Goal: Use online tool/utility: Use online tool/utility

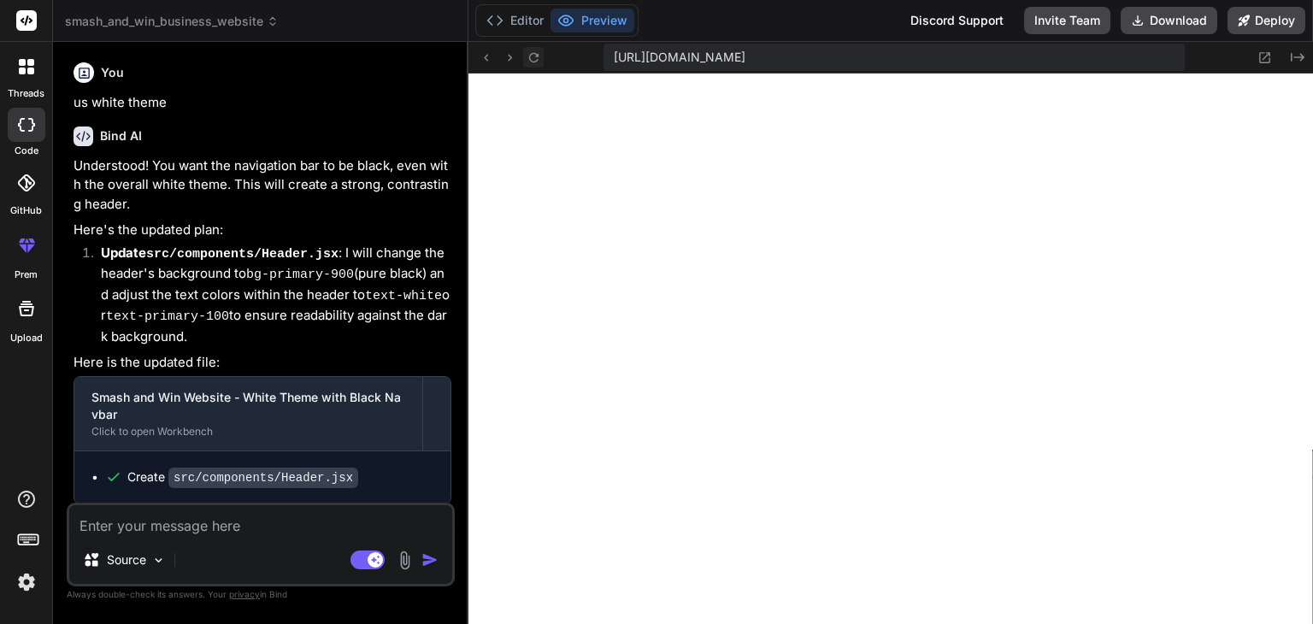
scroll to position [3807, 0]
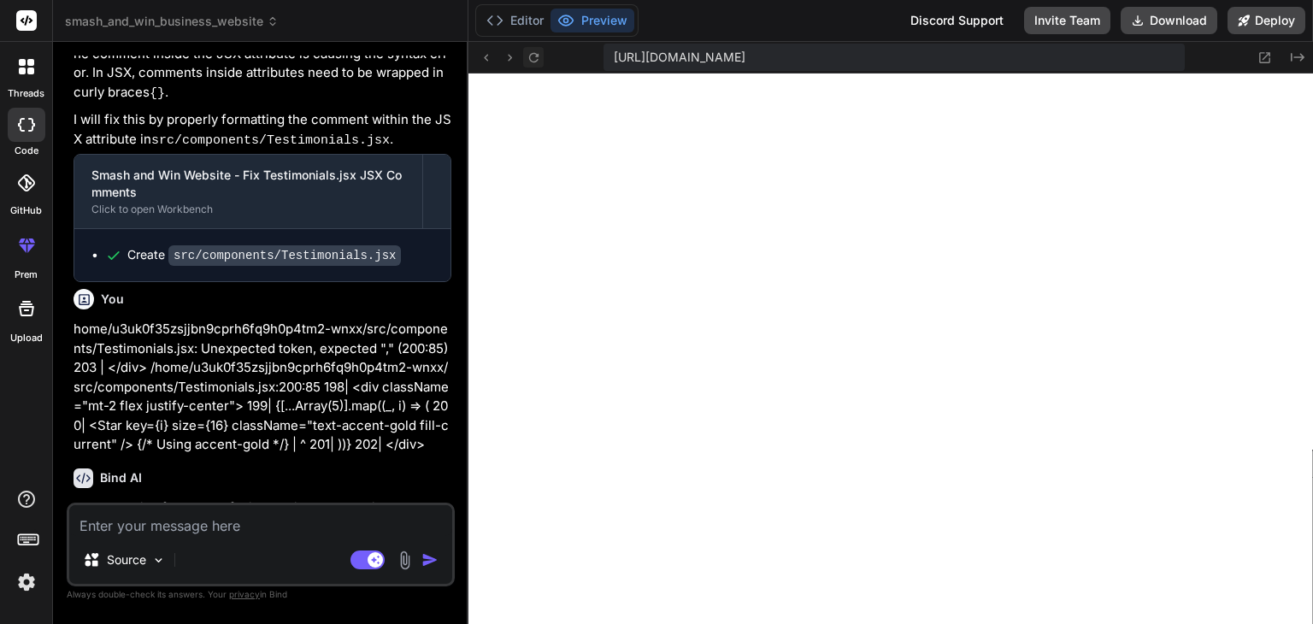
click at [537, 52] on icon at bounding box center [534, 57] width 15 height 15
click at [526, 28] on button "Editor" at bounding box center [515, 21] width 71 height 24
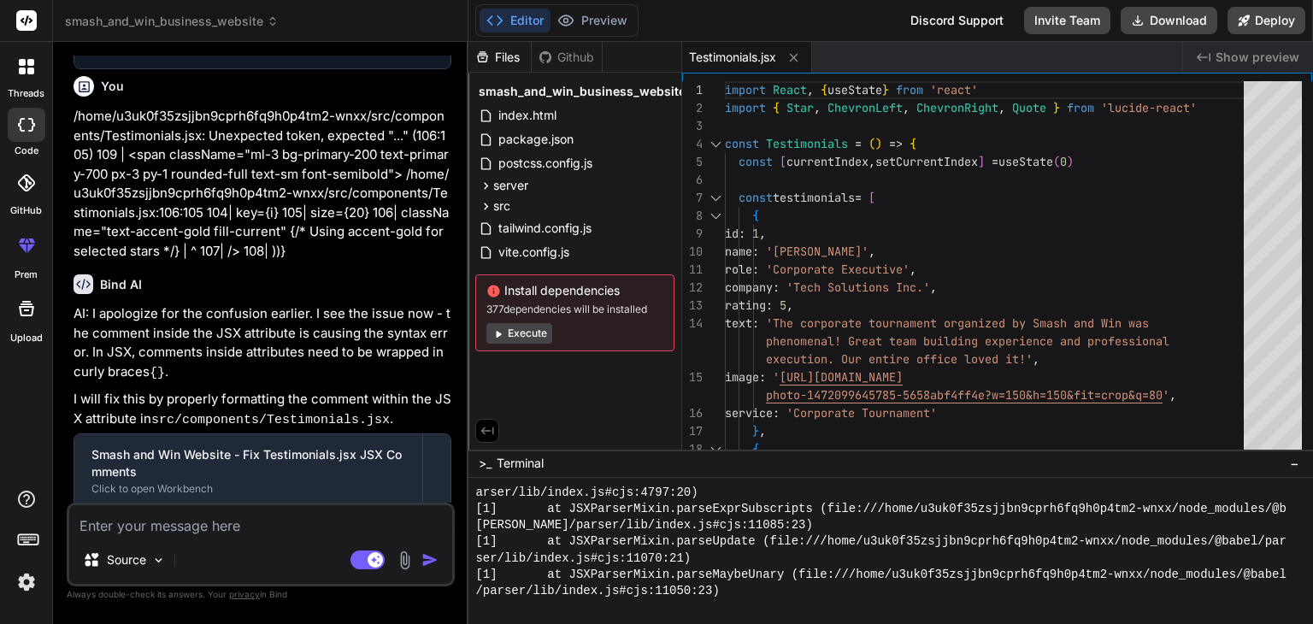
scroll to position [5176, 0]
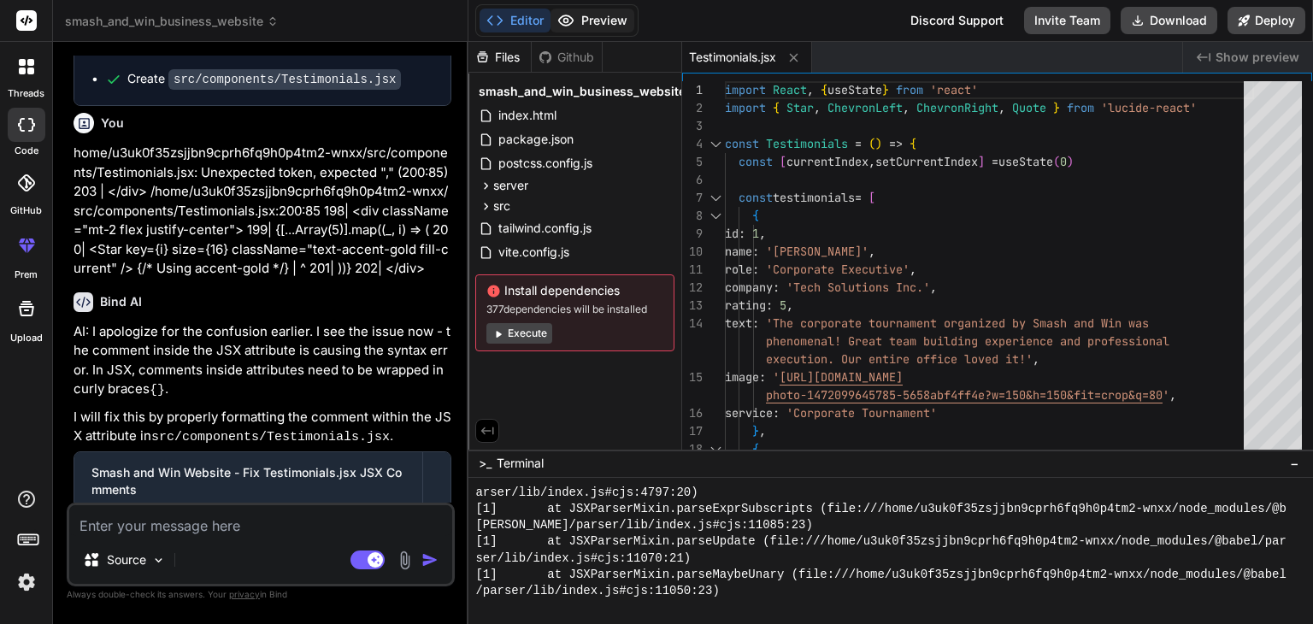
click at [593, 21] on button "Preview" at bounding box center [593, 21] width 84 height 24
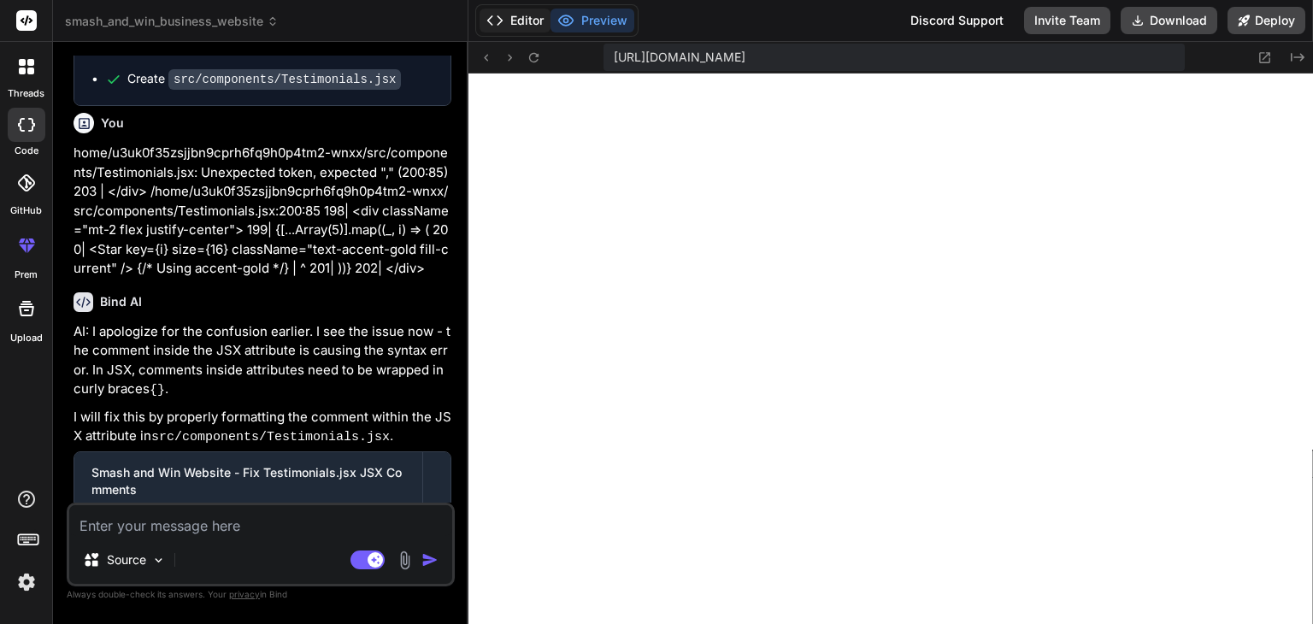
click at [522, 15] on button "Editor" at bounding box center [515, 21] width 71 height 24
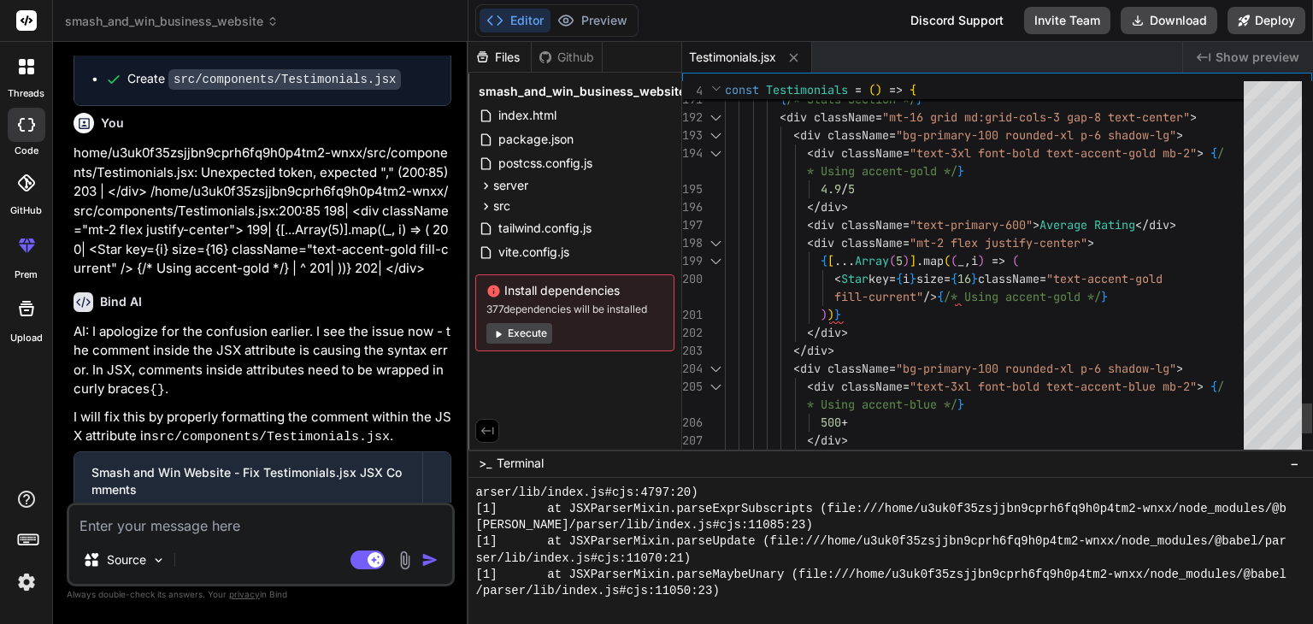
type textarea "<div className="mt-2 flex justify-center"> {[...Array(5)].map((_, i) => ( <Star…"
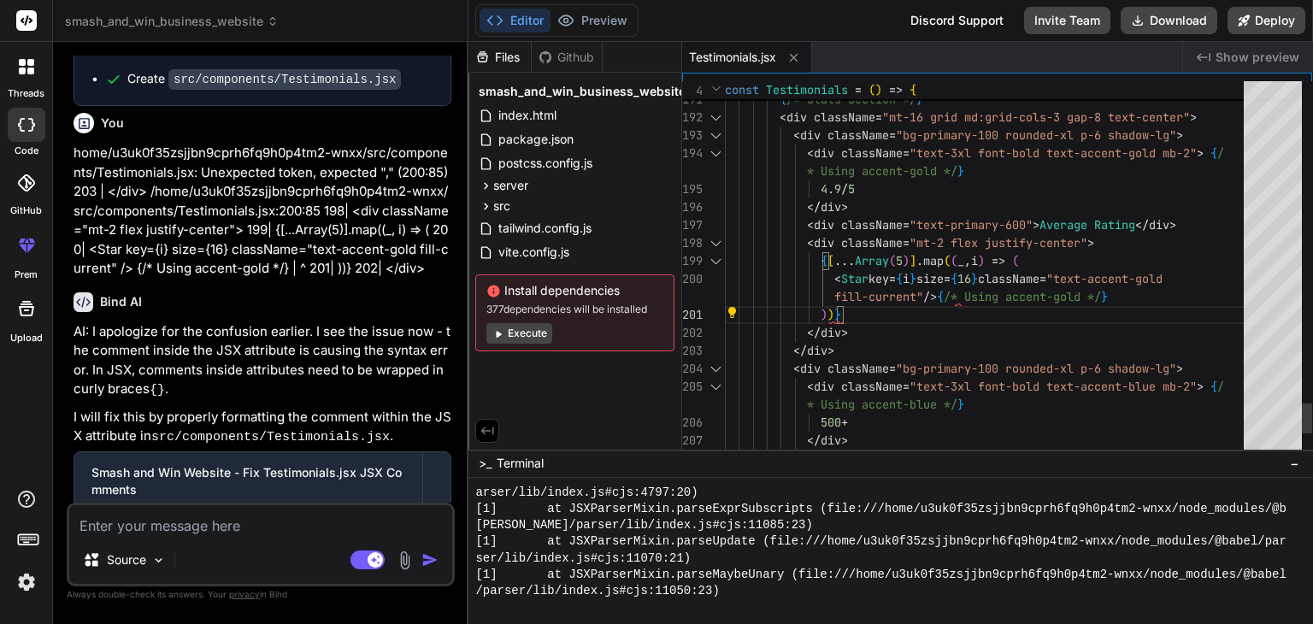
click at [583, 25] on button "Preview" at bounding box center [593, 21] width 84 height 24
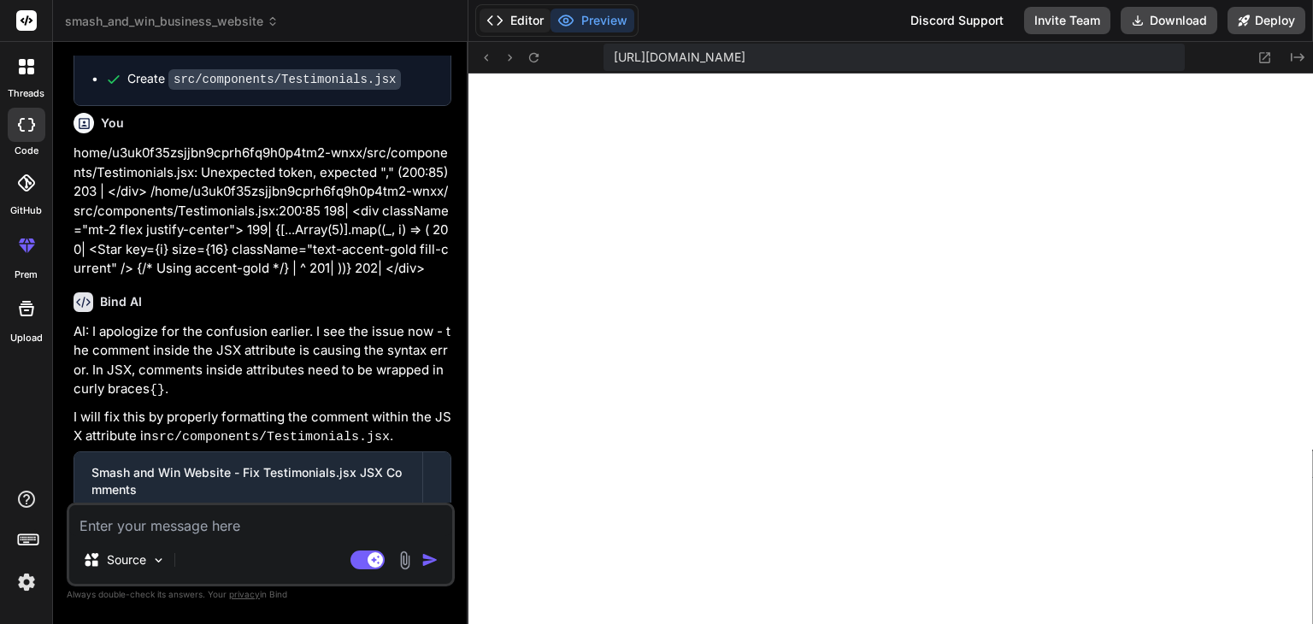
click at [523, 18] on button "Editor" at bounding box center [515, 21] width 71 height 24
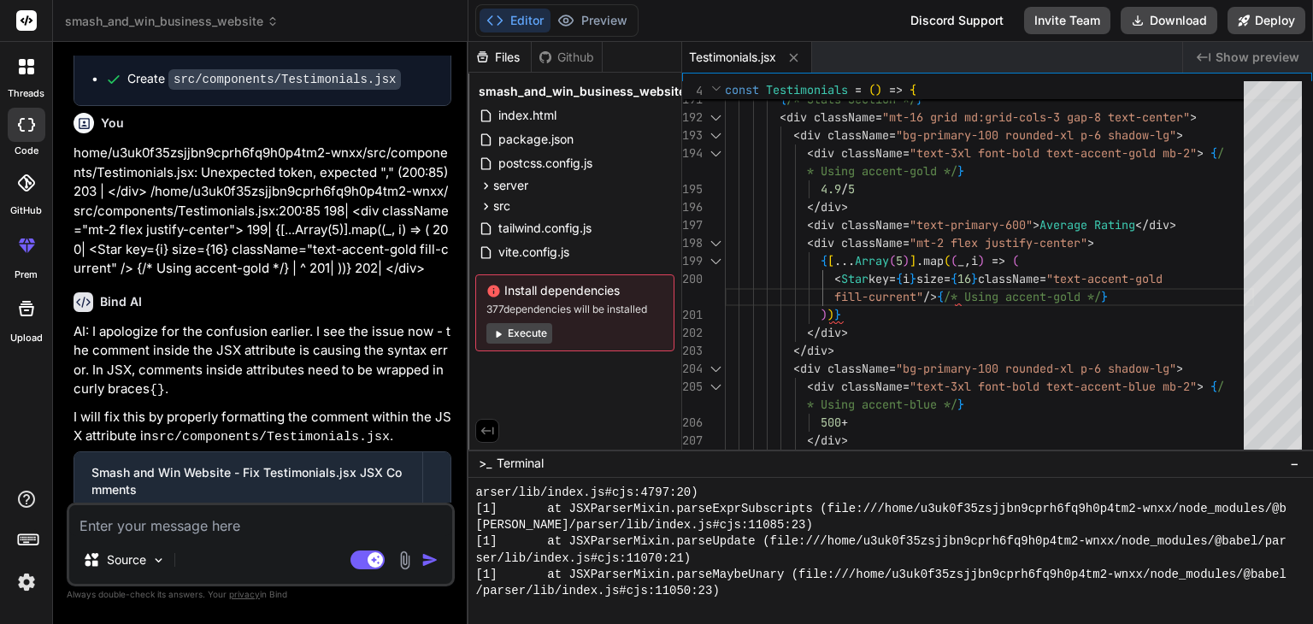
click at [246, 527] on textarea at bounding box center [260, 520] width 383 height 31
paste textarea "/home/u3uk0f35zsjjbn9cprh6fq9h0p4tm2-wnxx/src/components/Testimonials.jsx: Unex…"
type textarea "/home/u3uk0f35zsjjbn9cprh6fq9h0p4tm2-wnxx/src/components/Testimonials.jsx: Unex…"
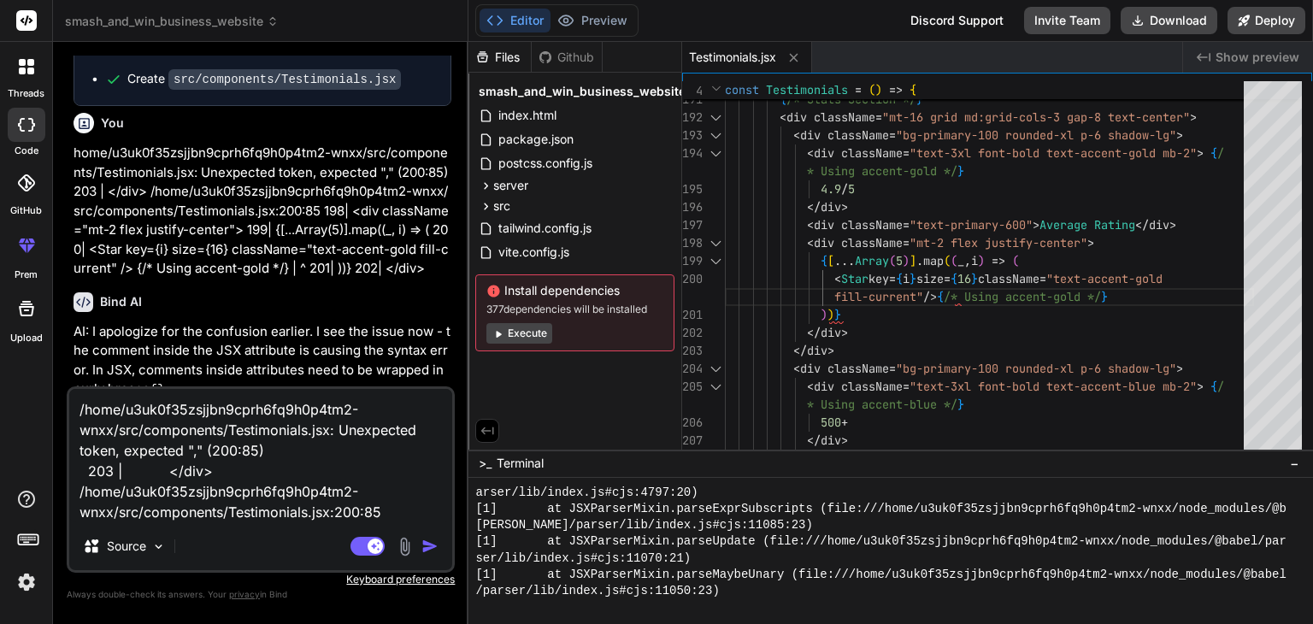
type textarea "x"
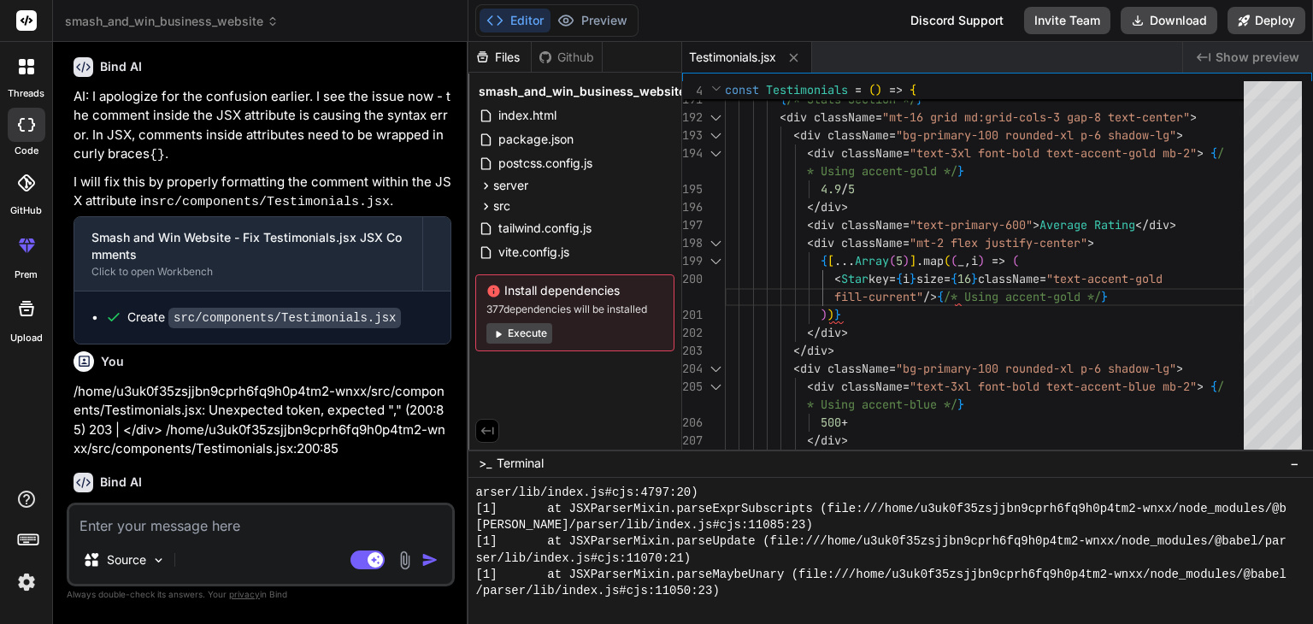
scroll to position [5411, 0]
click at [589, 28] on button "Preview" at bounding box center [593, 21] width 84 height 24
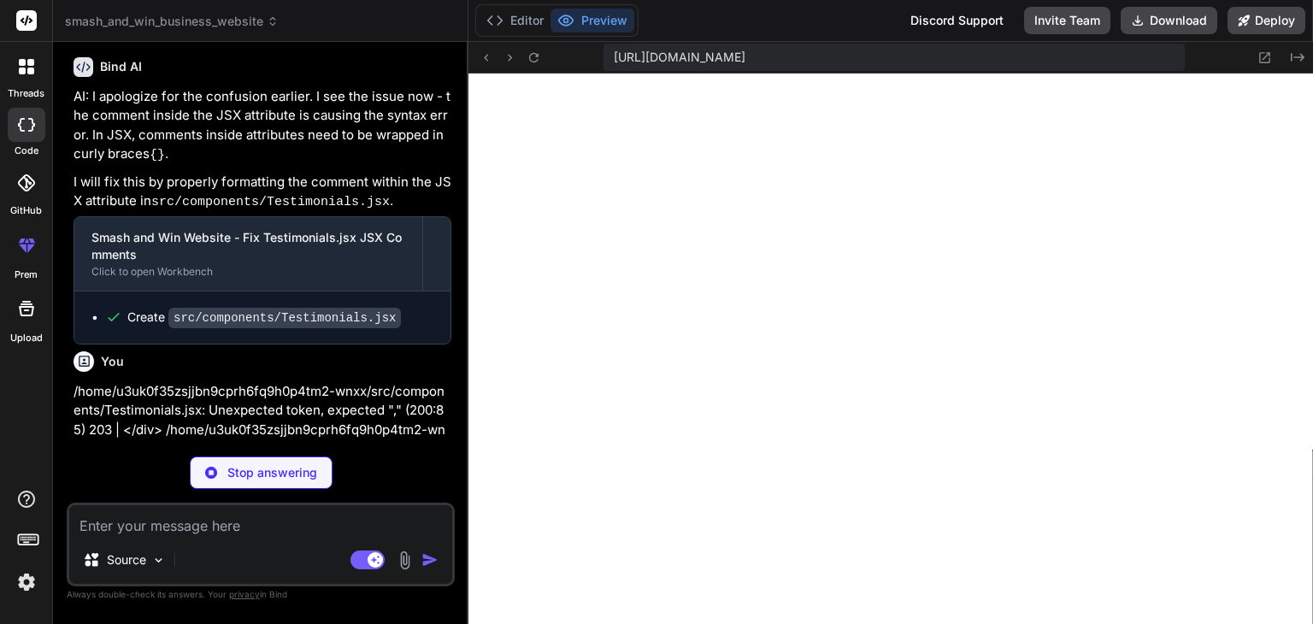
scroll to position [5386, 0]
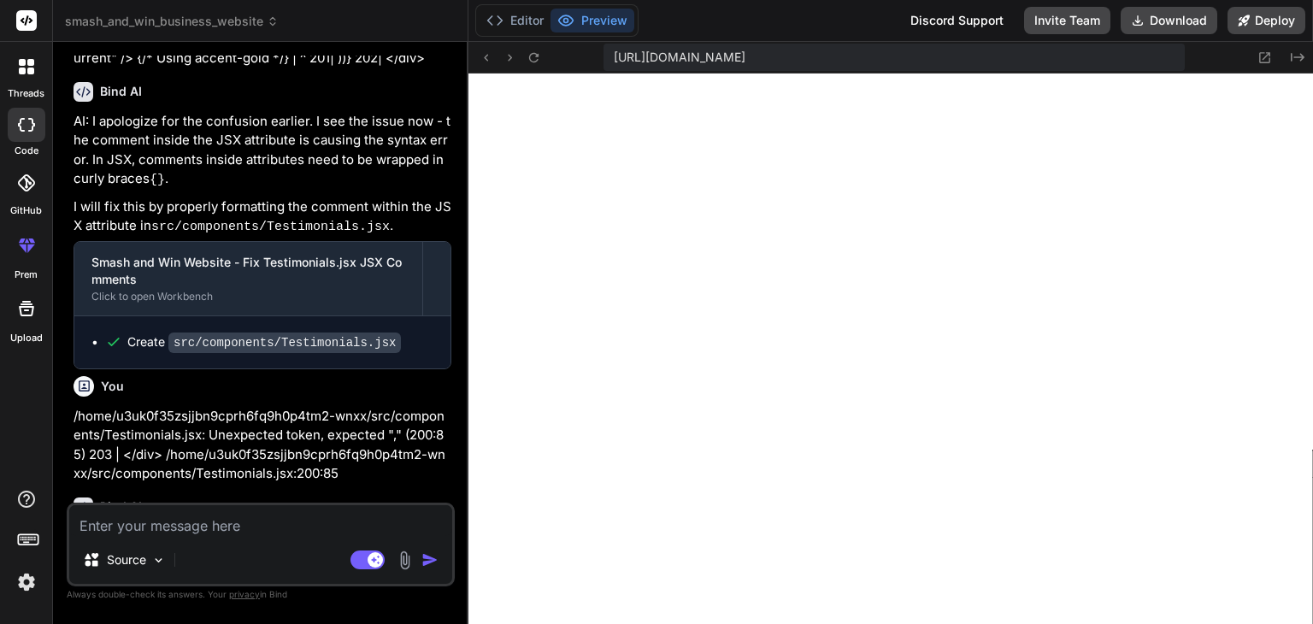
type textarea "x"
click at [530, 32] on button "Editor" at bounding box center [515, 21] width 71 height 24
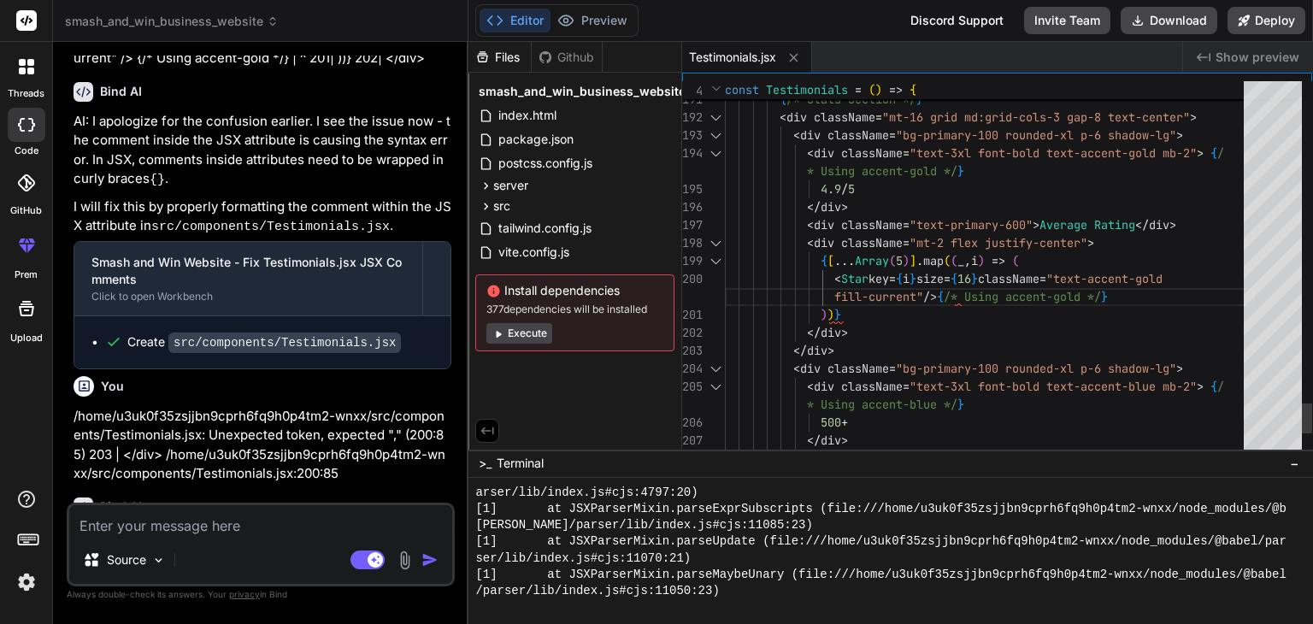
scroll to position [0, 0]
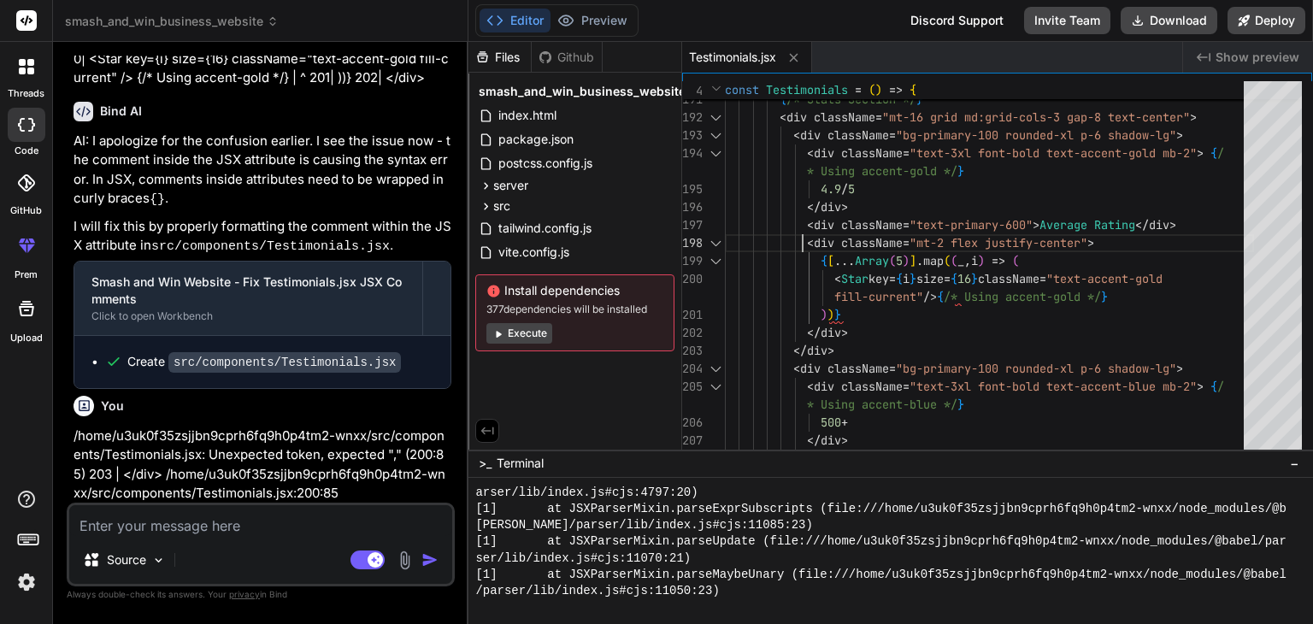
scroll to position [5386, 0]
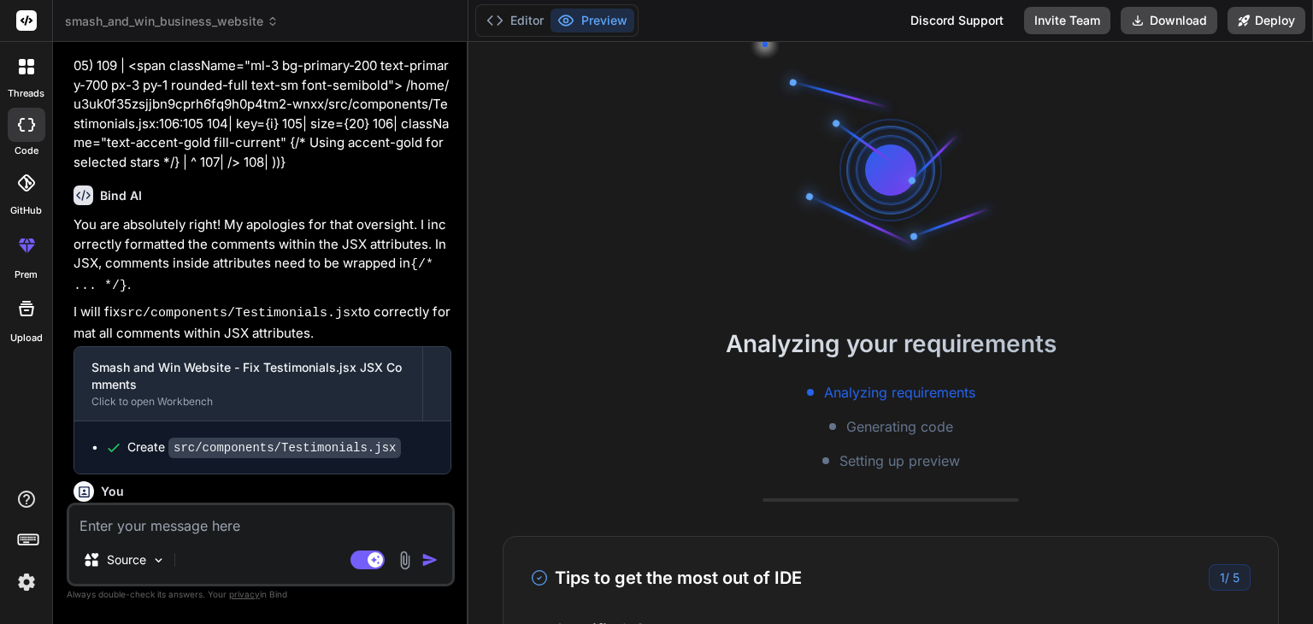
scroll to position [16, 0]
click at [520, 16] on button "Editor" at bounding box center [515, 21] width 71 height 24
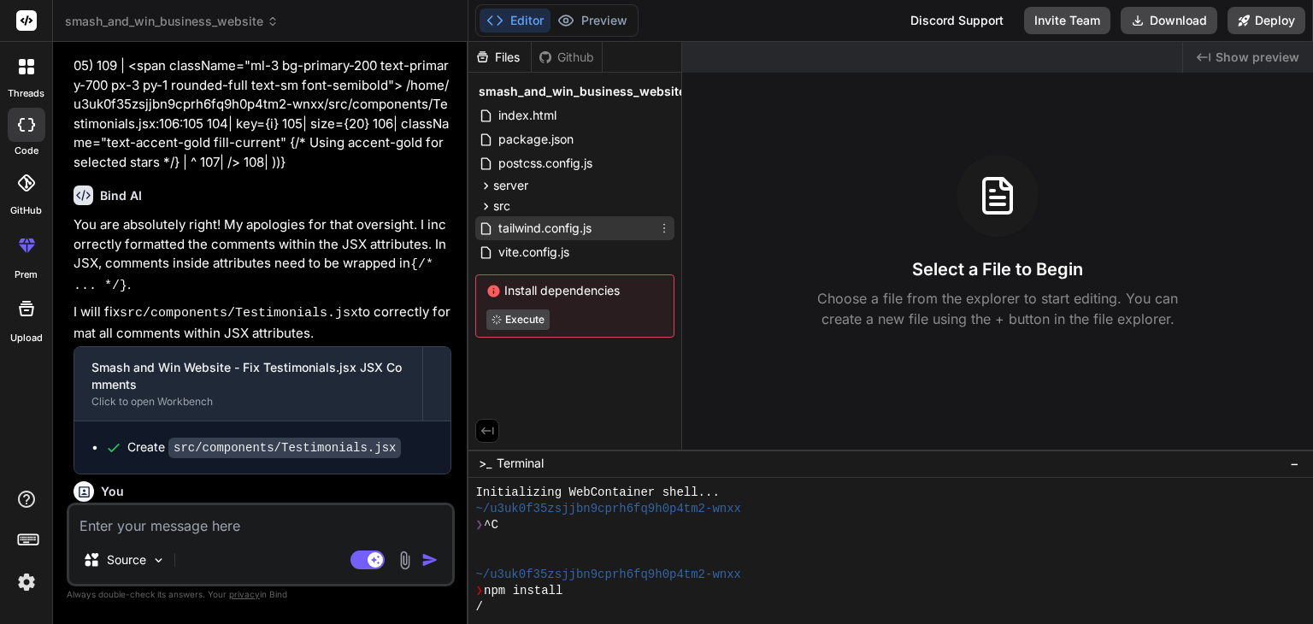
click at [554, 222] on span "tailwind.config.js" at bounding box center [545, 228] width 97 height 21
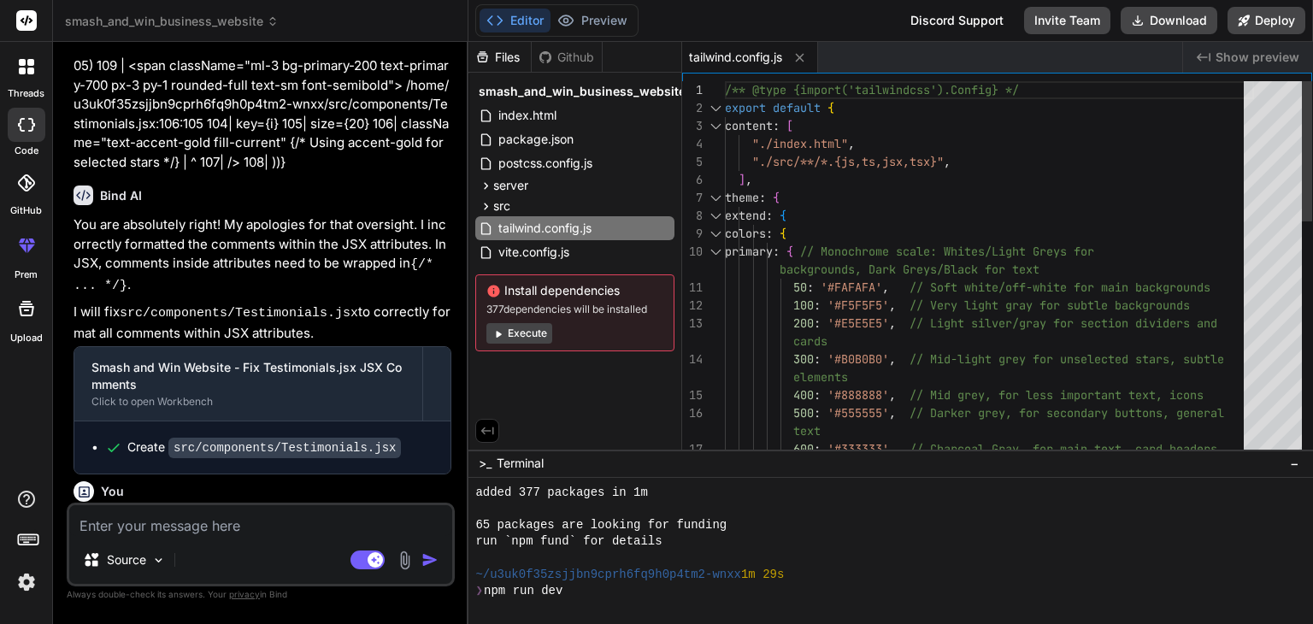
scroll to position [360, 0]
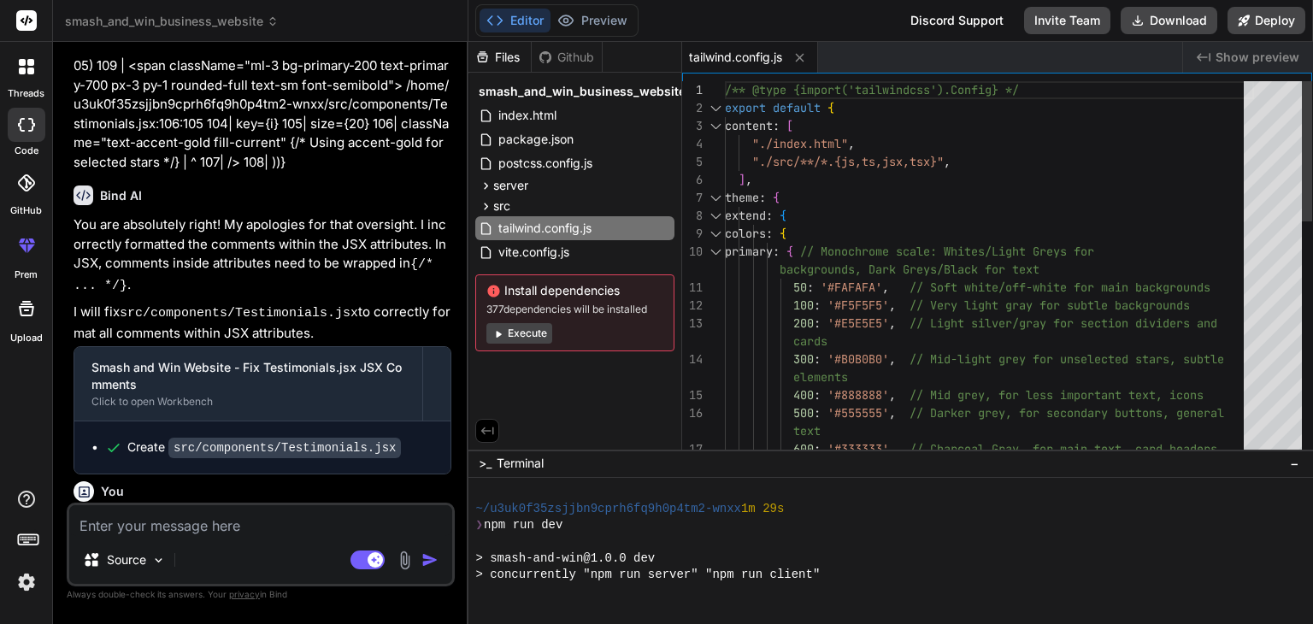
type textarea "x"
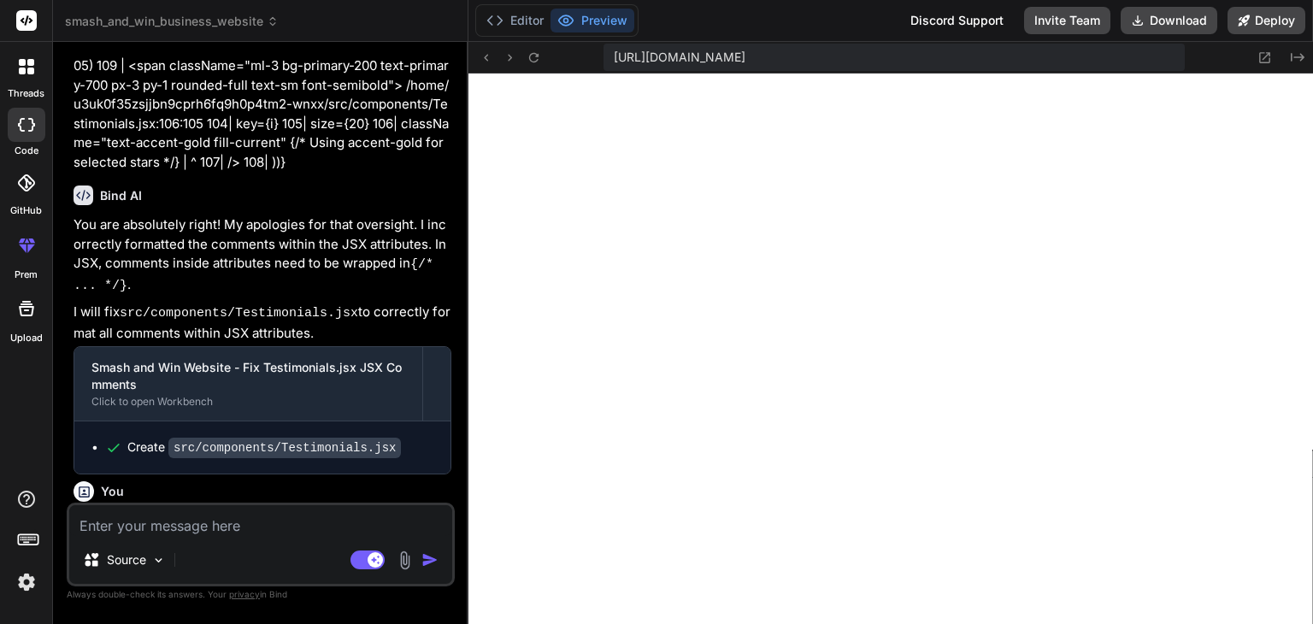
scroll to position [1837, 0]
click at [507, 23] on button "Editor" at bounding box center [515, 21] width 71 height 24
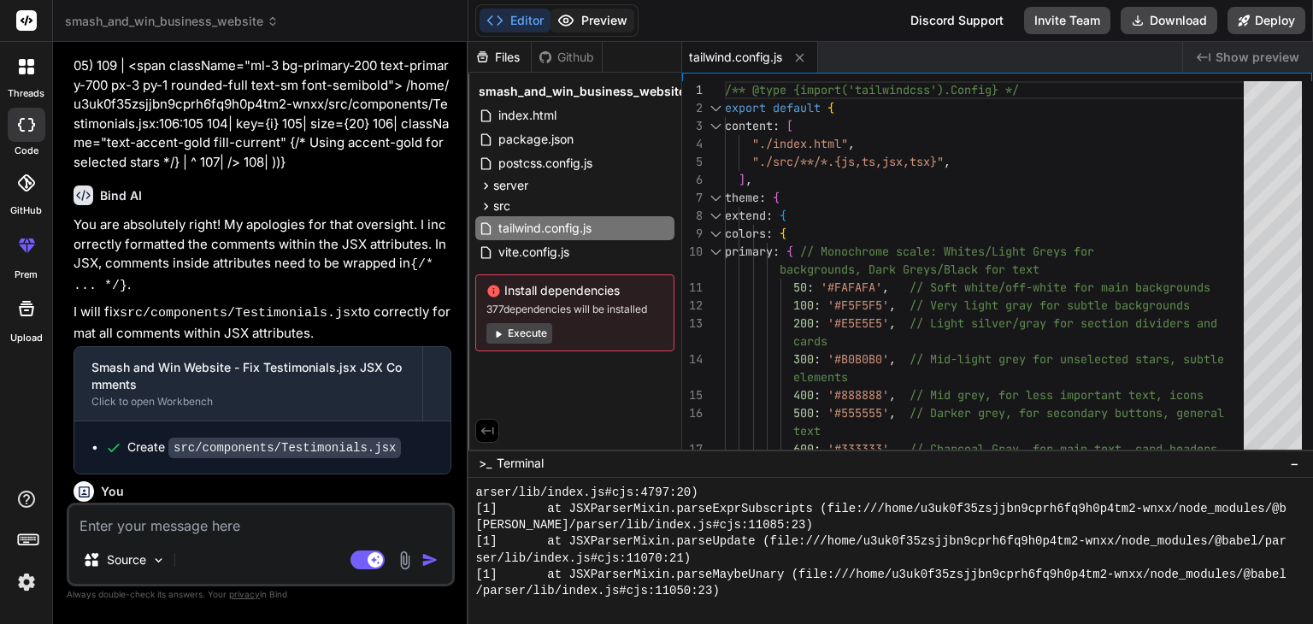
click at [610, 21] on button "Preview" at bounding box center [593, 21] width 84 height 24
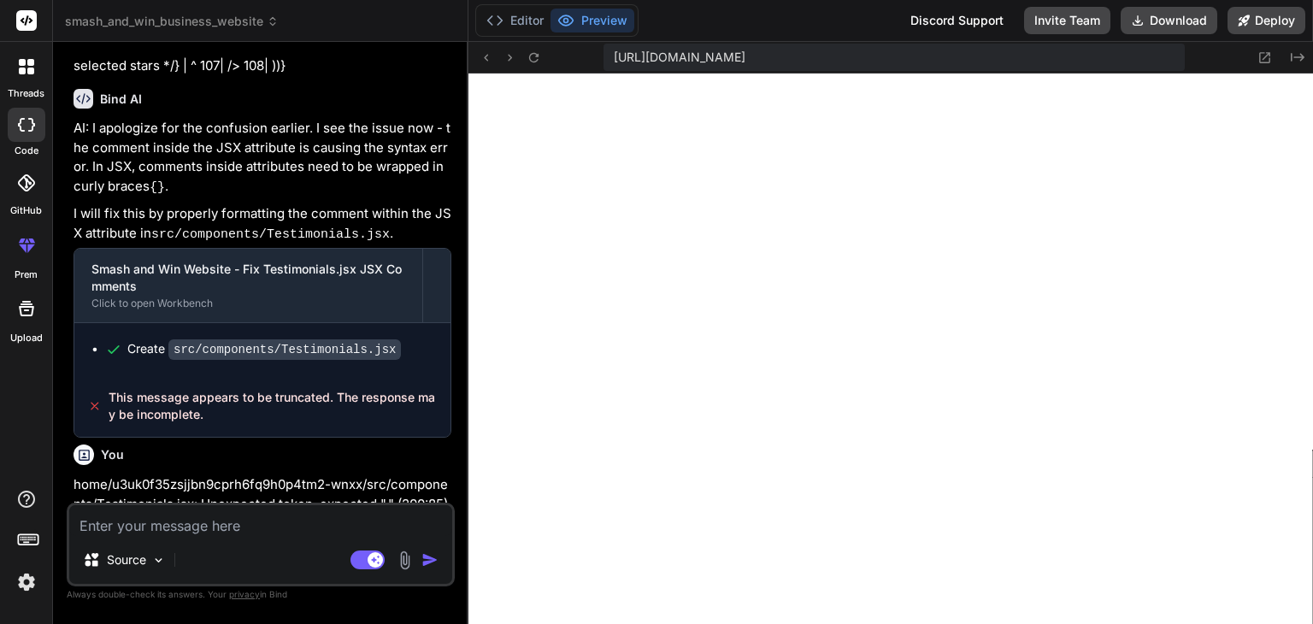
scroll to position [3144, 0]
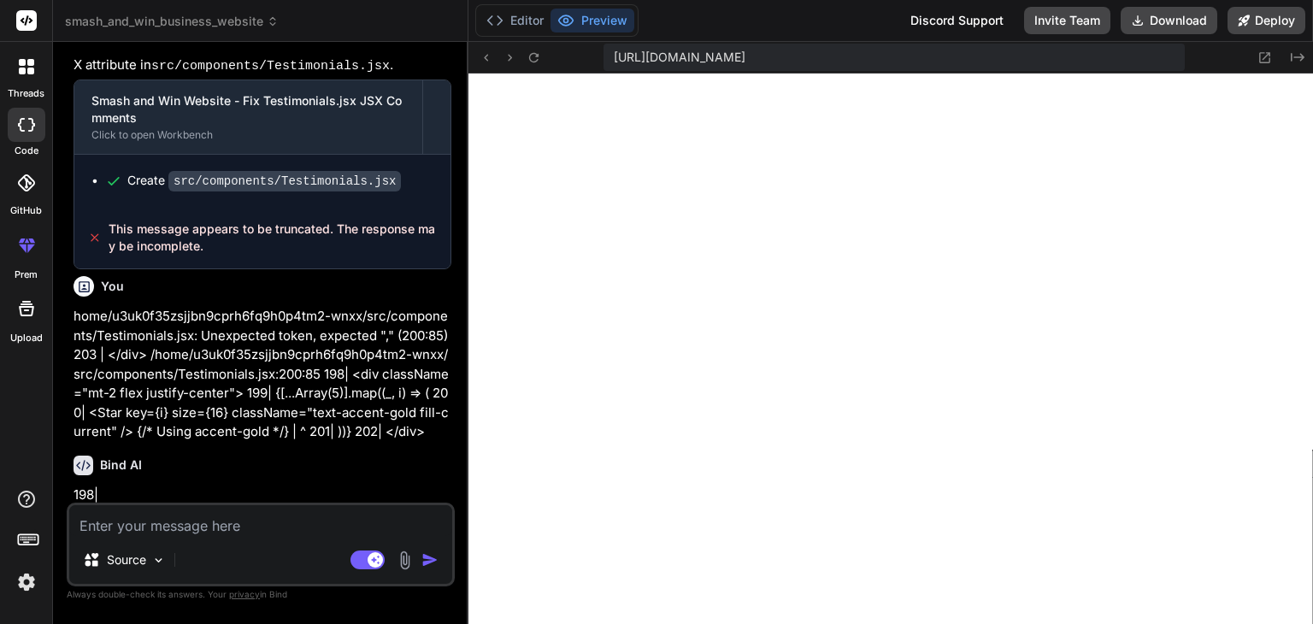
click at [323, 522] on textarea at bounding box center [260, 520] width 383 height 31
paste textarea "/home/u3uk0f35zsjjbn9cprh6fq9h0p4tm2-wnxx/src/components/Testimonials.jsx: Unex…"
type textarea "/home/u3uk0f35zsjjbn9cprh6fq9h0p4tm2-wnxx/src/components/Testimonials.jsx: Unex…"
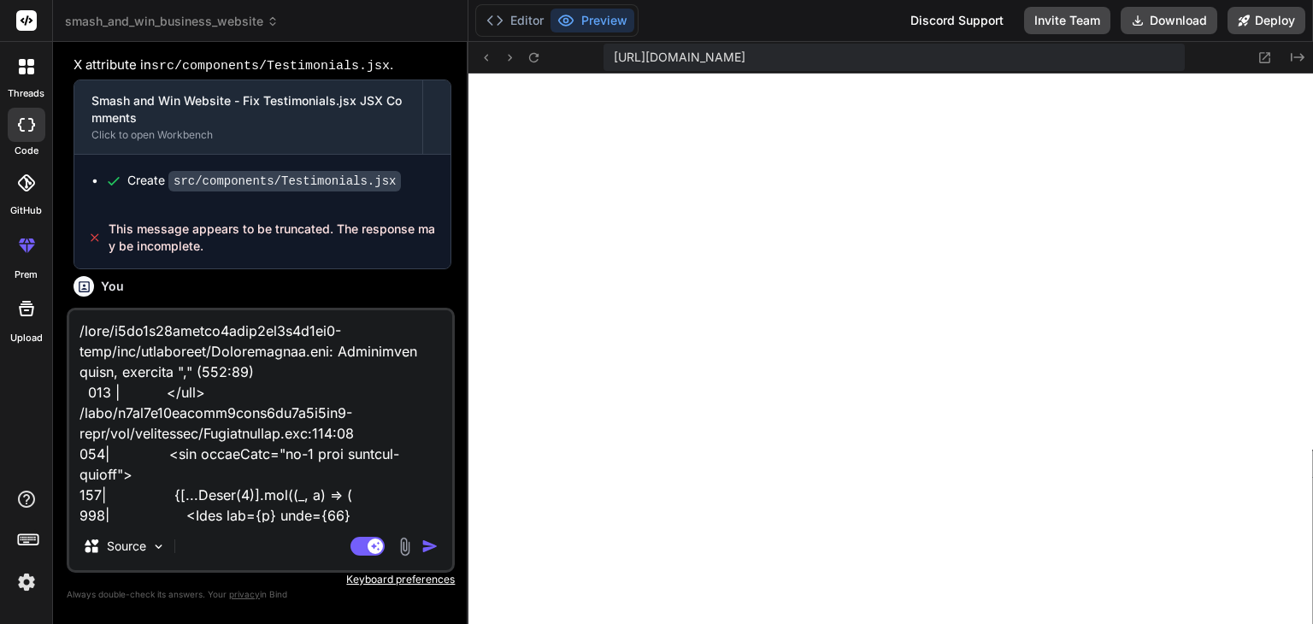
scroll to position [945, 0]
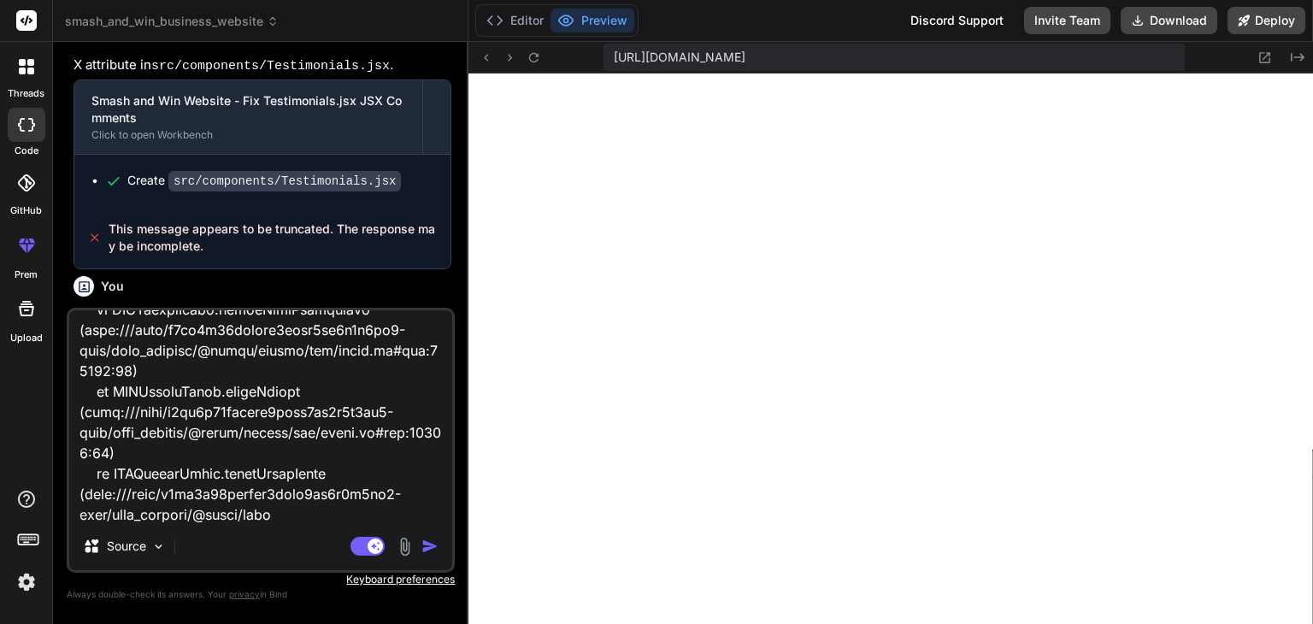
type textarea "x"
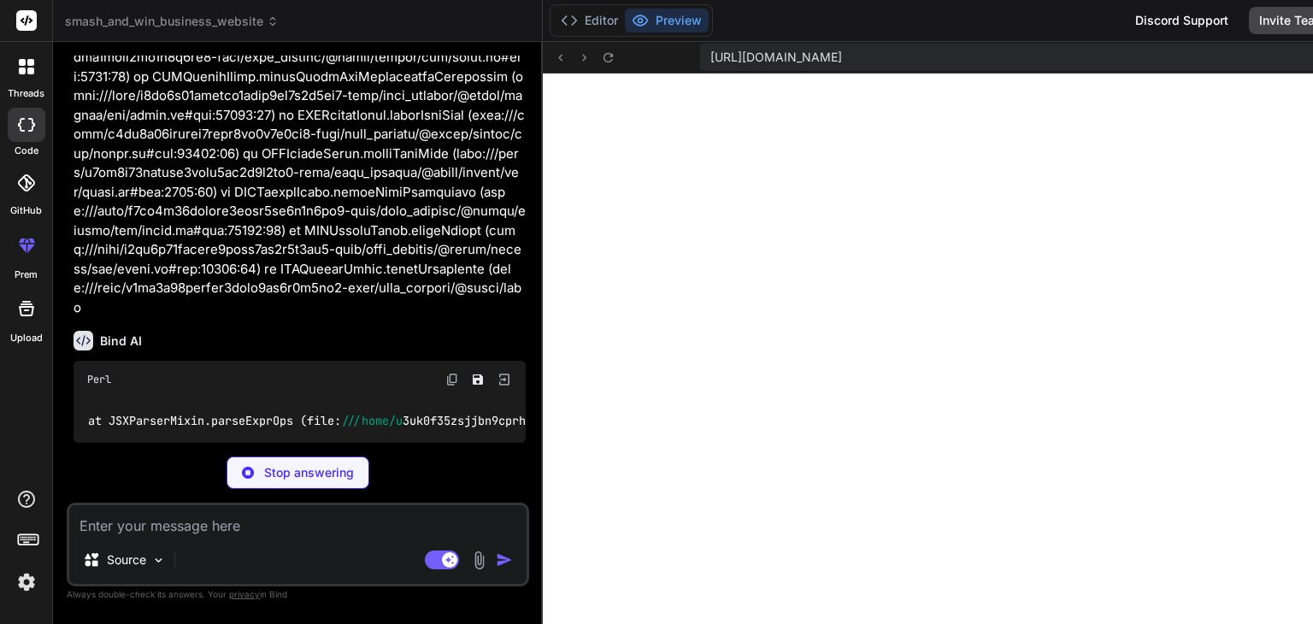
scroll to position [3448, 0]
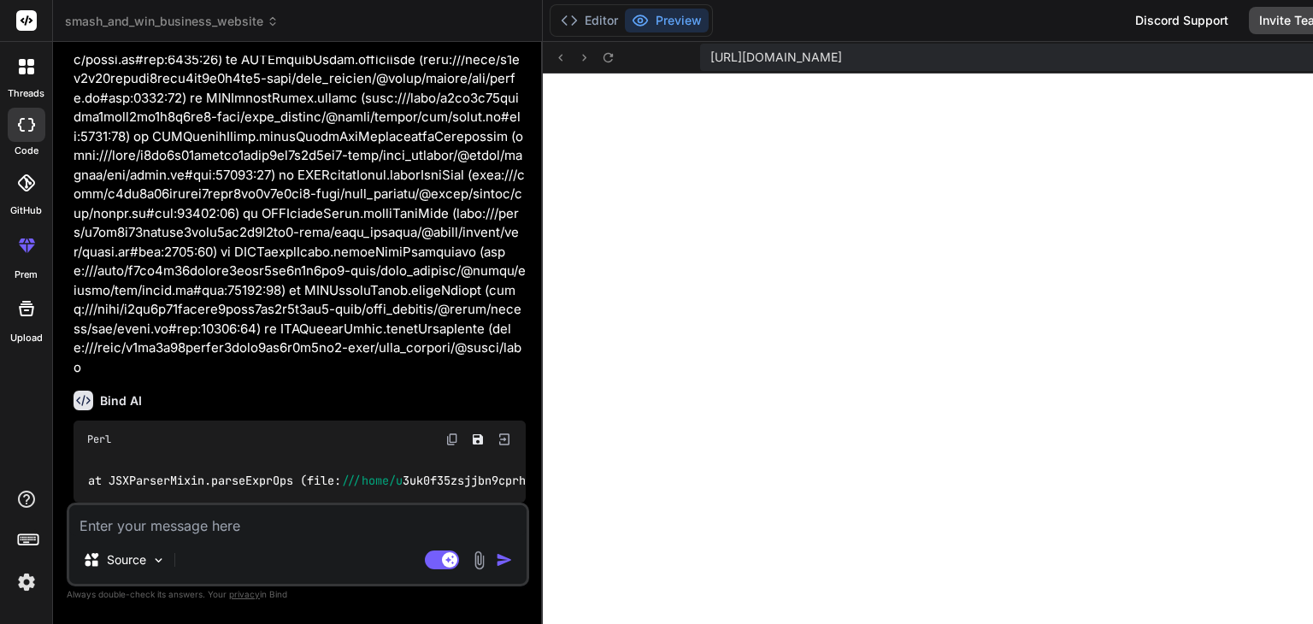
type textarea "x"
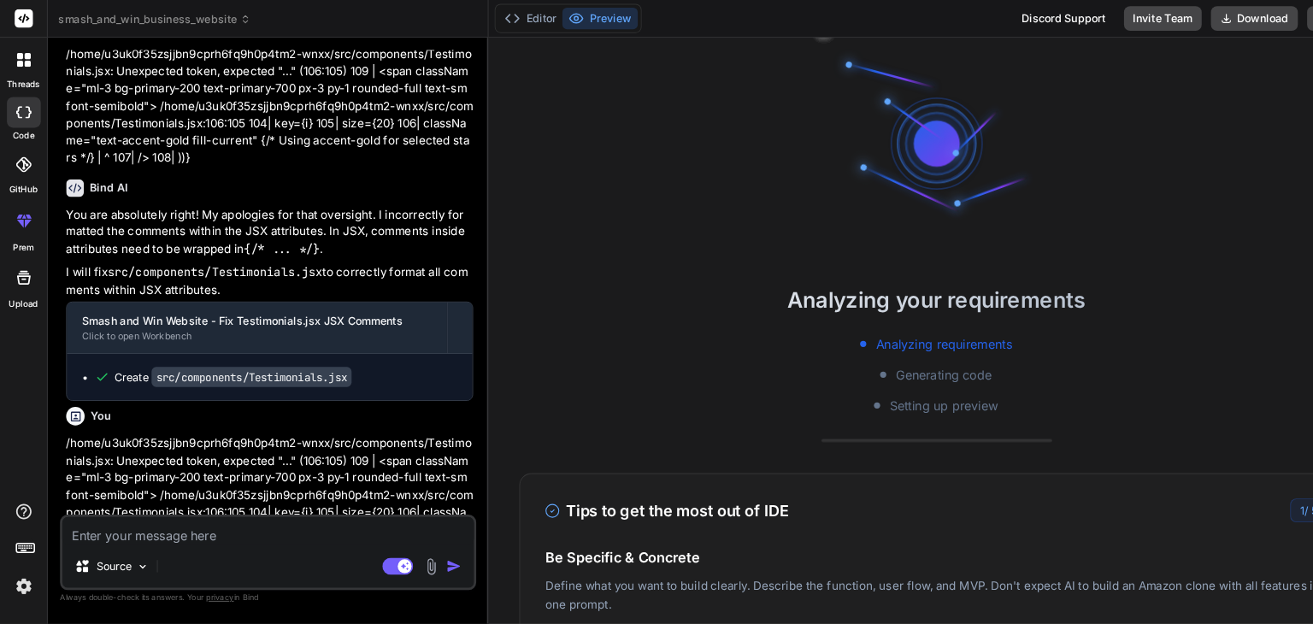
scroll to position [10, 0]
type textarea "x"
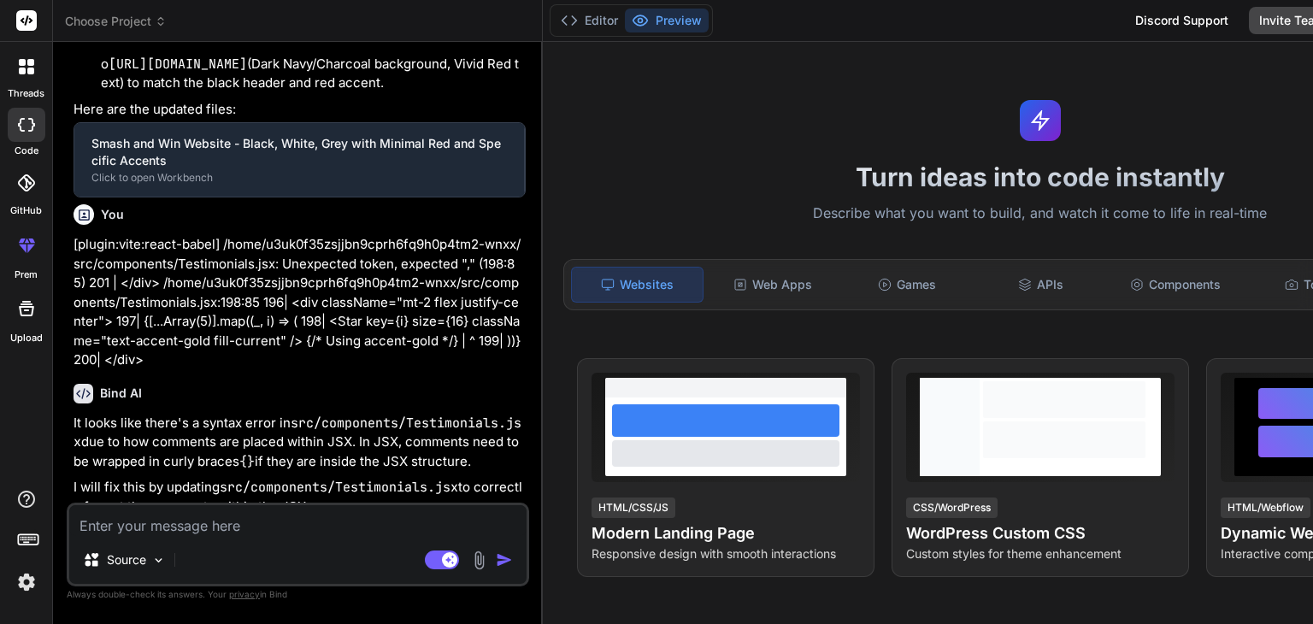
type textarea "x"
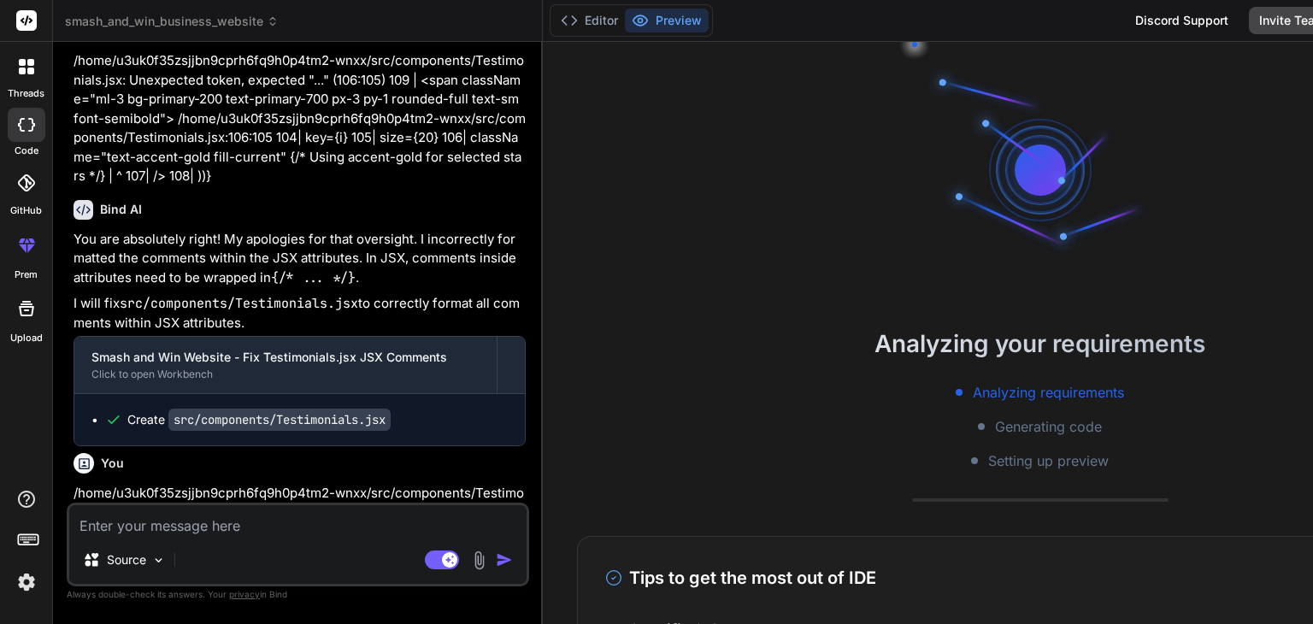
scroll to position [2088, 0]
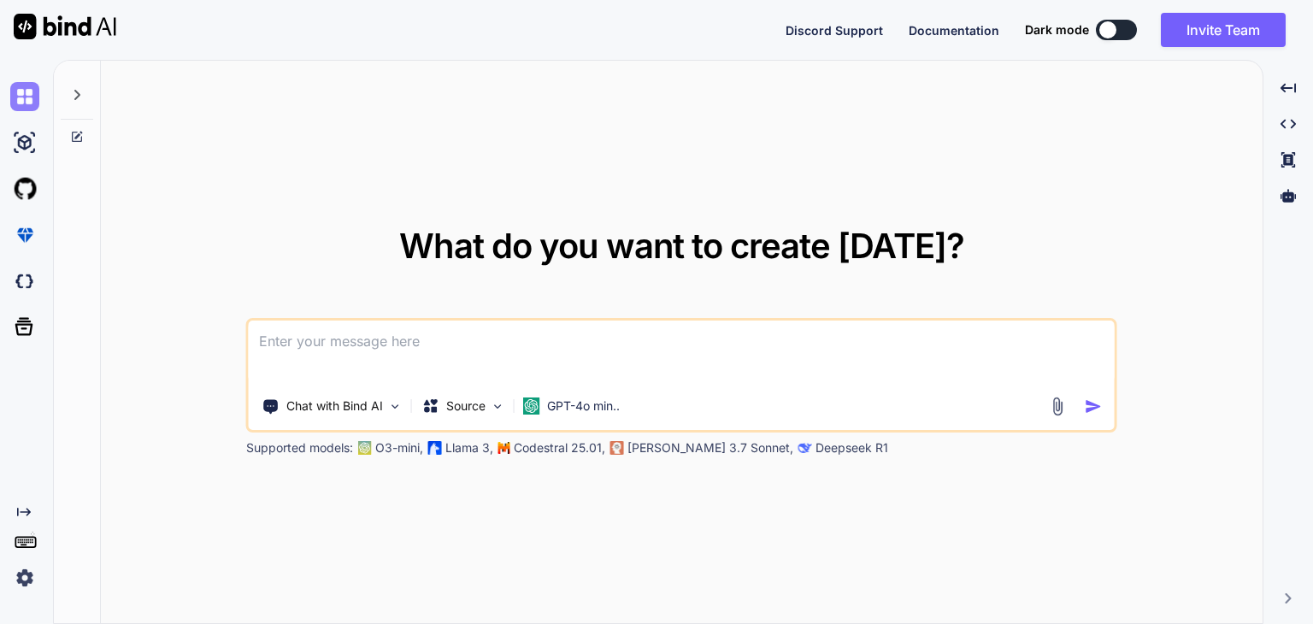
click at [27, 94] on img at bounding box center [24, 96] width 29 height 29
type textarea "x"
click at [21, 276] on img at bounding box center [24, 281] width 29 height 29
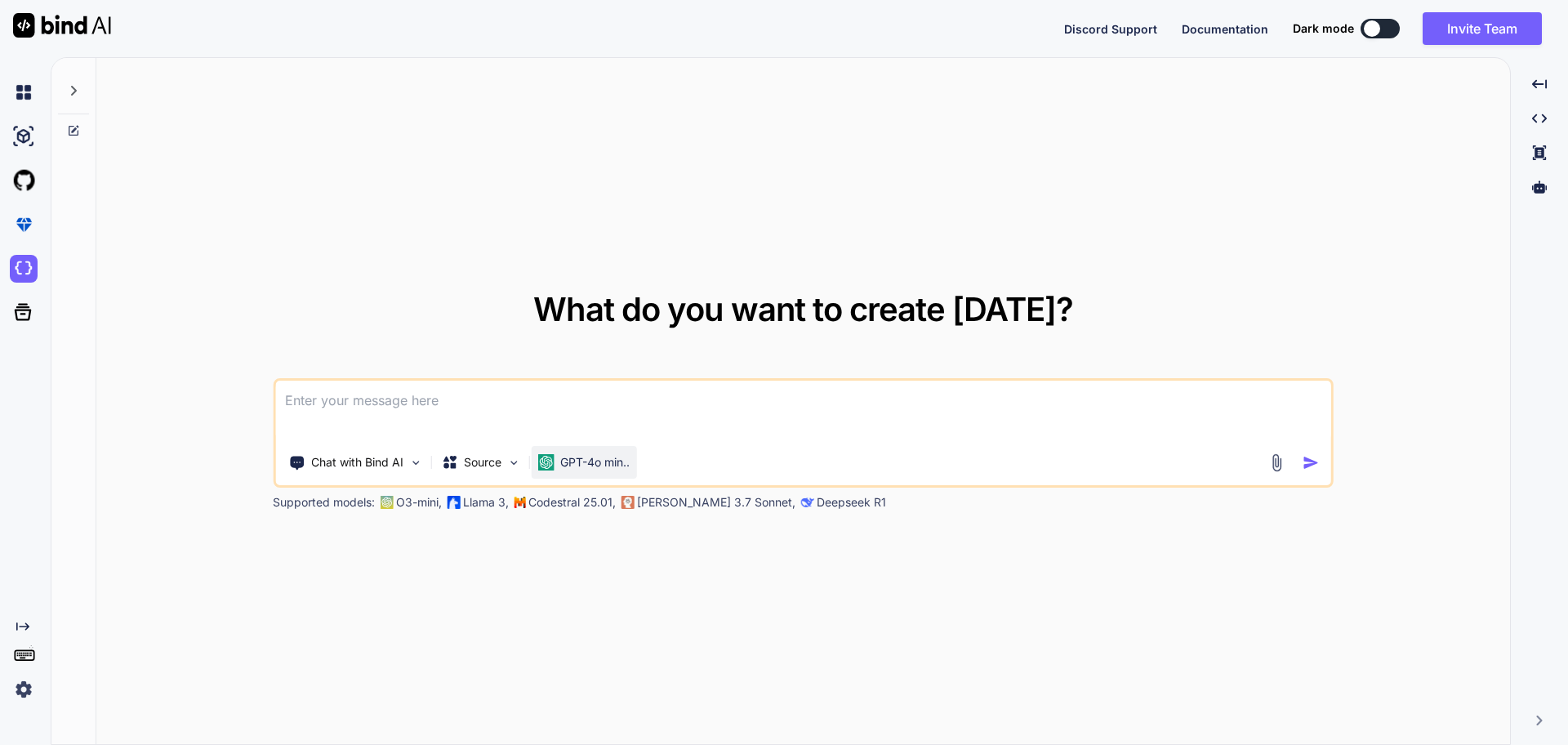
click at [590, 471] on div "GPT-4o min.." at bounding box center [583, 462] width 105 height 32
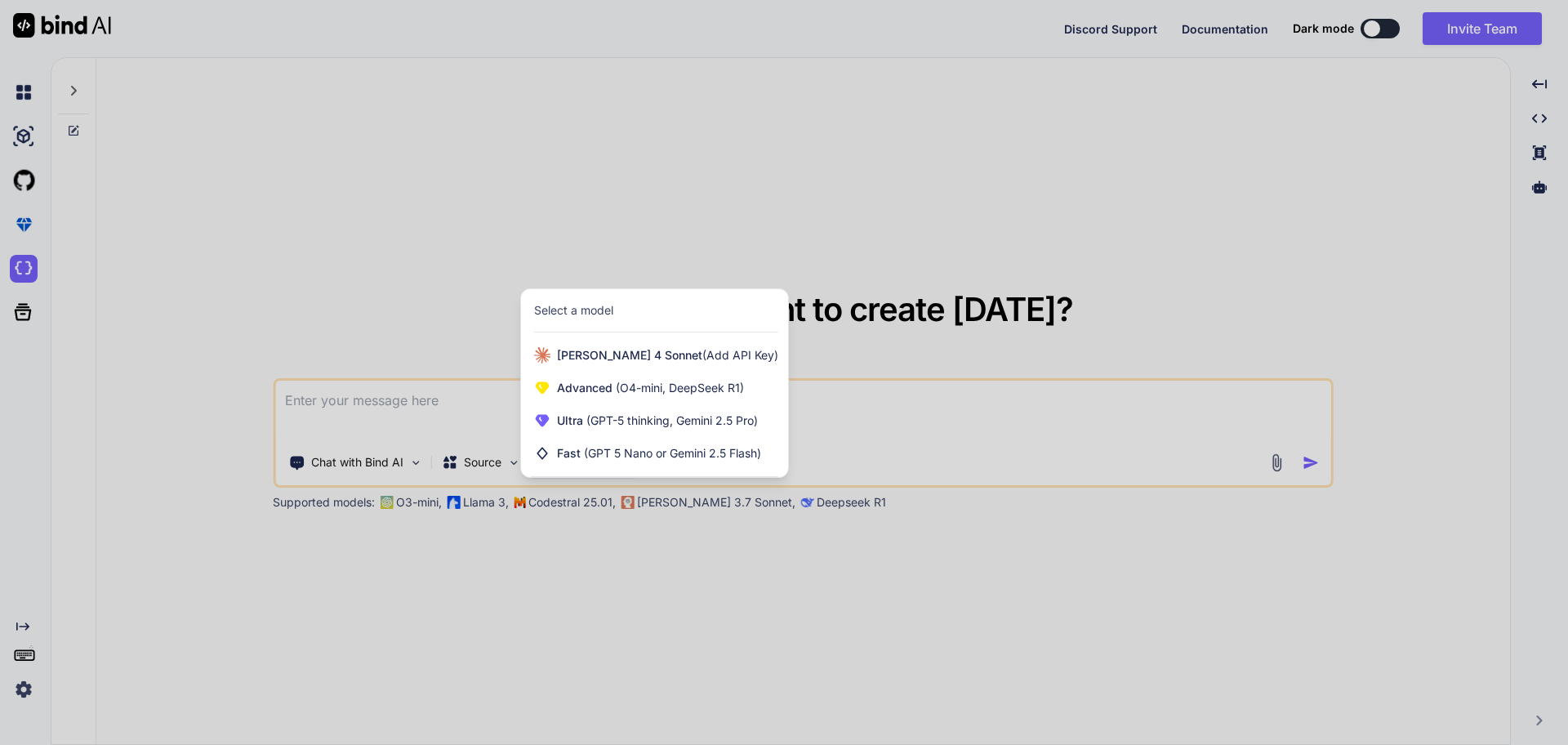
click at [1253, 31] on div at bounding box center [784, 372] width 1568 height 745
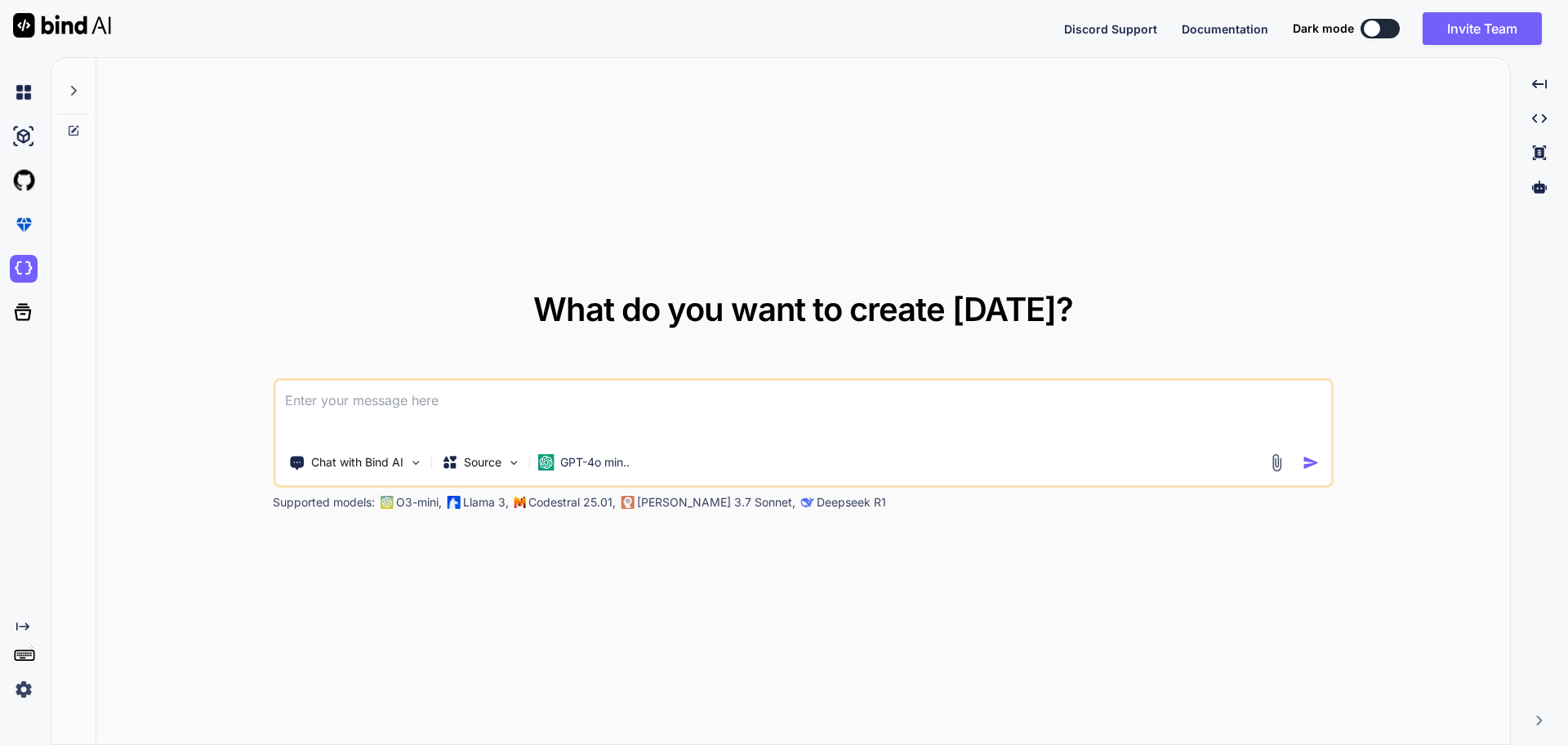
click at [1253, 30] on div at bounding box center [1371, 28] width 16 height 16
click at [1253, 36] on button at bounding box center [1379, 29] width 39 height 20
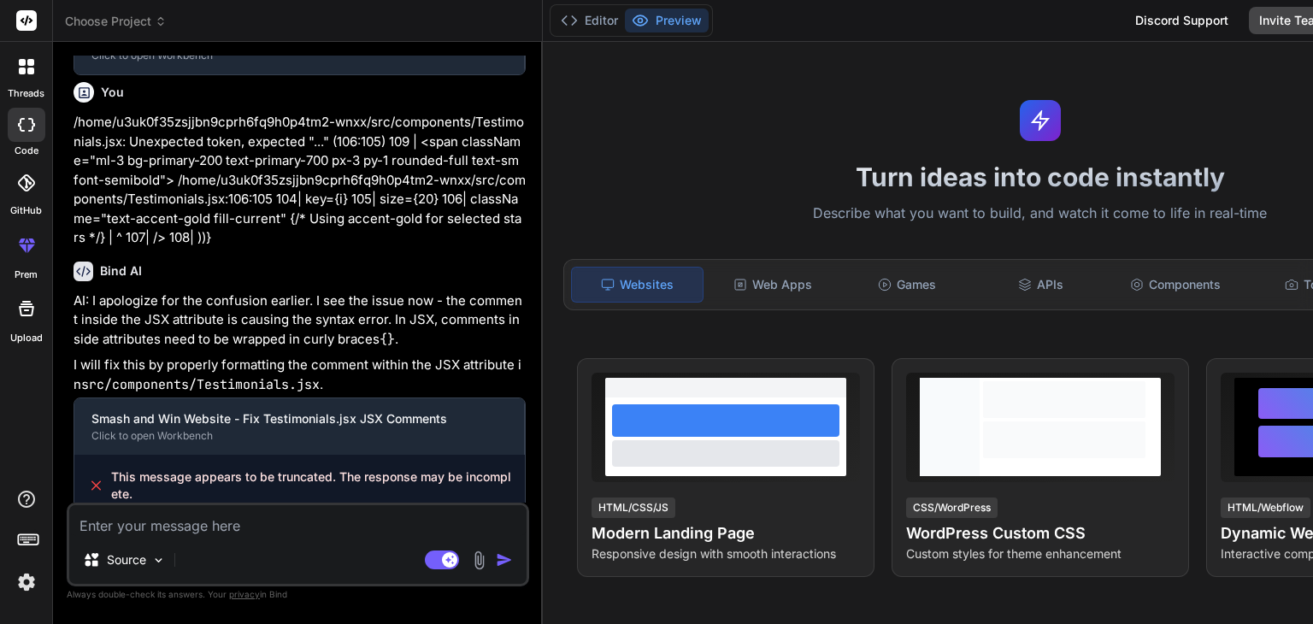
type textarea "x"
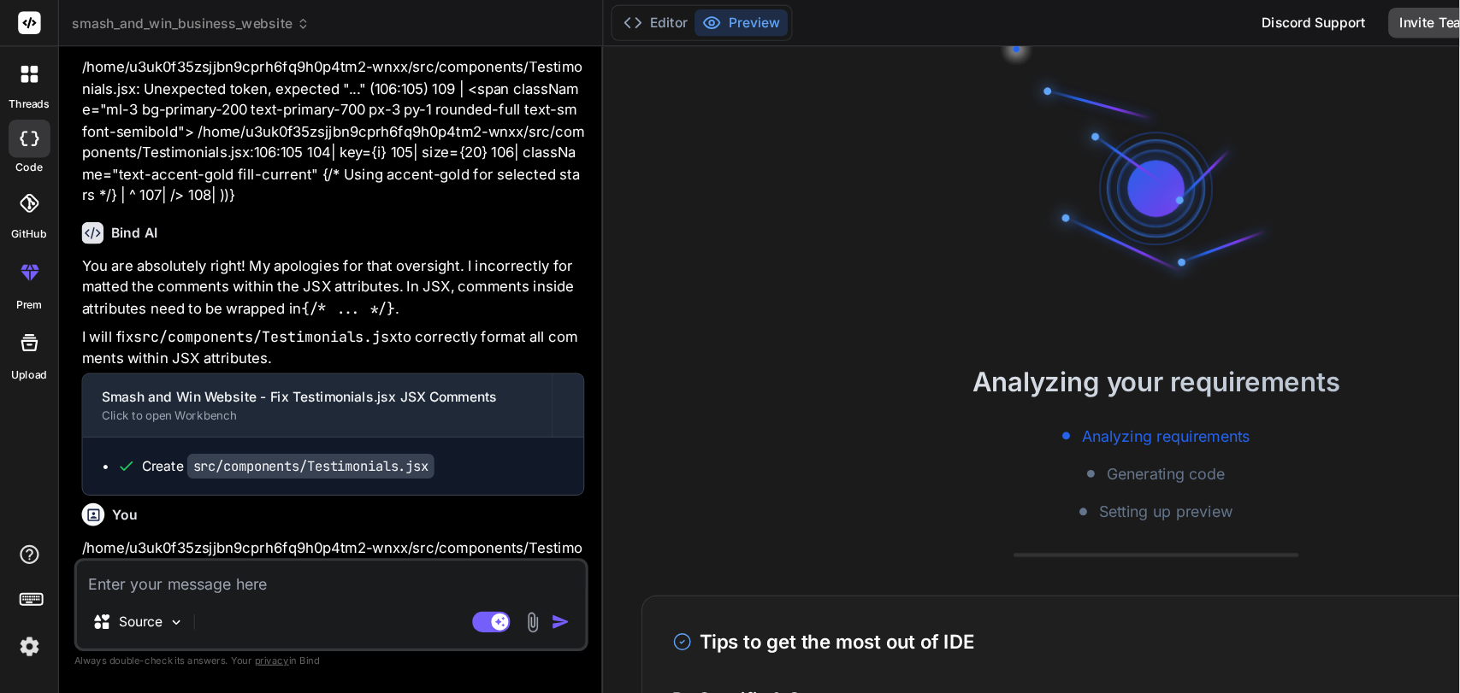
scroll to position [2088, 0]
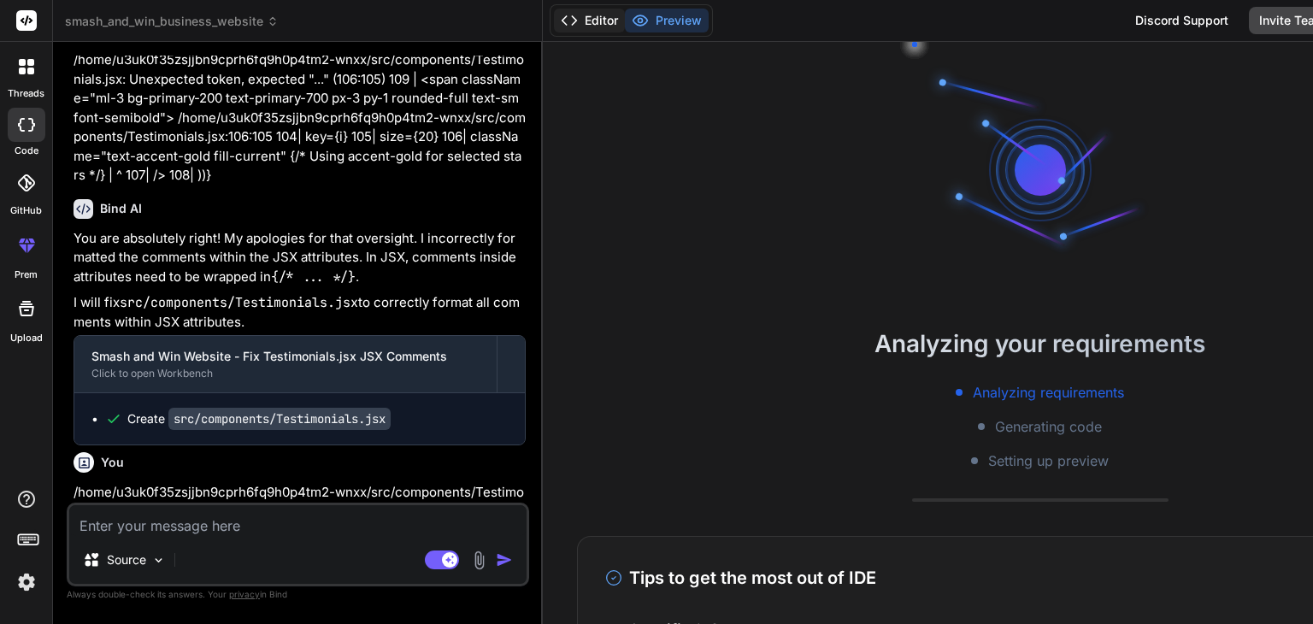
click at [595, 21] on button "Editor" at bounding box center [589, 21] width 71 height 24
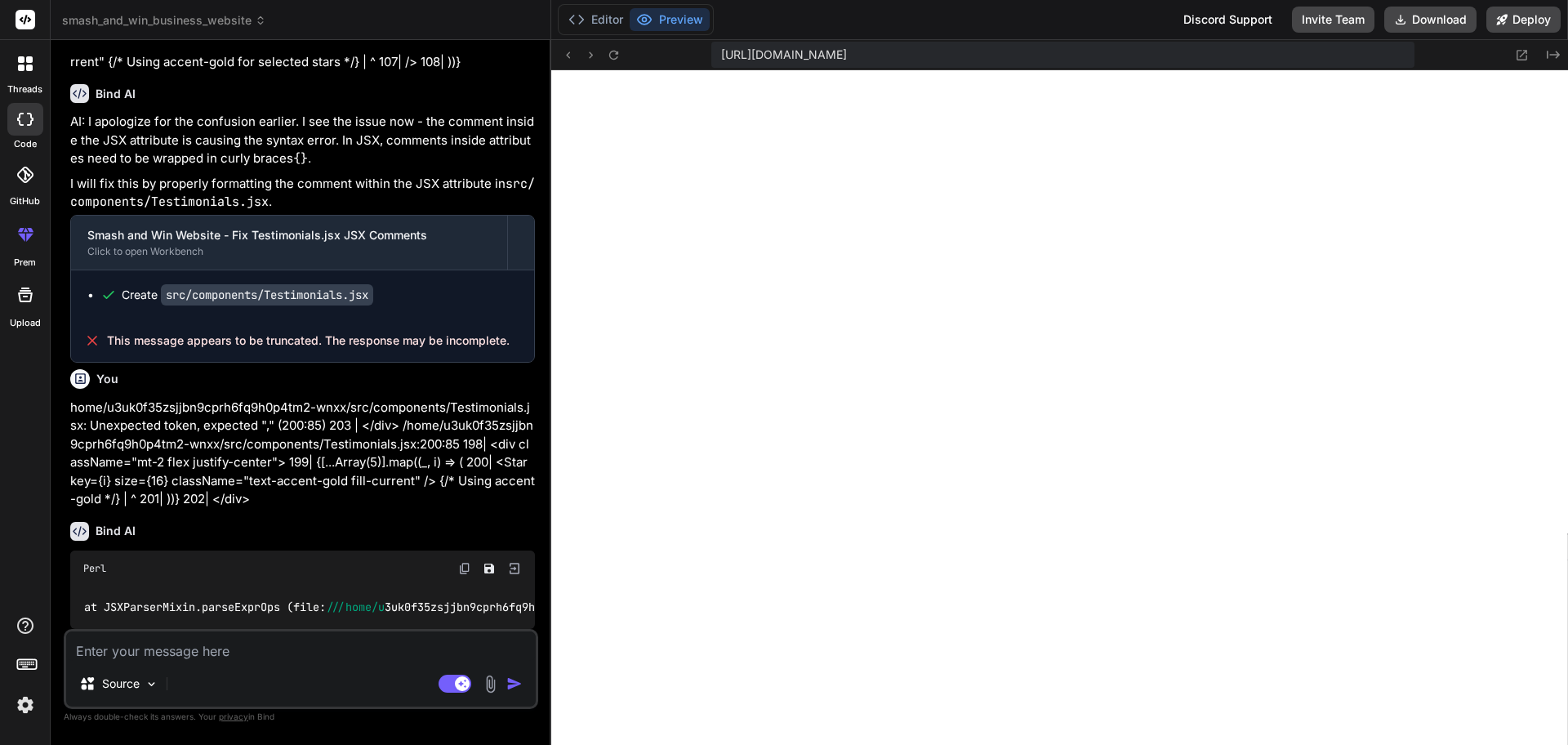
scroll to position [1443, 0]
click at [599, 25] on button "Editor" at bounding box center [595, 20] width 68 height 23
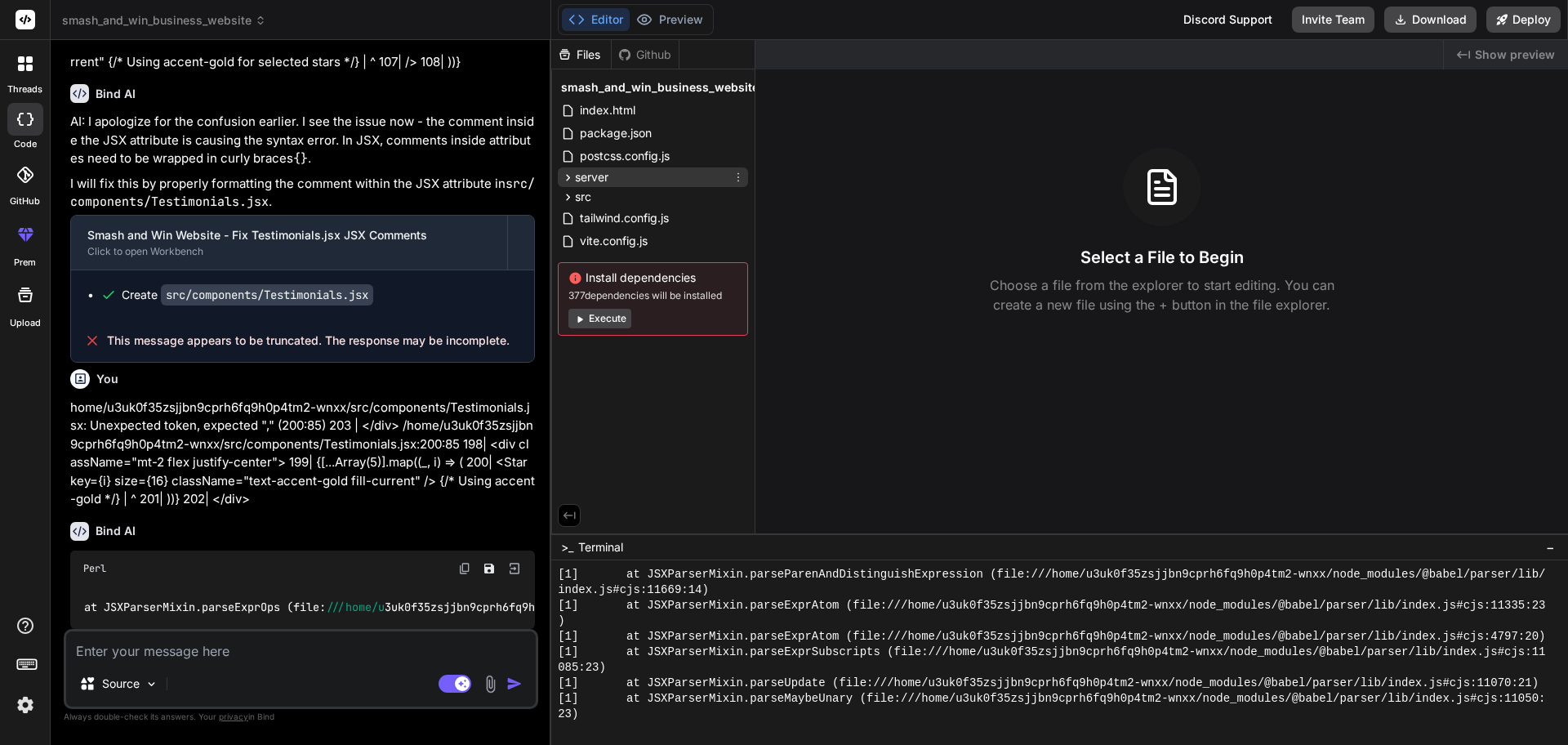
click at [569, 181] on icon at bounding box center [567, 178] width 14 height 14
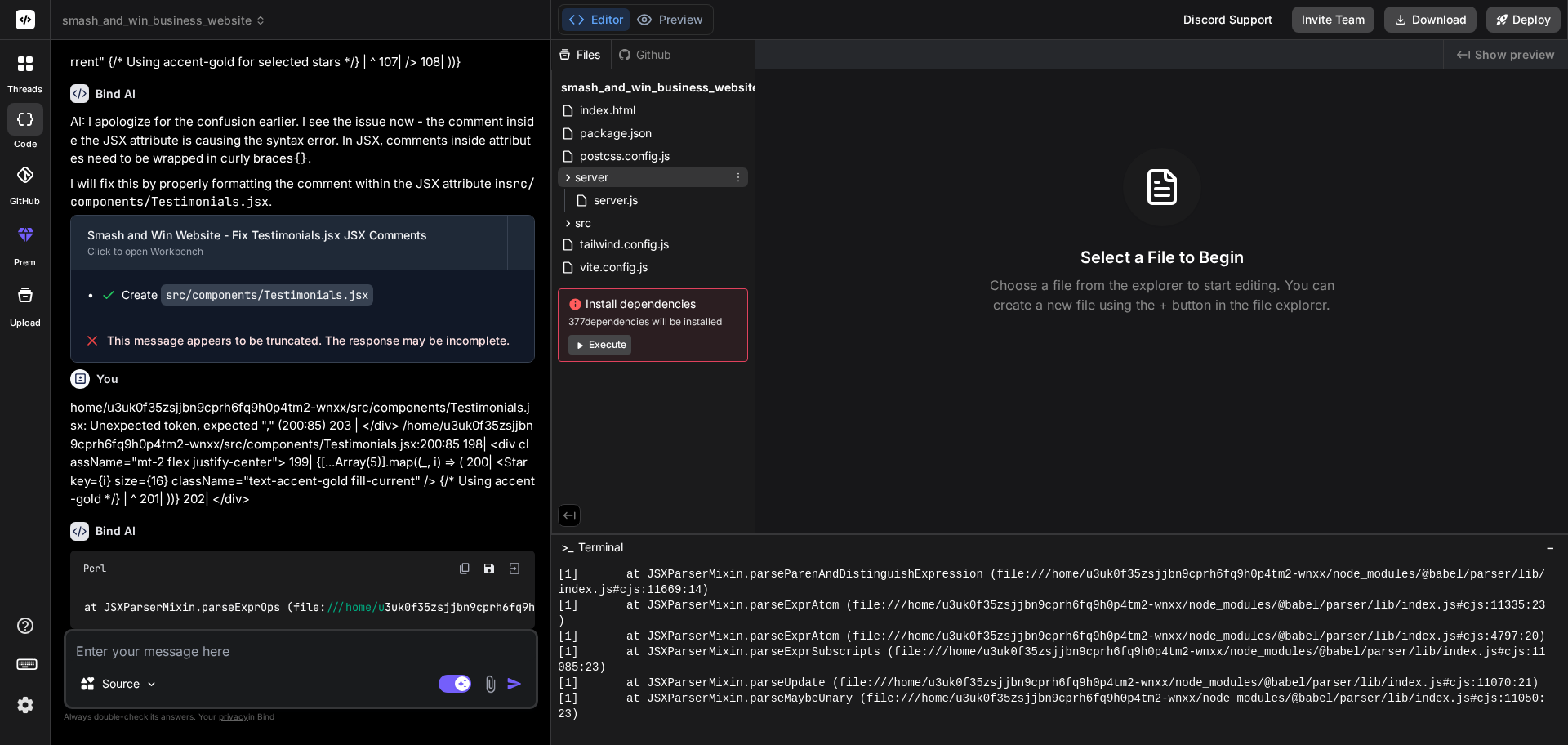
click at [569, 181] on icon at bounding box center [567, 178] width 14 height 14
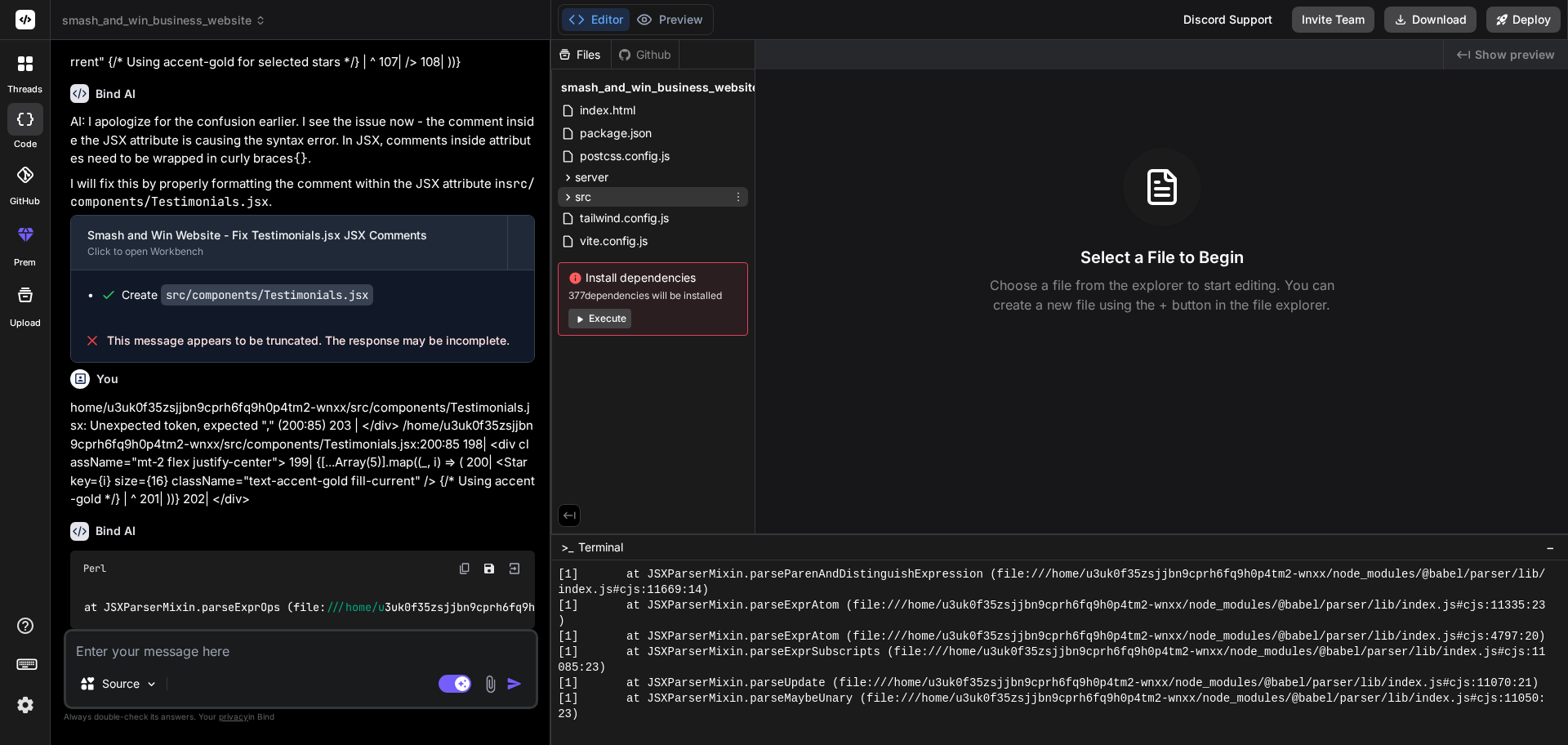
click at [569, 197] on icon at bounding box center [568, 197] width 4 height 7
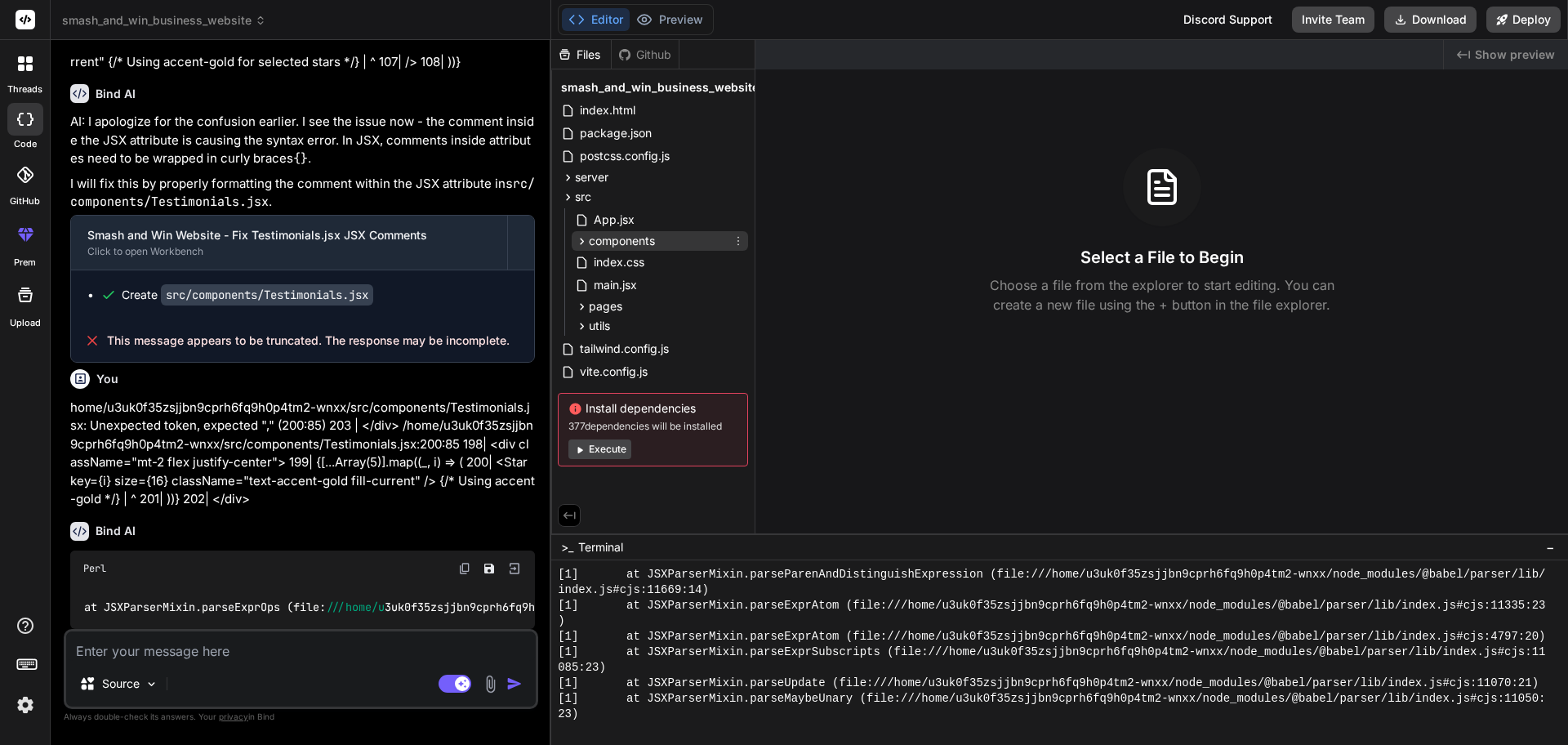
click at [583, 240] on icon at bounding box center [583, 241] width 4 height 7
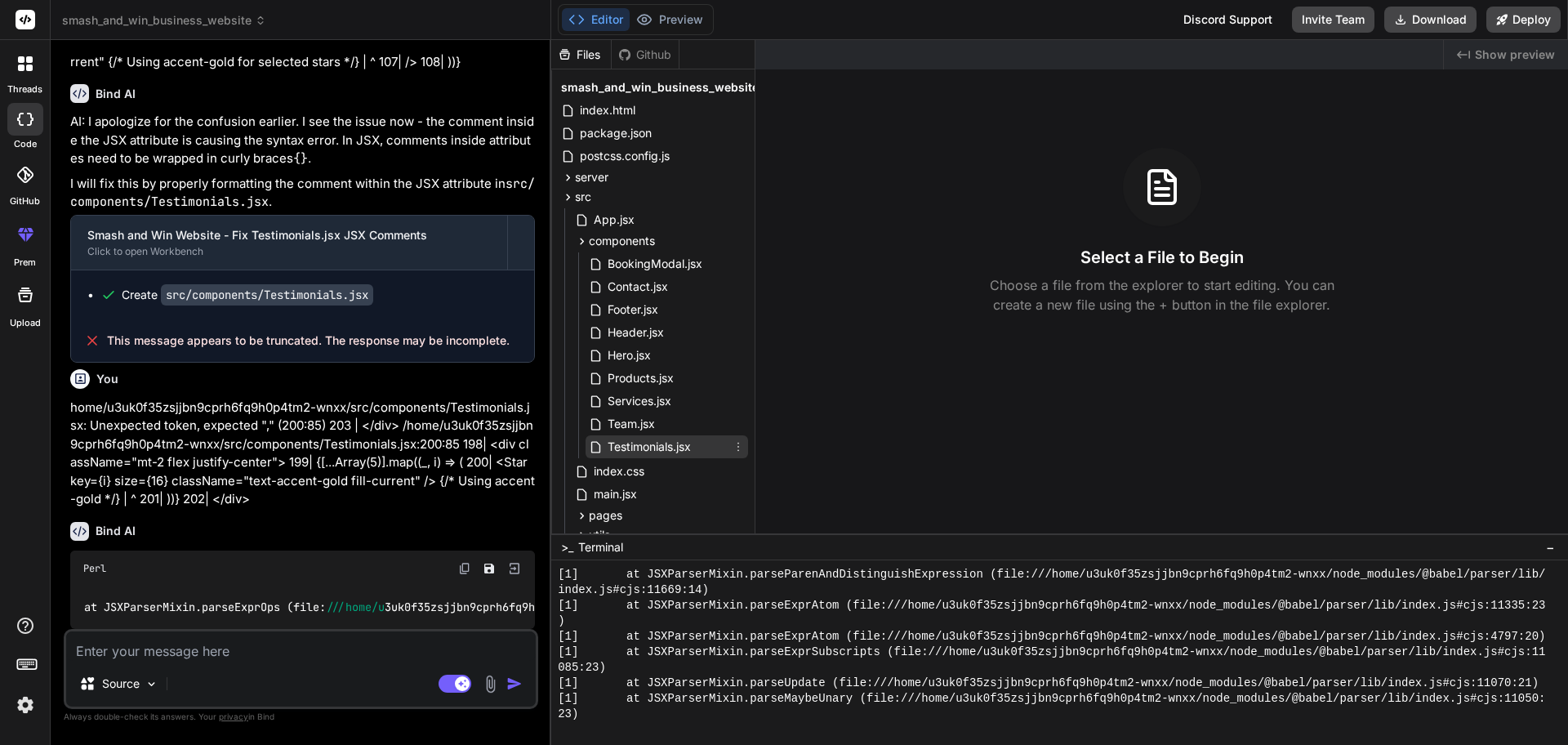
click at [651, 448] on span "Testimonials.jsx" at bounding box center [648, 446] width 87 height 20
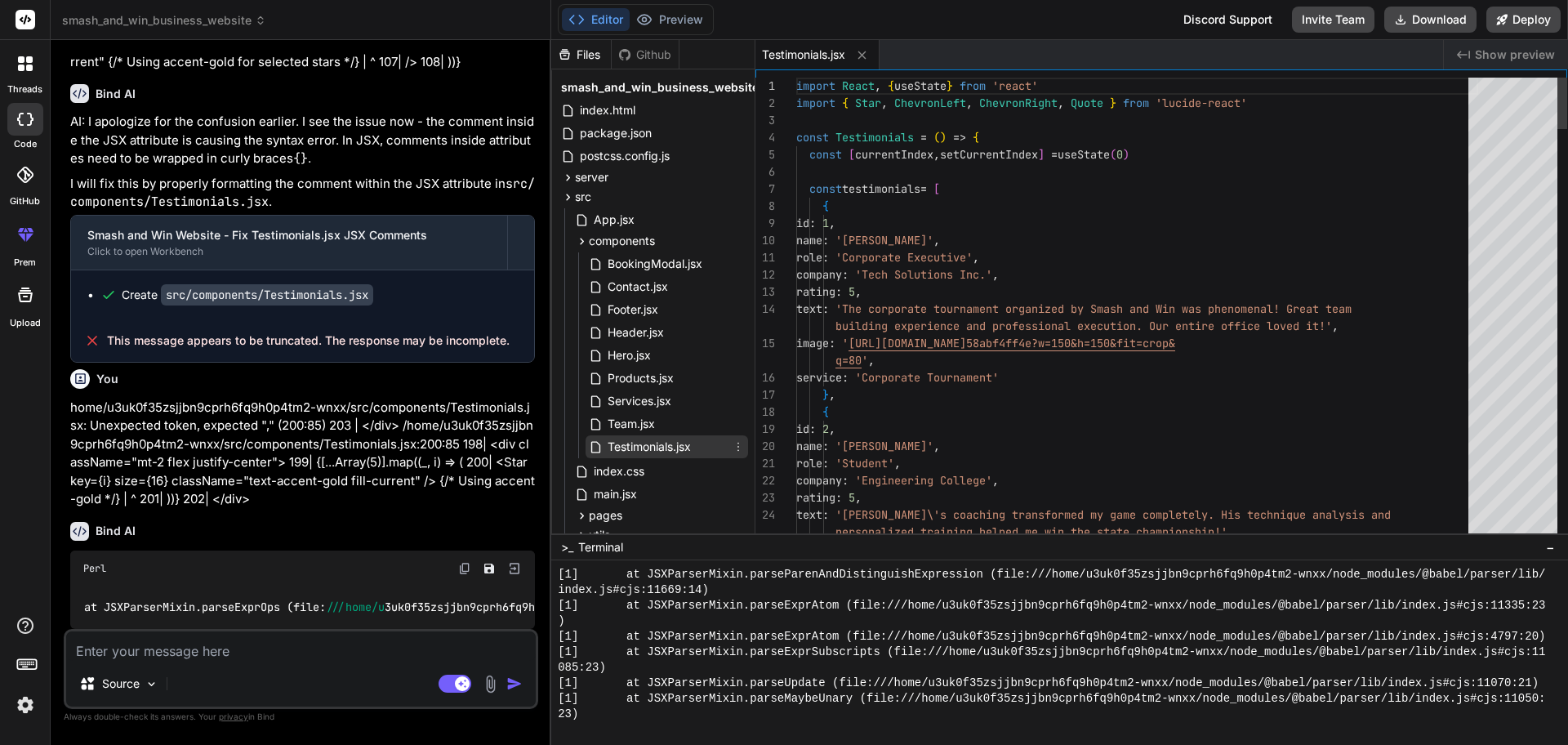
type textarea "x"
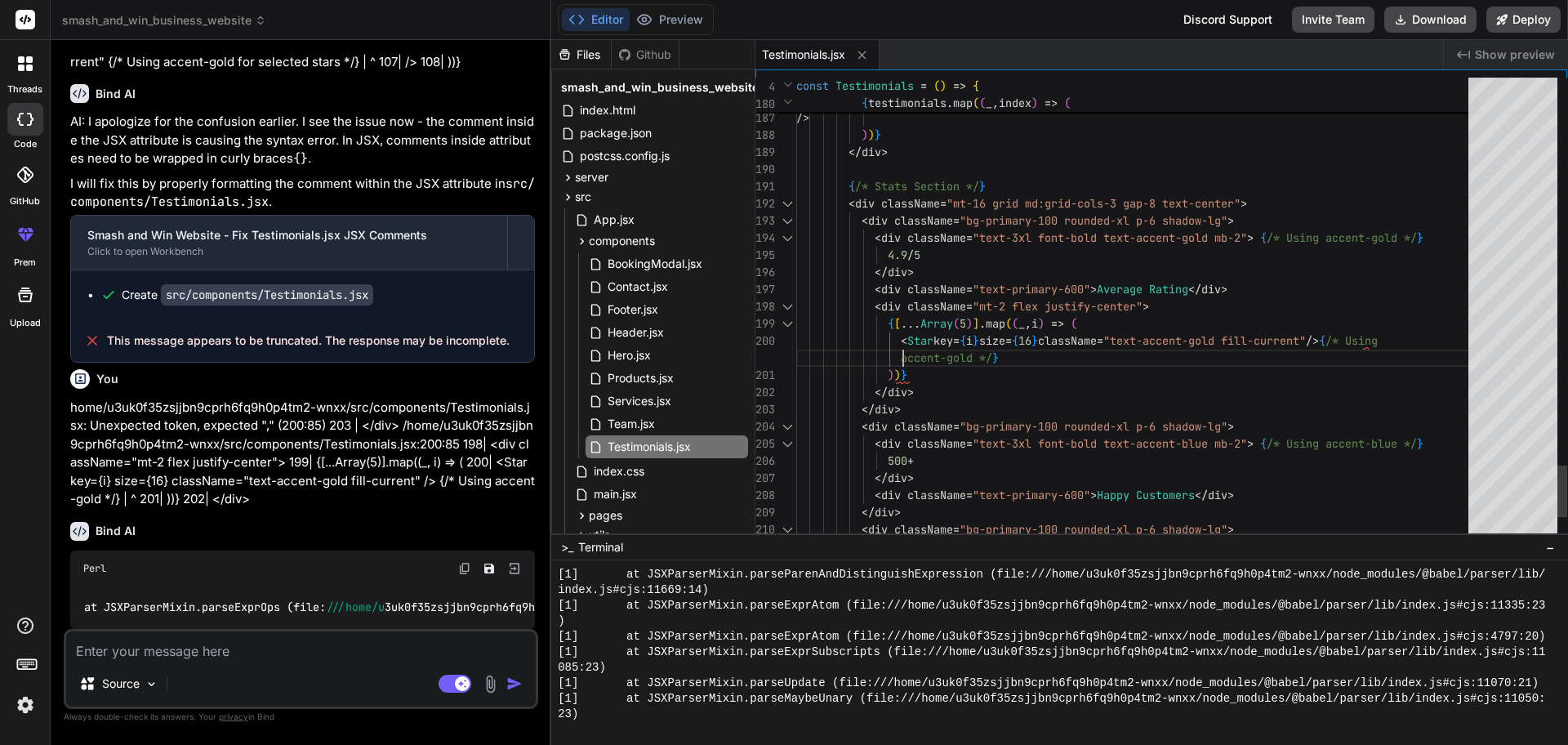
scroll to position [0, 0]
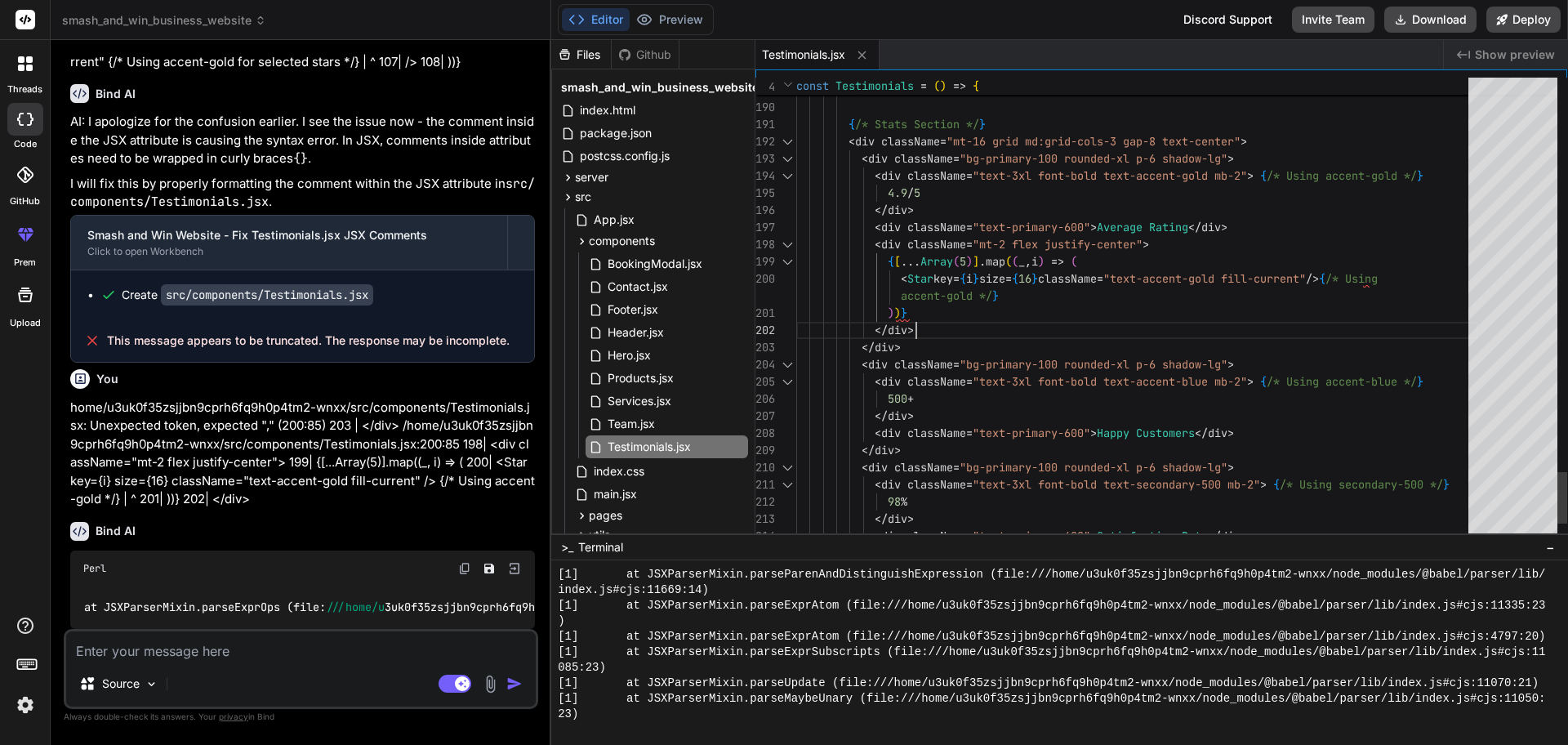
drag, startPoint x: 1362, startPoint y: 279, endPoint x: 1376, endPoint y: 292, distance: 19.1
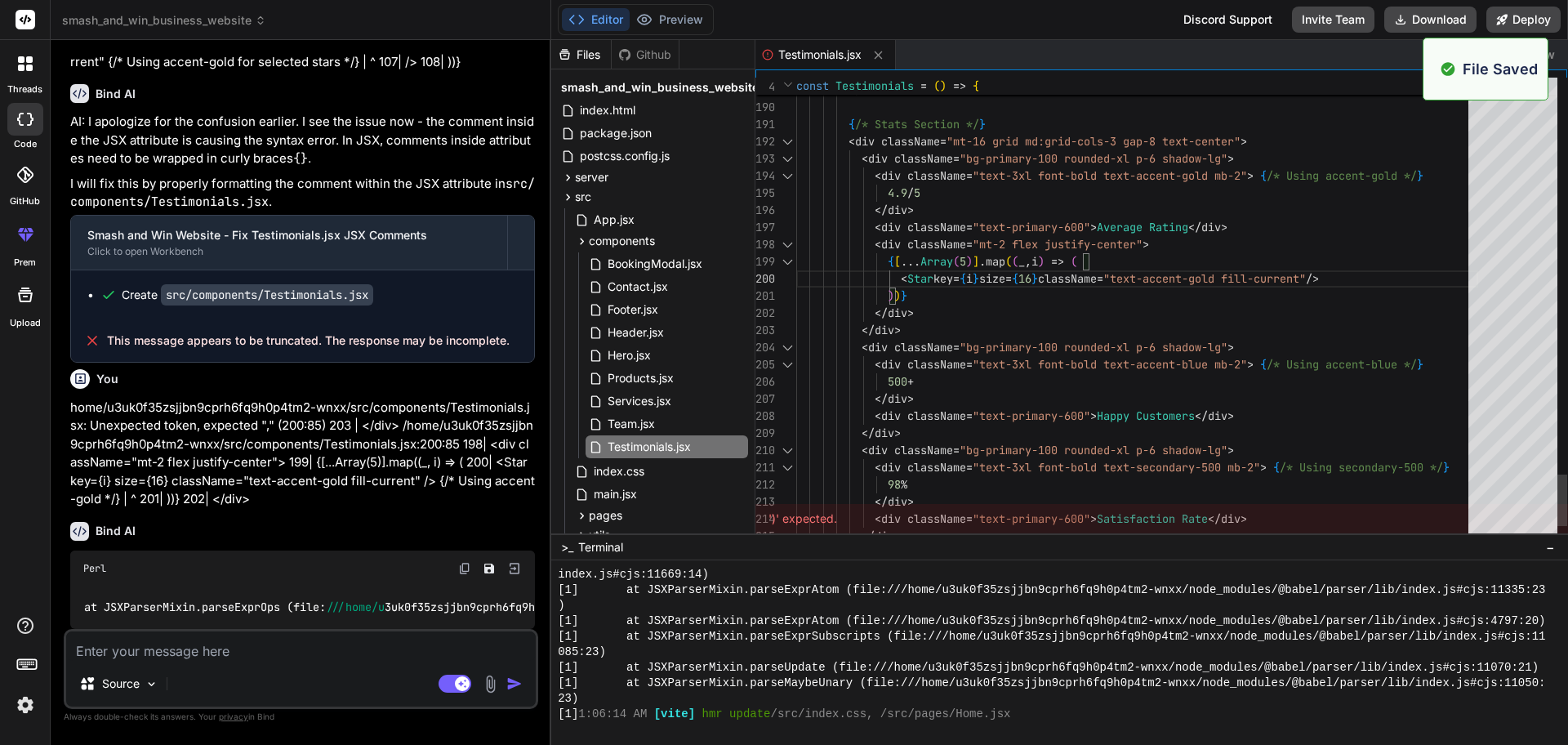
scroll to position [1458, 0]
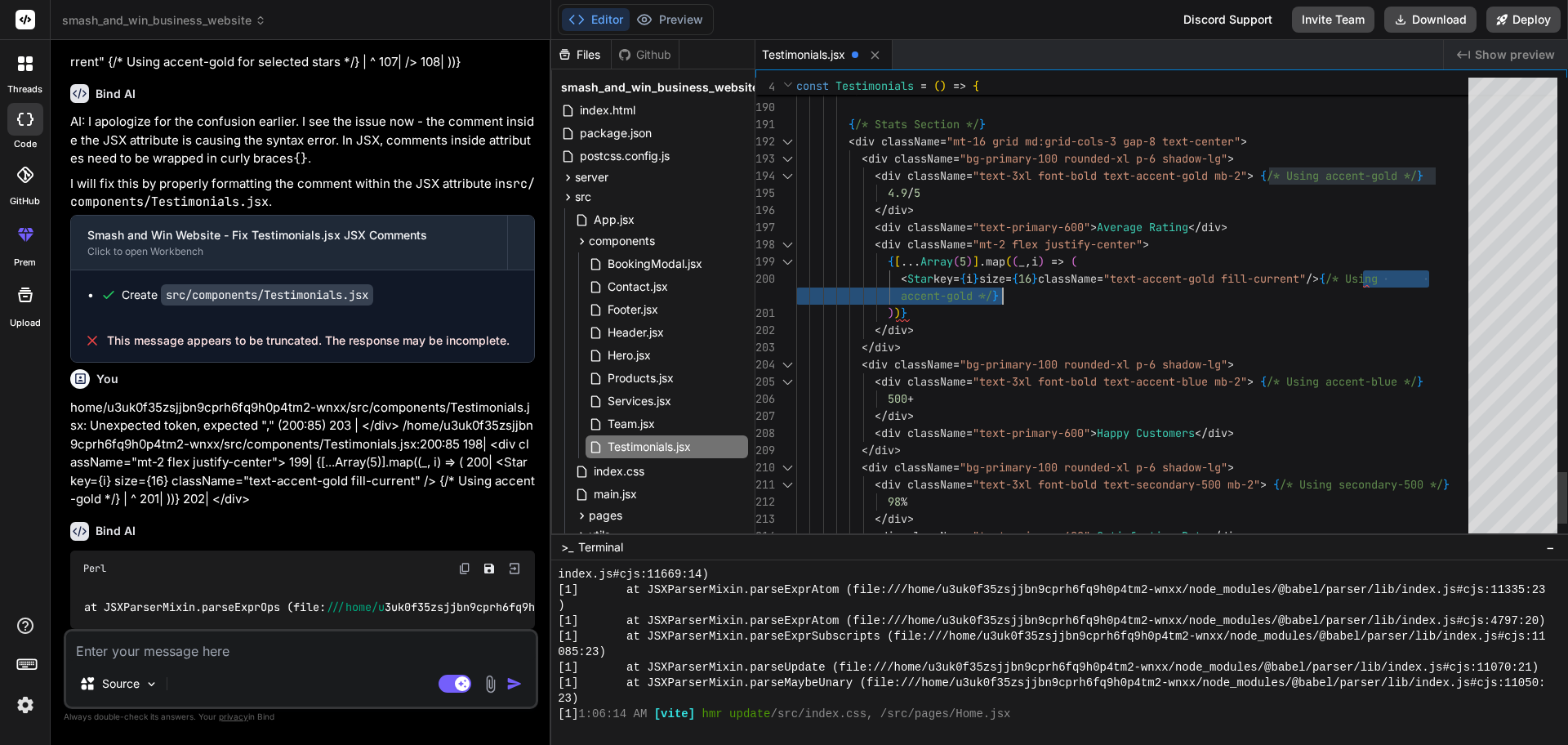
type textarea "<div className="bg-primary-100 rounded-xl p-6 shadow-lg"> <div className="text-…"
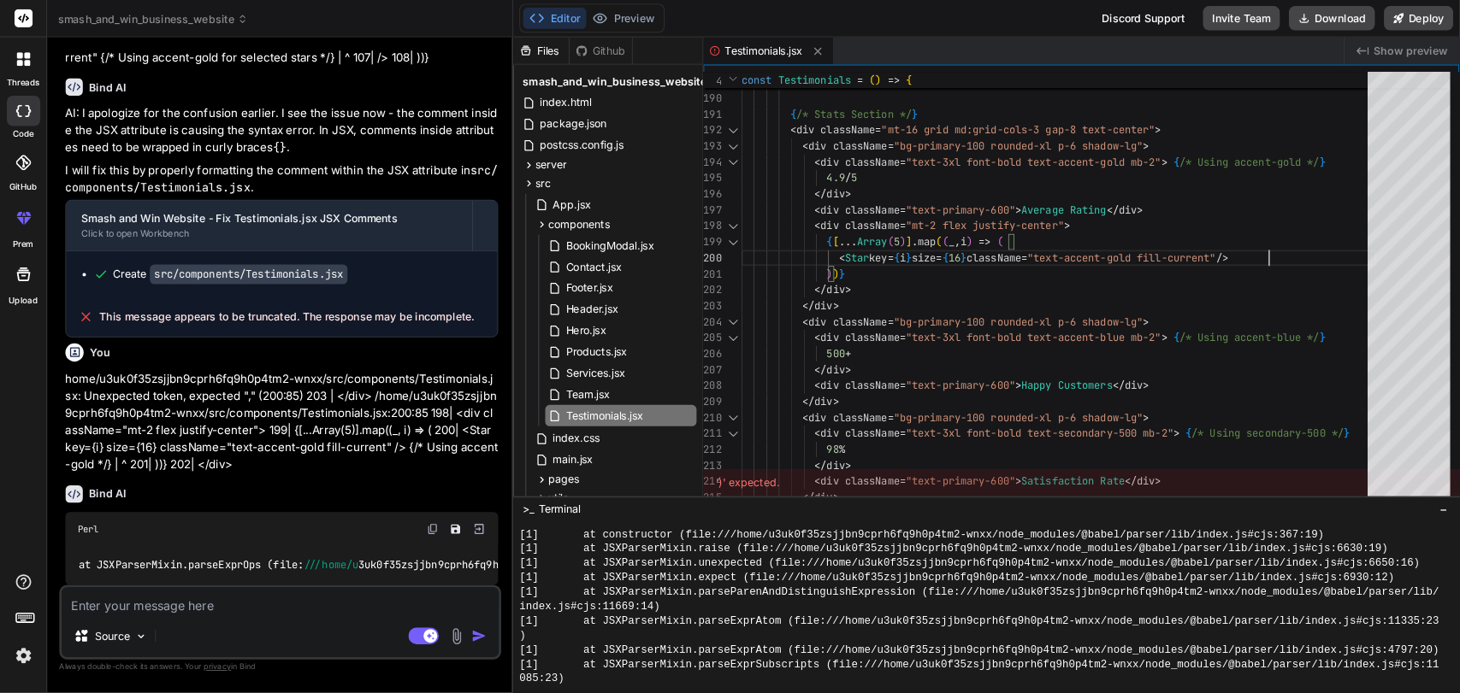
scroll to position [1543, 0]
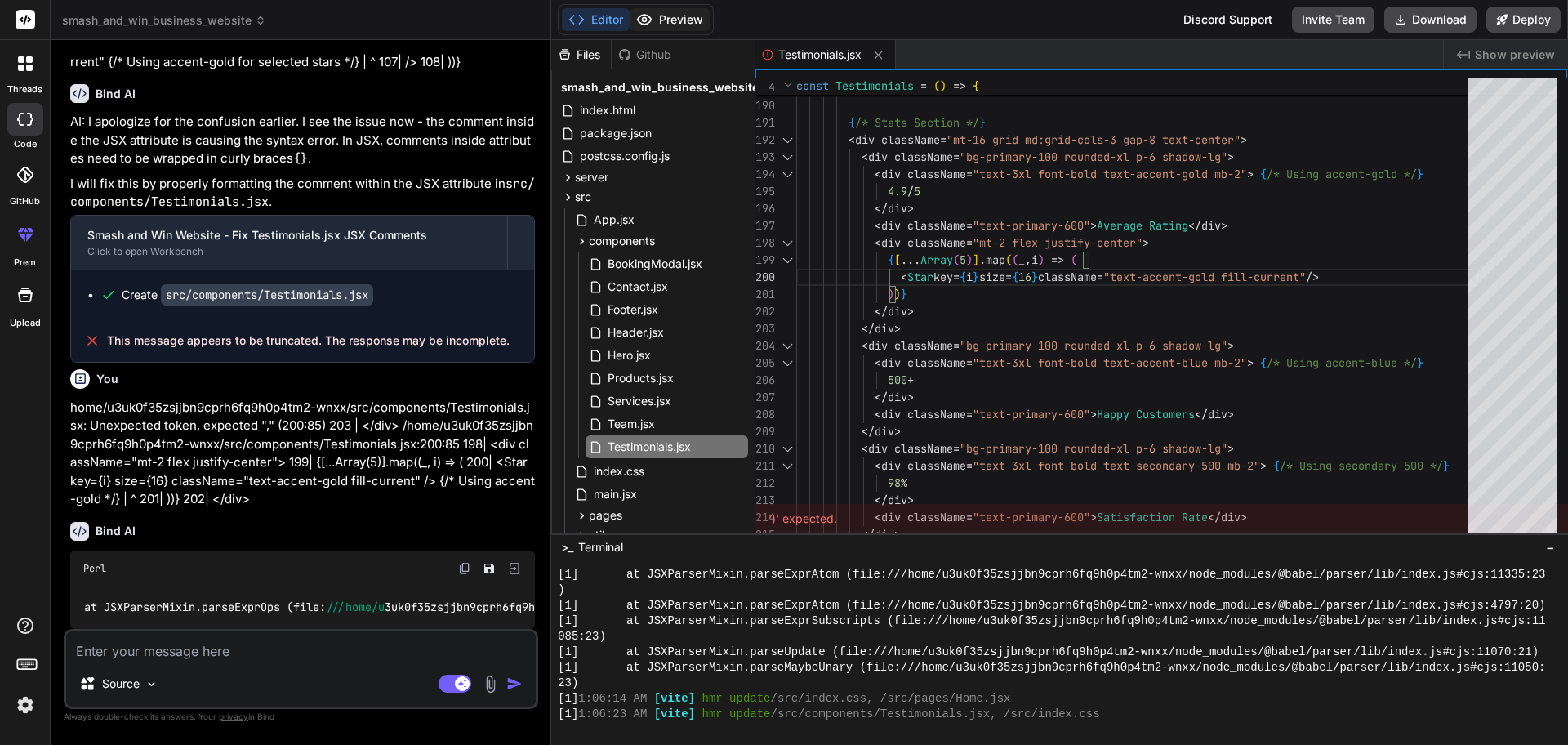
click at [687, 14] on button "Preview" at bounding box center [669, 20] width 80 height 23
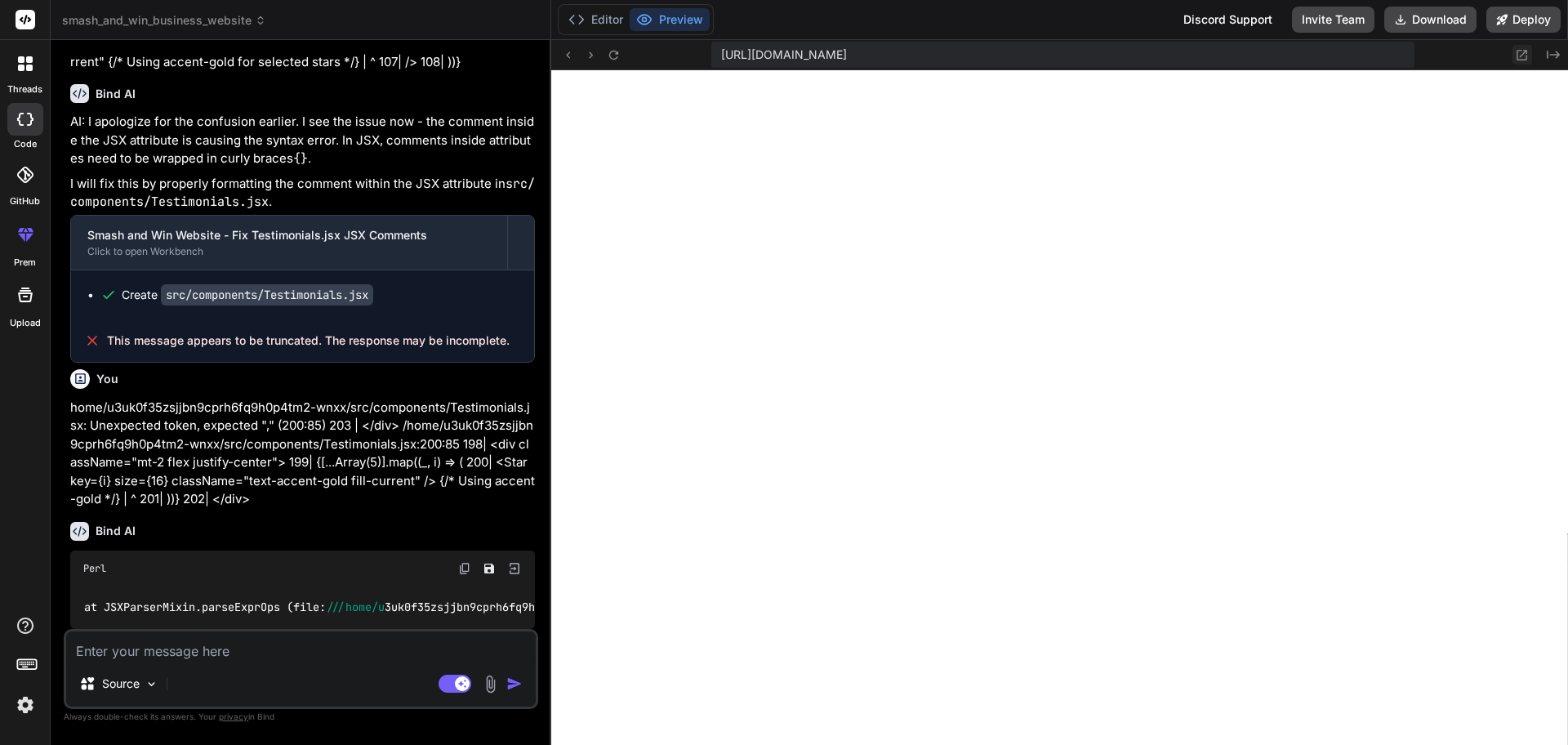
click at [1253, 53] on icon at bounding box center [1521, 54] width 14 height 14
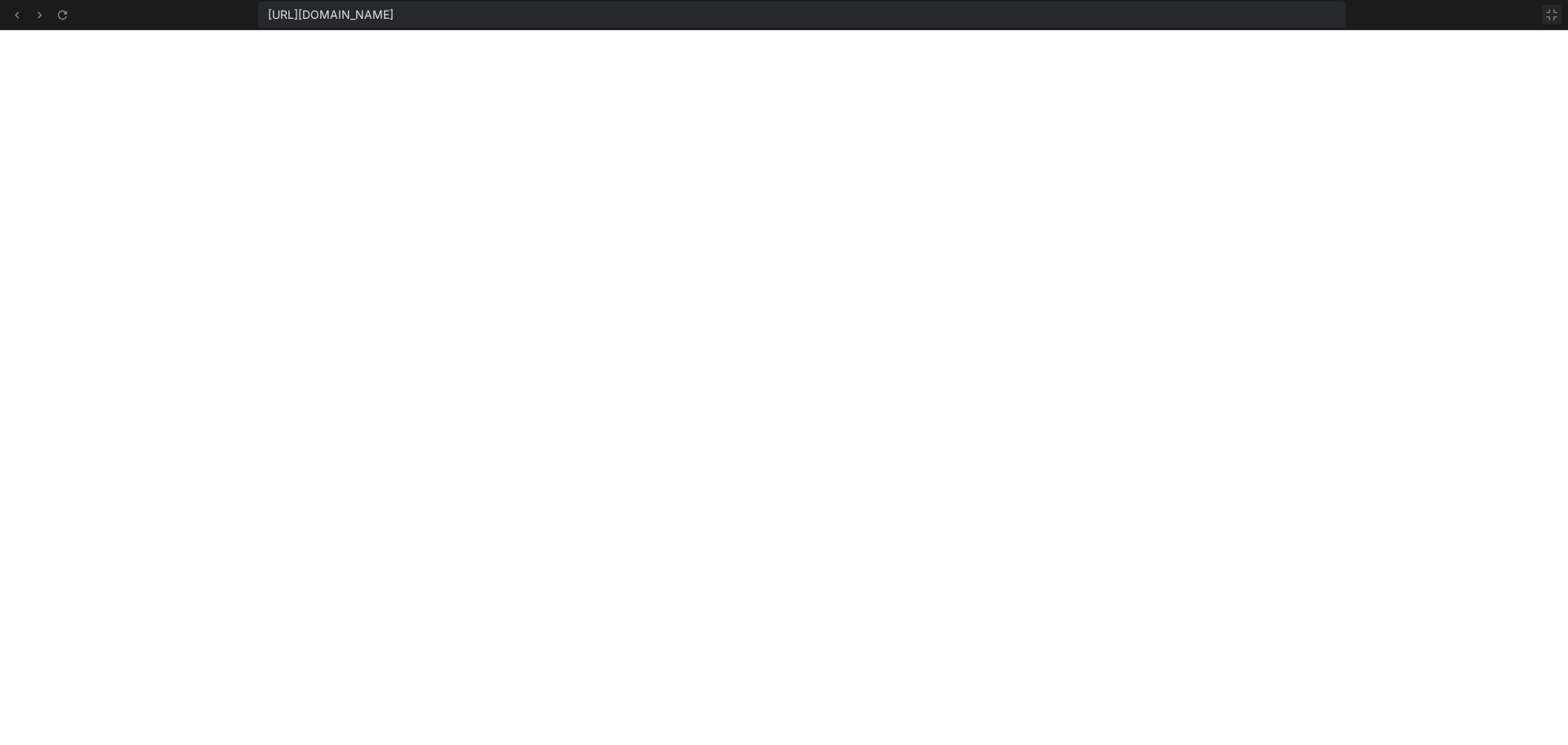
click at [1253, 9] on icon at bounding box center [1552, 15] width 13 height 13
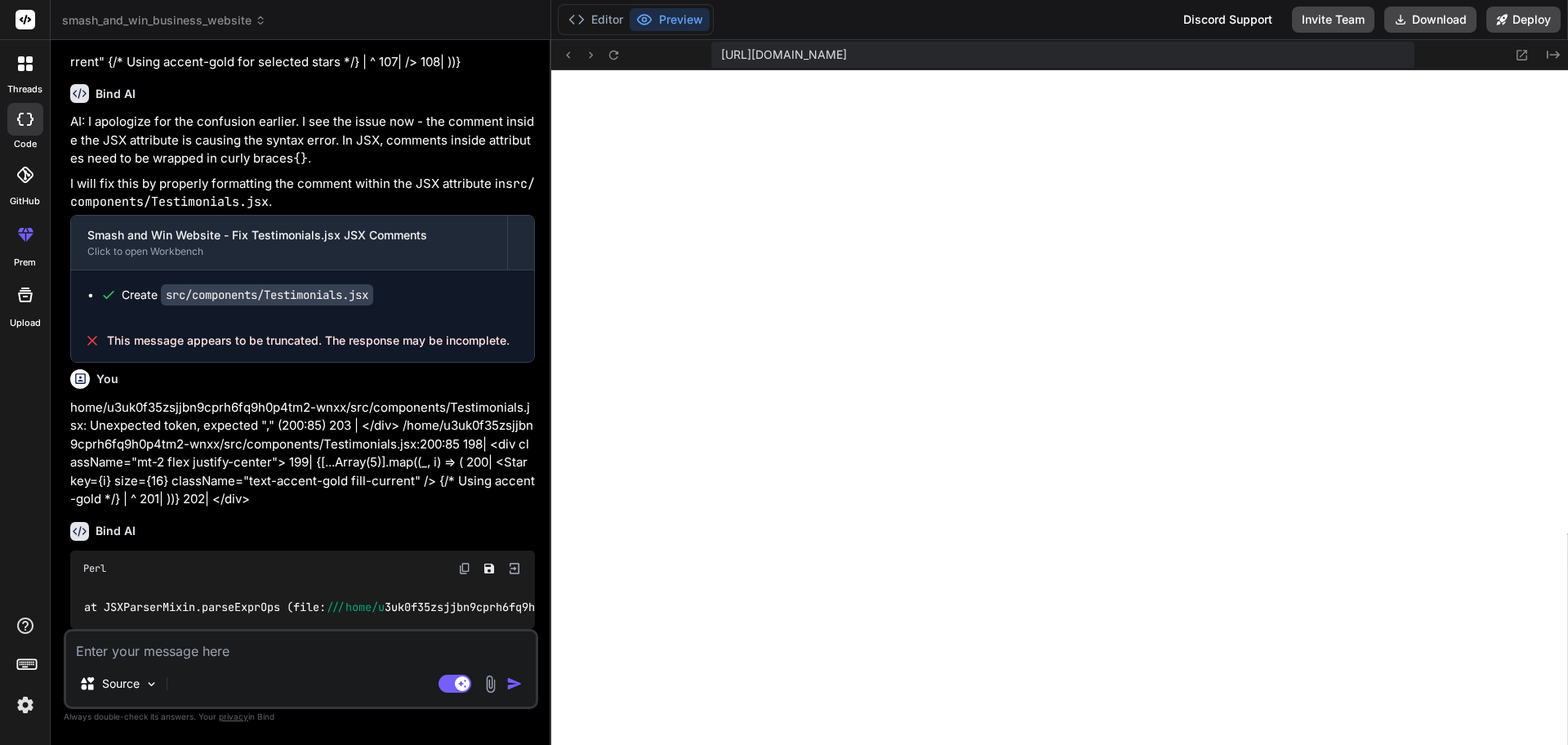
type textarea "x"
type textarea "{[...Array(5)].map((_, i) => ( <Star key={i} size={16} className="text-accent-g…"
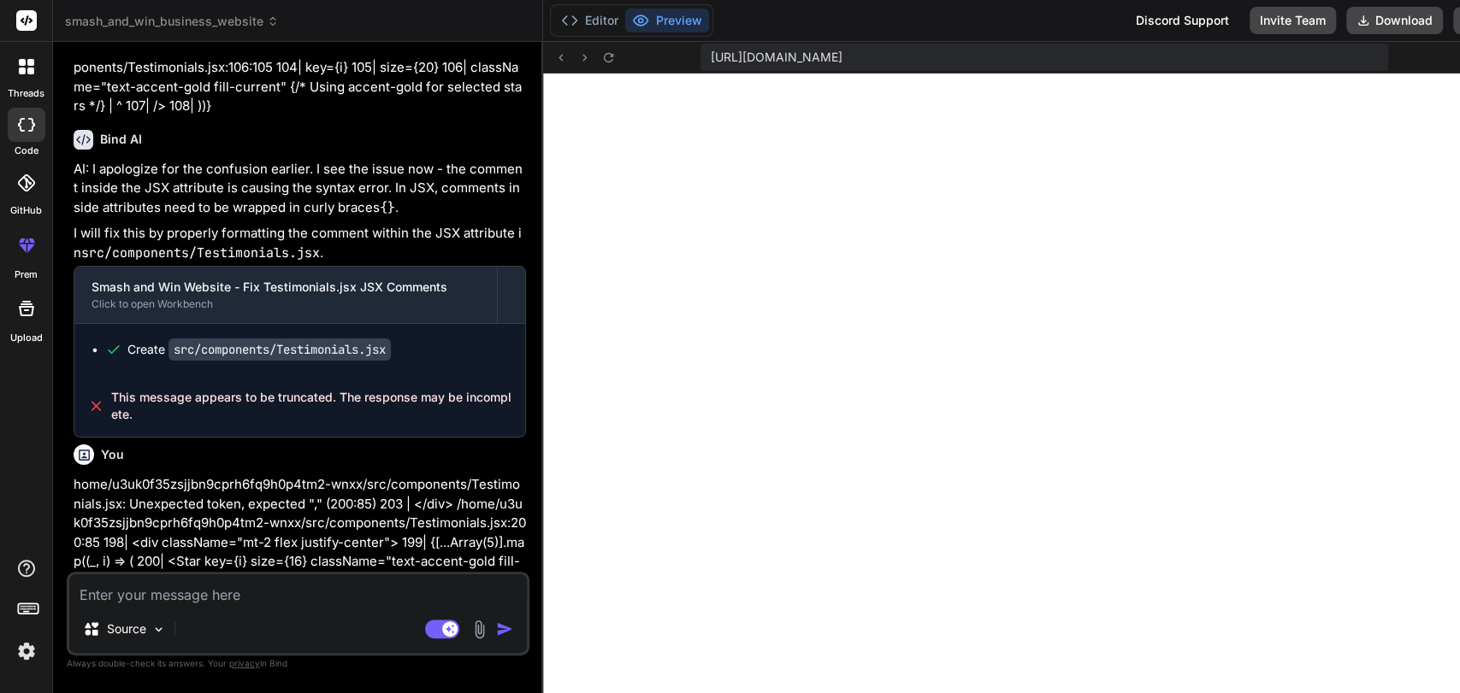
type textarea "x"
type textarea "<Star key={i} size={16} className="text-accent-gold fill-current" /> ))} </div>…"
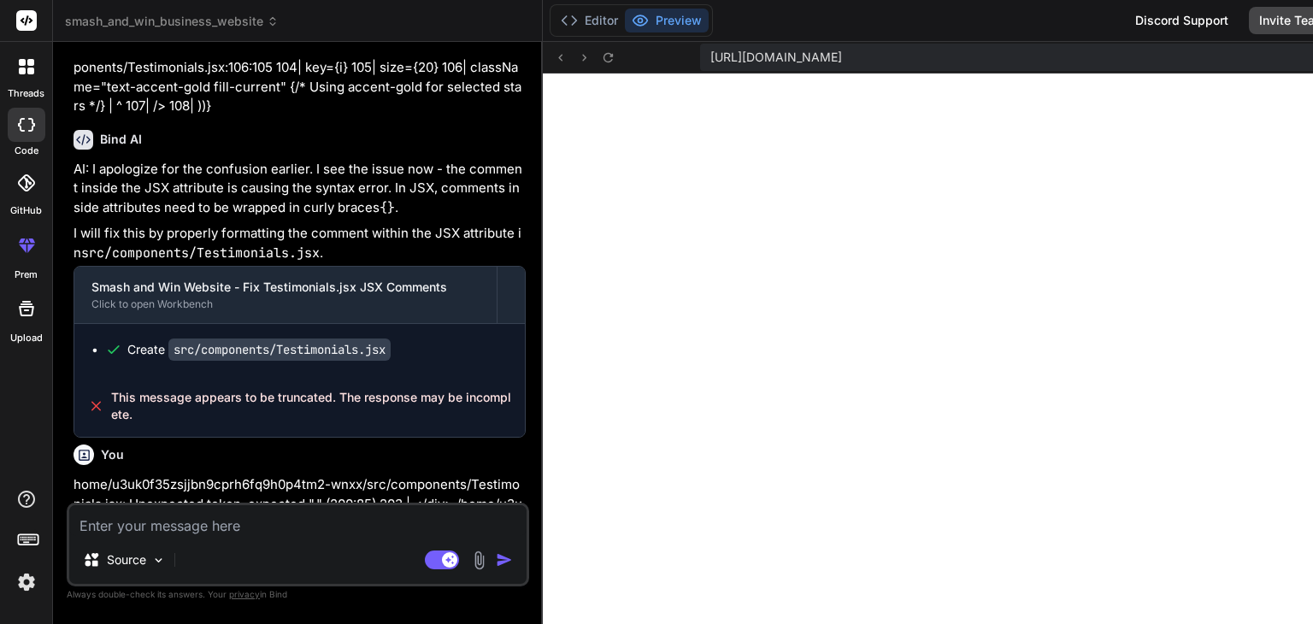
scroll to position [1658, 0]
click at [543, 275] on div "Bind AI Web Search Created with Pixso. Code Generator You Bind AI Understood! Y…" at bounding box center [298, 332] width 490 height 581
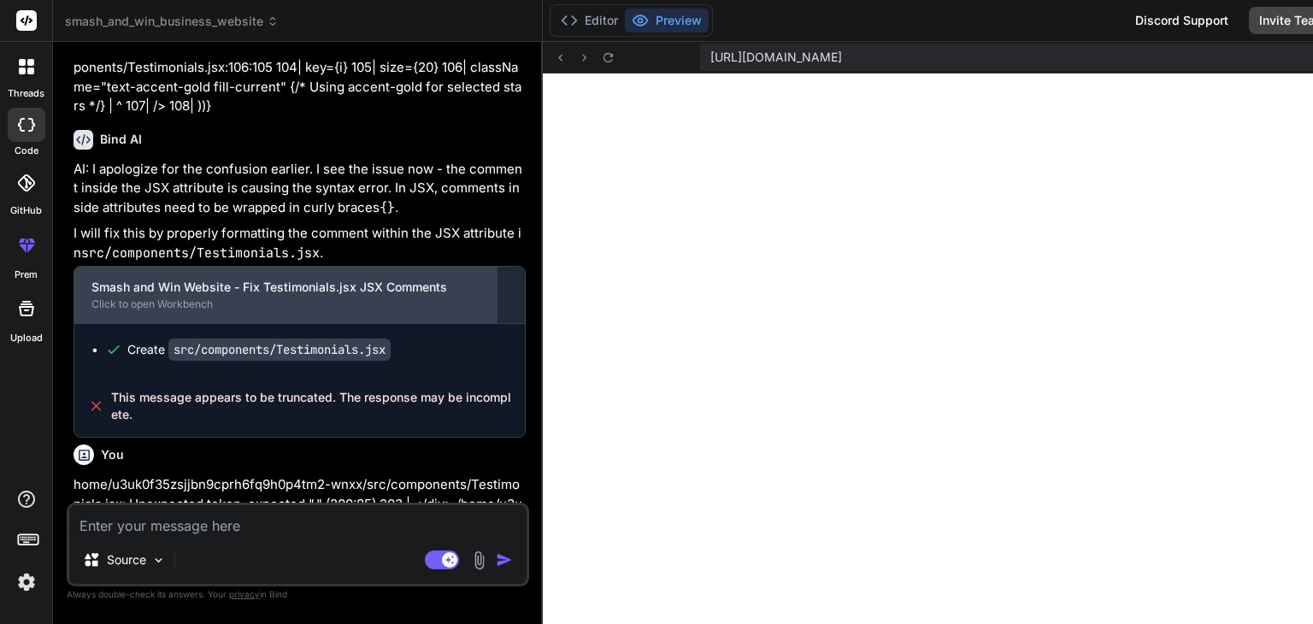
type textarea "x"
type textarea "{[...Array(5)].map((_, i) => ( <Star key={i} size={16} className="text-accent-g…"
type textarea "x"
type textarea "<Star key={i} size={16} className="text-accent-gold fill-current" /> ))} </div>…"
type textarea "x"
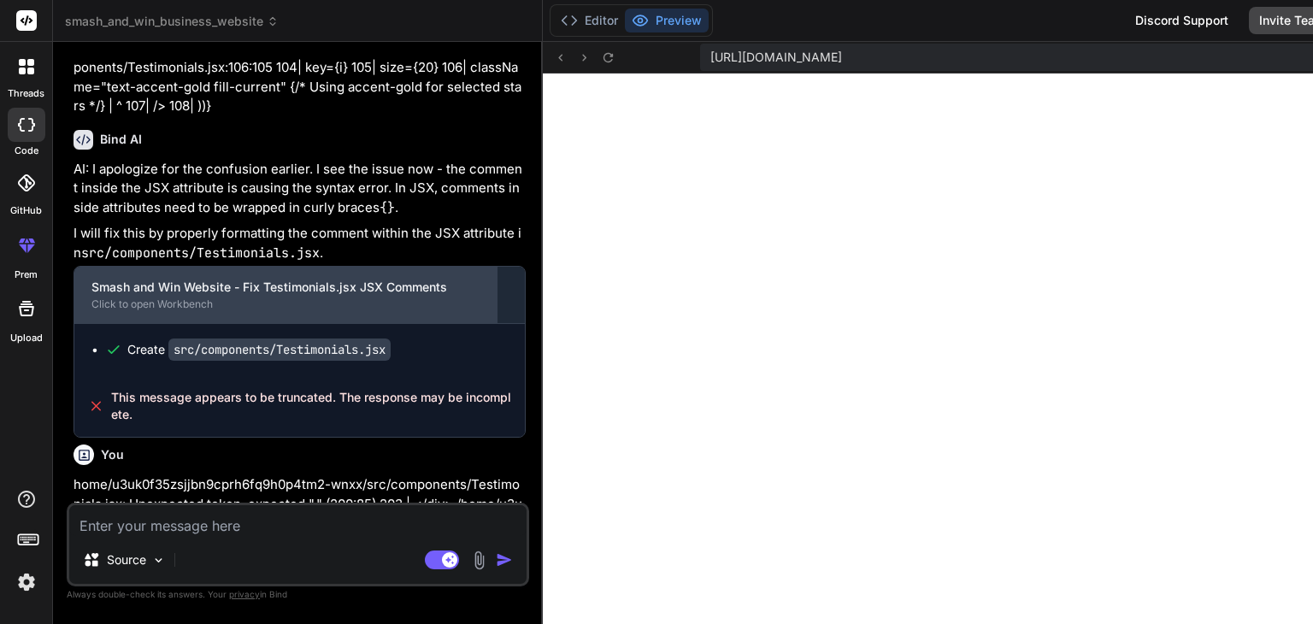
type textarea "fill-current" /> ))} </div> </div> <div className="bg-primary-100 rounded-xl p-…"
type textarea "x"
type textarea "<div className="bg-primary-100 rounded-xl p-6 shadow-lg"> <div className="text-…"
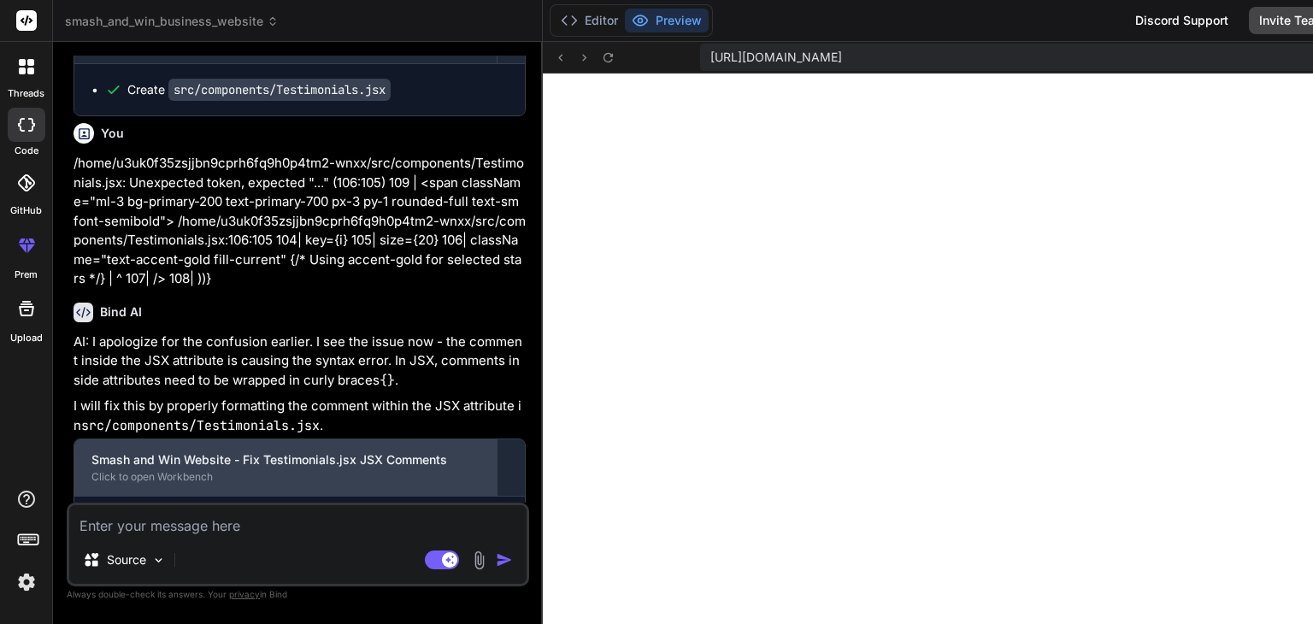
type textarea "x"
type textarea "<div className="text-3xl font-bold text-accent-gold mb-2"> {/* Using accent-gol…"
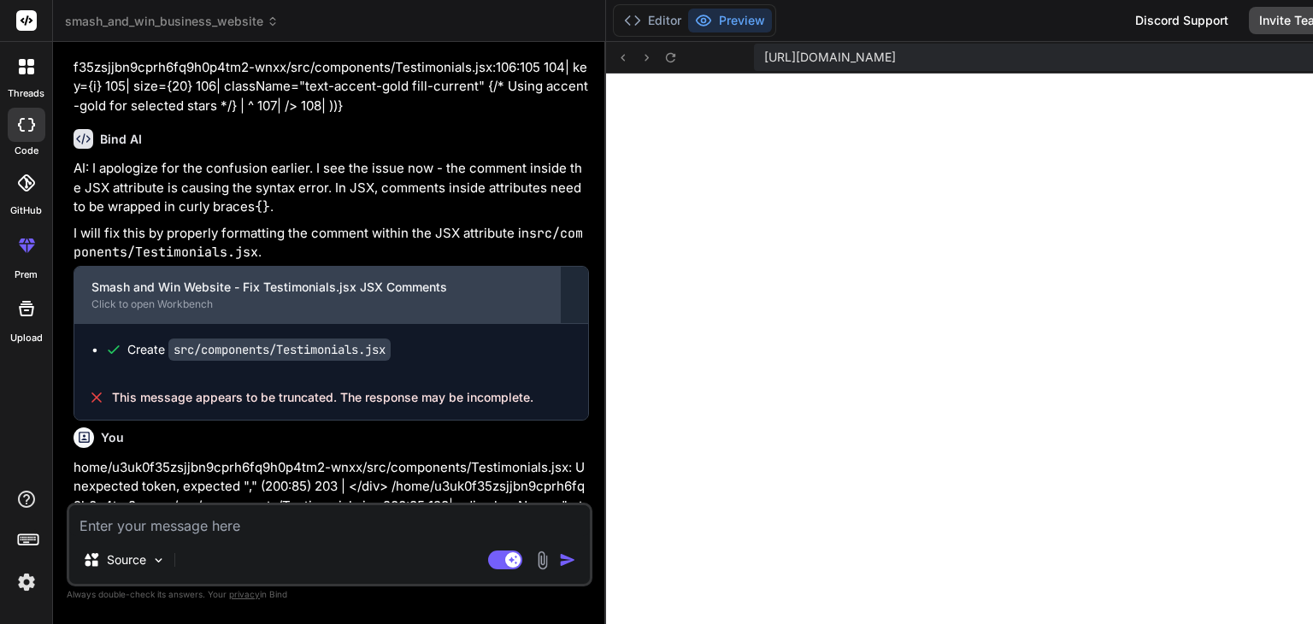
type textarea "x"
type textarea "4.9/5 </div> <div className="text-primary-600">Average Rating</div> <div classN…"
type textarea "x"
type textarea "</div> <div className="text-primary-600">Average Rating</div> <div className="m…"
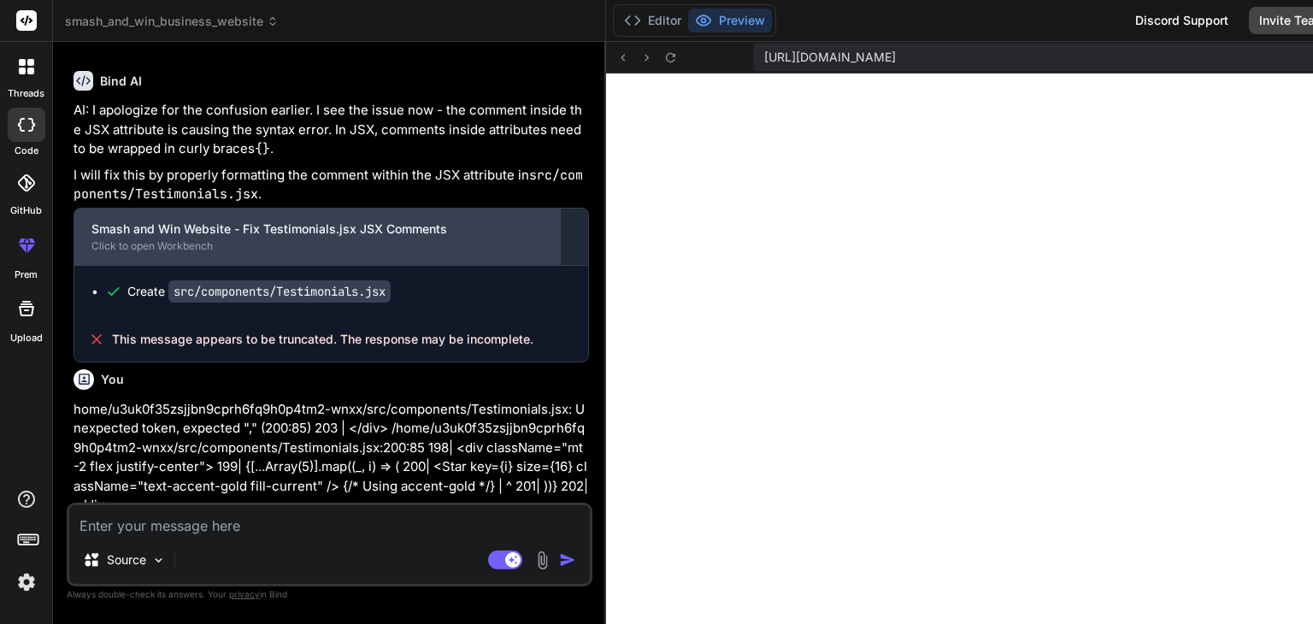
type textarea "x"
type textarea "<div className="mt-2 flex justify-center"> {[...Array(5)].map((_, i) => ( <Star…"
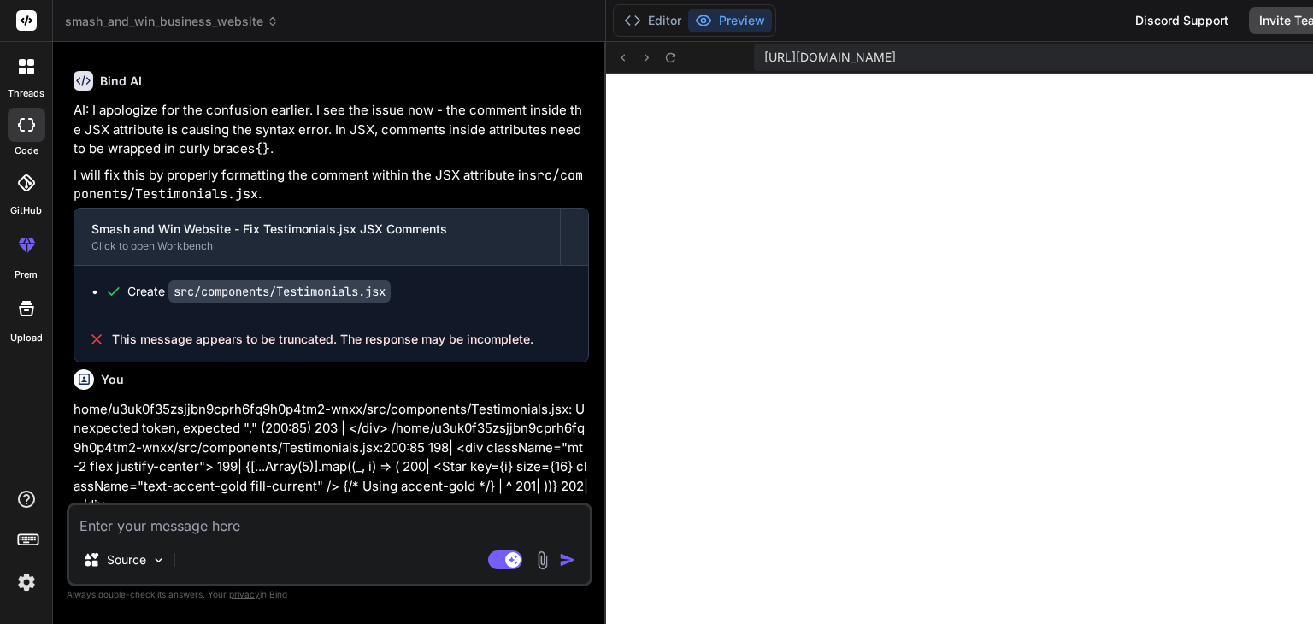
type textarea "x"
type textarea "{[...Array(5)].map((_, i) => ( <Star key={i} size={16} className="text-accent-g…"
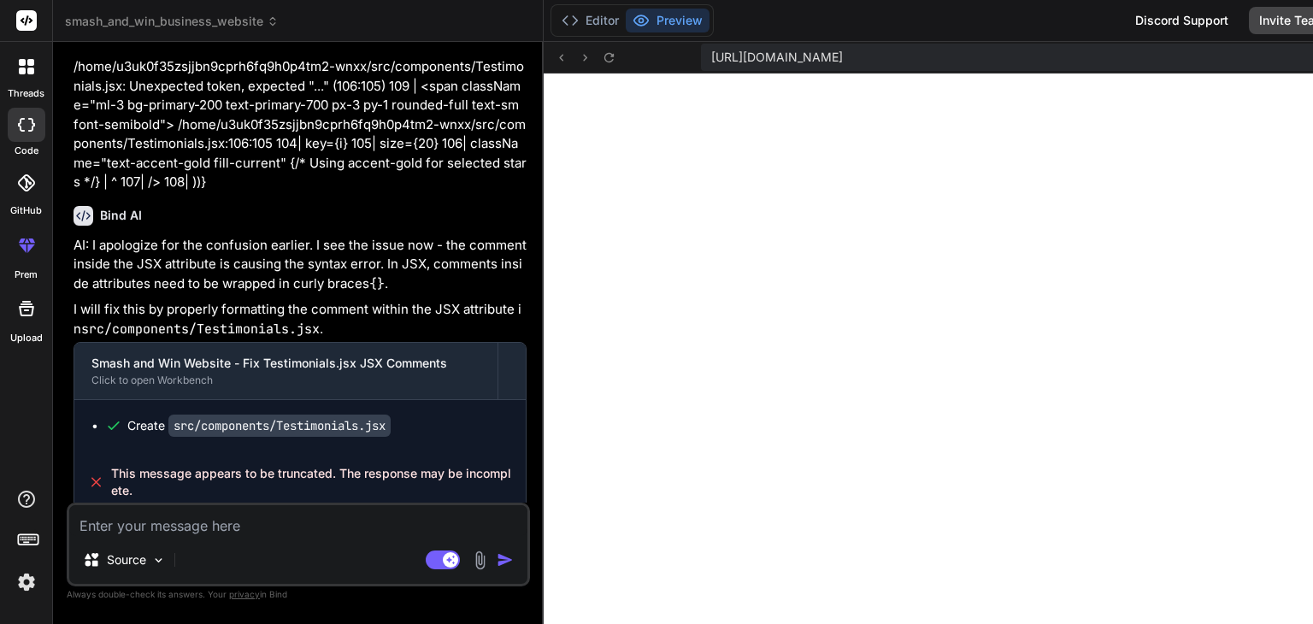
type textarea "x"
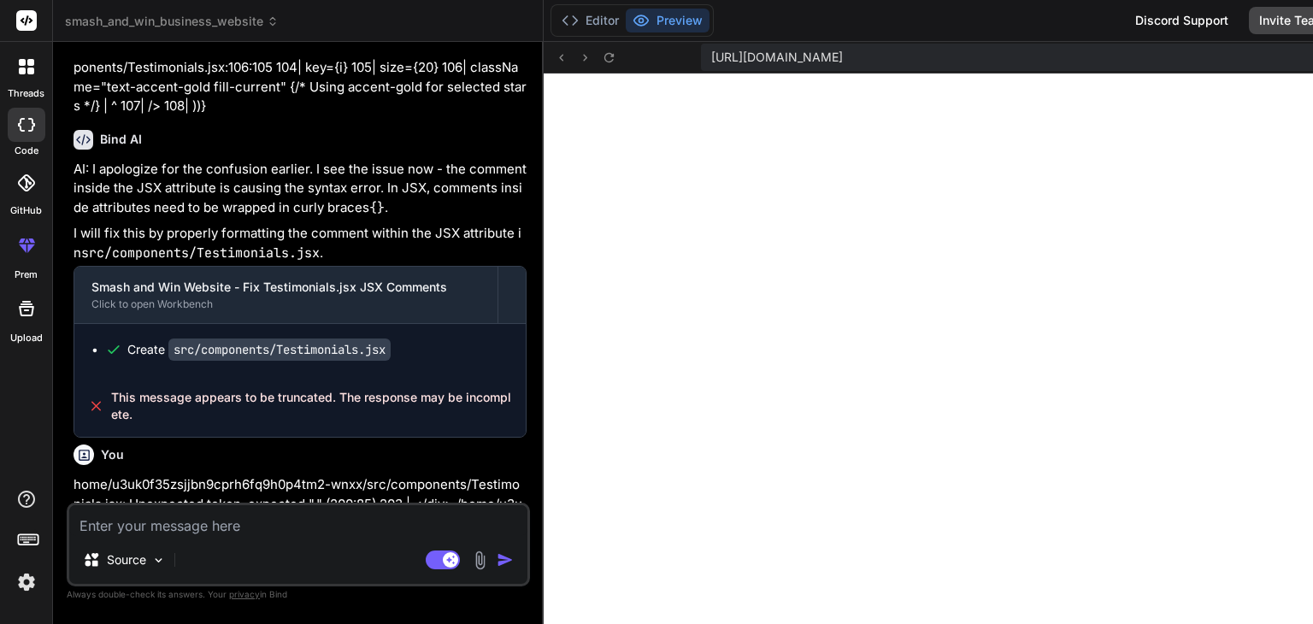
type textarea "-16 grid md:grid-cols-3 gap-8 text-center"> <div className="bg-primary-100 roun…"
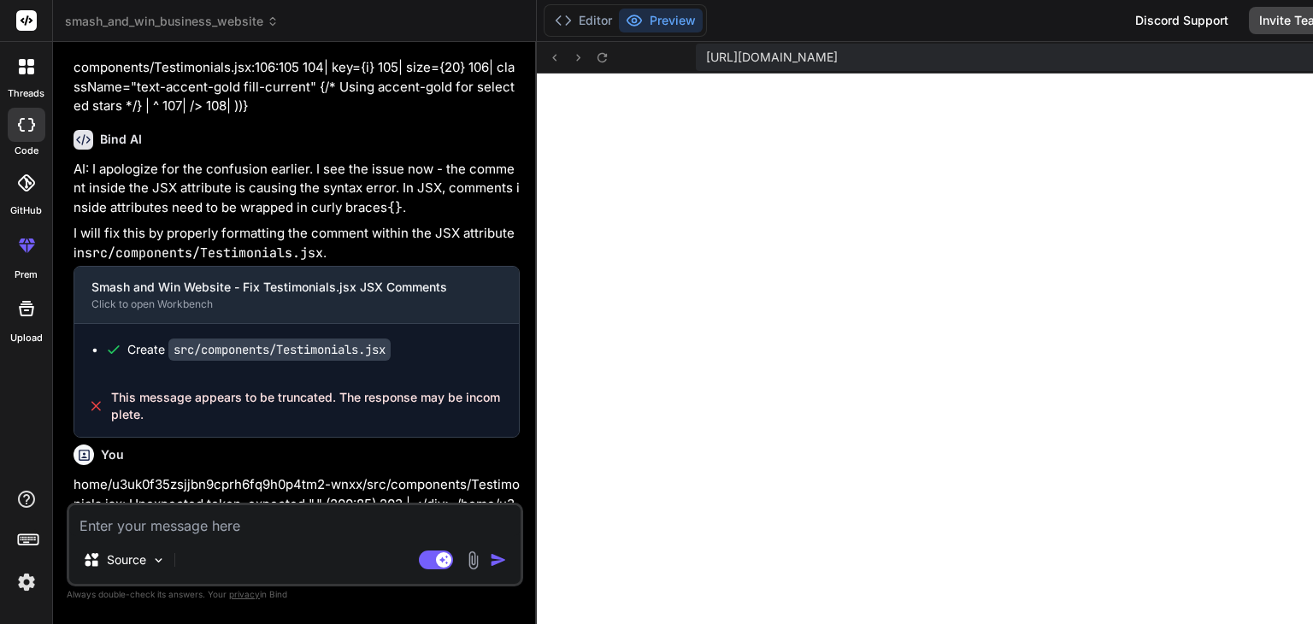
type textarea "x"
type textarea "{[...Array(5)].map((_, i) => ( <Star key={i} size={16} className="text-accent-g…"
type textarea "x"
type textarea "<Star key={i} size={16} className="text-accent-gold fill-current" /> ))} </div>…"
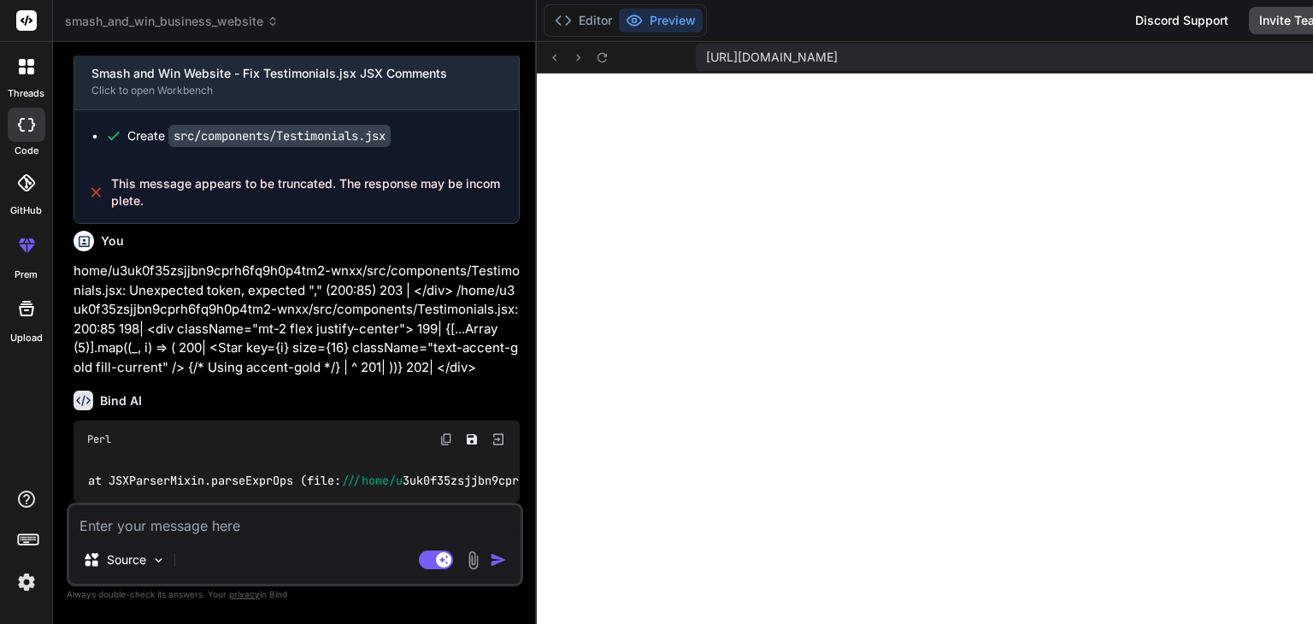
type textarea "x"
type textarea "-16 grid md:grid-cols-3 gap-8 text-center"> <div className="bg-primary-100 roun…"
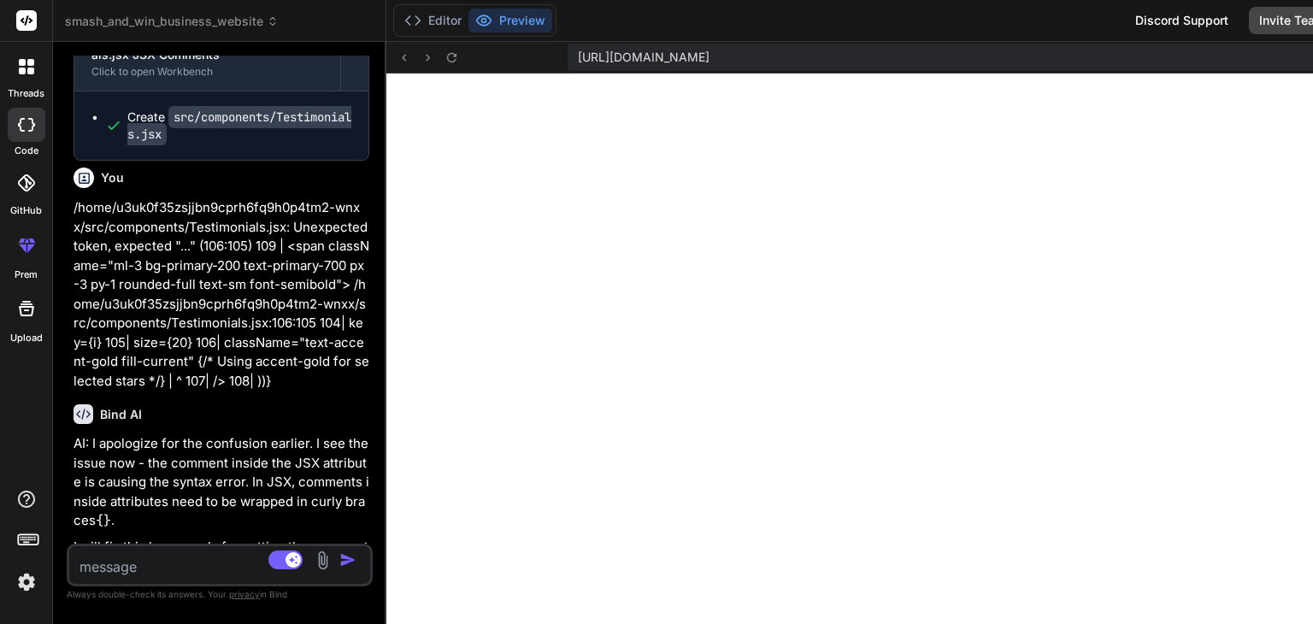
type textarea "x"
type textarea "-16 grid md:grid-cols-3 gap-8 text-center"> <div className="bg-primary-100 roun…"
type textarea "x"
type textarea "<div className="bg-primary-100 rounded-xl p-6 shadow-lg"> <div className="text-…"
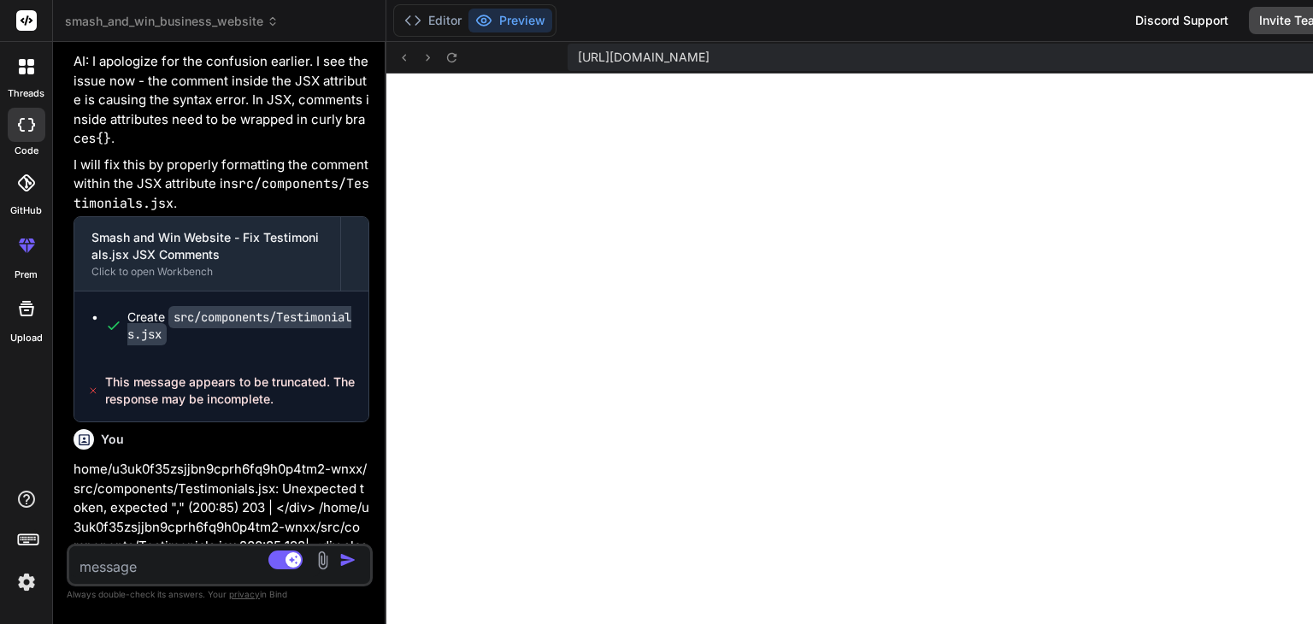
scroll to position [3711, 0]
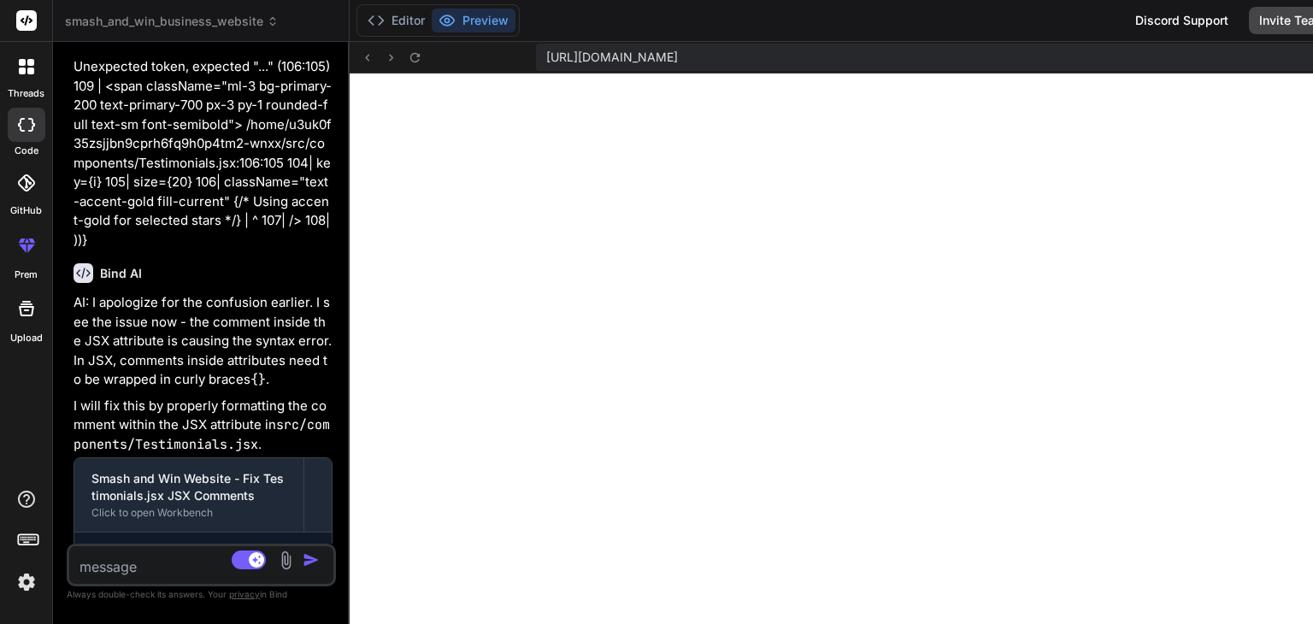
type textarea "x"
type textarea "-16 grid md:grid-cols-3 gap-8 text-center"> <div className="bg-primary-100 roun…"
type textarea "x"
type textarea "-16 grid md:grid-cols-3 gap-8 text-center"> <div className="bg-primary-100 roun…"
type textarea "x"
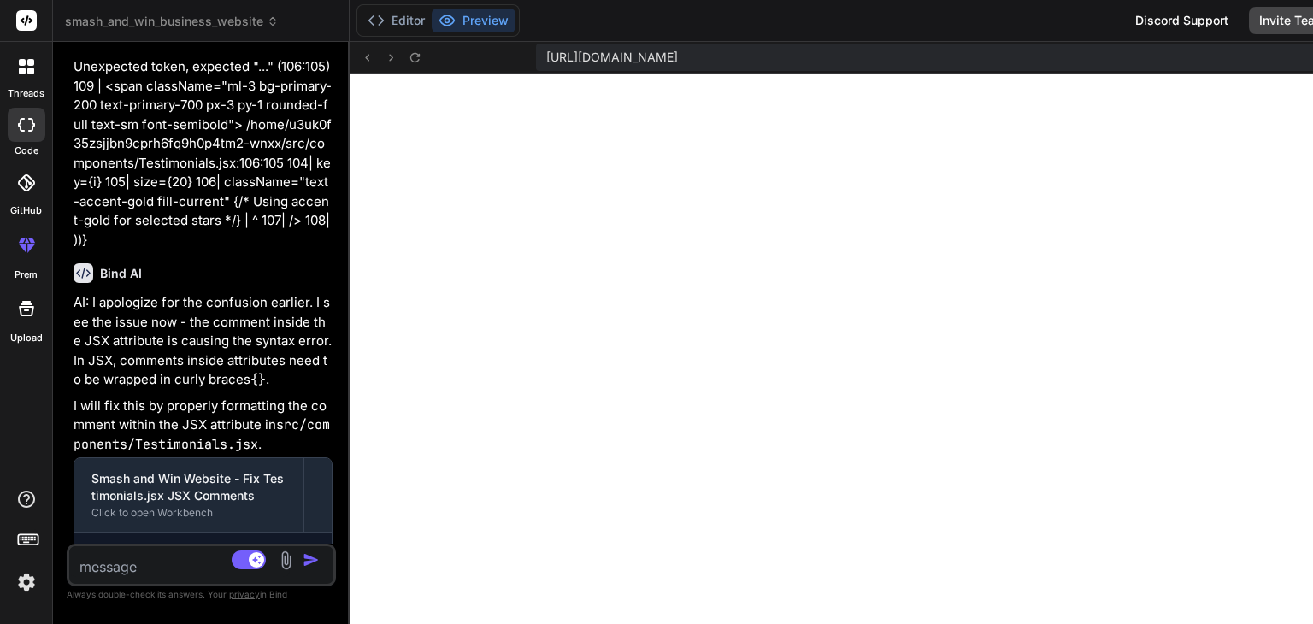
type textarea "<Star key={i} size={16} className="text-accent-gold fill-current" /> ))} </div>…"
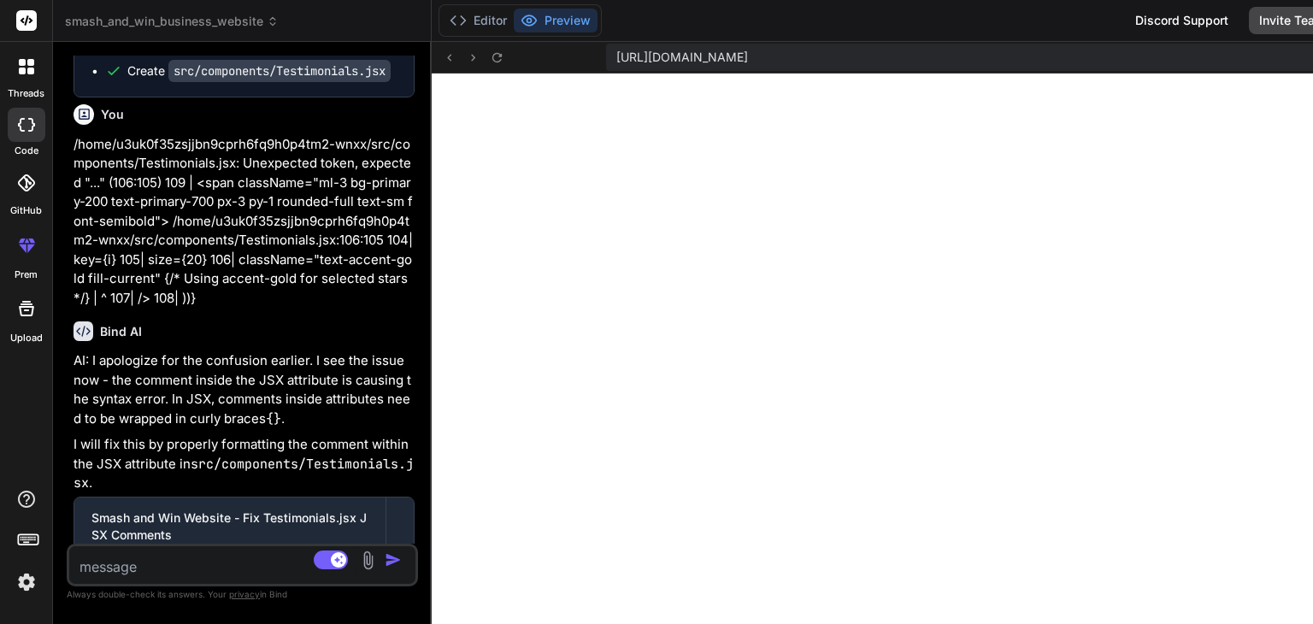
type textarea "x"
type textarea "{[...Array(5)].map((_, i) => ( <Star key={i} size={16} className="text-accent-g…"
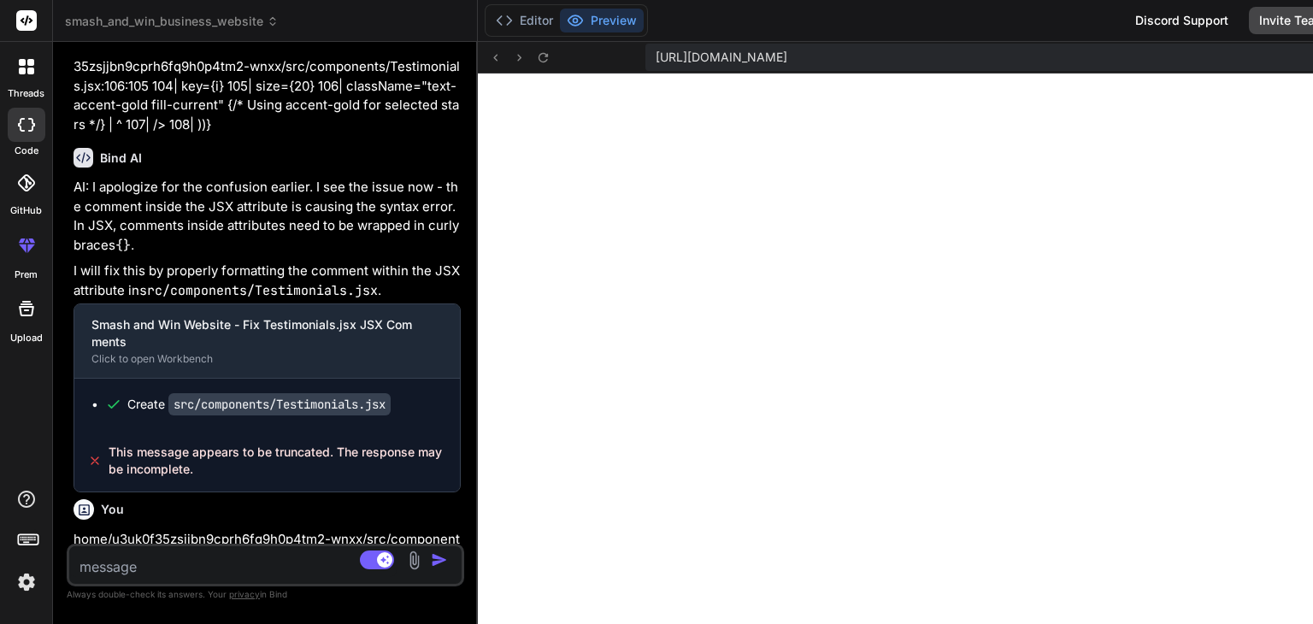
drag, startPoint x: 546, startPoint y: 277, endPoint x: 377, endPoint y: 248, distance: 171.8
click at [377, 248] on div "Bind AI Web Search Created with Pixso. Code Generator You Bind AI Understood! Y…" at bounding box center [265, 333] width 425 height 582
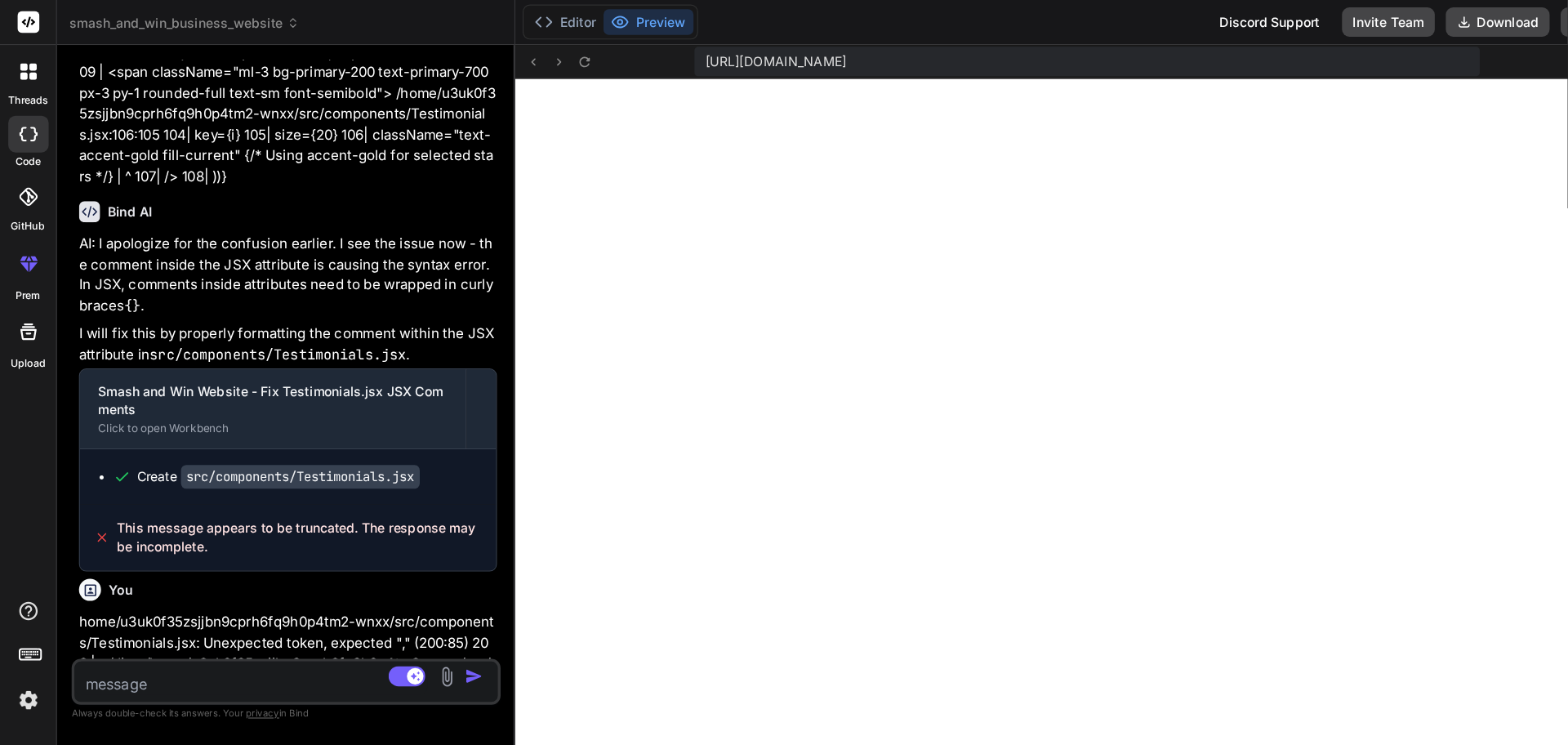
scroll to position [1463, 0]
type textarea "x"
type textarea "<Star key={i} size={16} className="text-accent-gold fill-current" /> ))} </div>…"
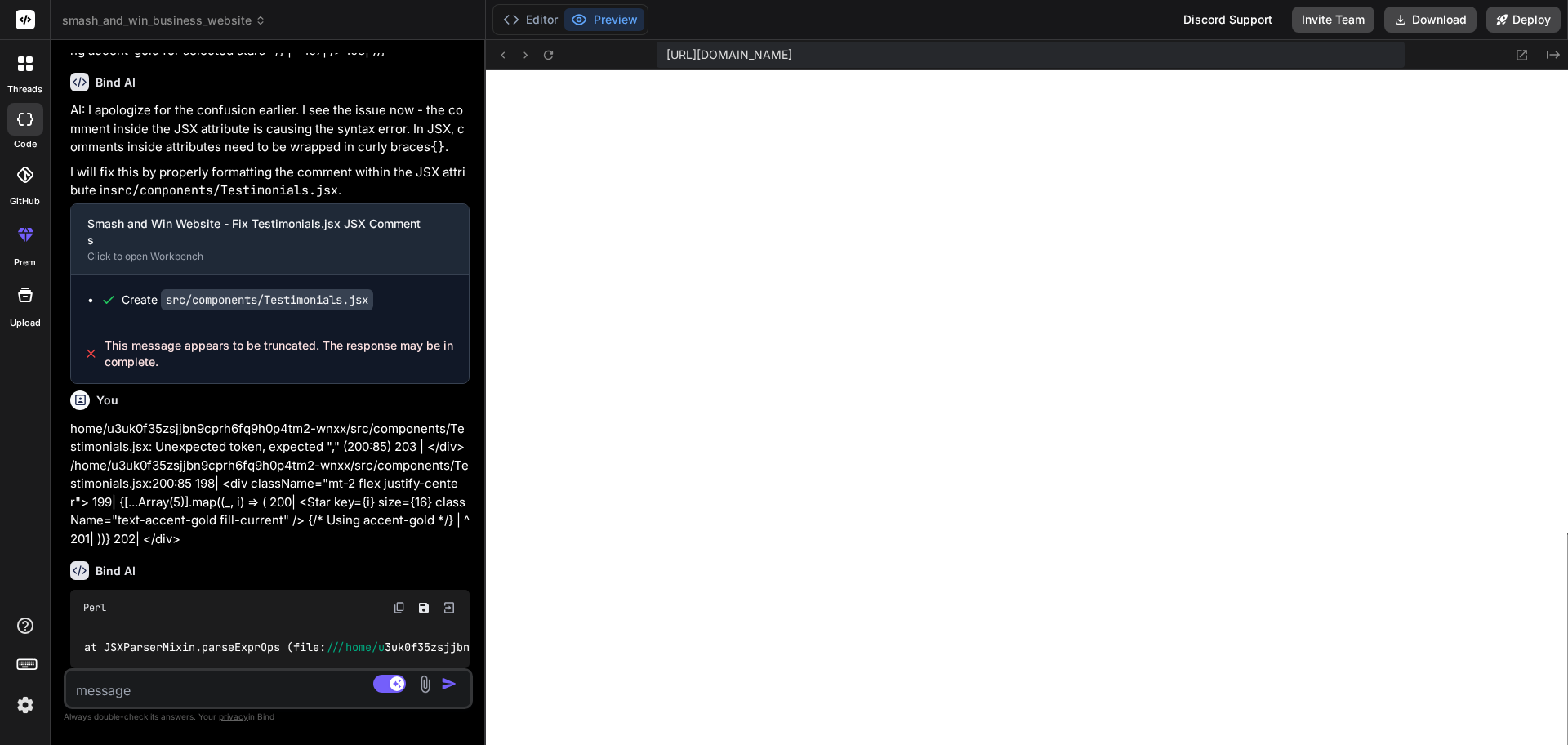
scroll to position [1428, 0]
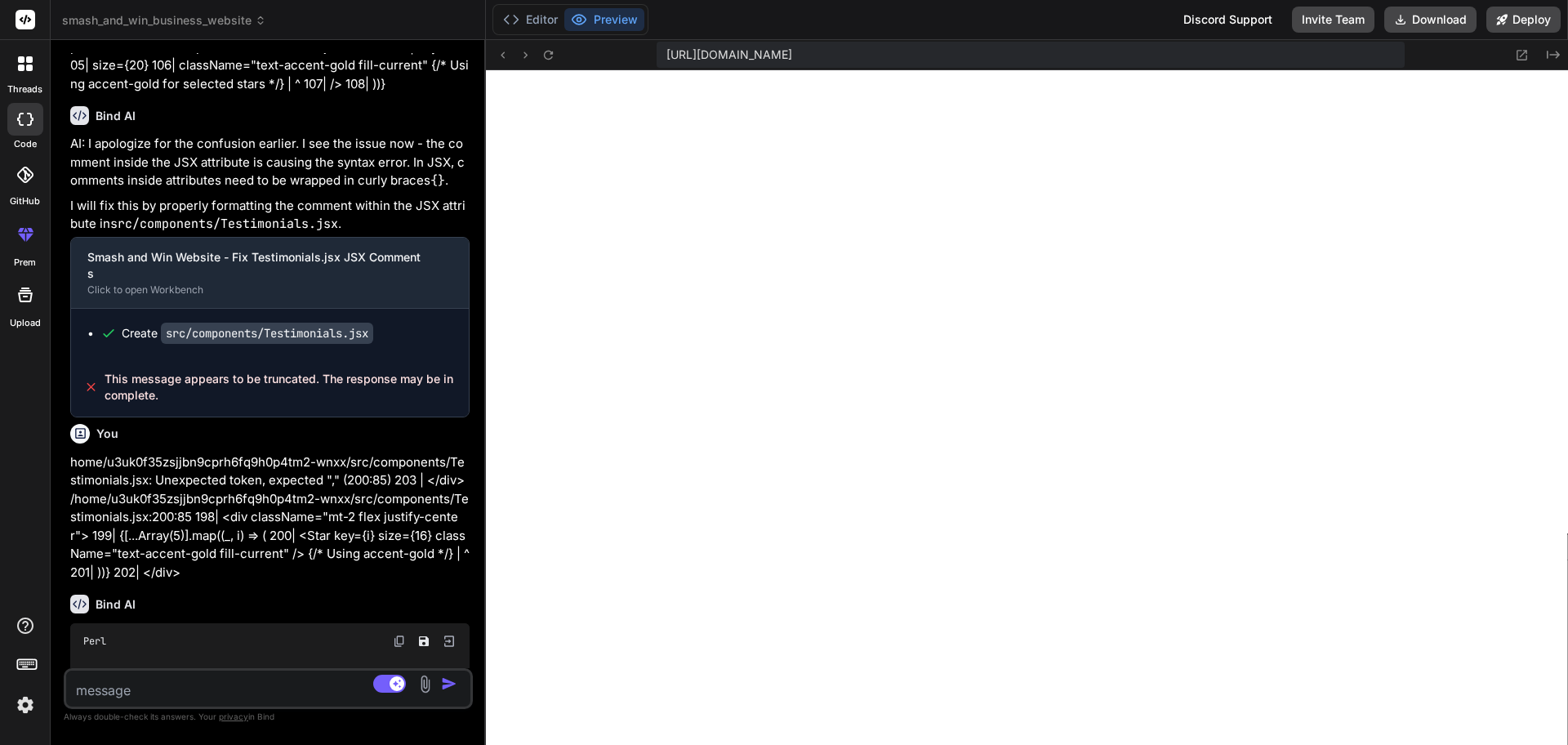
type textarea "x"
type textarea "{[...Array(5)].map((_, i) => ( <Star key={i} size={16} className="text-accent-g…"
type textarea "x"
type textarea "<div className="bg-primary-100 rounded-xl p-6 shadow-lg"> <div className="text-…"
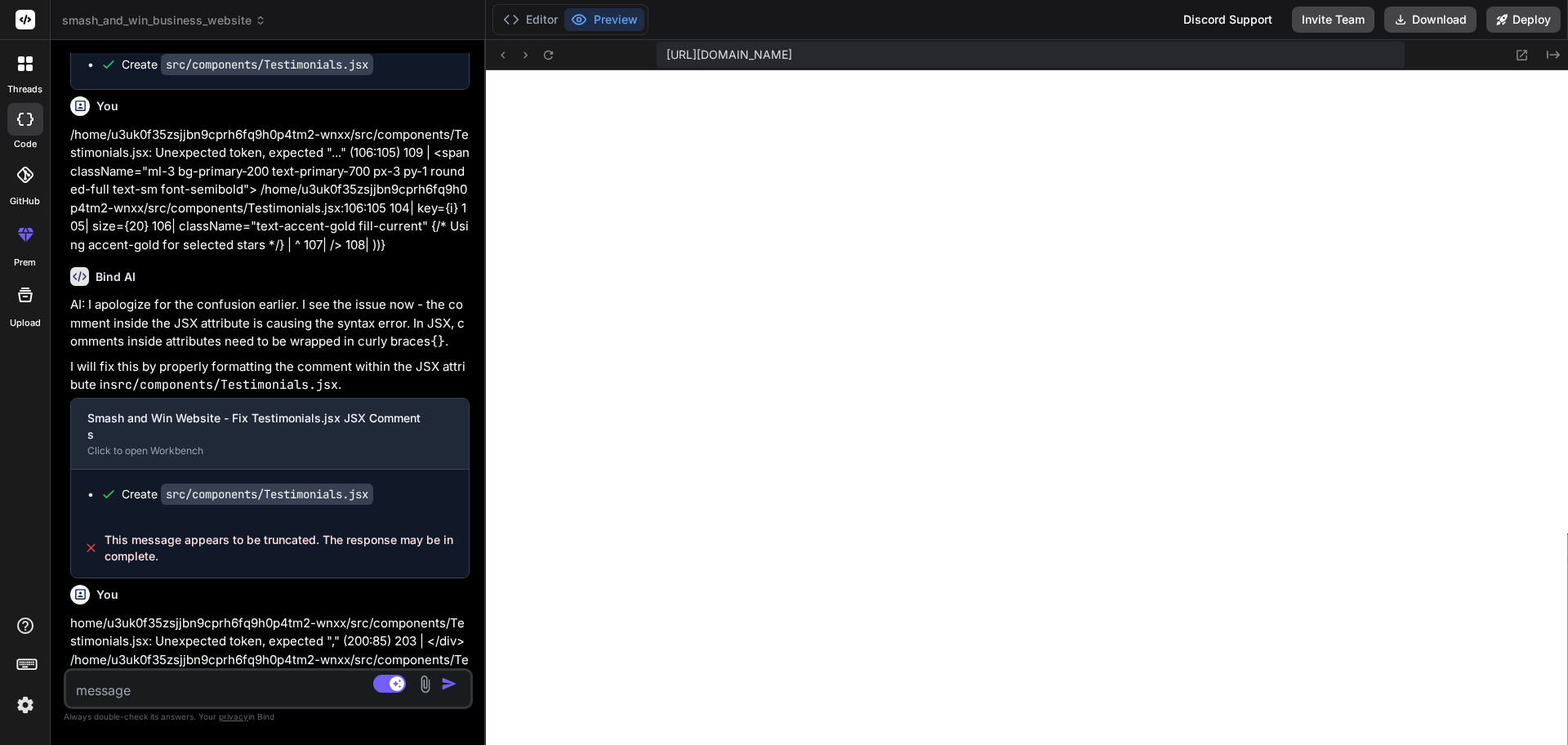
type textarea "x"
type textarea "-16 grid md:grid-cols-3 gap-8 text-center"> <div className="bg-primary-100 roun…"
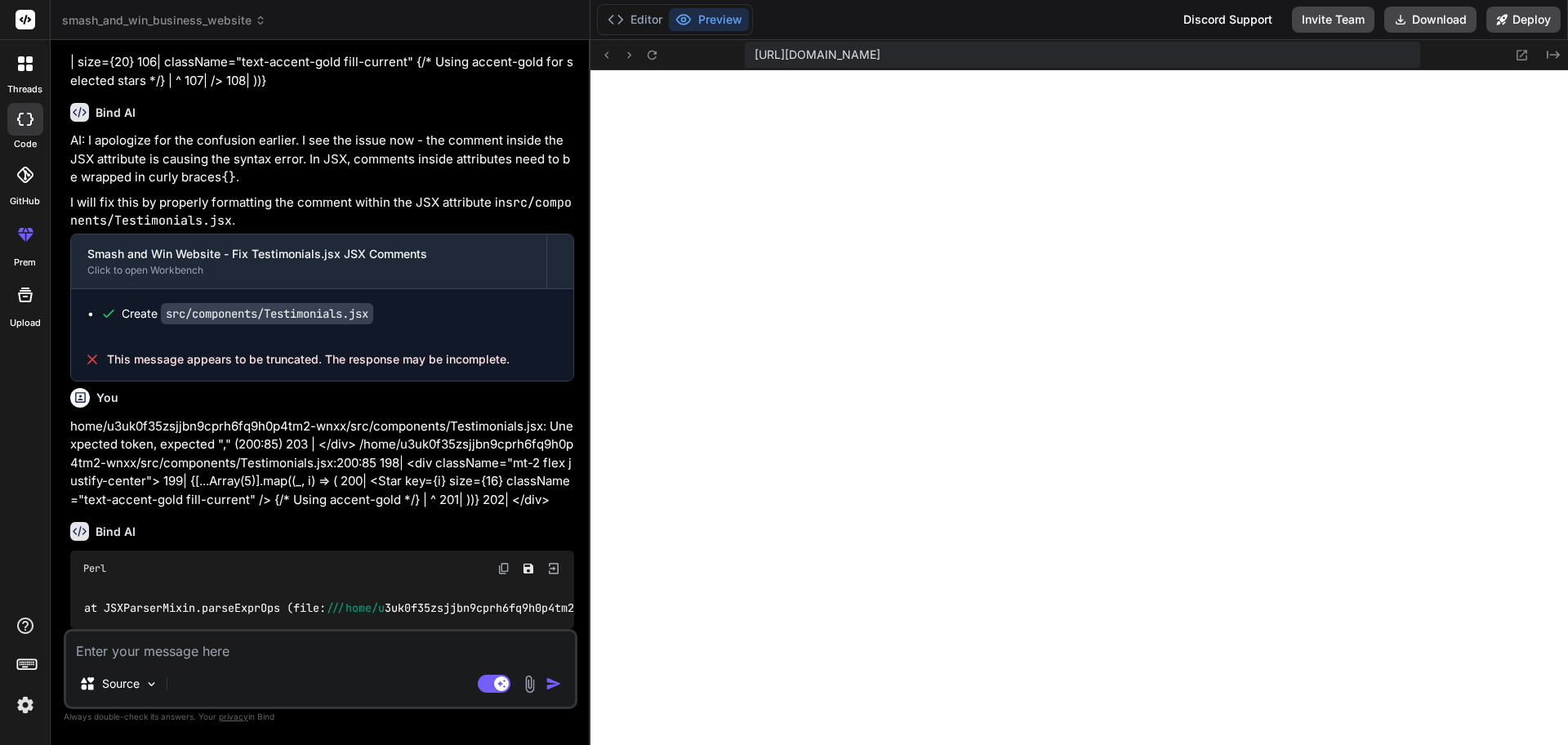
type textarea "x"
type textarea "<Star key={i} size={16} className="text-accent-gold fill-current" /> ))} </div>…"
type textarea "x"
type textarea "{[...Array(5)].map((_, i) => ( <Star key={i} size={16} className="text-accent-g…"
type textarea "x"
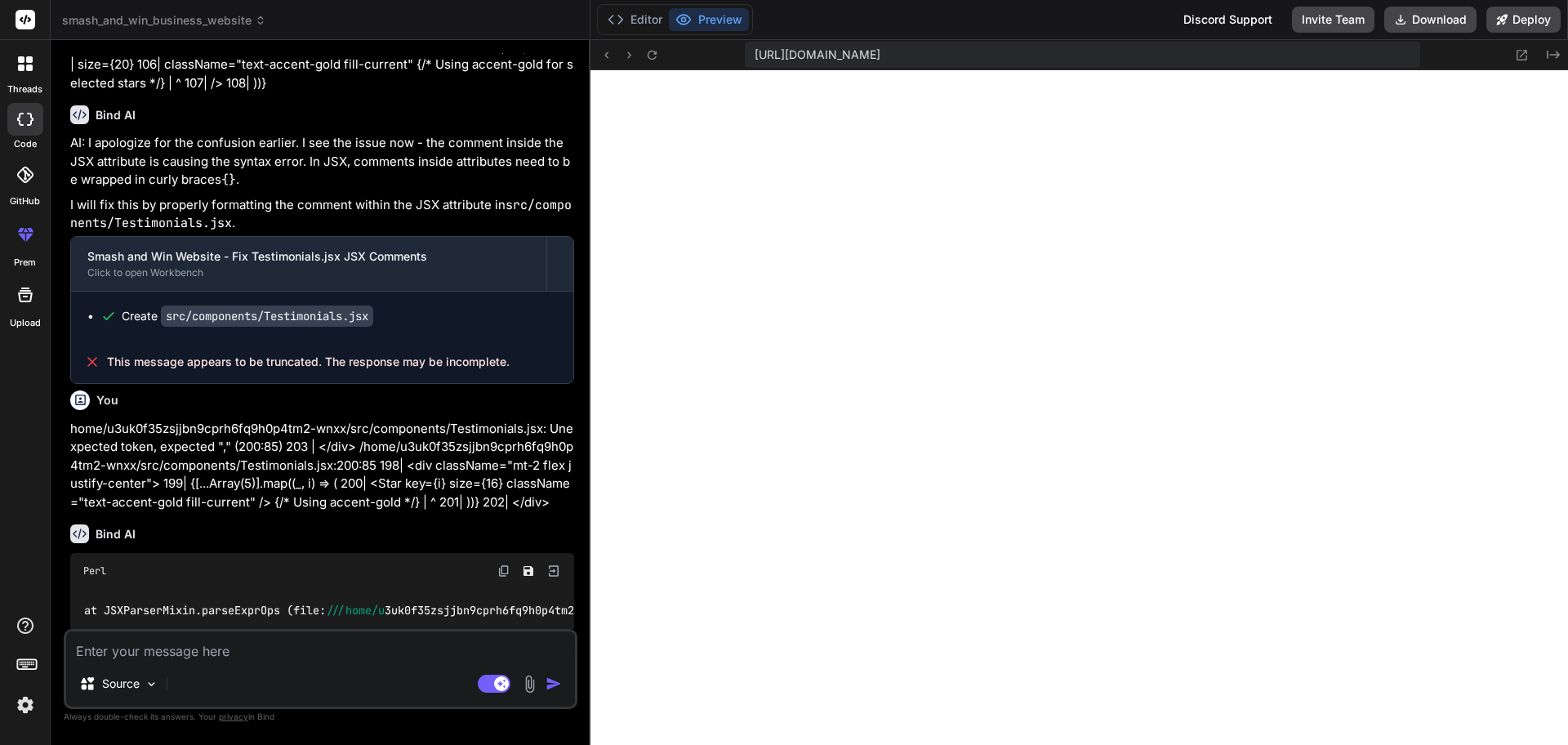
type textarea "<div className="mt-2 flex justify-center"> {[...Array(5)].map((_, i) => ( <Star…"
type textarea "x"
type textarea "</div> <div className="text-primary-600">Average Rating</div> <div className="m…"
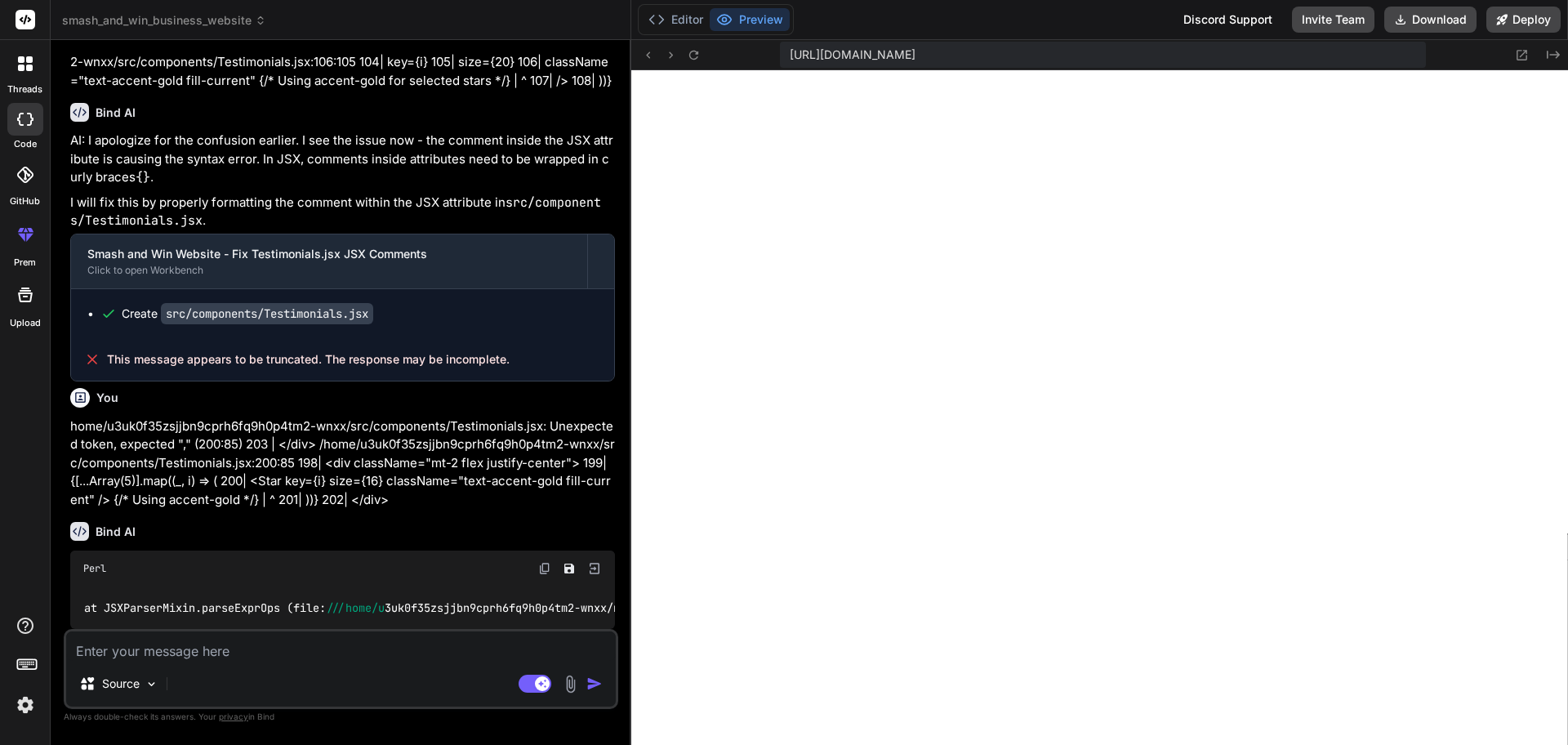
type textarea "x"
type textarea "4.9/5 </div> <div className="text-primary-600">Average Rating</div> <div classN…"
type textarea "x"
type textarea "<div className="text-3xl font-bold text-accent-gold mb-2"> {/* Using accent-gol…"
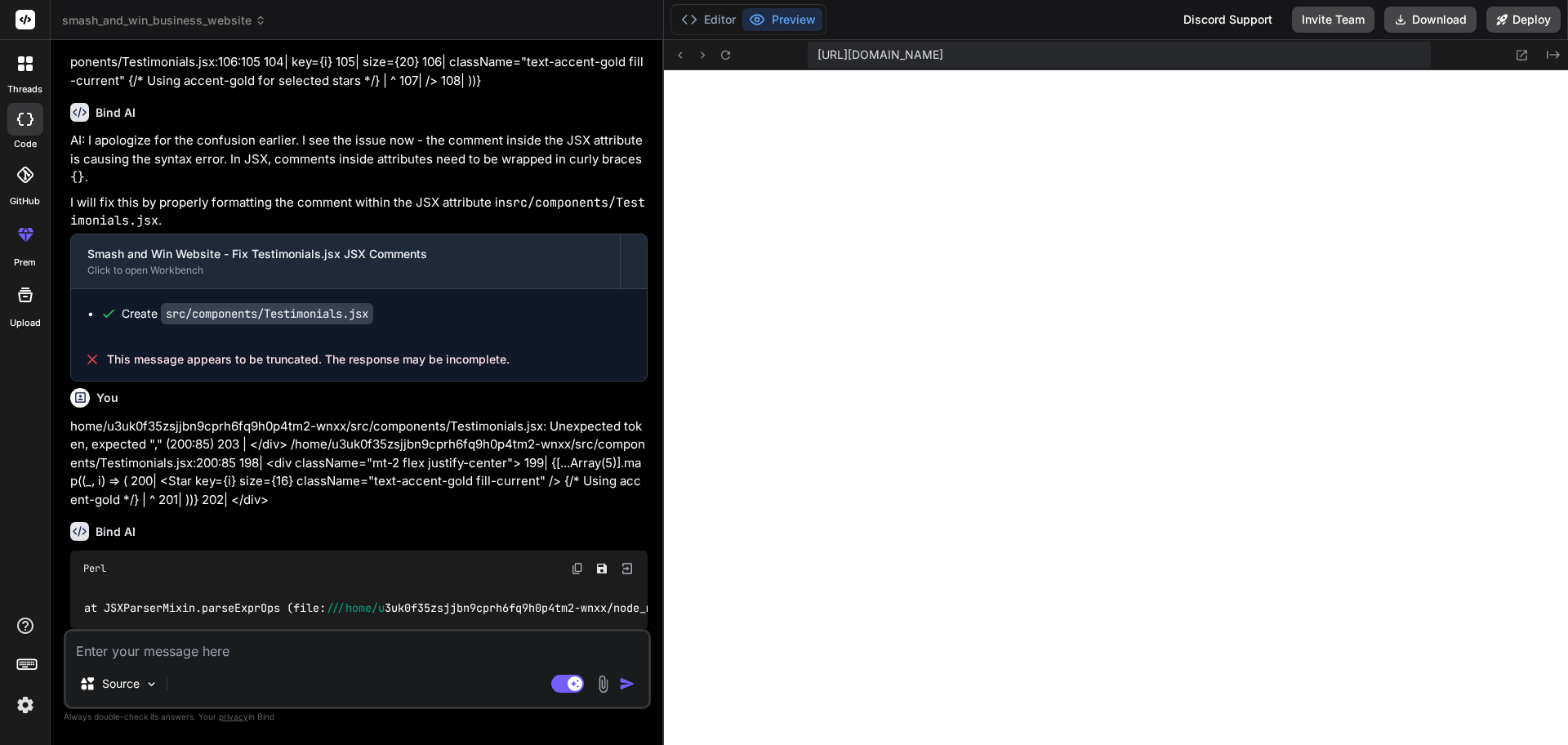
type textarea "x"
type textarea "<div className="bg-primary-100 rounded-xl p-6 shadow-lg"> <div className="text-…"
type textarea "x"
type textarea "fill-current" /> ))} </div> </div> <div className="bg-primary-100 rounded-xl p-…"
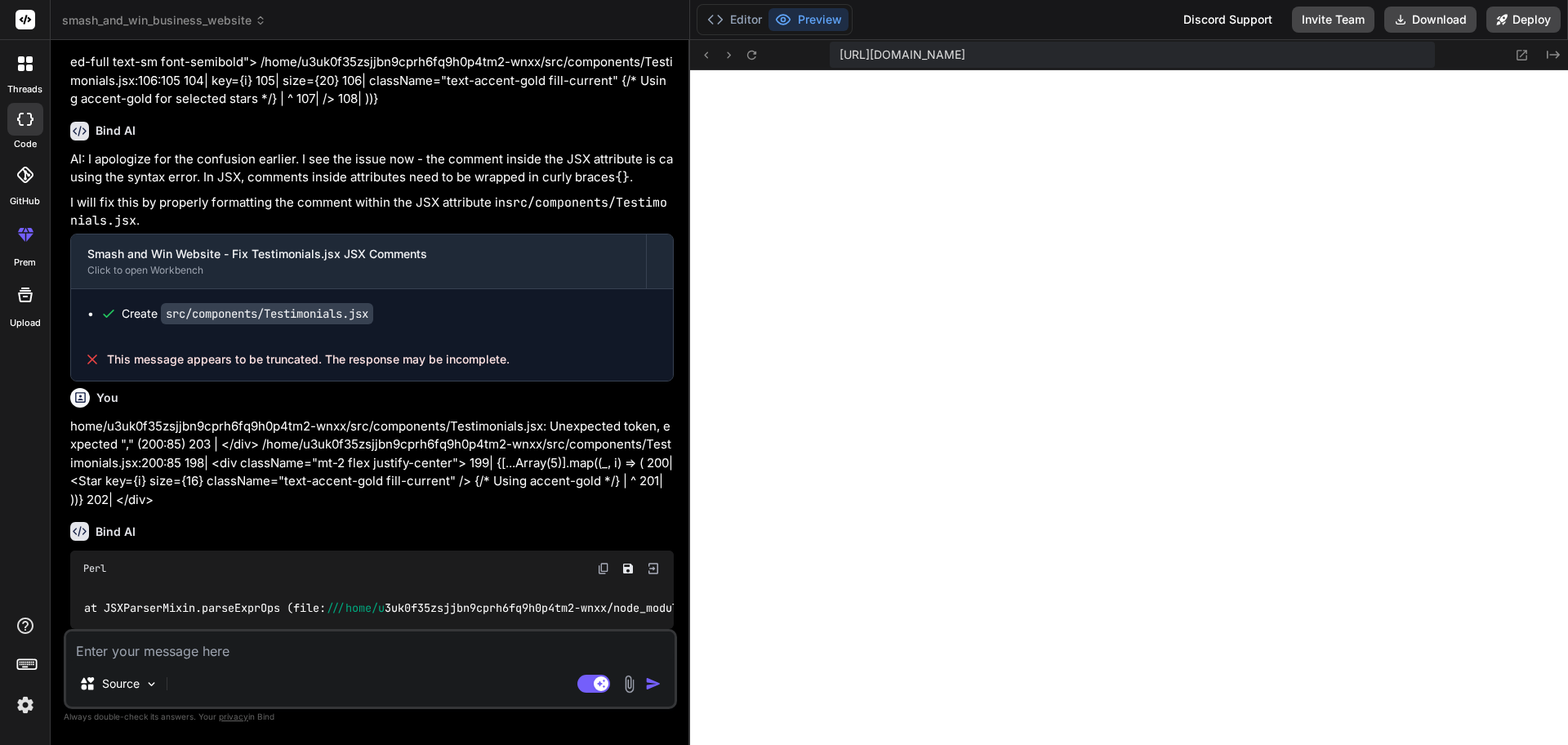
type textarea "x"
type textarea "<Star key={i} size={16} className="text-accent-gold fill-current" /> ))} </div>…"
type textarea "x"
type textarea "{[...Array(5)].map((_, i) => ( <Star key={i} size={16} className="text-accent-g…"
type textarea "x"
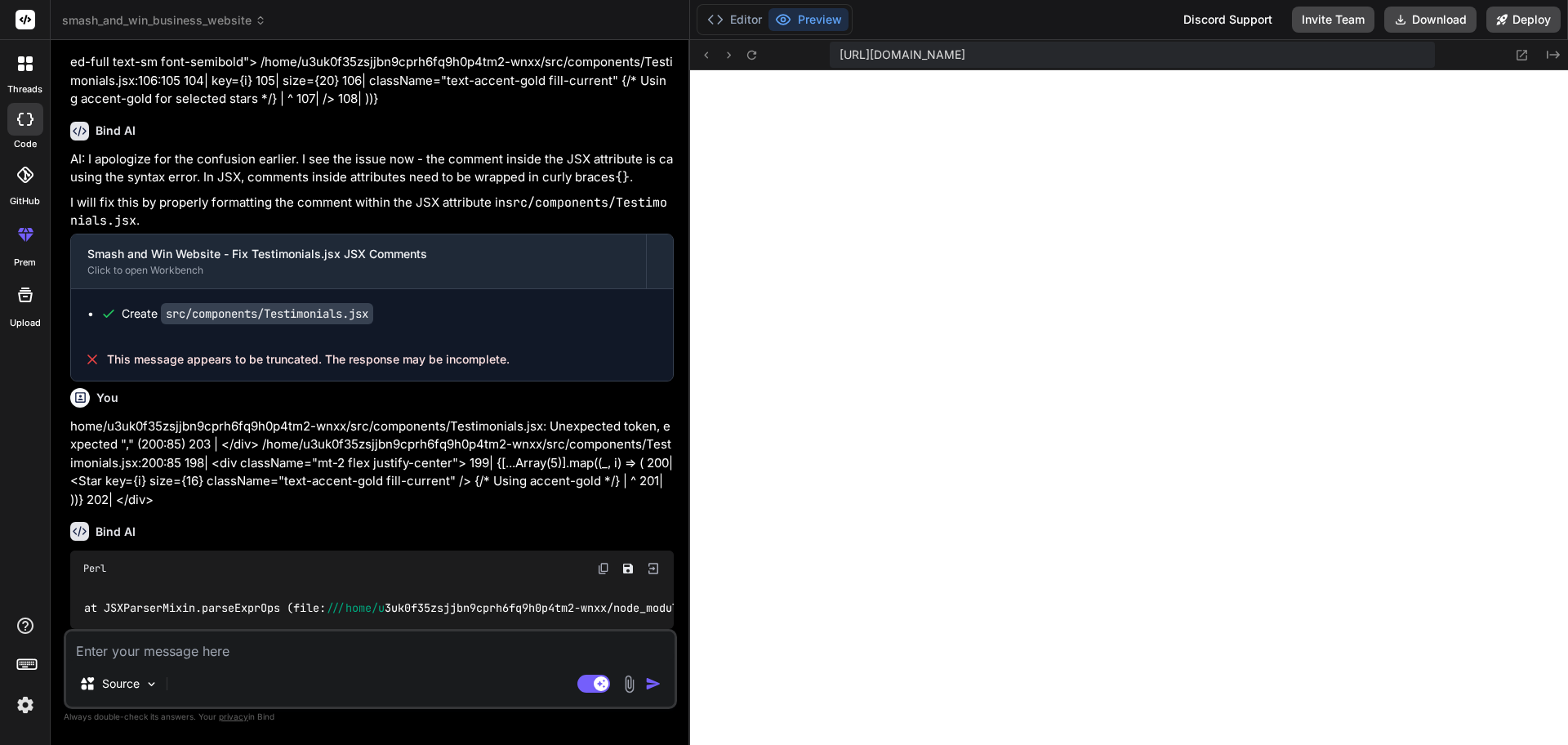
type textarea "<div className="mt-2 flex justify-center"> {[...Array(5)].map((_, i) => ( <Star…"
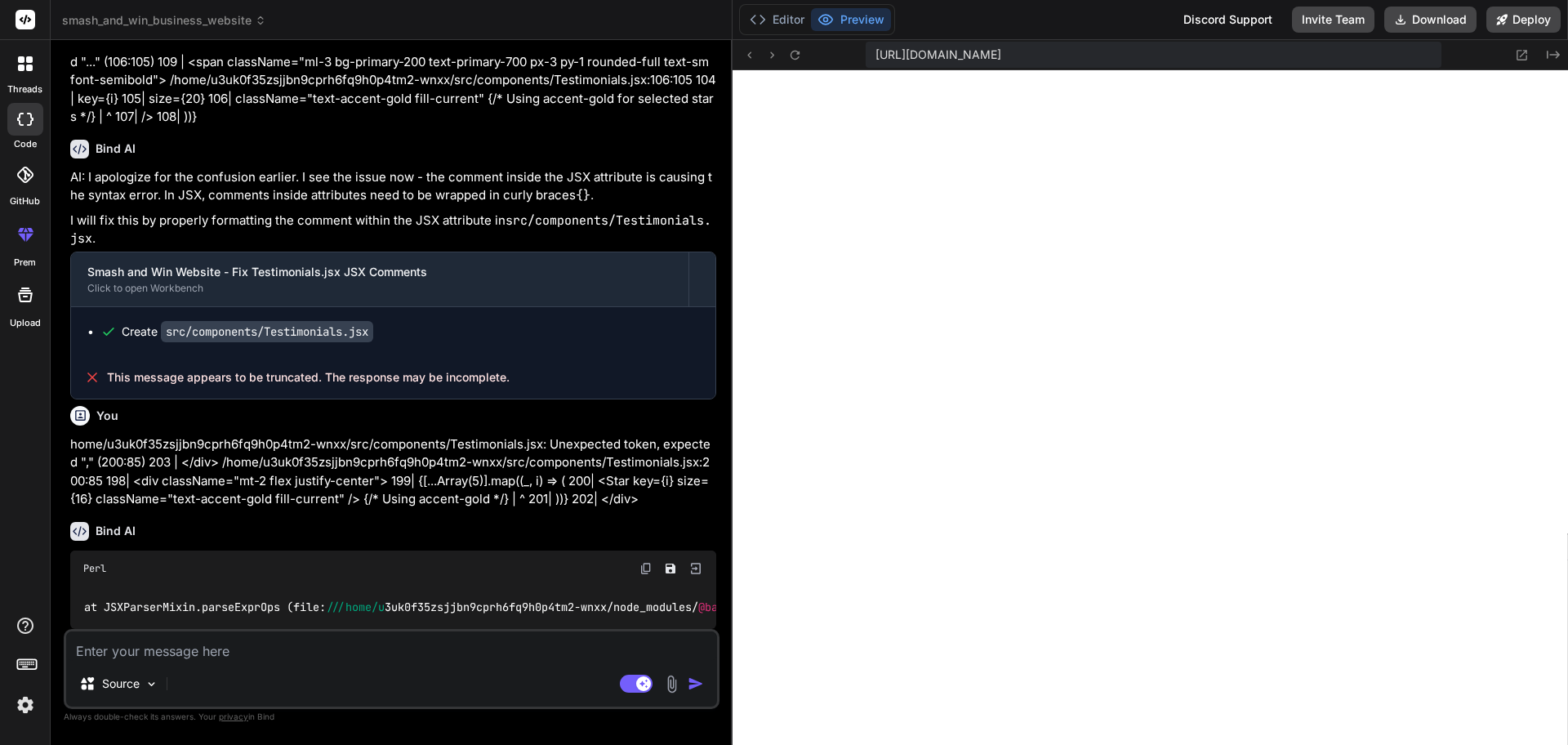
type textarea "x"
type textarea "{/* Using accent-gold */} 4.9/5 </div> <div className="text-primary-600">Averag…"
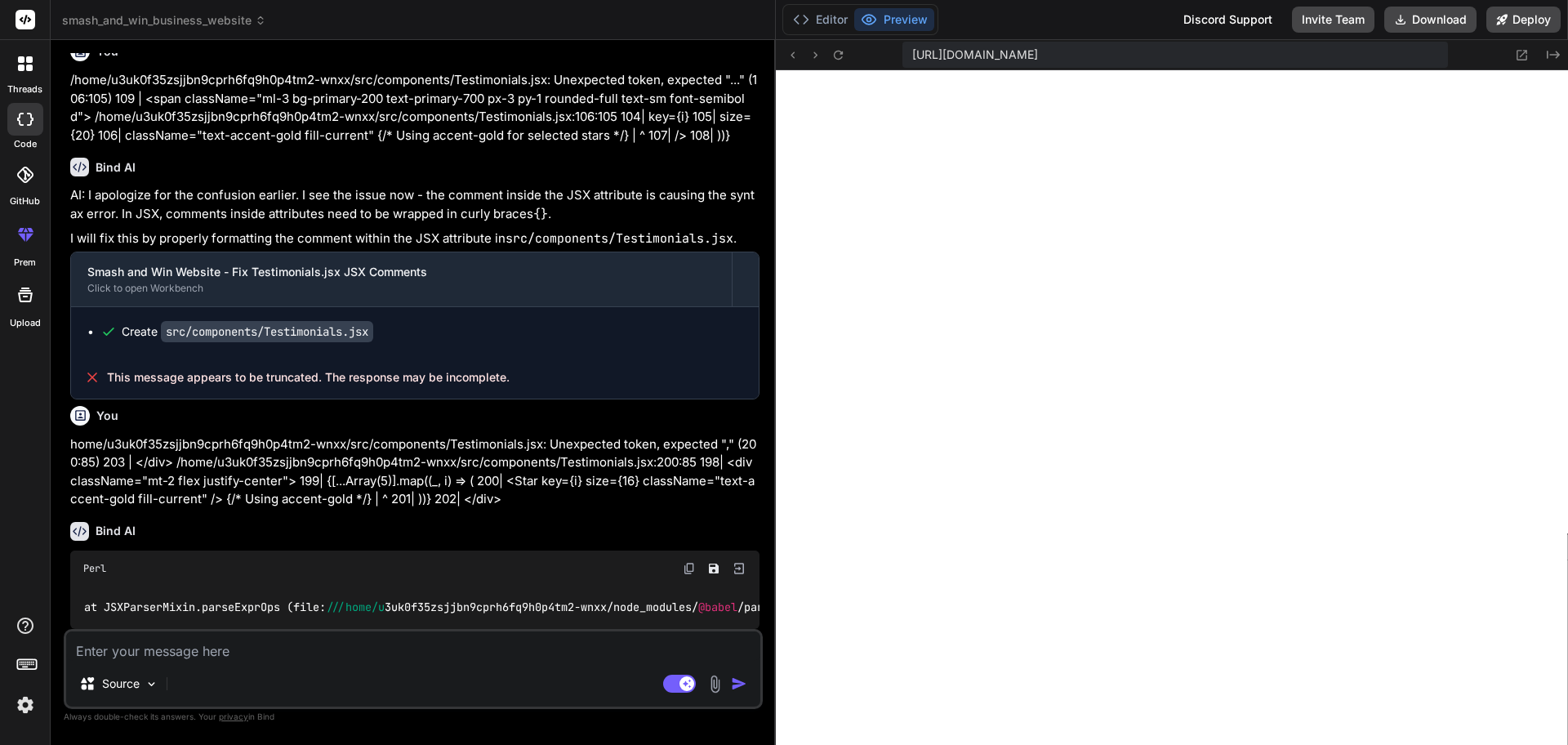
type textarea "x"
type textarea "</div> <div className="text-primary-600">Average Rating</div> <div className="m…"
type textarea "x"
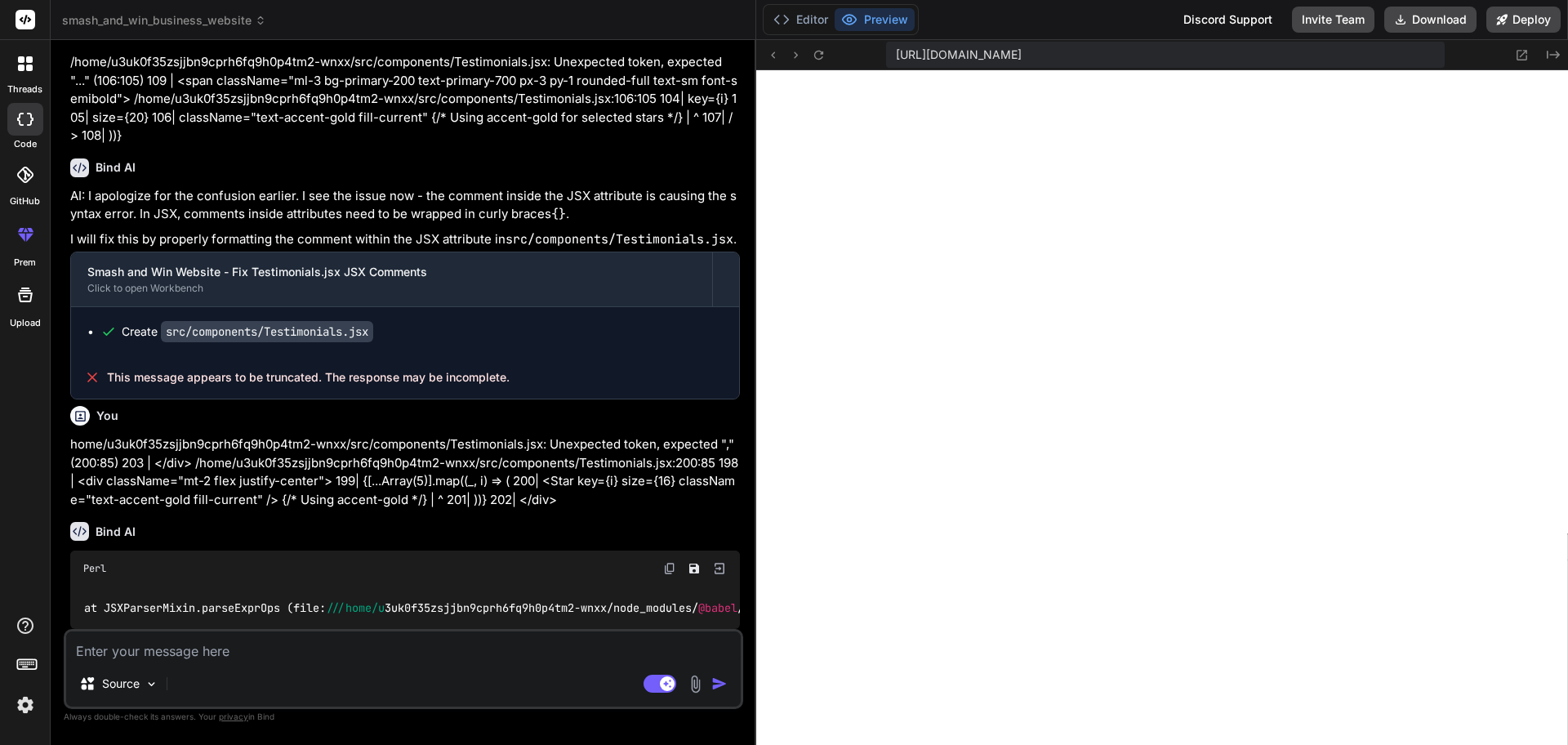
drag, startPoint x: 484, startPoint y: 341, endPoint x: 730, endPoint y: 326, distance: 246.5
click at [730, 326] on div "Bind AI Web Search Created with Pixso. Code Generator You Bind AI Understood! Y…" at bounding box center [403, 393] width 706 height 705
click at [190, 595] on textarea at bounding box center [403, 646] width 674 height 30
type textarea "c"
type textarea "x"
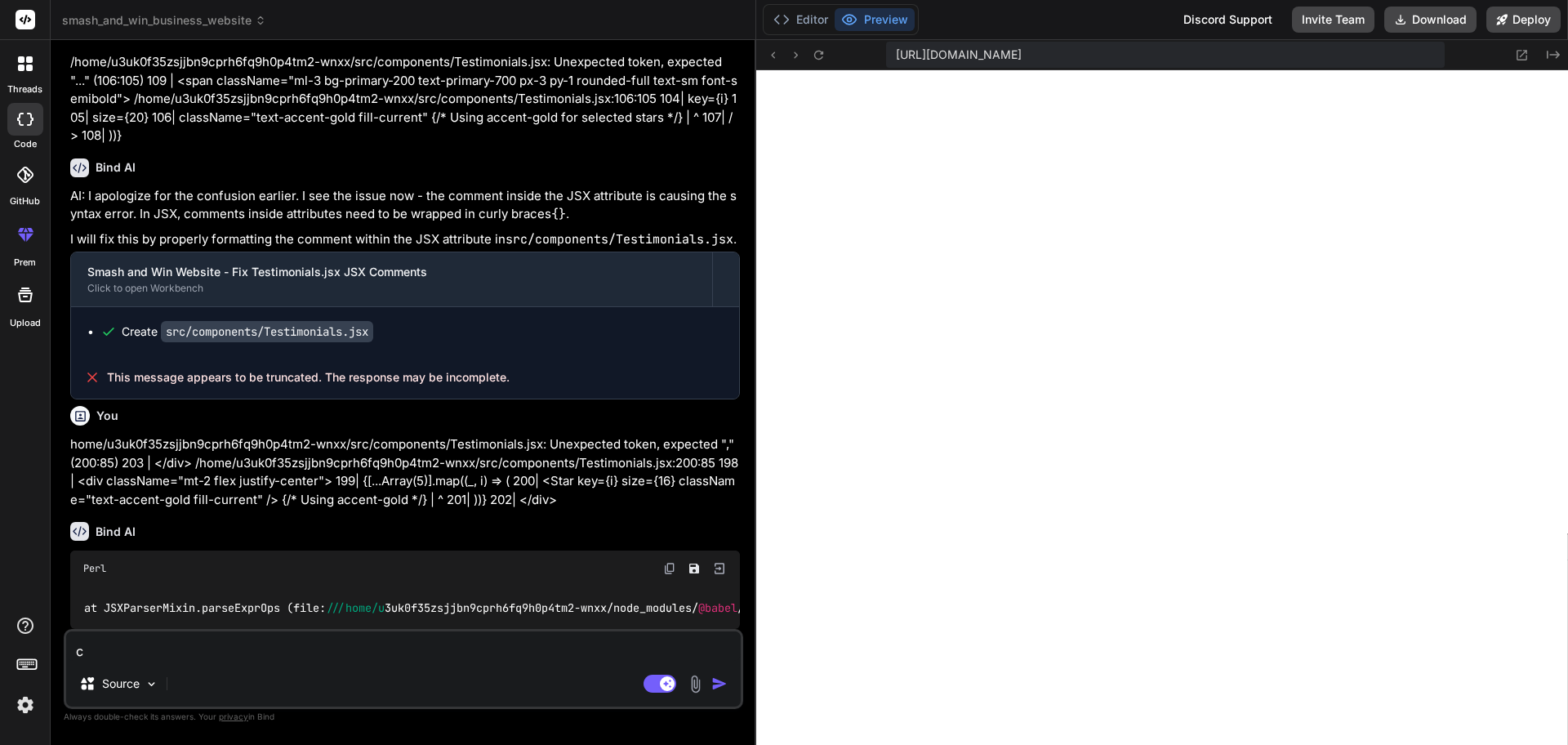
type textarea "ch"
type textarea "x"
type textarea "cha"
type textarea "x"
type textarea "chan"
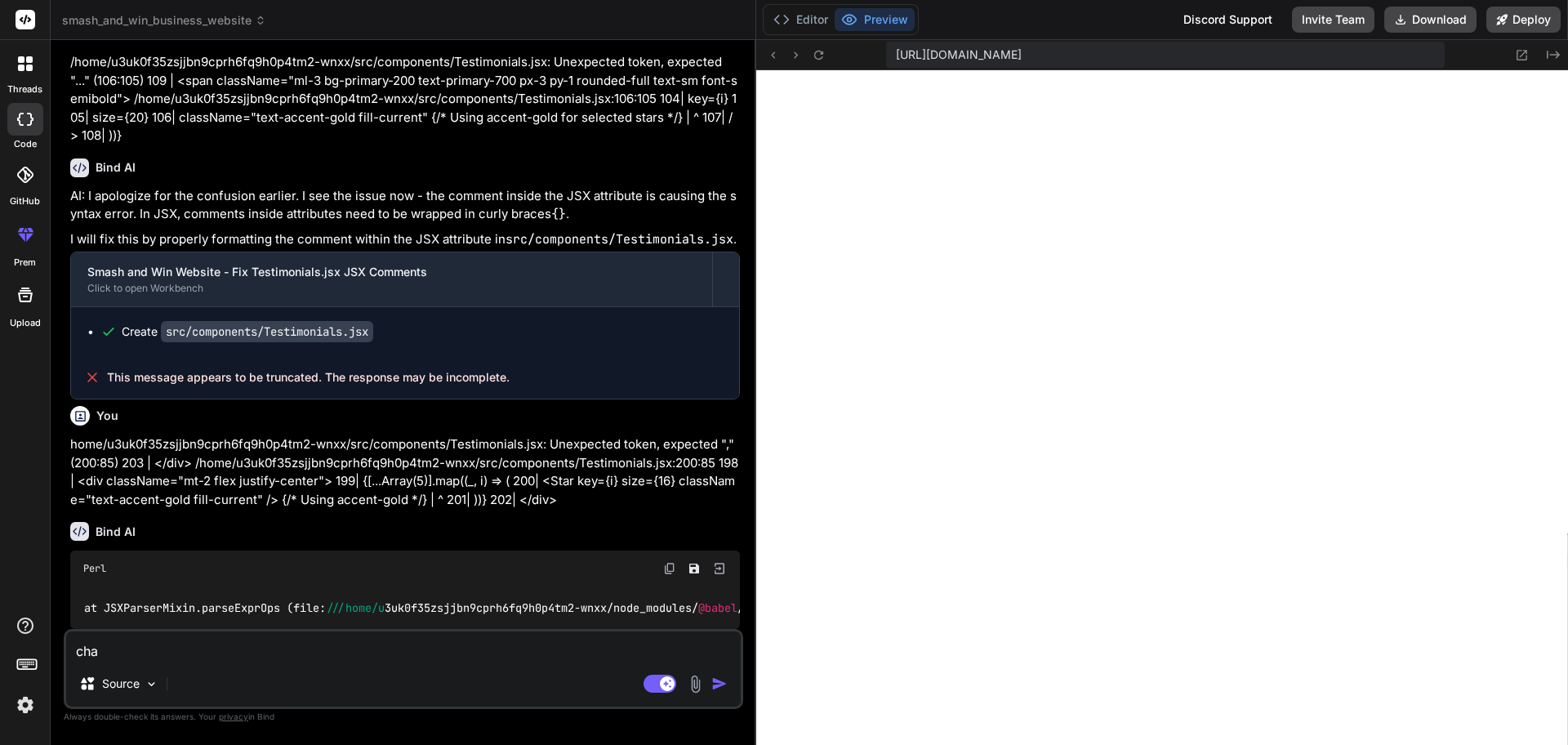
type textarea "x"
type textarea "[PERSON_NAME]"
type textarea "x"
type textarea "change"
type textarea "x"
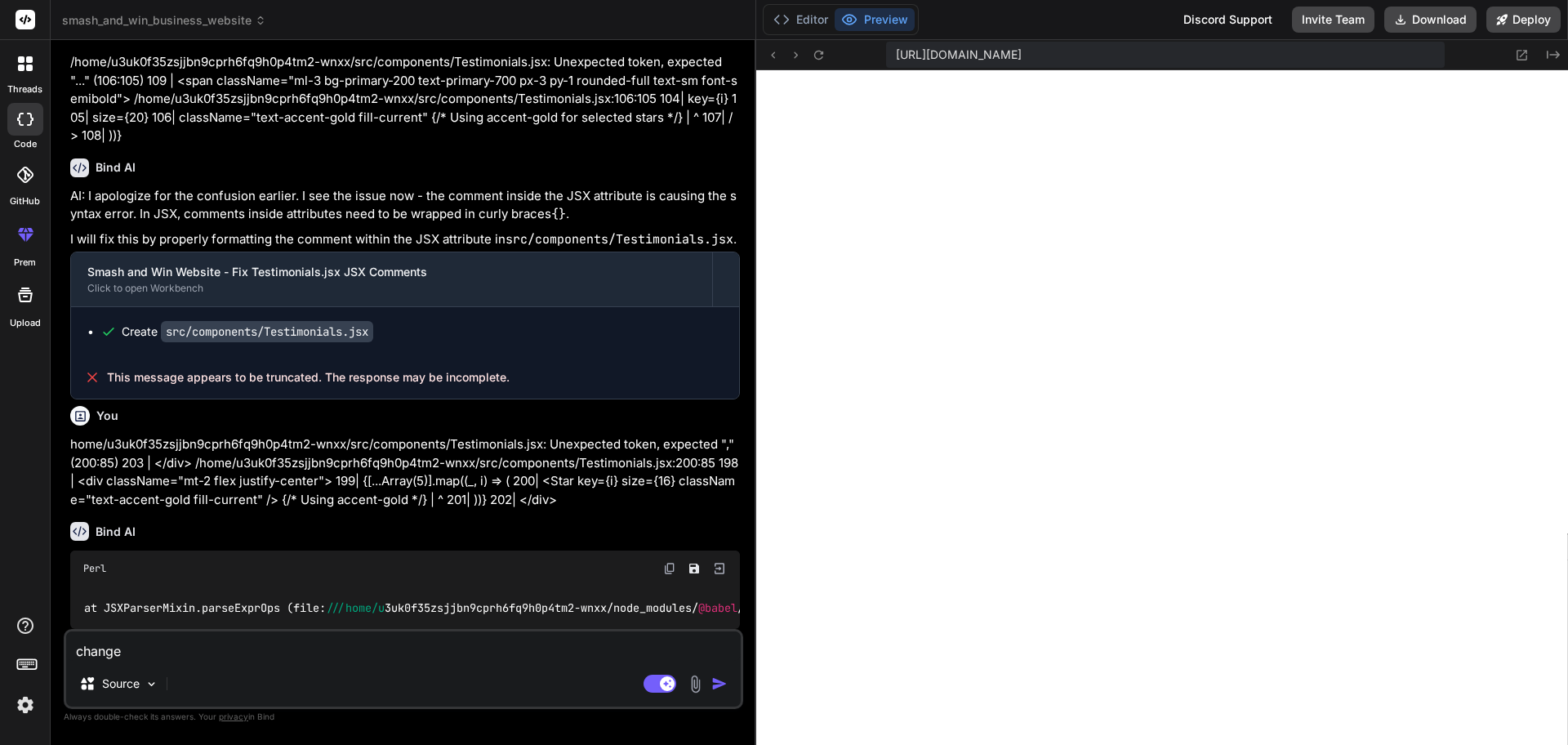
type textarea "change"
type textarea "x"
type textarea "change t"
type textarea "x"
type textarea "change th"
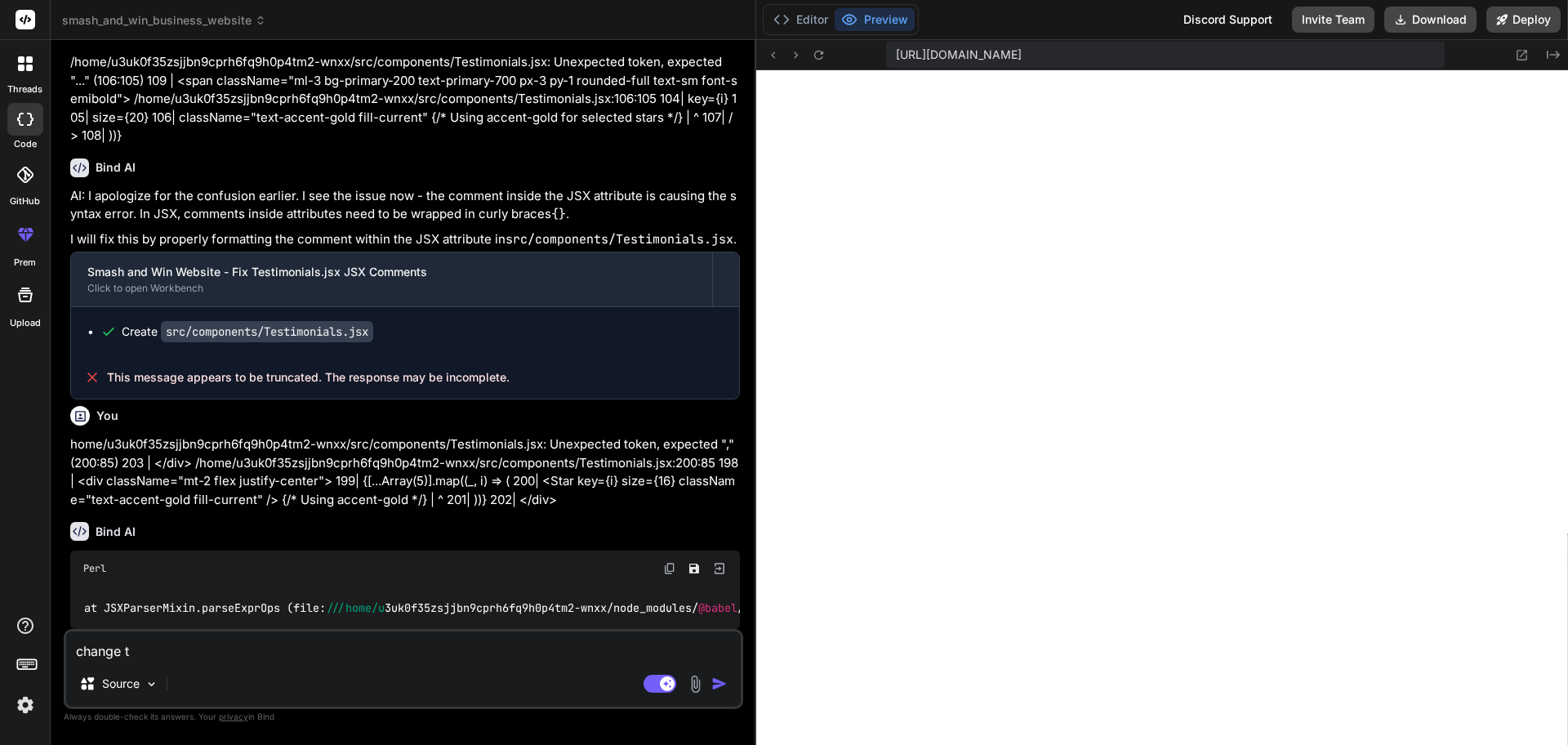
type textarea "x"
type textarea "change the"
type textarea "x"
type textarea "change the"
type textarea "x"
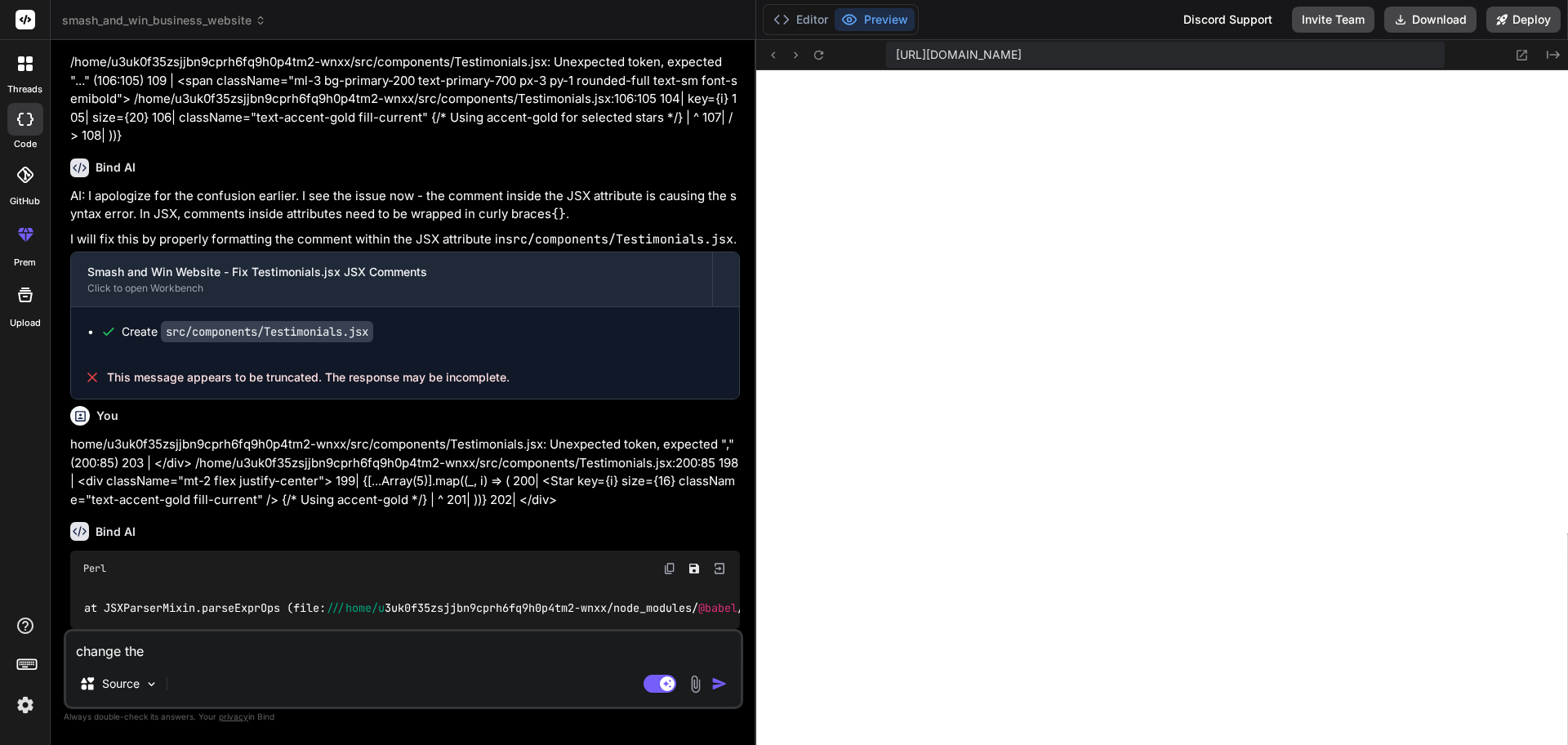
type textarea "change the c"
type textarea "x"
type textarea "change the co"
type textarea "x"
type textarea "change the col"
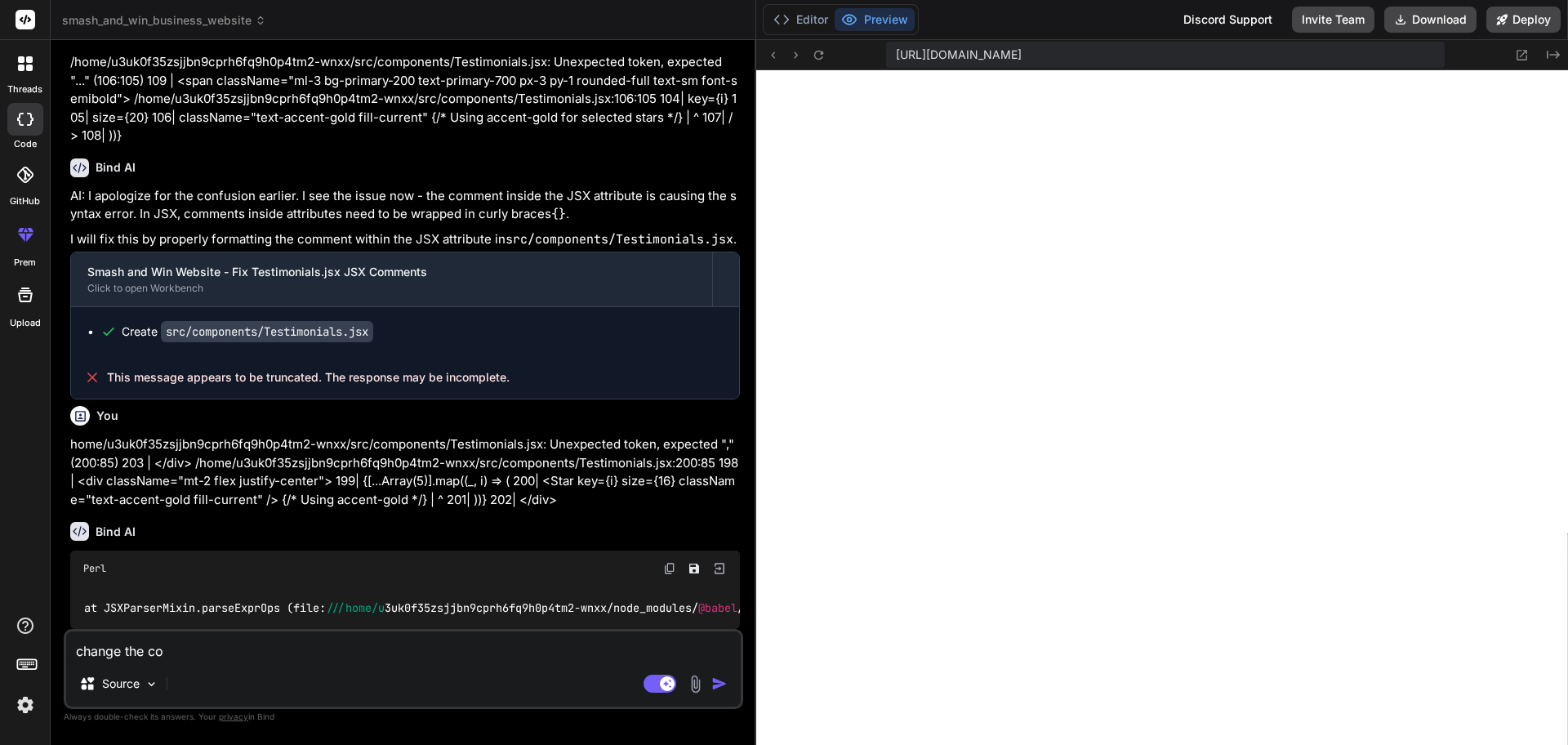
type textarea "x"
type textarea "change the colo"
type textarea "x"
type textarea "change the color"
type textarea "x"
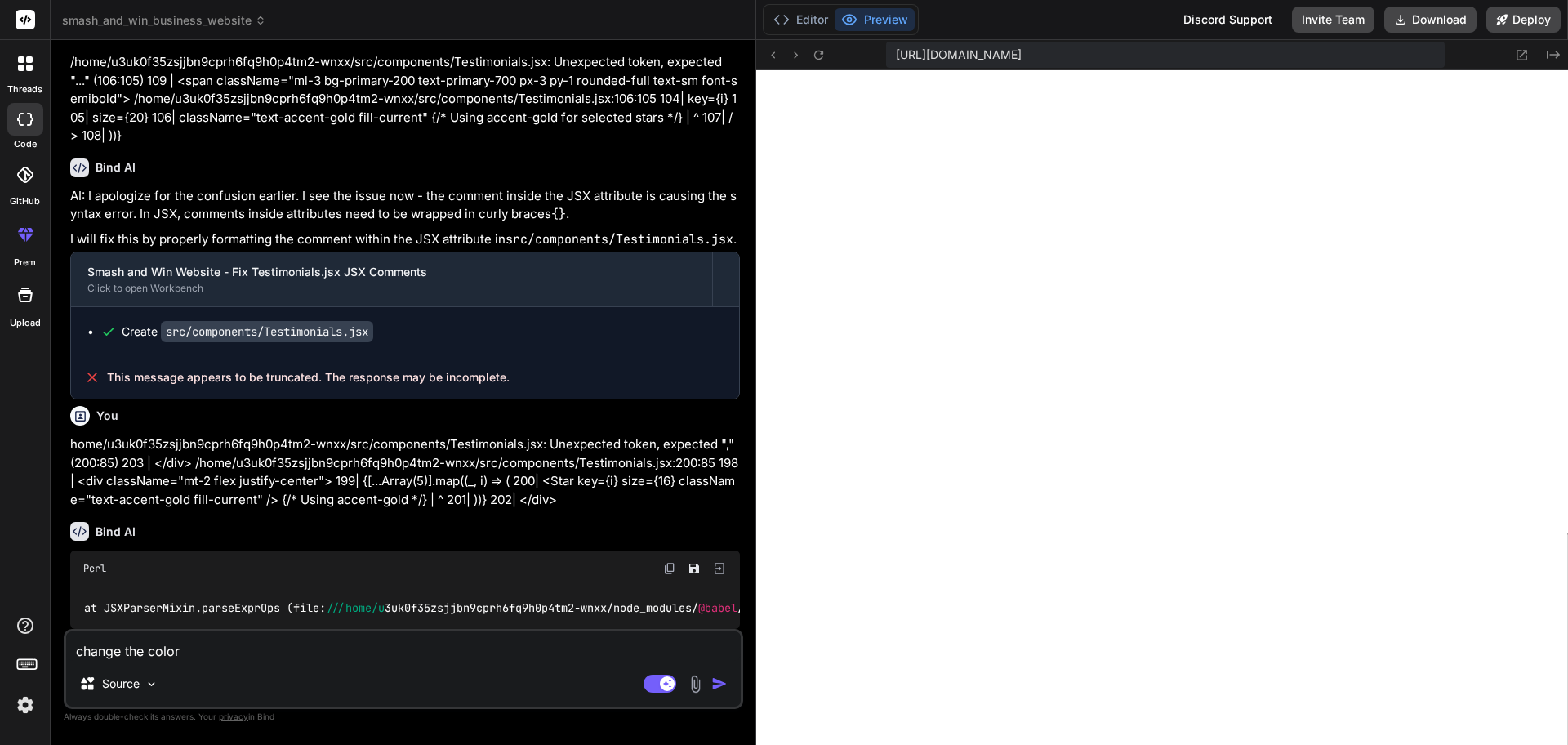
type textarea "change the color"
type textarea "x"
type textarea "change the color t"
type textarea "x"
type textarea "change the color th"
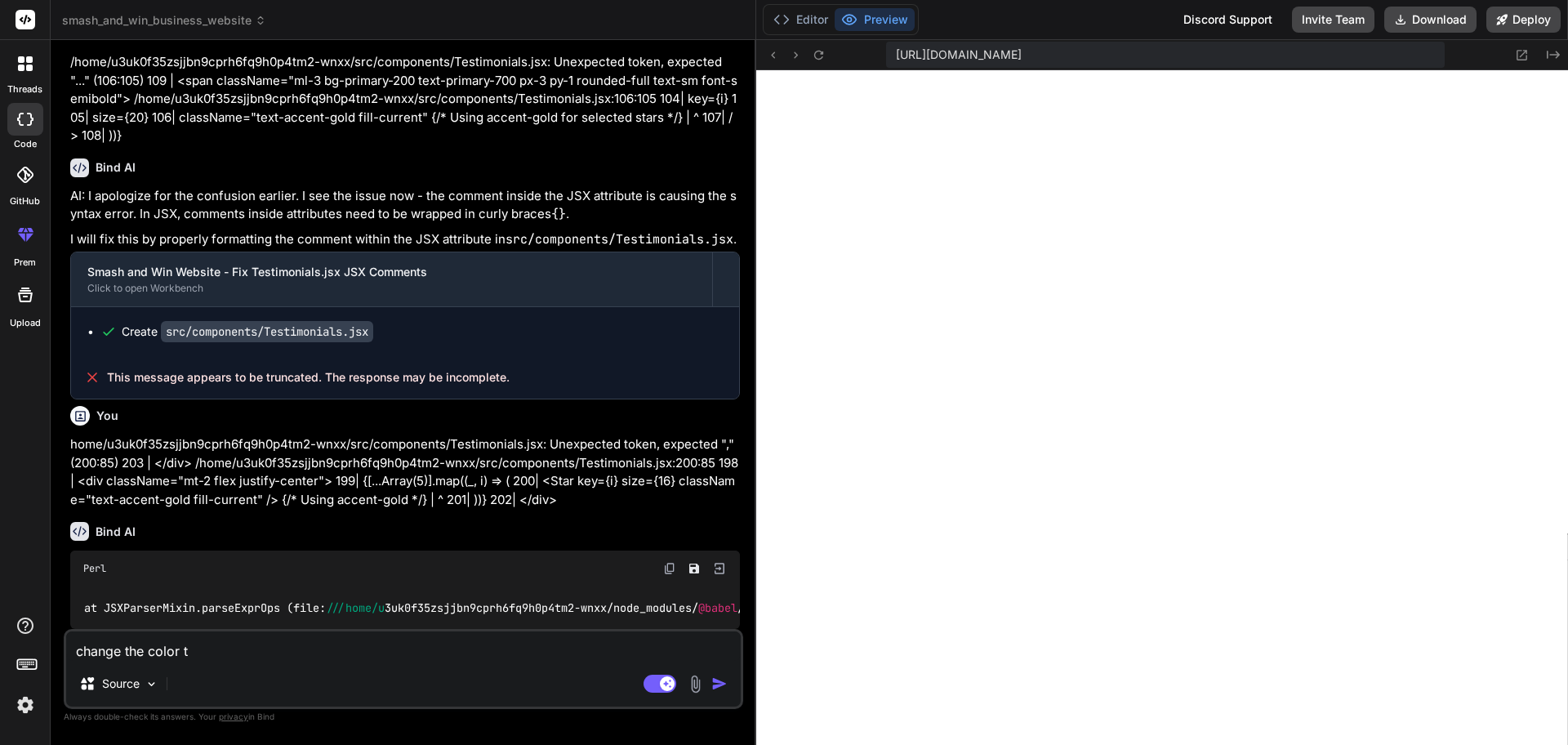
type textarea "x"
type textarea "change the color the"
type textarea "x"
type textarea "change the color them"
type textarea "x"
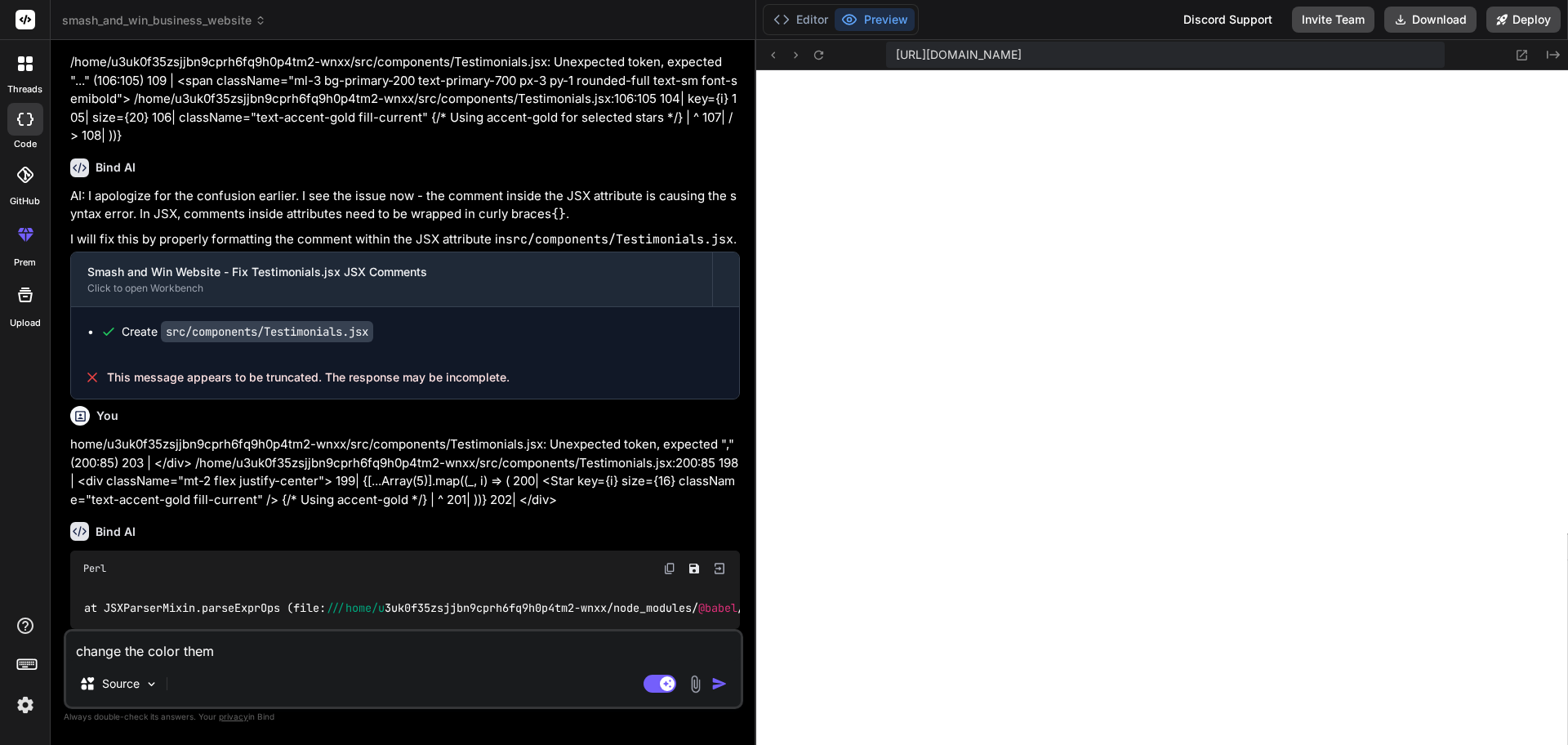
type textarea "change the color theme"
type textarea "x"
type textarea "change the color theme."
type textarea "x"
type textarea "change the color theme."
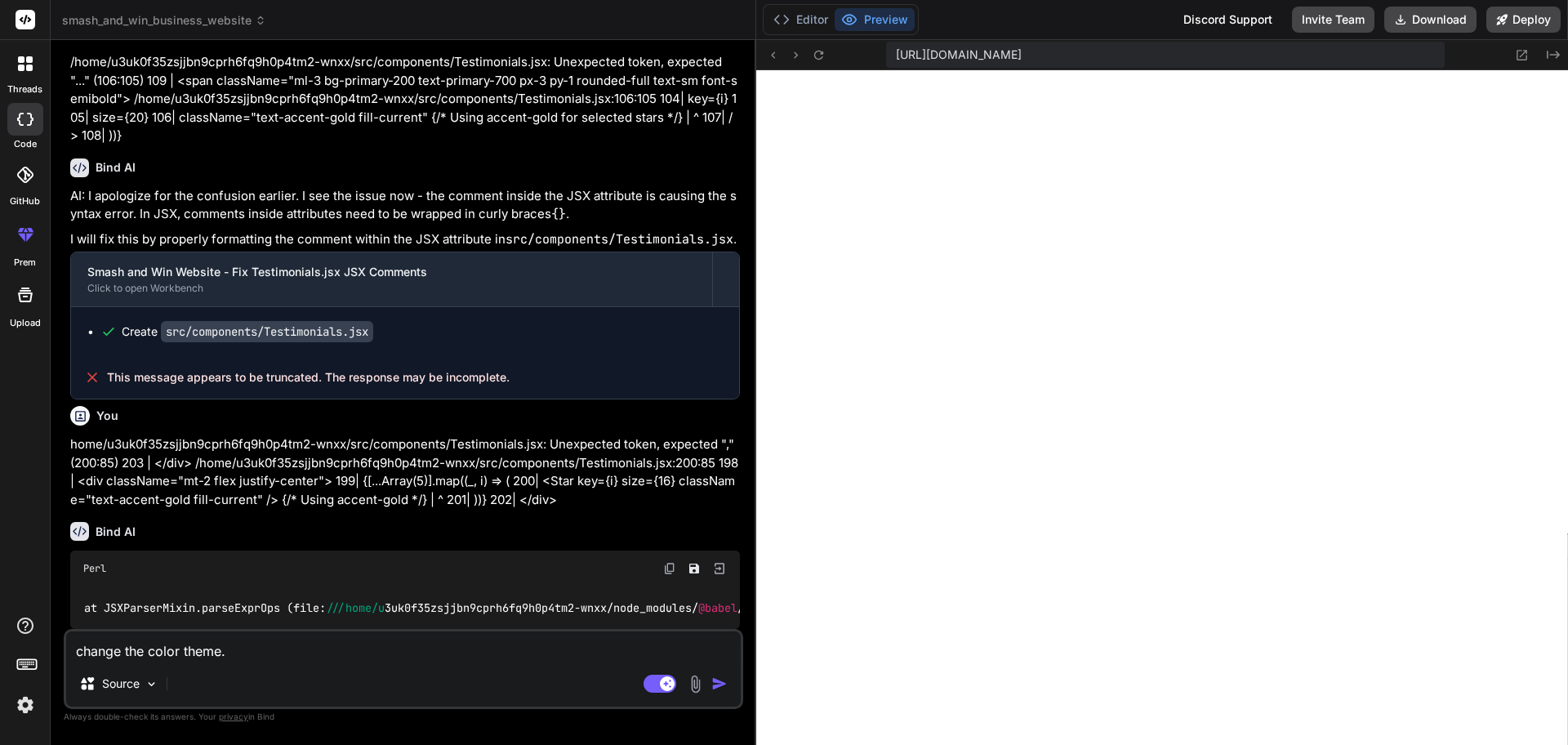
type textarea "x"
type textarea "change the color theme. d"
type textarea "x"
type textarea "change the color theme. do"
type textarea "x"
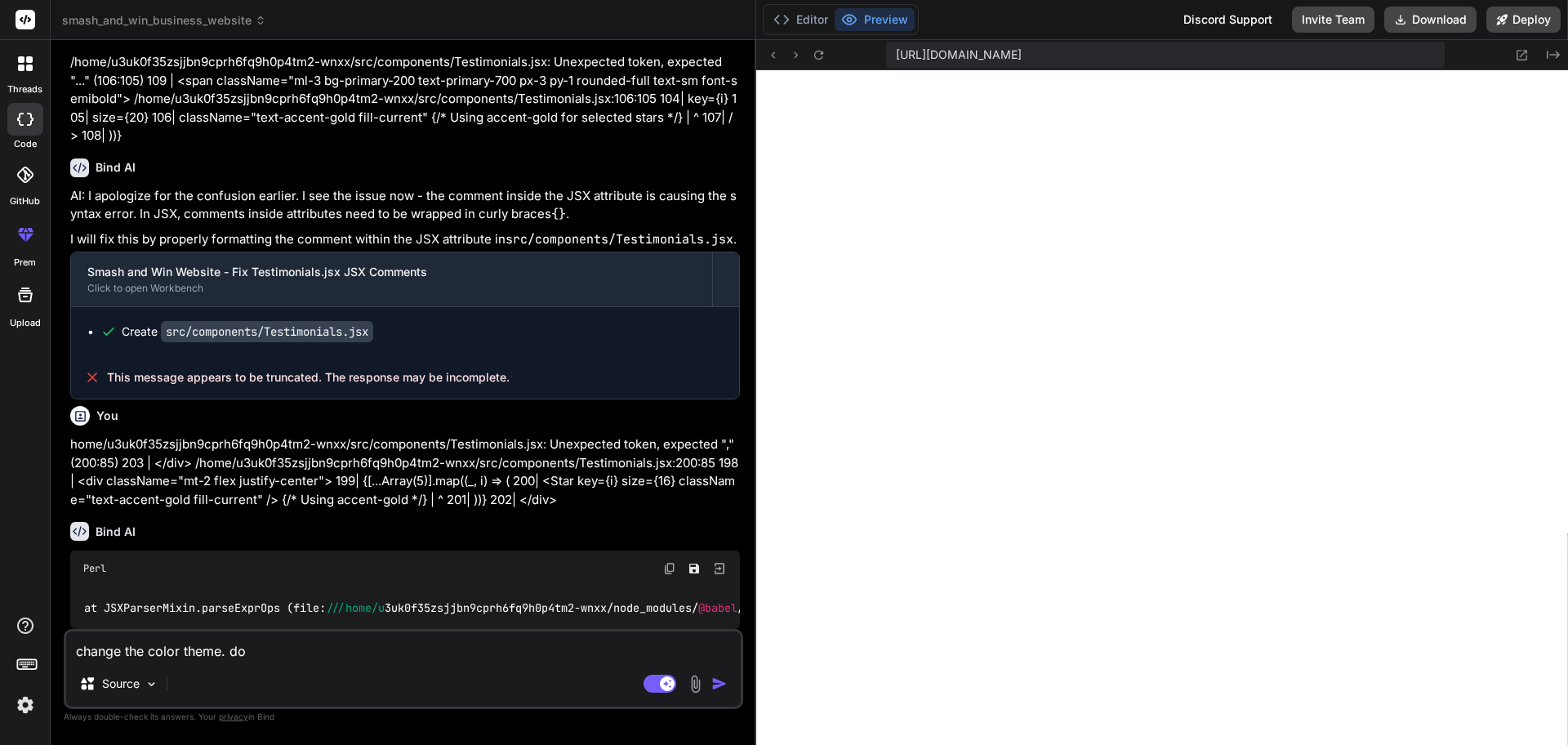
type textarea "change the color theme. don"
type textarea "x"
type textarea "change the color theme. dont"
type textarea "x"
type textarea "change the color theme. dont"
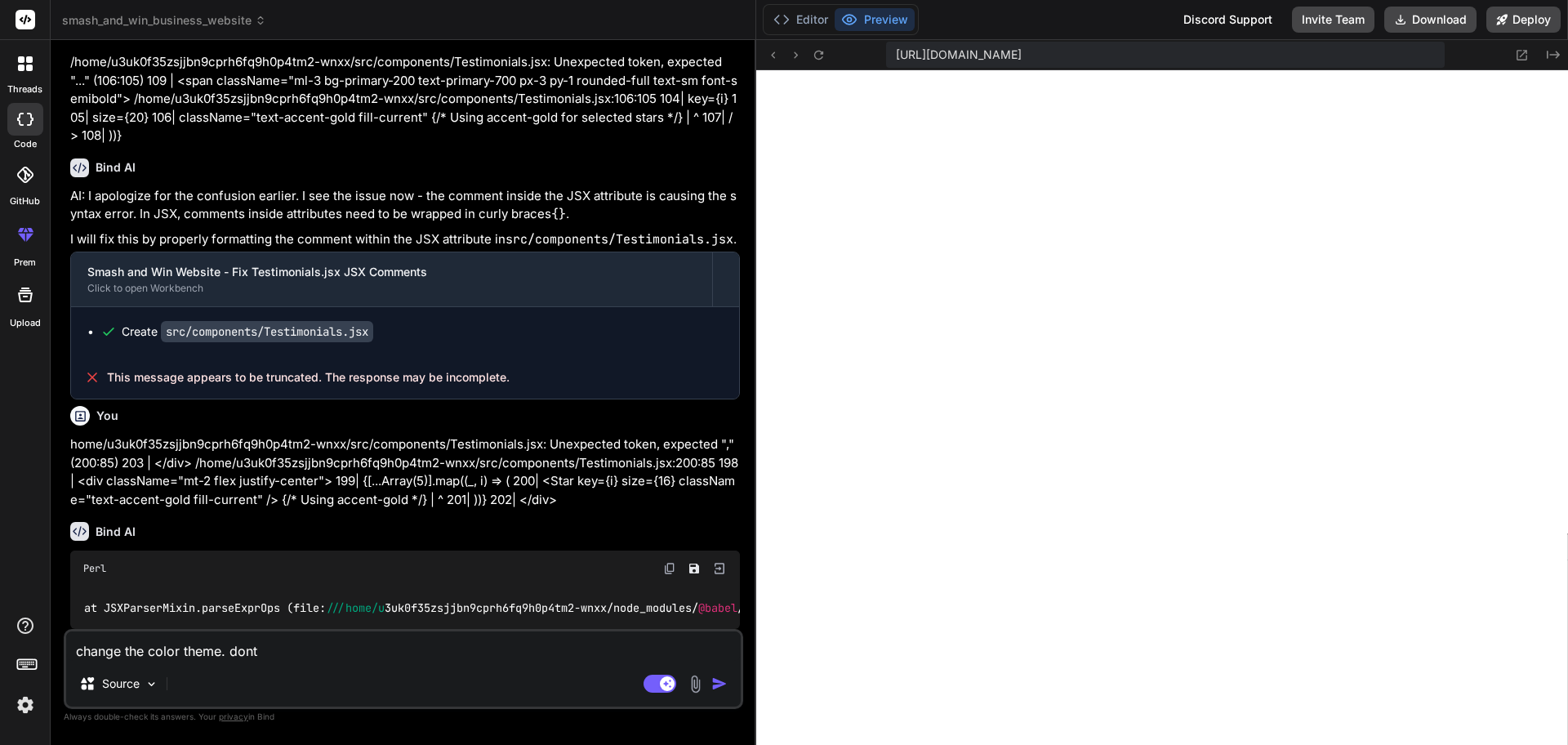
type textarea "x"
type textarea "change the color theme. dont u"
type textarea "x"
type textarea "change the color theme. dont us"
type textarea "x"
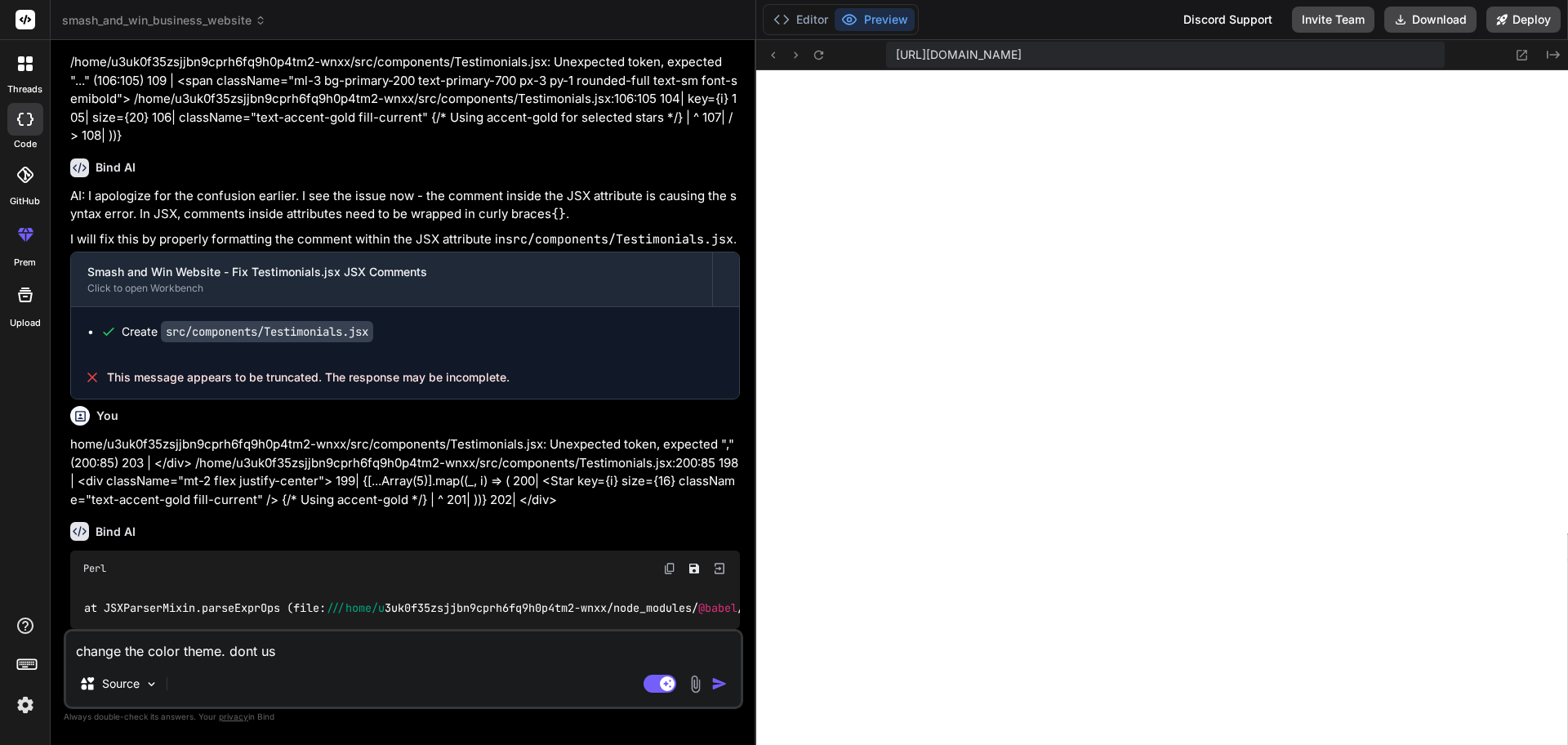
type textarea "change the color theme. dont use"
type textarea "x"
type textarea "change the color theme. dont use"
type textarea "x"
type textarea "change the color theme. dont use r"
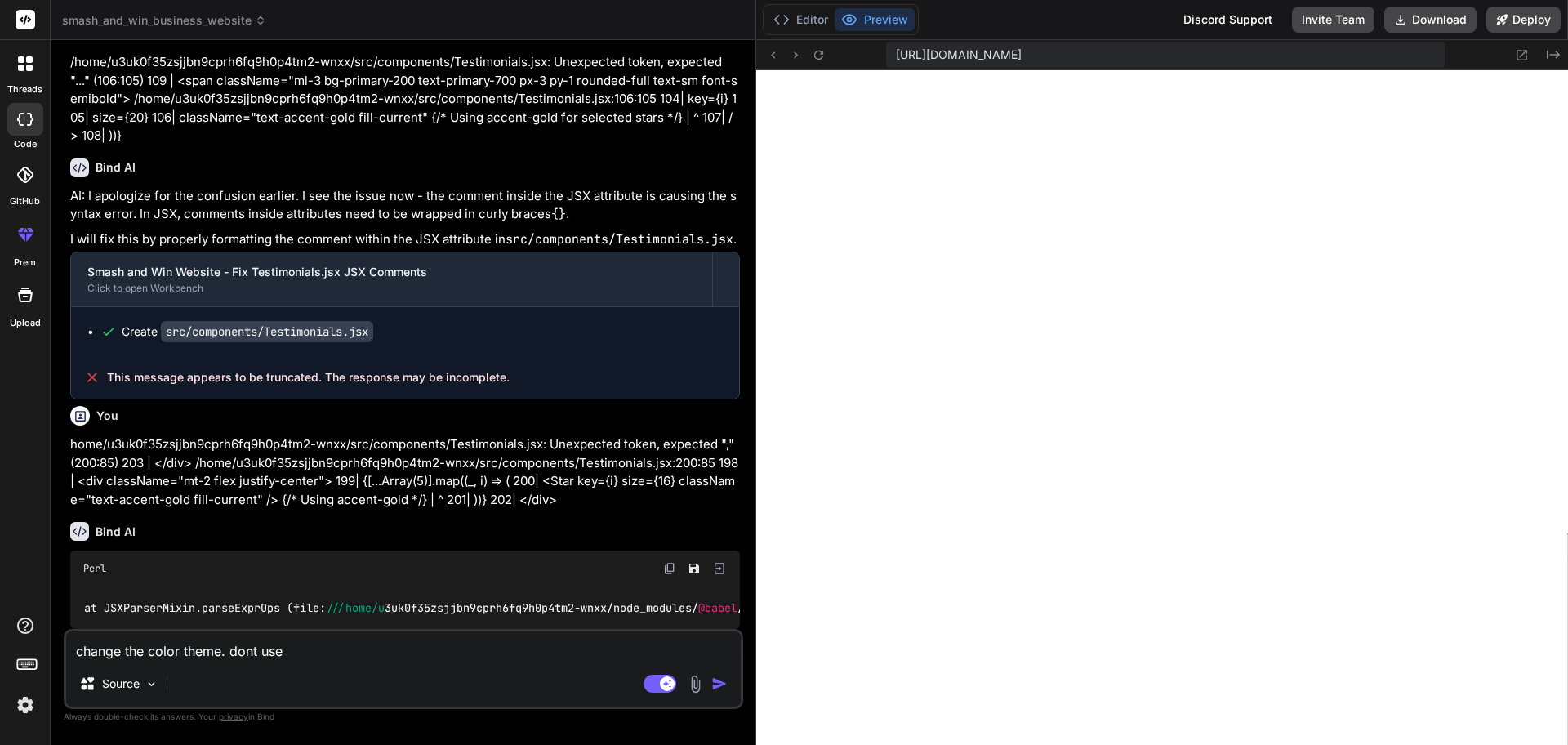
type textarea "x"
type textarea "change the color theme. dont use re"
type textarea "x"
type textarea "change the color theme. dont use red"
type textarea "x"
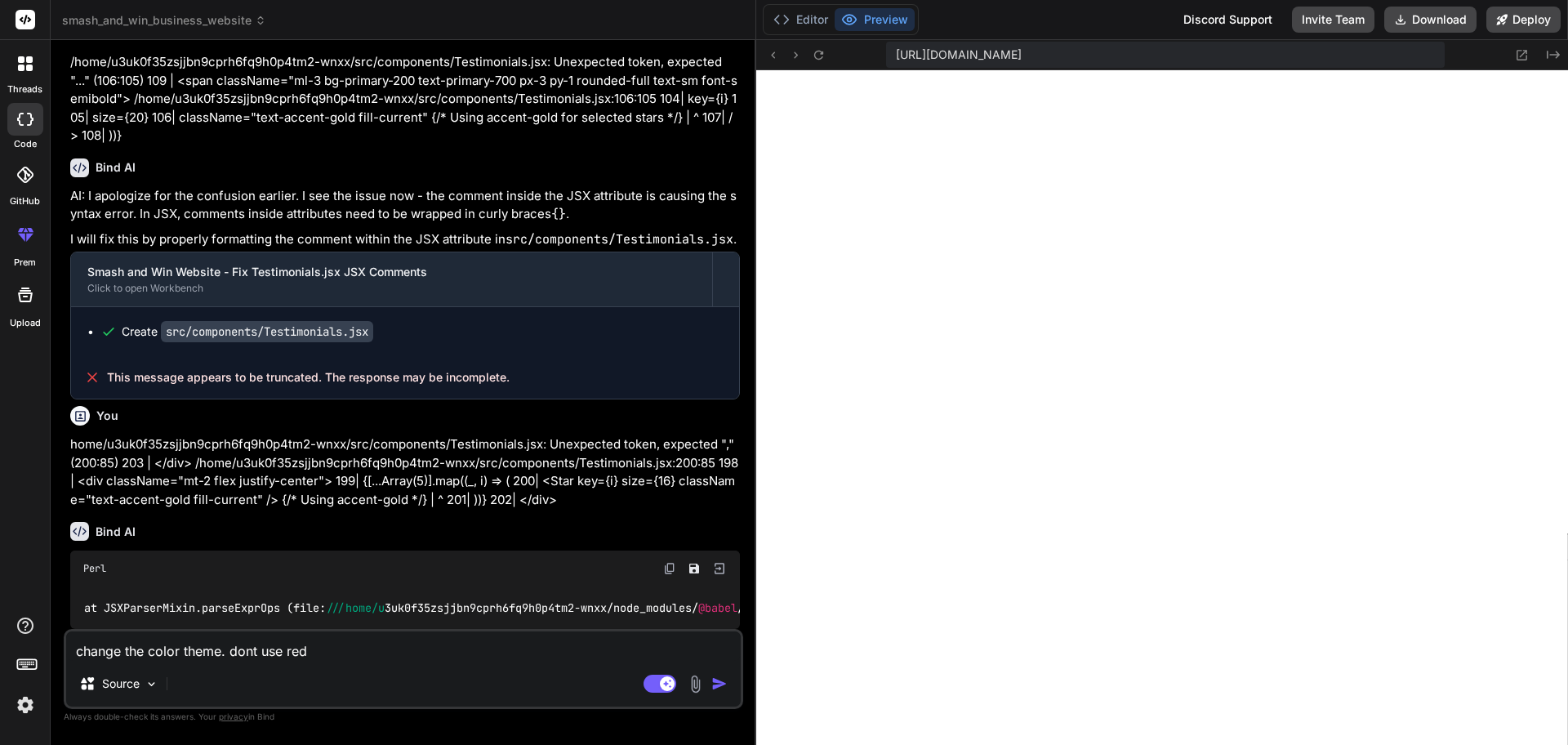
type textarea "change the color theme. dont use red"
type textarea "x"
type textarea "change the color theme. dont use red e"
type textarea "x"
type textarea "change the color theme. dont use red ex"
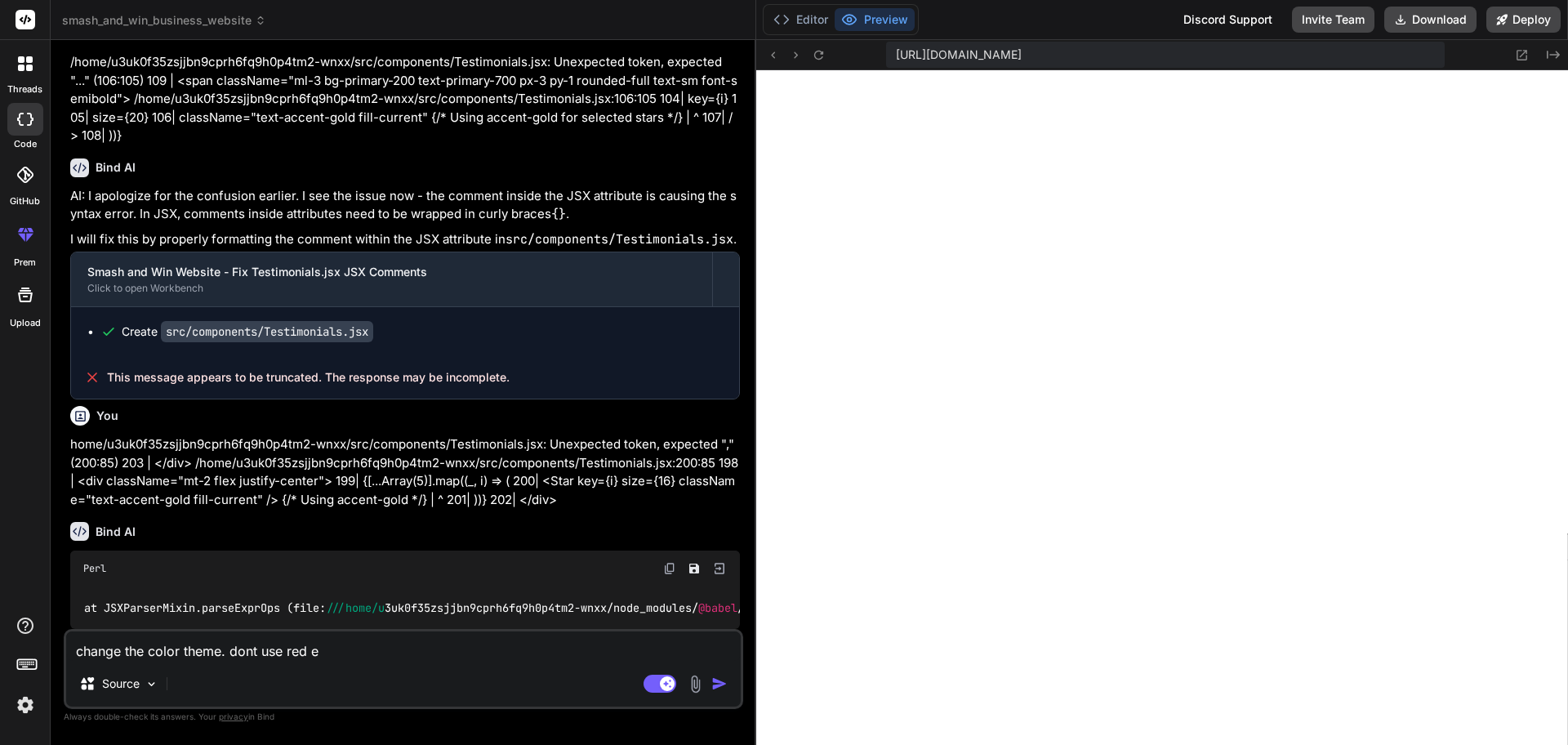
type textarea "x"
type textarea "change the color theme. dont use red exc"
type textarea "x"
type textarea "change the color theme. dont use red exce"
type textarea "x"
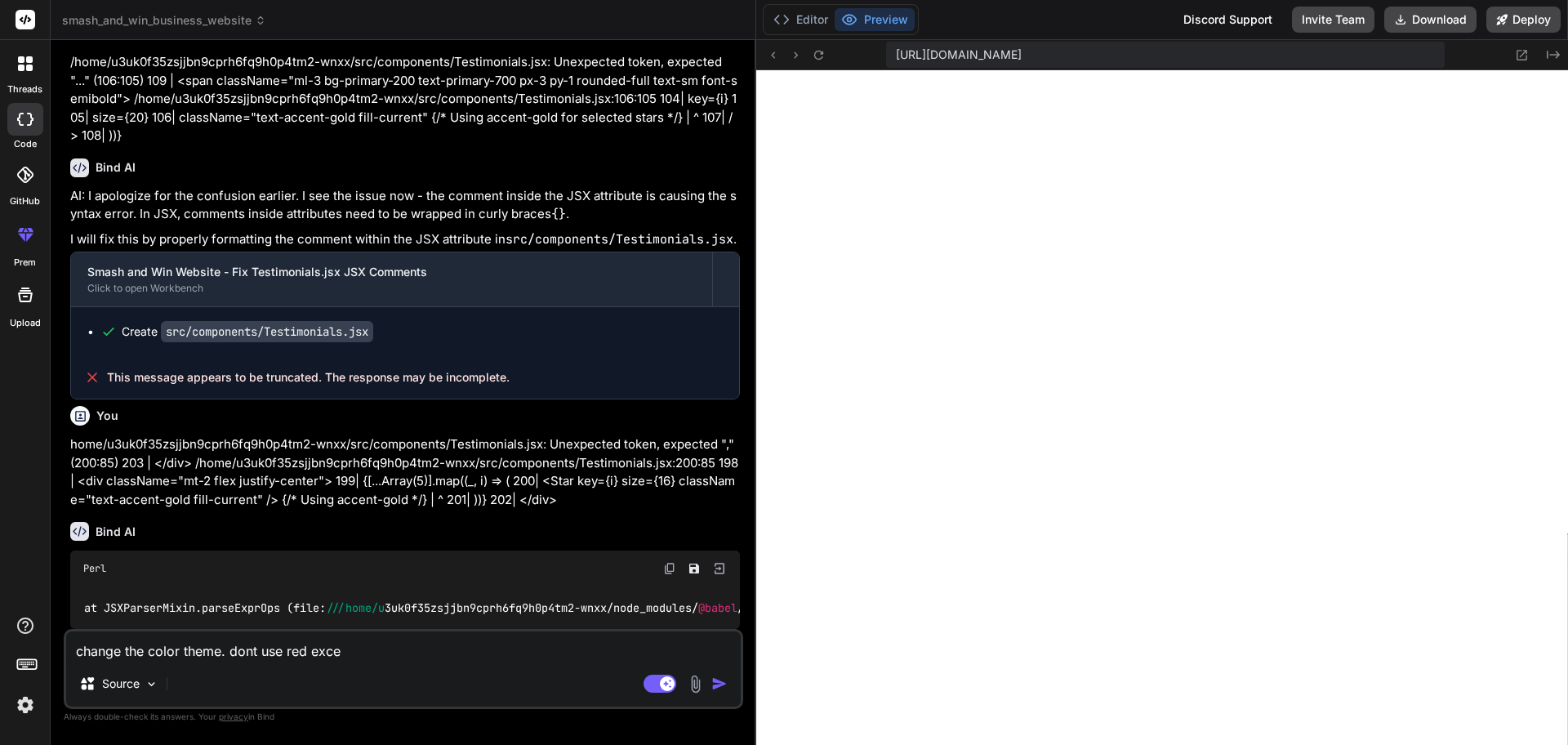
type textarea "change the color theme. dont use red excep"
type textarea "x"
type textarea "change the color theme. dont use red except"
type textarea "x"
type textarea "change the color theme. dont use red except"
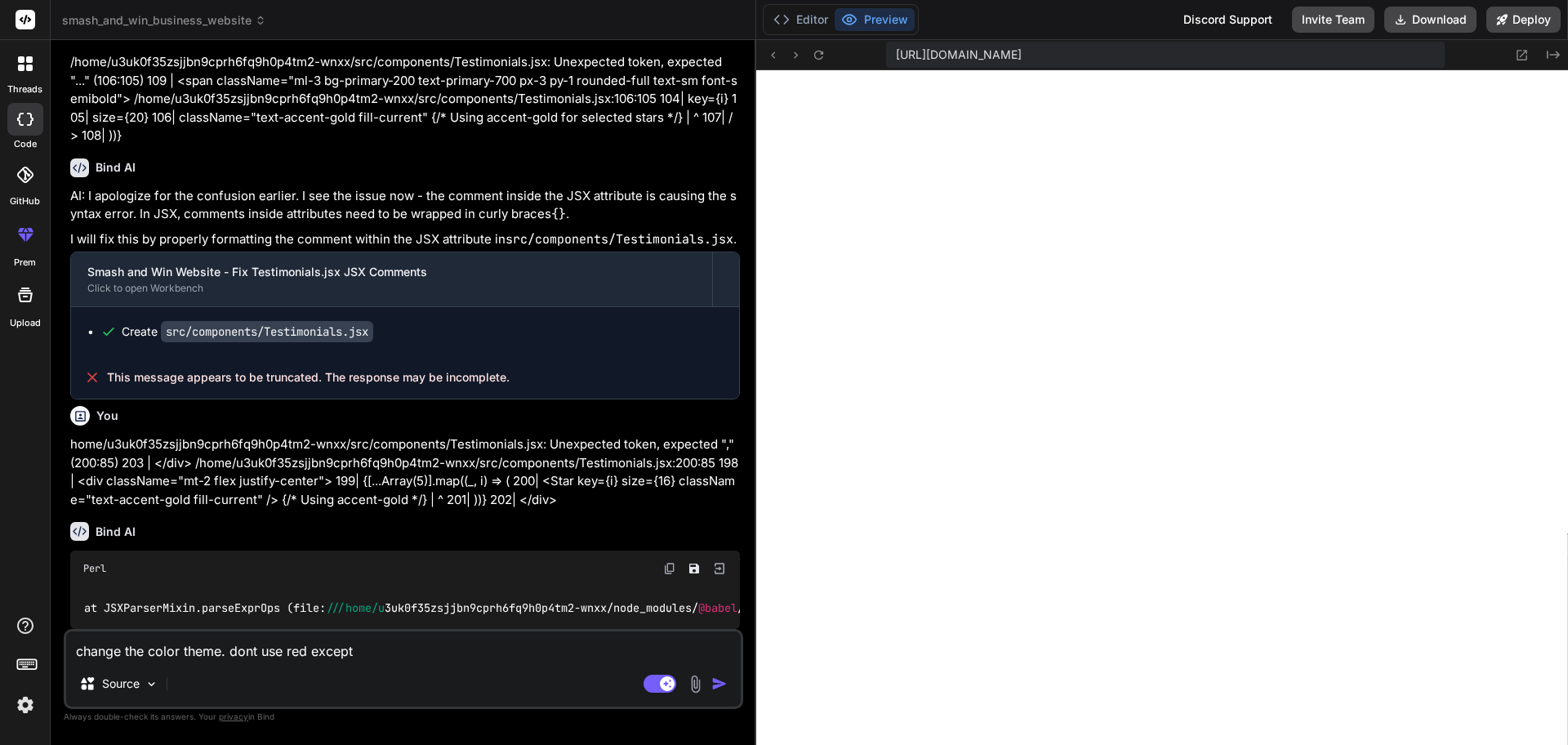
type textarea "x"
type textarea "change the color theme. dont use red except i"
type textarea "x"
type textarea "change the color theme. dont use red except in"
type textarea "x"
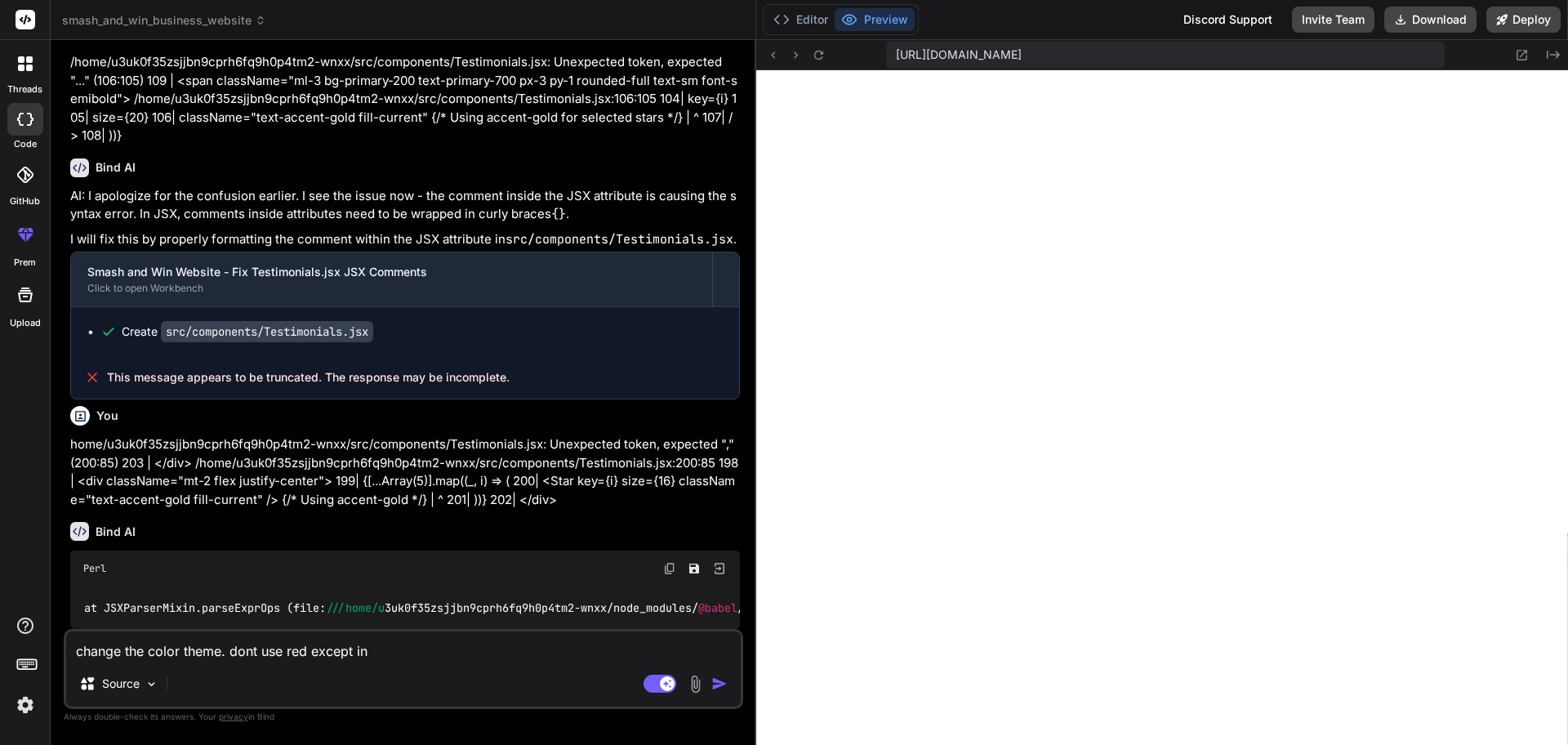
type textarea "change the color theme. dont use red except in"
type textarea "x"
type textarea "change the color theme. dont use red except in t"
type textarea "x"
type textarea "change the color theme. dont use red except in th"
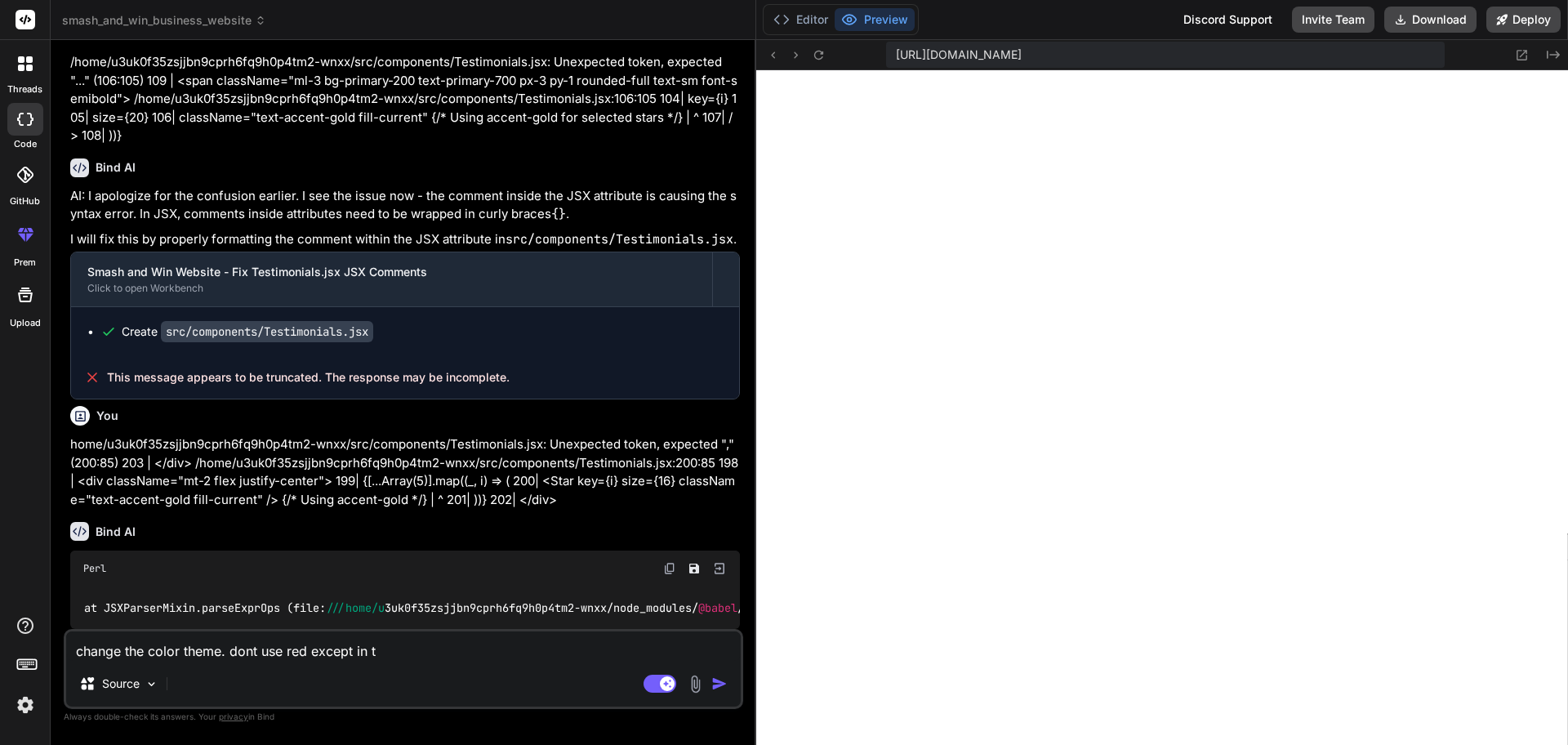
type textarea "x"
type textarea "change the color theme. dont use red except in the"
type textarea "x"
type textarea "change the color theme. dont use red except in the"
type textarea "x"
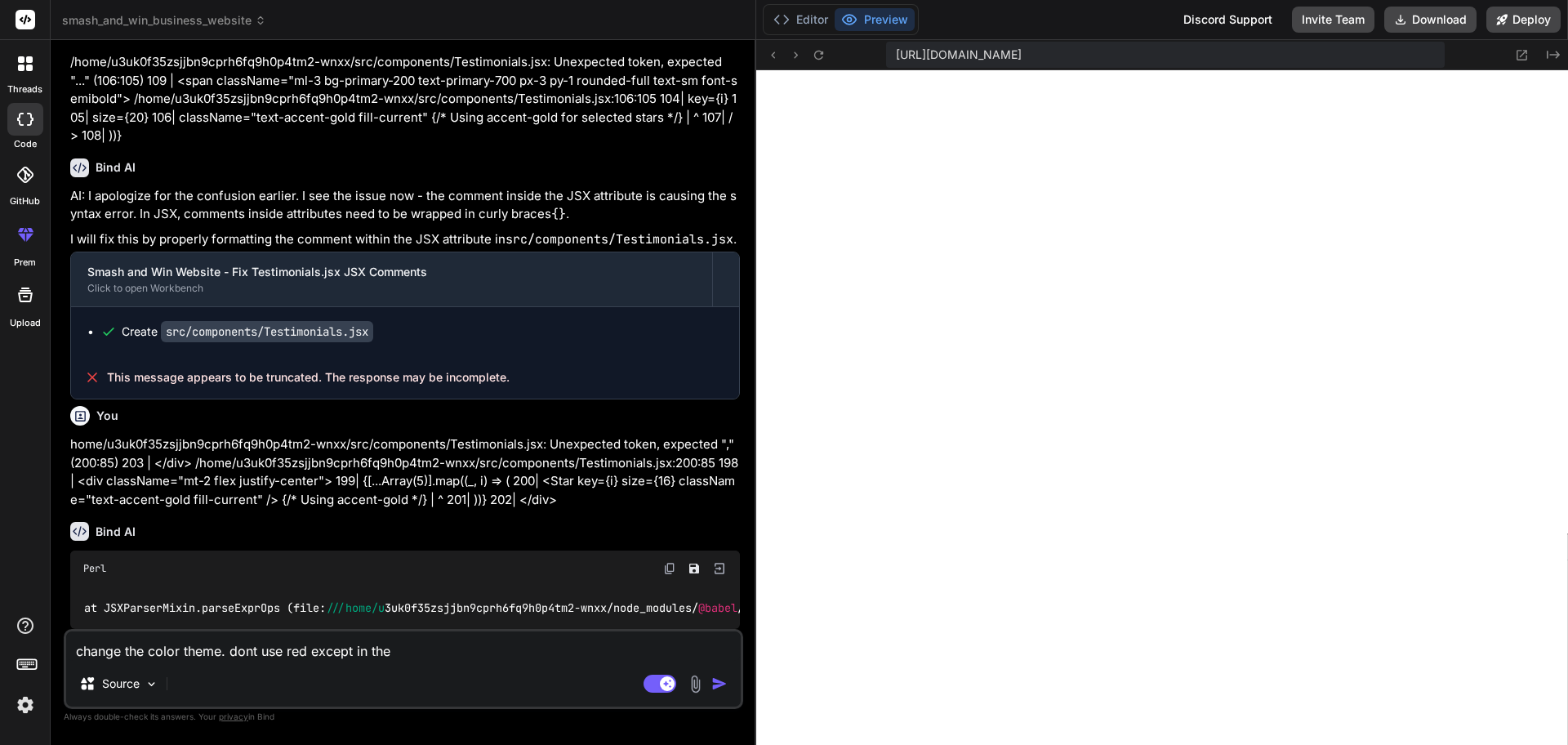
type textarea "change the color theme. dont use red except in the t"
type textarea "x"
type textarea "change the color theme. dont use red except in the to"
type textarea "x"
type textarea "change the color theme. dont use red except in the top"
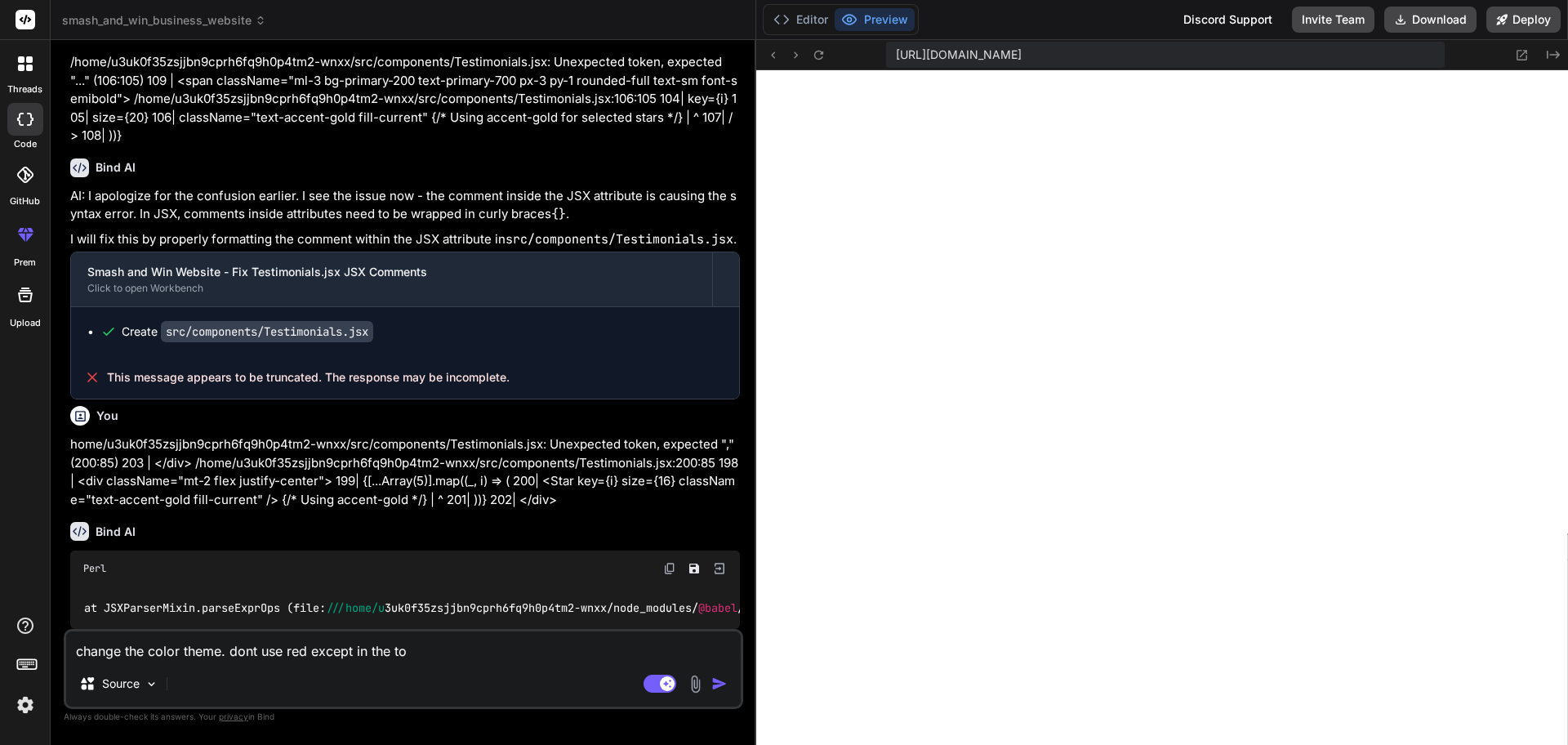
type textarea "x"
type textarea "change the color theme. dont use red except in the topm"
type textarea "x"
type textarea "change the color theme. dont use red except in the topmo"
type textarea "x"
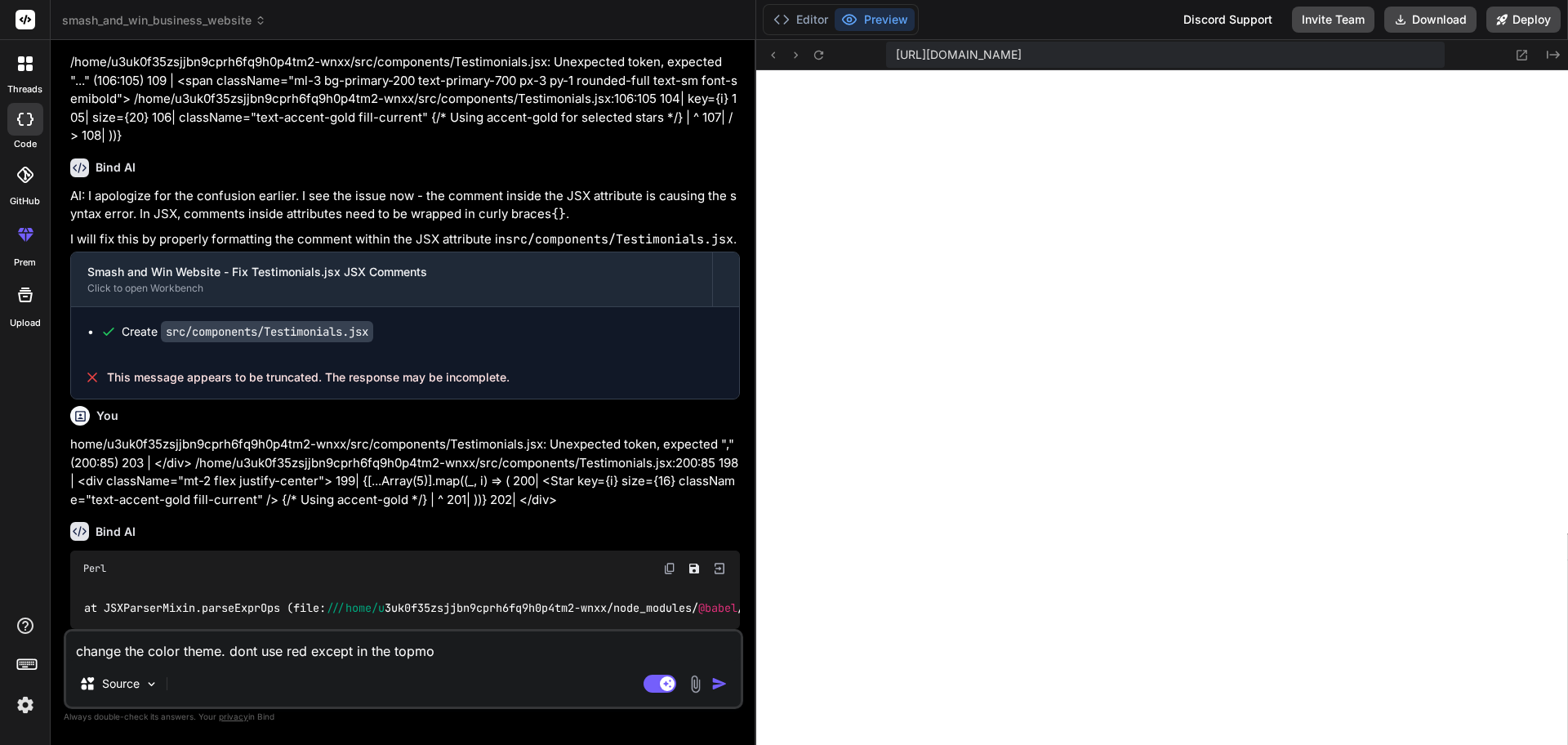
type textarea "change the color theme. dont use red except in the topmos"
type textarea "x"
type textarea "change the color theme. dont use red except in the topmost"
type textarea "x"
type textarea "change the color theme. dont use red except in the topmost"
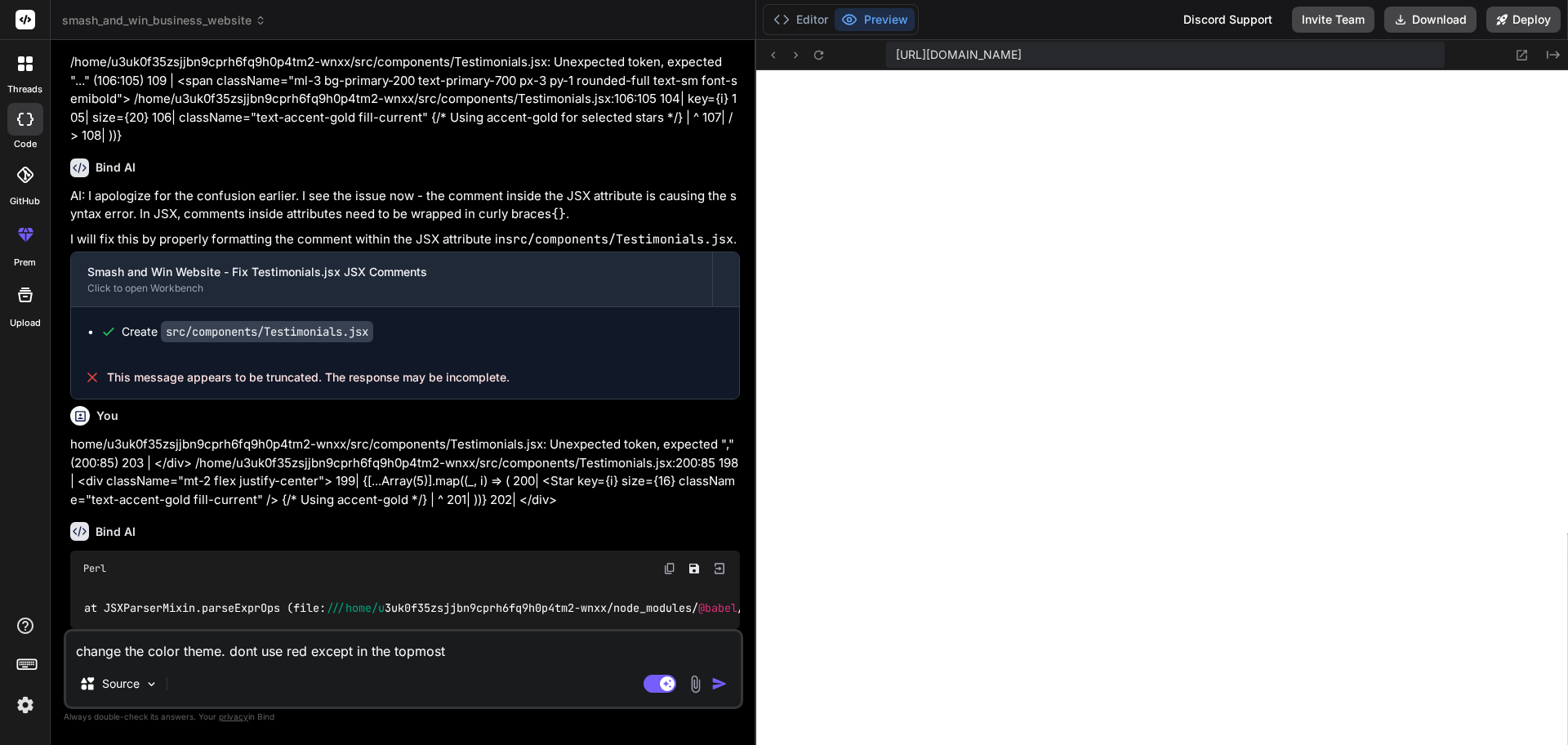
type textarea "x"
type textarea "change the color theme. dont use red except in the topmost b"
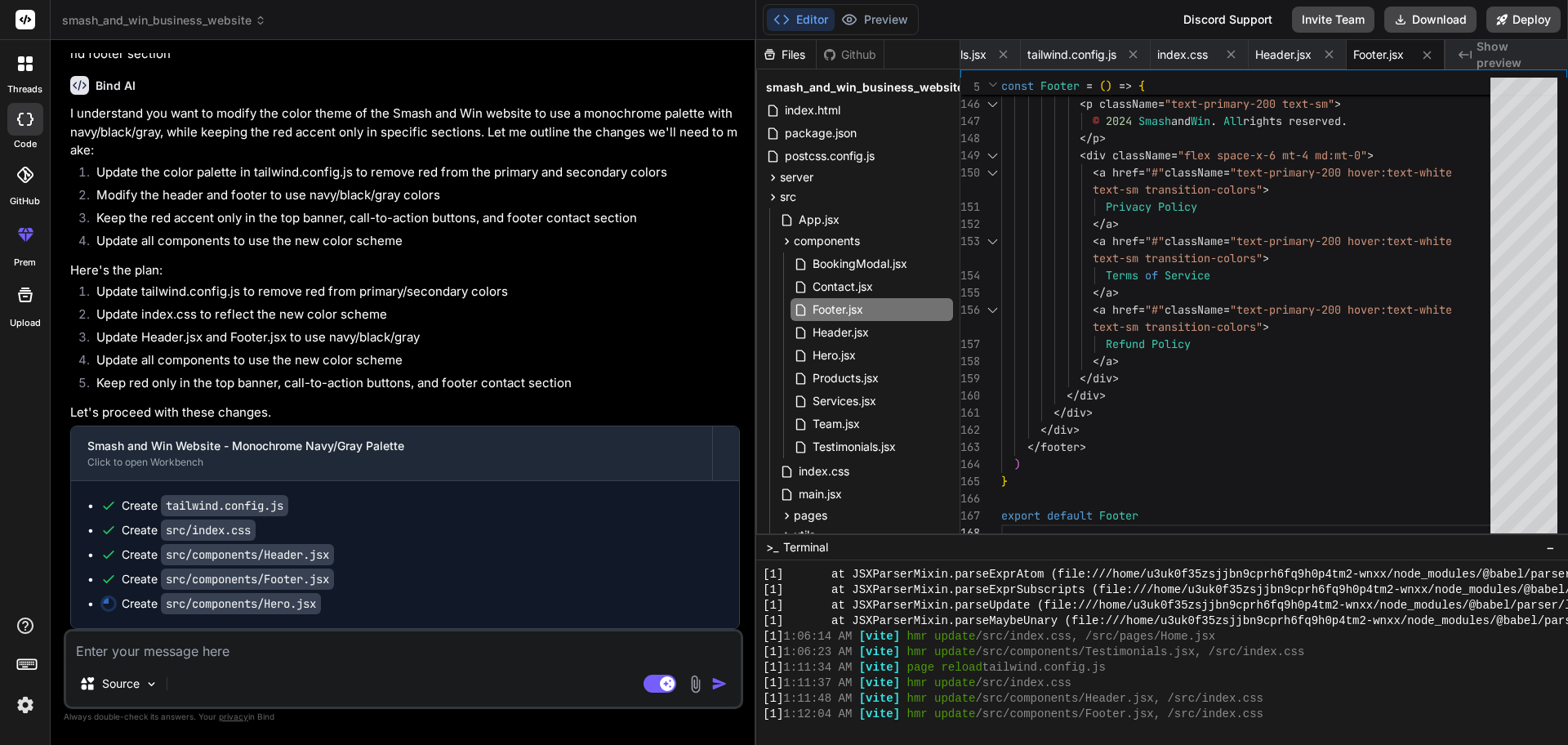
scroll to position [1505, 0]
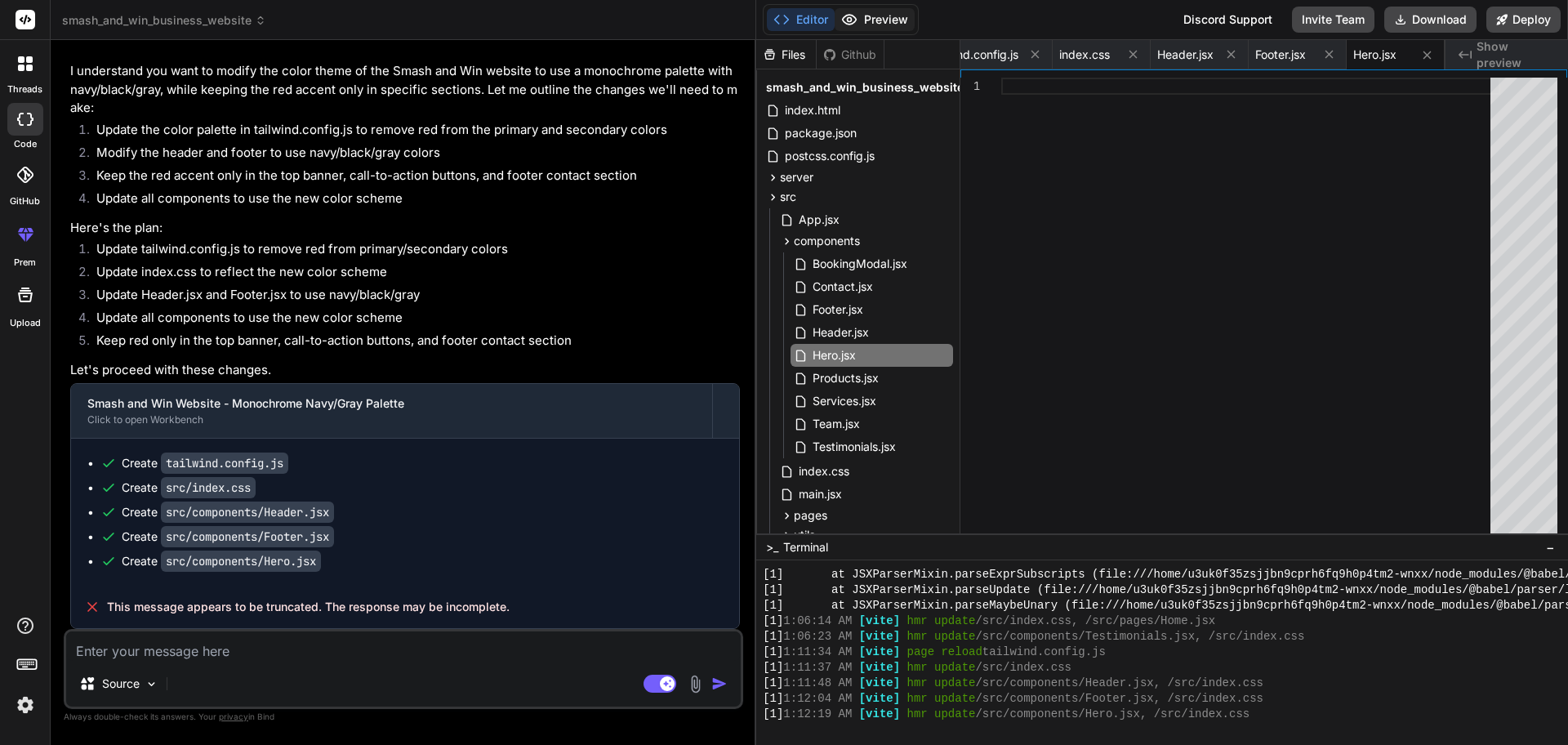
click at [902, 12] on button "Preview" at bounding box center [875, 20] width 80 height 23
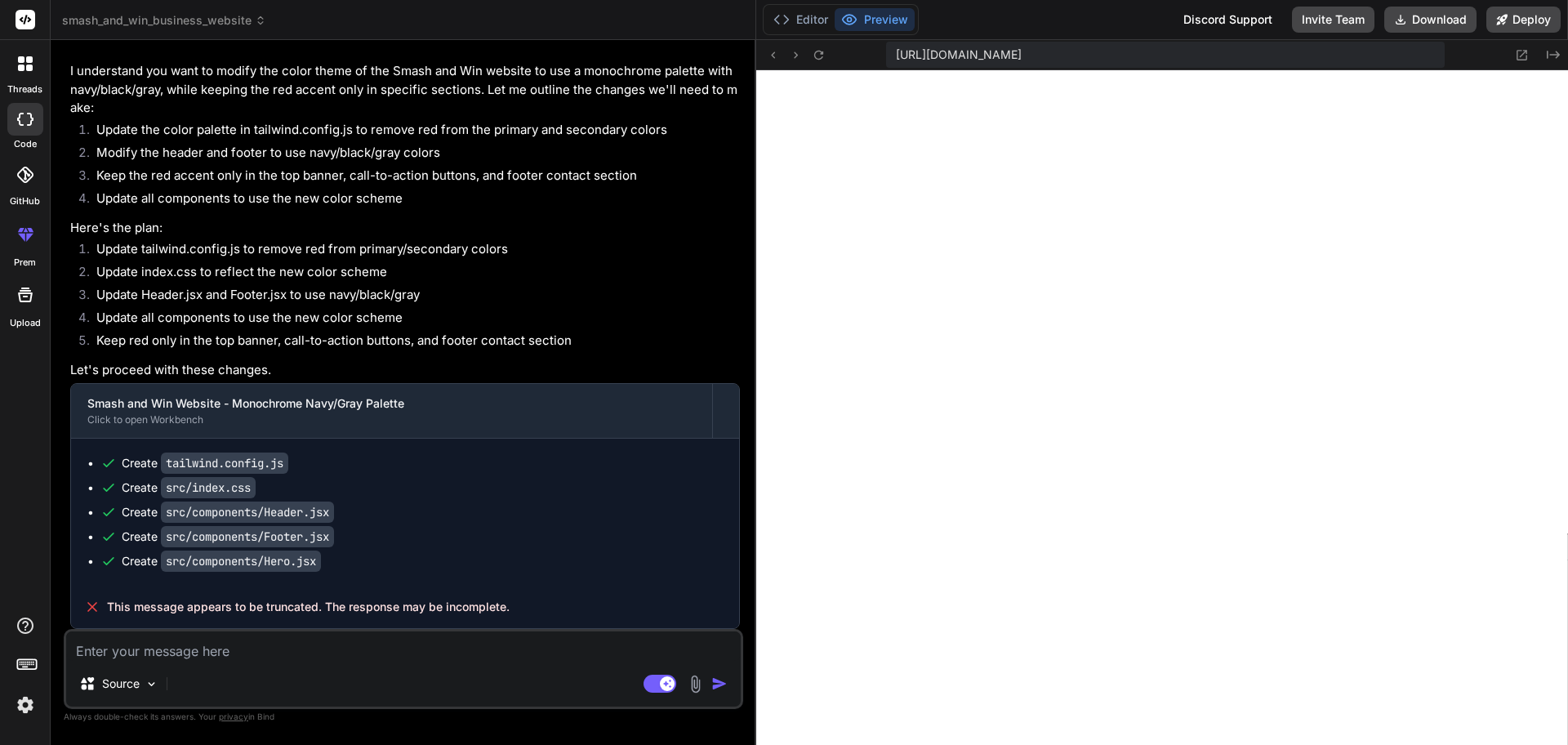
click at [305, 595] on textarea at bounding box center [403, 646] width 674 height 30
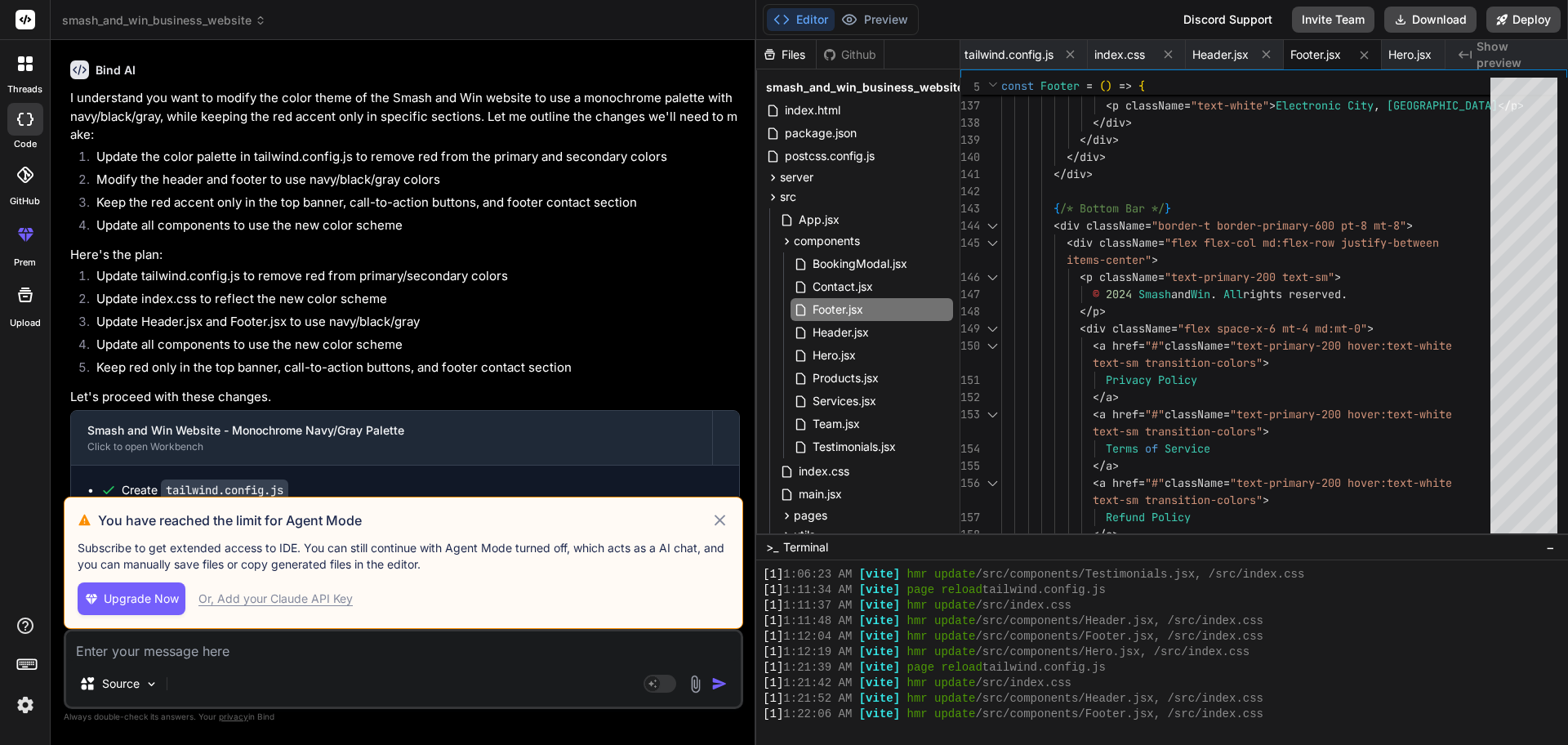
scroll to position [3467, 0]
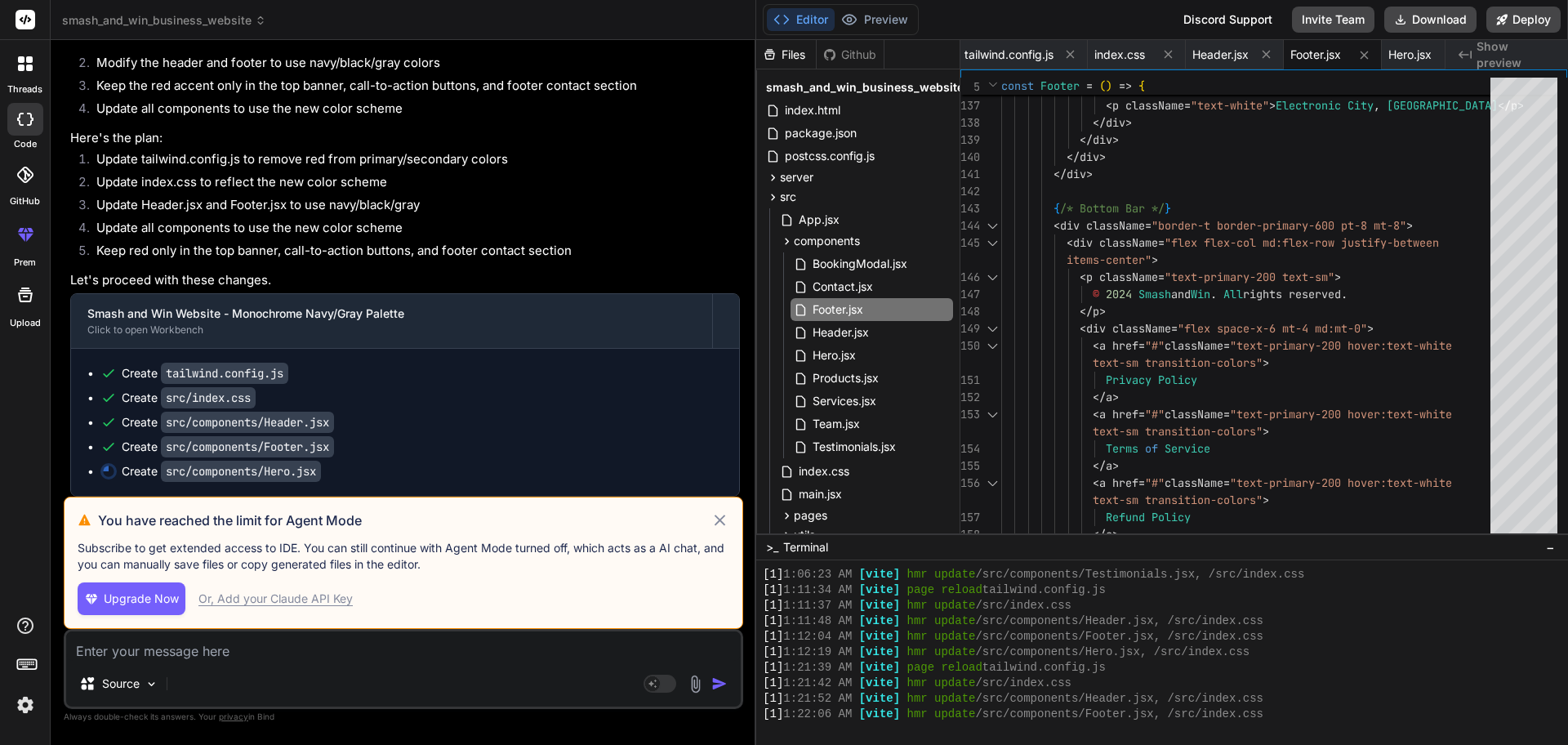
click at [723, 524] on icon at bounding box center [720, 520] width 19 height 20
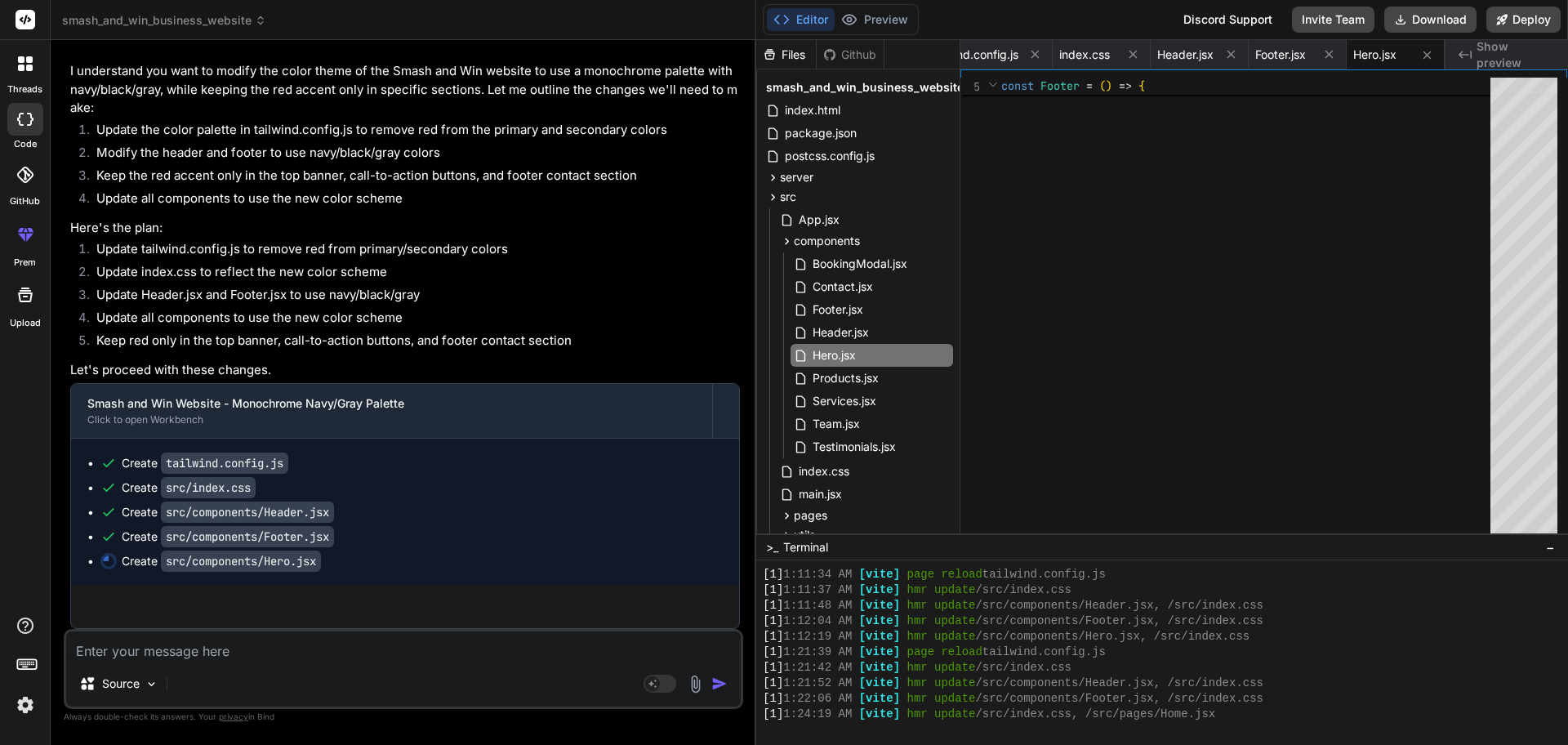
scroll to position [1583, 0]
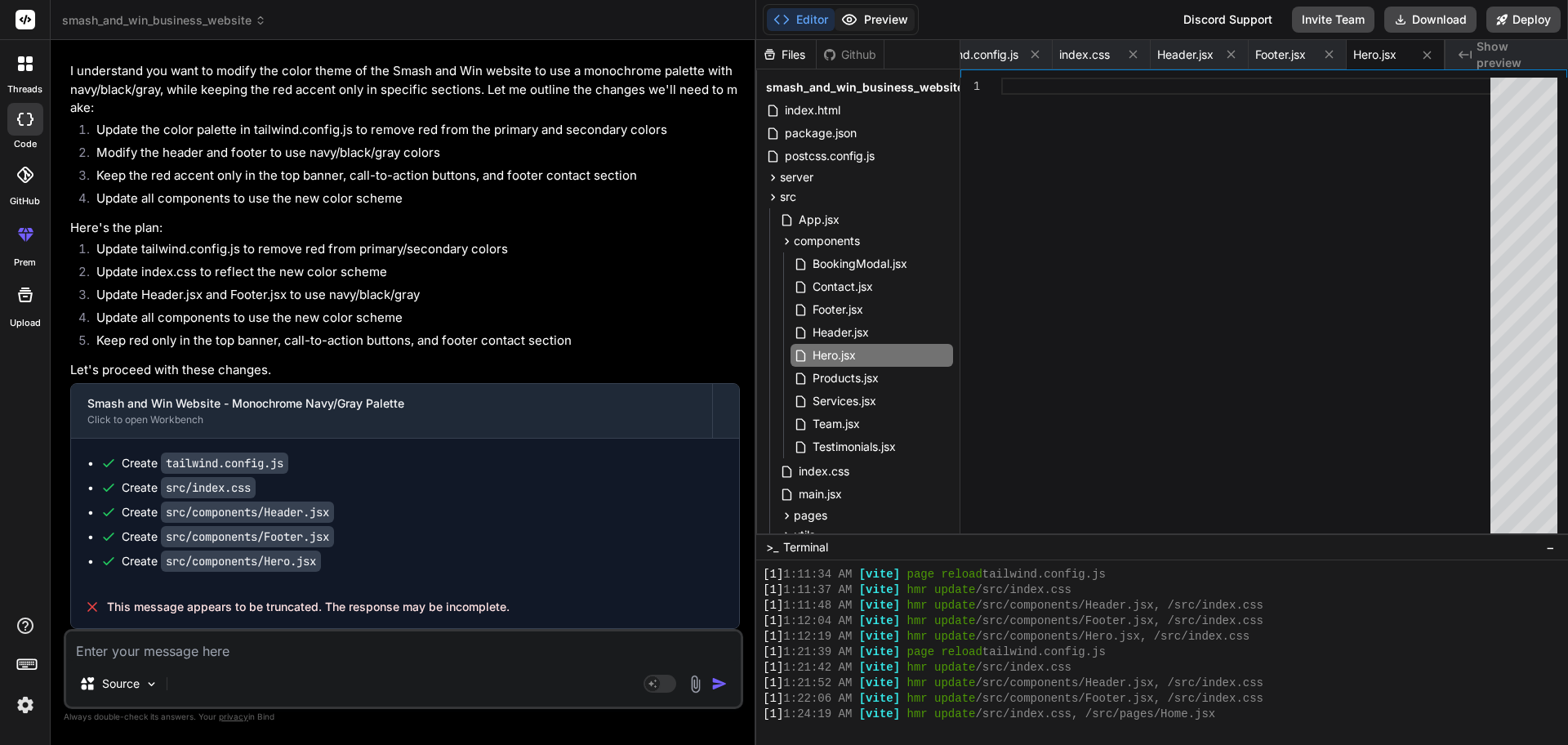
click at [886, 13] on button "Preview" at bounding box center [875, 20] width 80 height 23
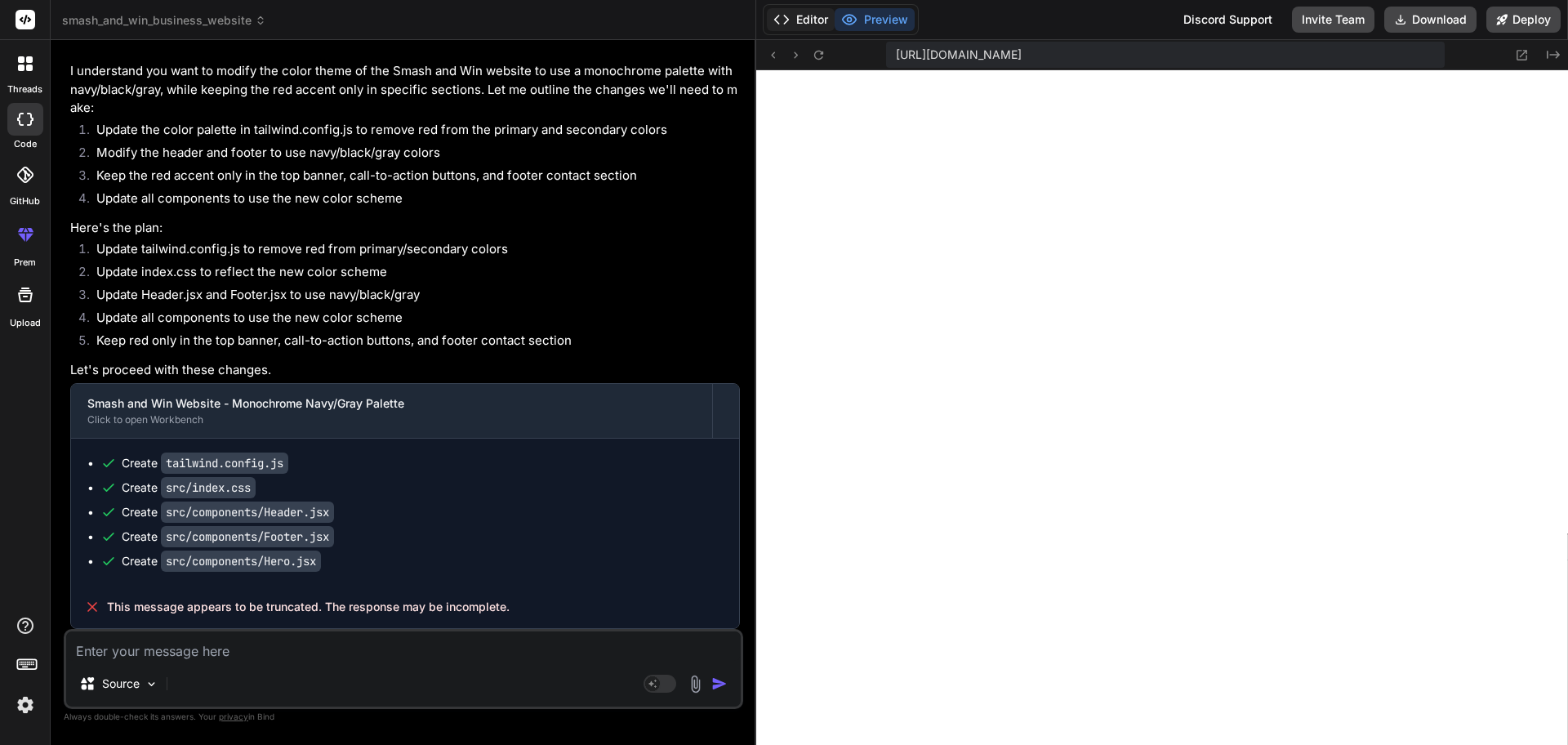
click at [795, 18] on button "Editor" at bounding box center [800, 20] width 68 height 23
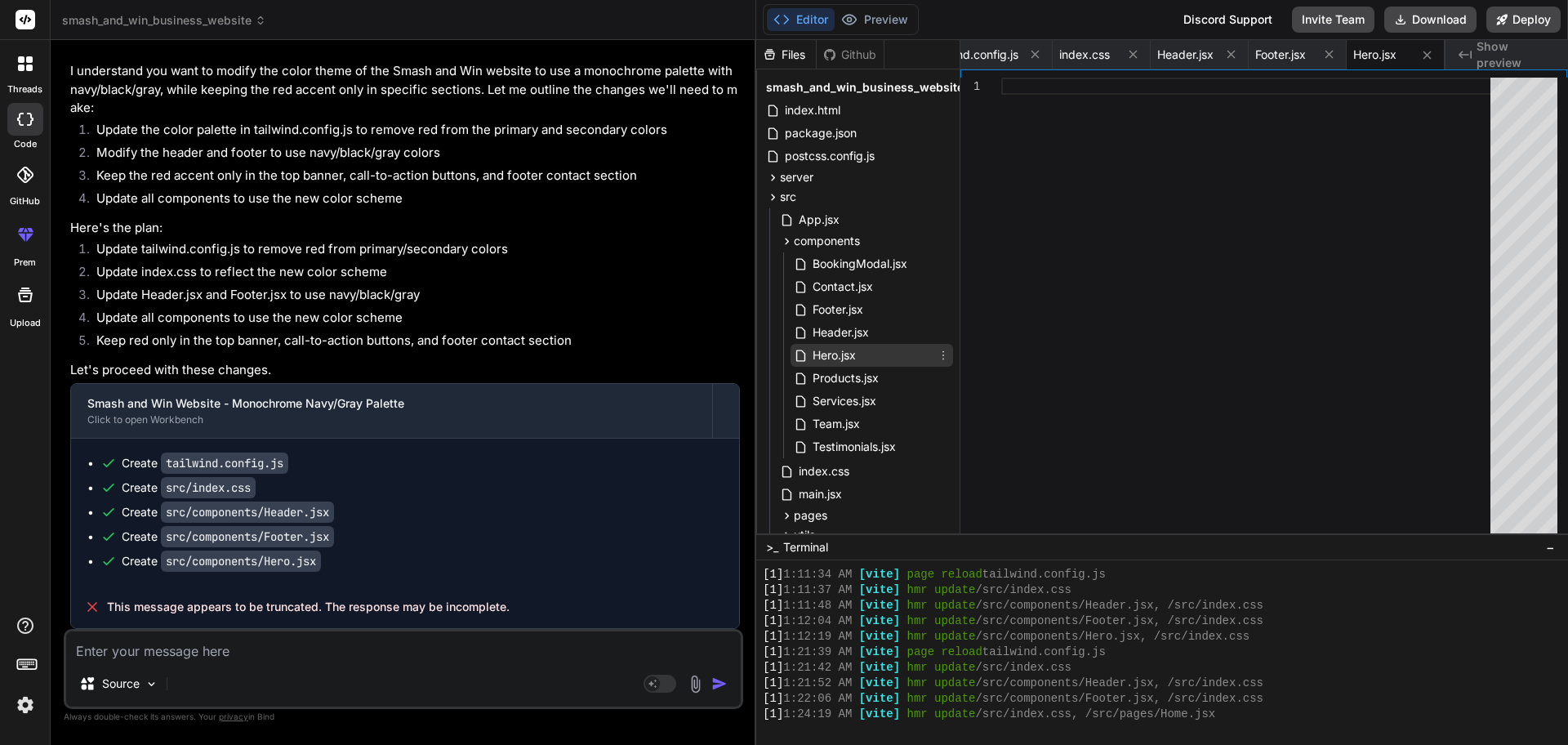
click at [822, 349] on span "Hero.jsx" at bounding box center [834, 355] width 47 height 20
click at [1253, 52] on span "Footer.jsx" at bounding box center [1280, 54] width 51 height 16
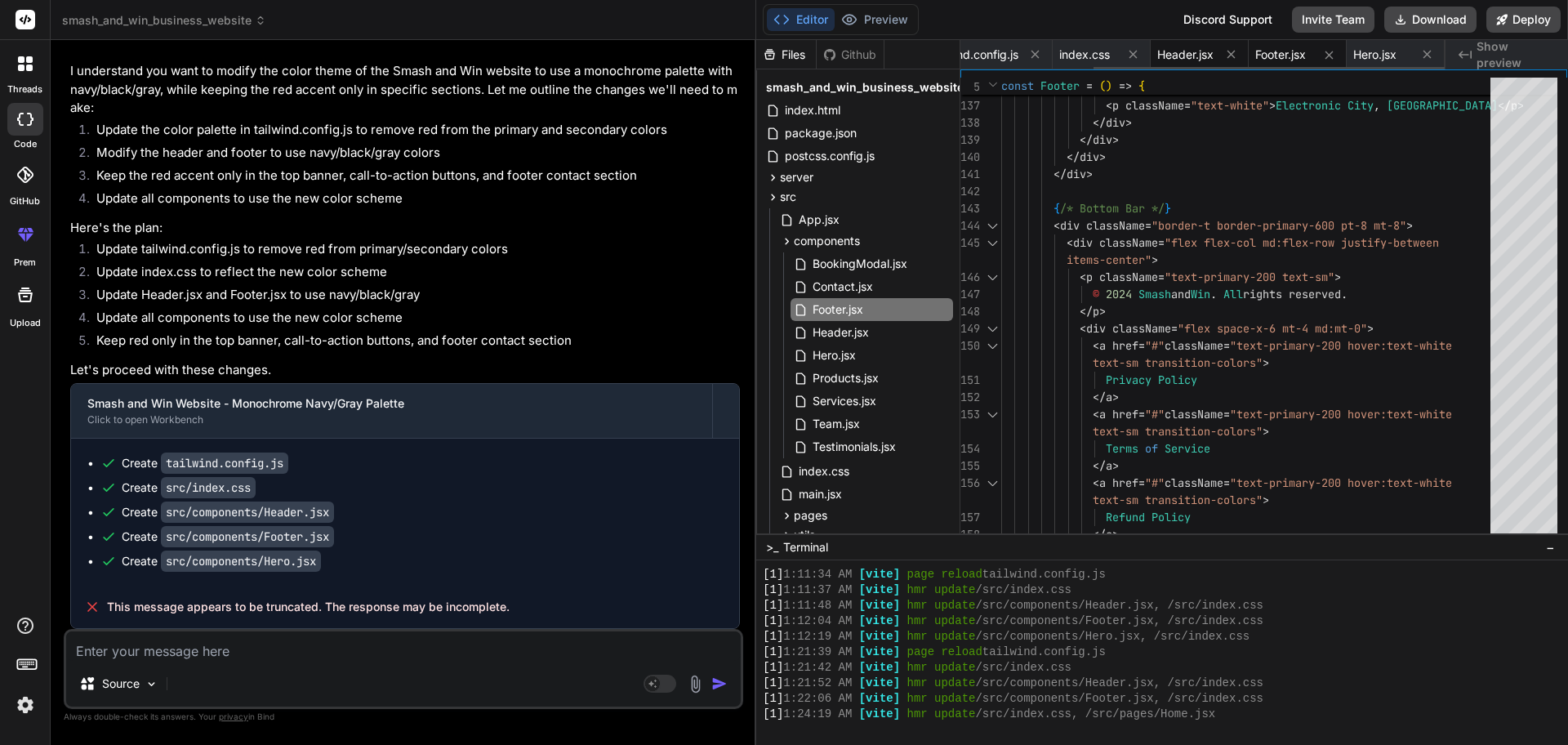
click at [1193, 53] on span "Header.jsx" at bounding box center [1185, 54] width 56 height 16
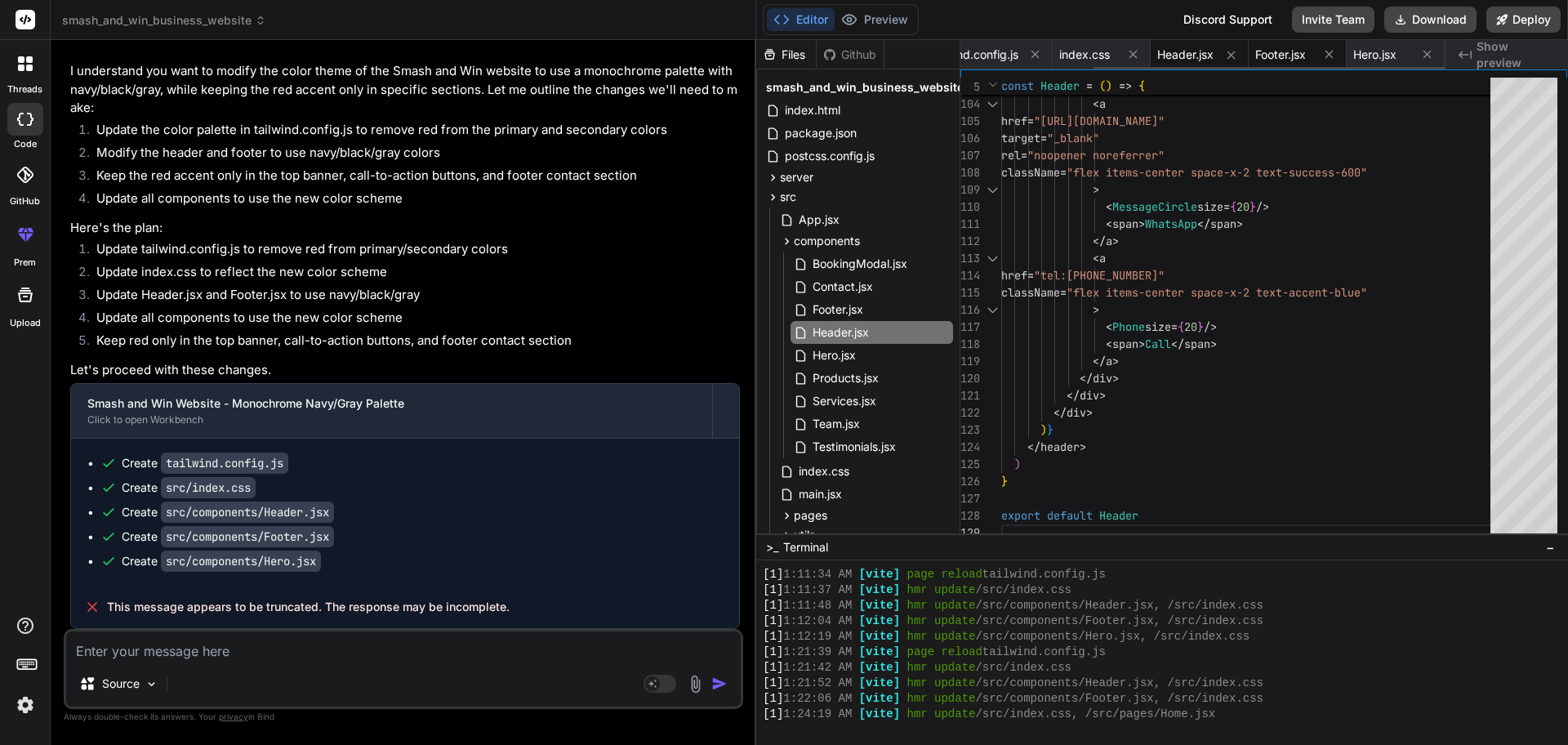
click at [1253, 58] on span "Footer.jsx" at bounding box center [1280, 54] width 51 height 16
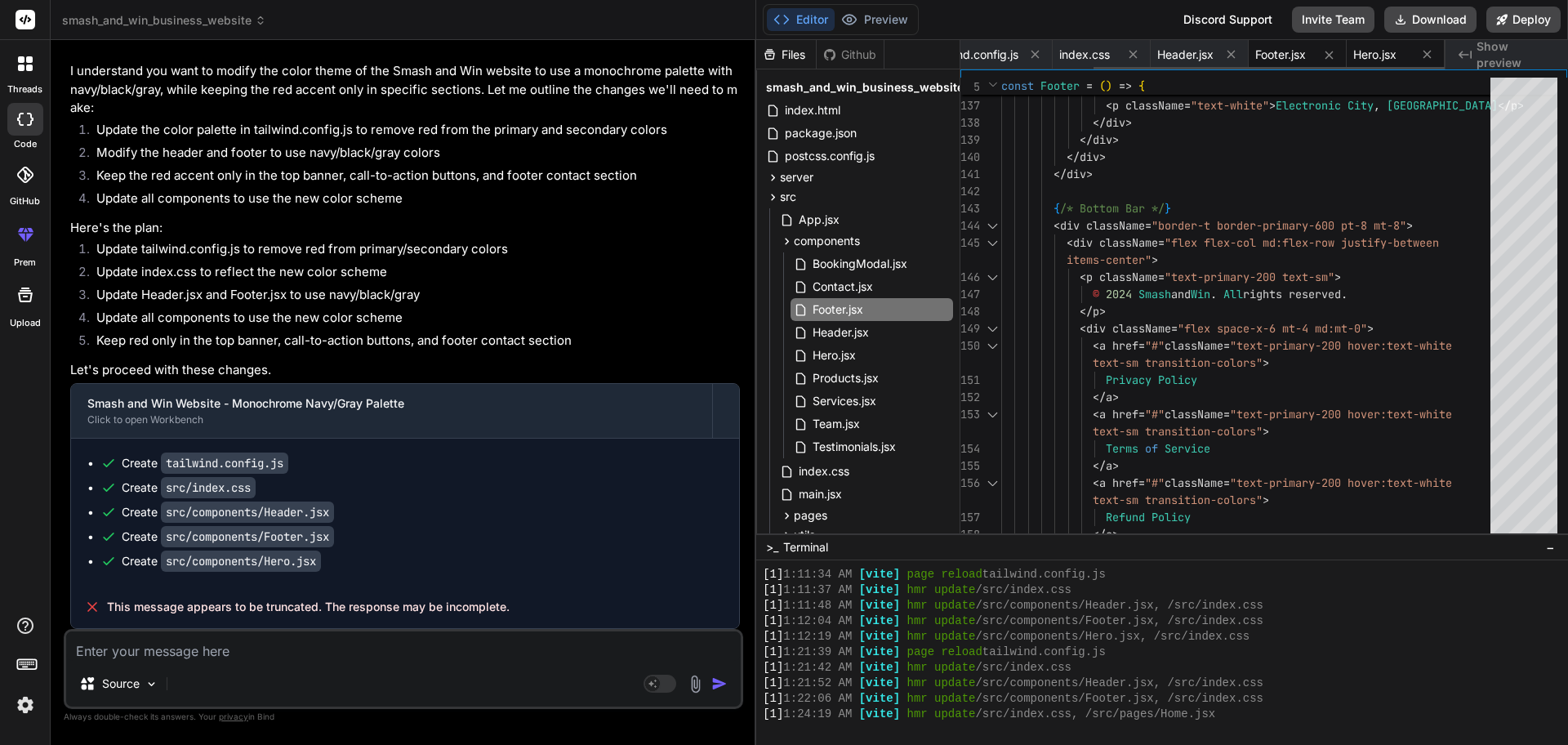
click at [1253, 50] on span "Hero.jsx" at bounding box center [1374, 54] width 43 height 16
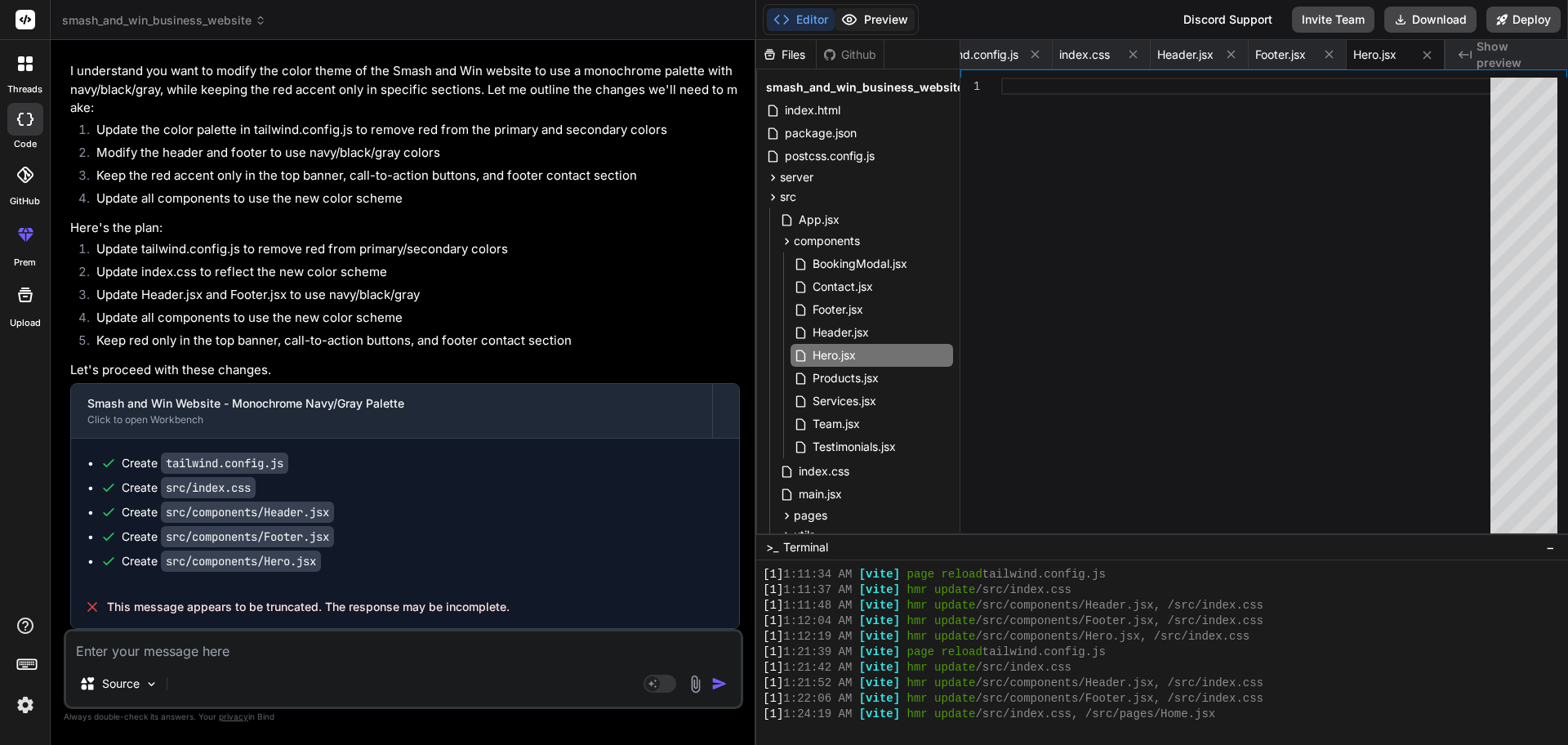
click at [881, 12] on button "Preview" at bounding box center [875, 20] width 80 height 23
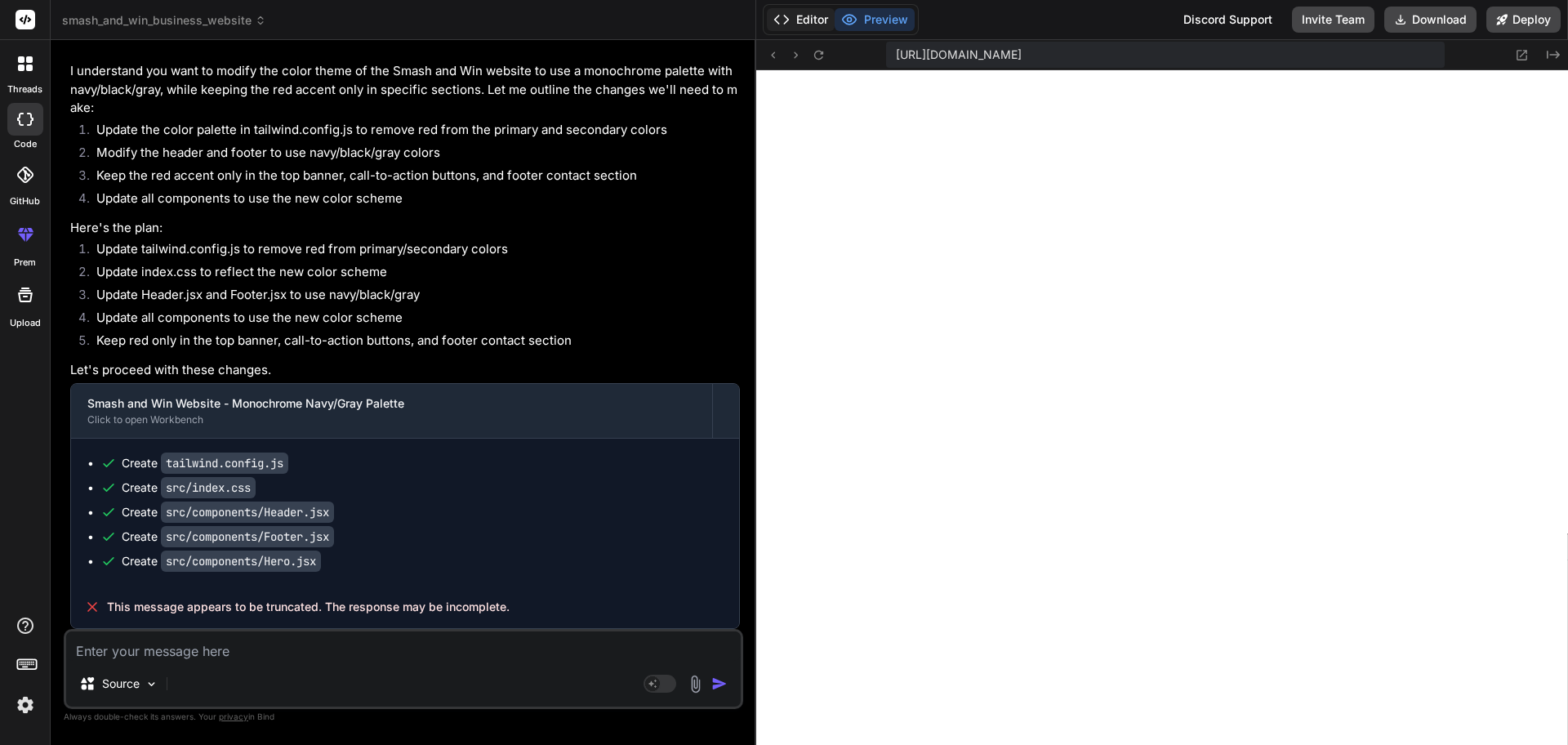
click at [788, 13] on icon at bounding box center [781, 19] width 16 height 16
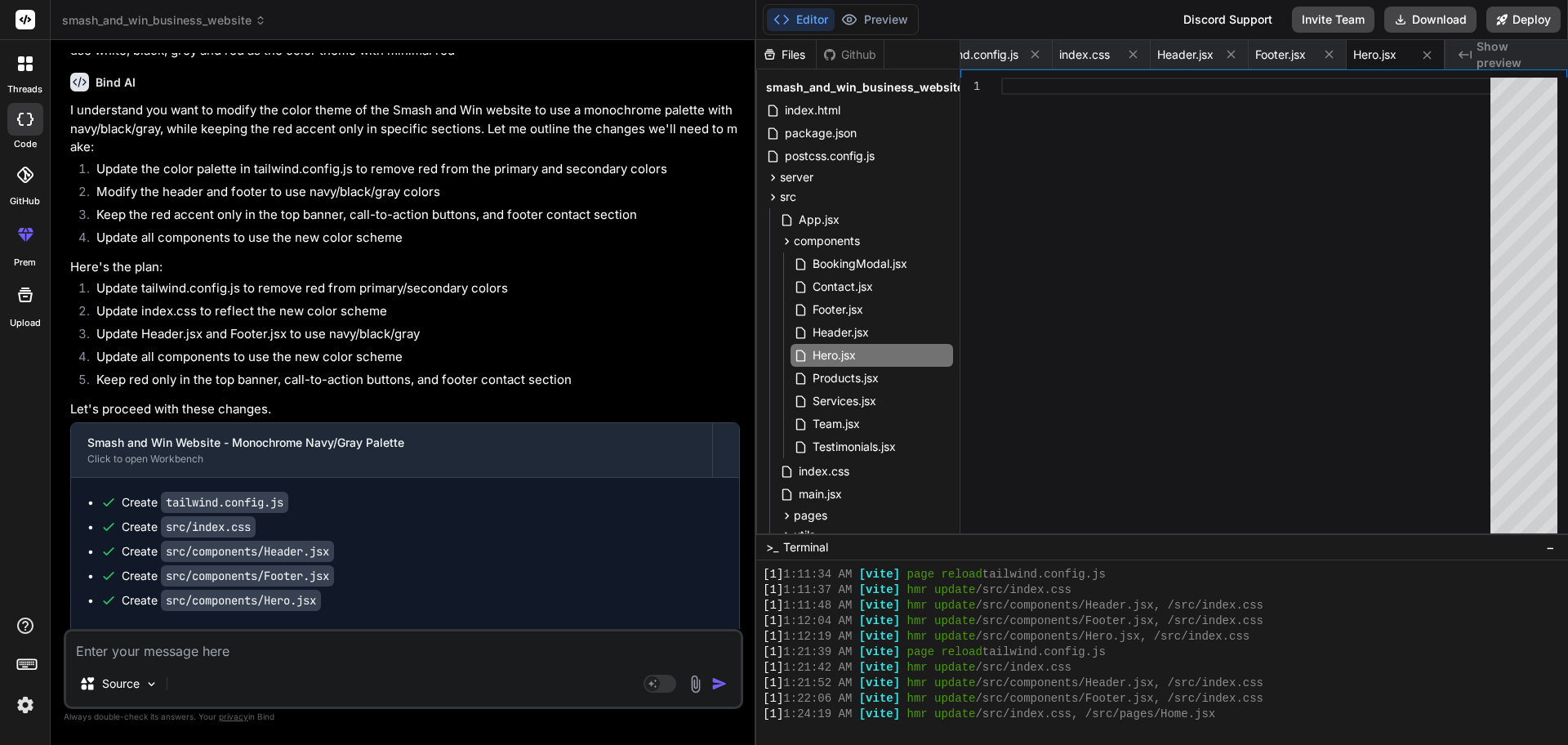
scroll to position [3377, 0]
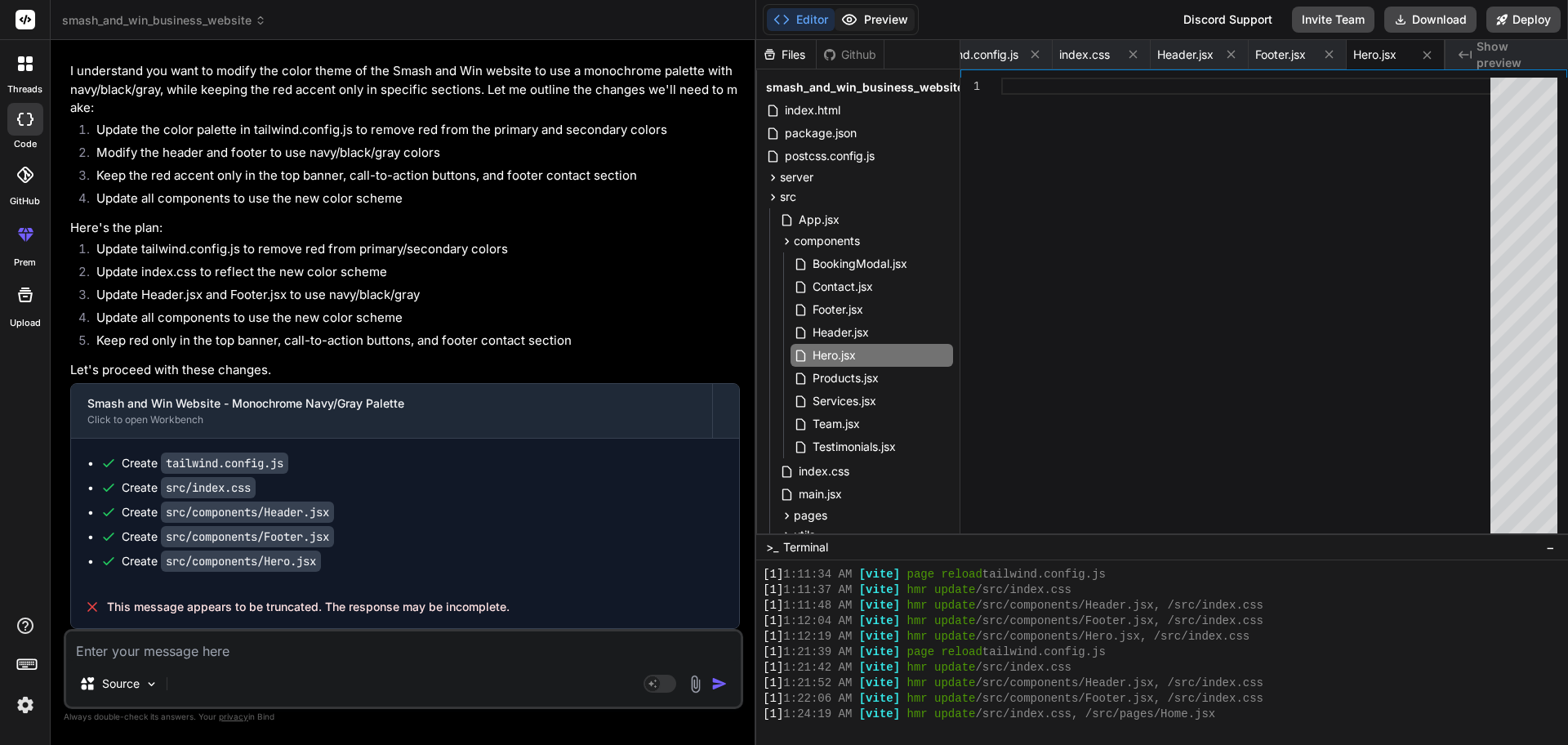
click at [890, 18] on button "Preview" at bounding box center [875, 20] width 80 height 23
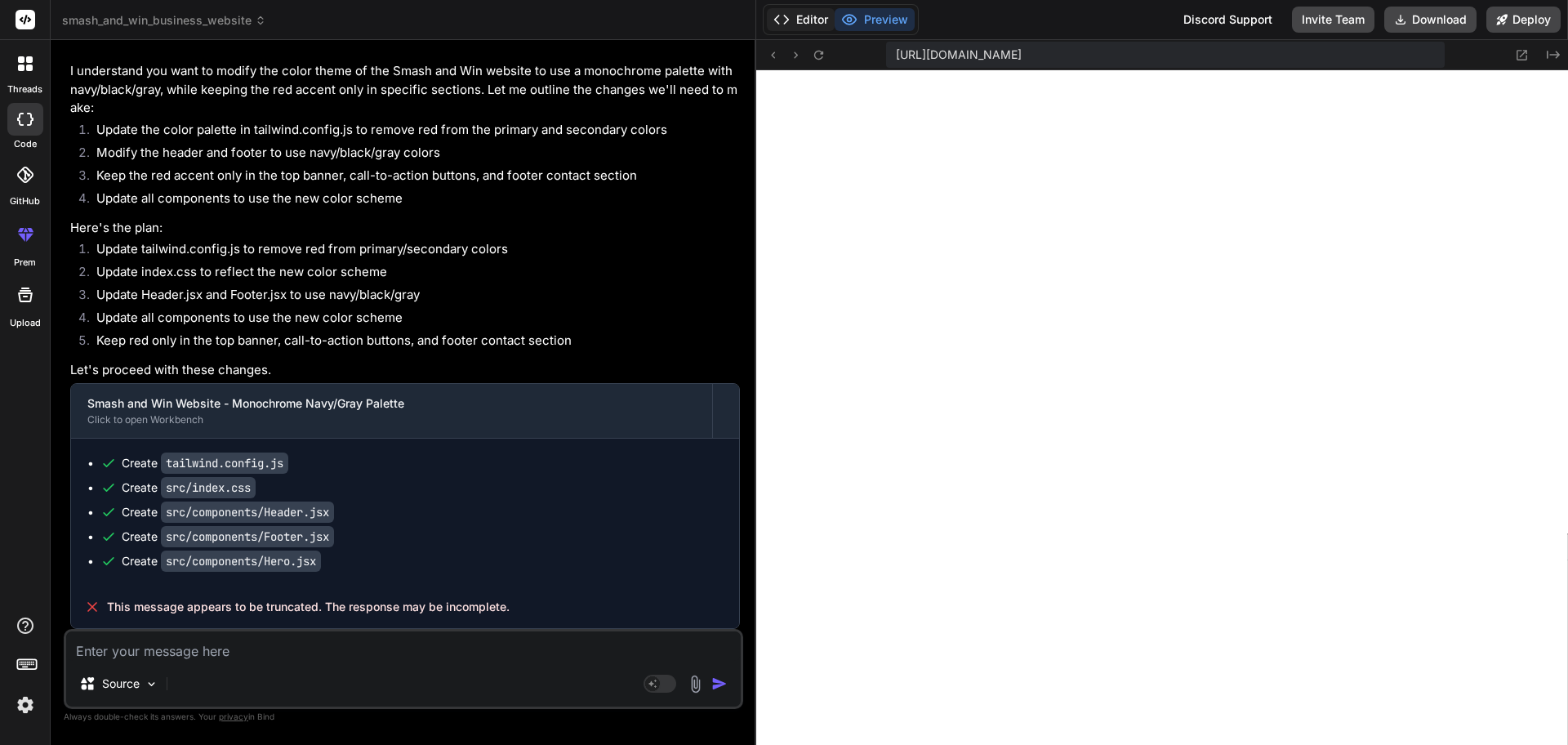
click at [801, 15] on button "Editor" at bounding box center [800, 20] width 68 height 23
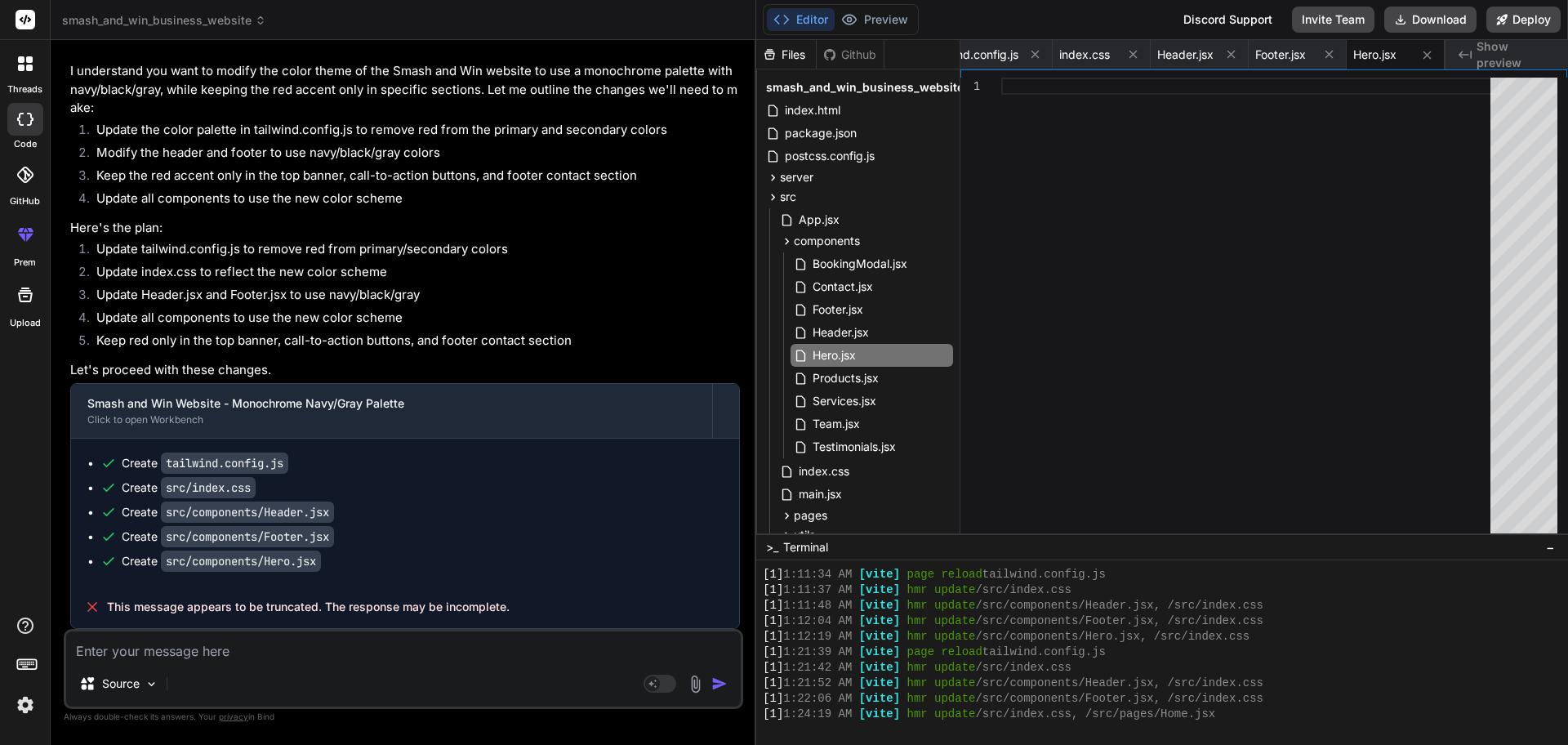
click at [166, 595] on textarea at bounding box center [403, 646] width 674 height 30
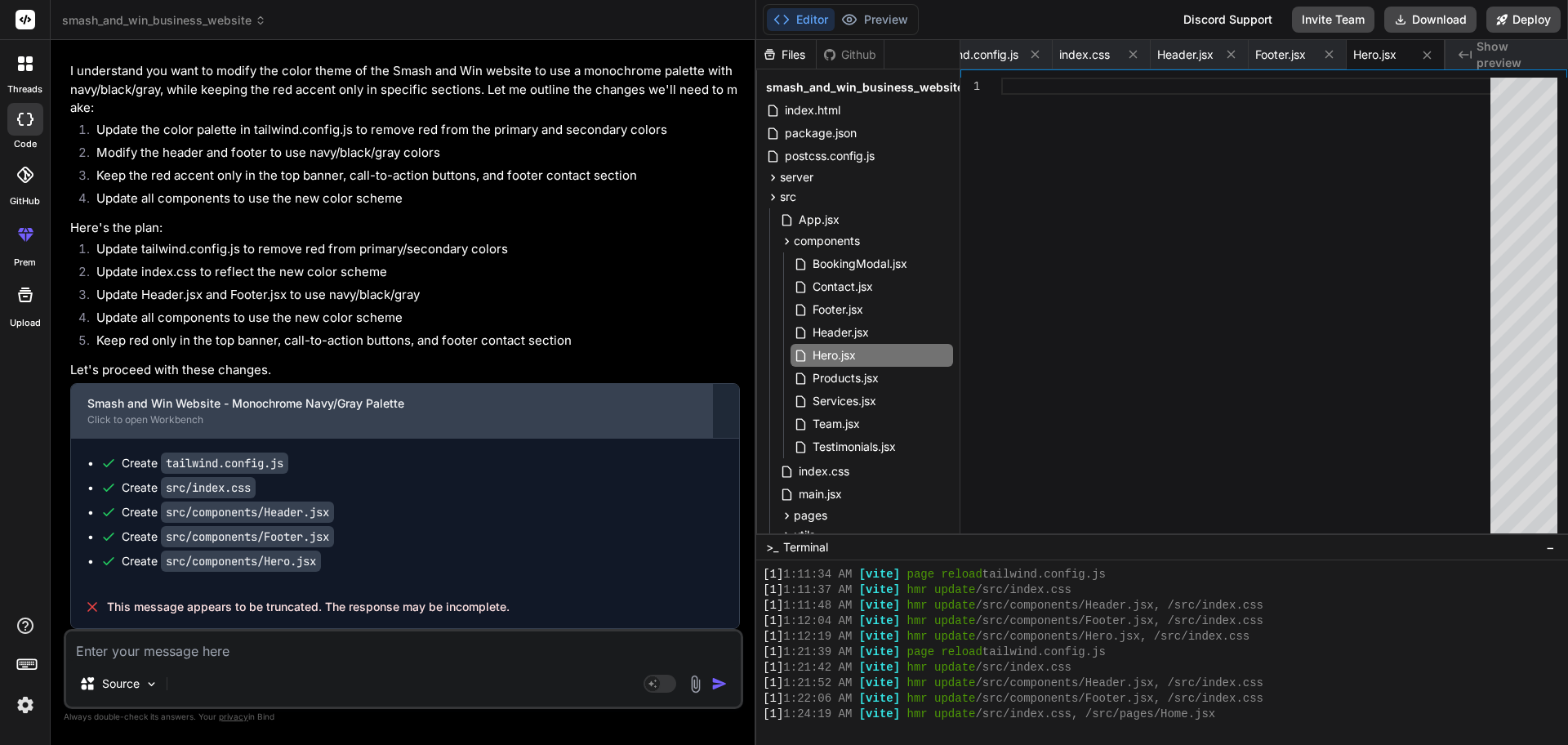
click at [667, 406] on div "Smash and Win Website - Monochrome Navy/Gray Palette" at bounding box center [391, 403] width 608 height 16
click at [133, 420] on div "Click to open Workbench" at bounding box center [391, 420] width 608 height 13
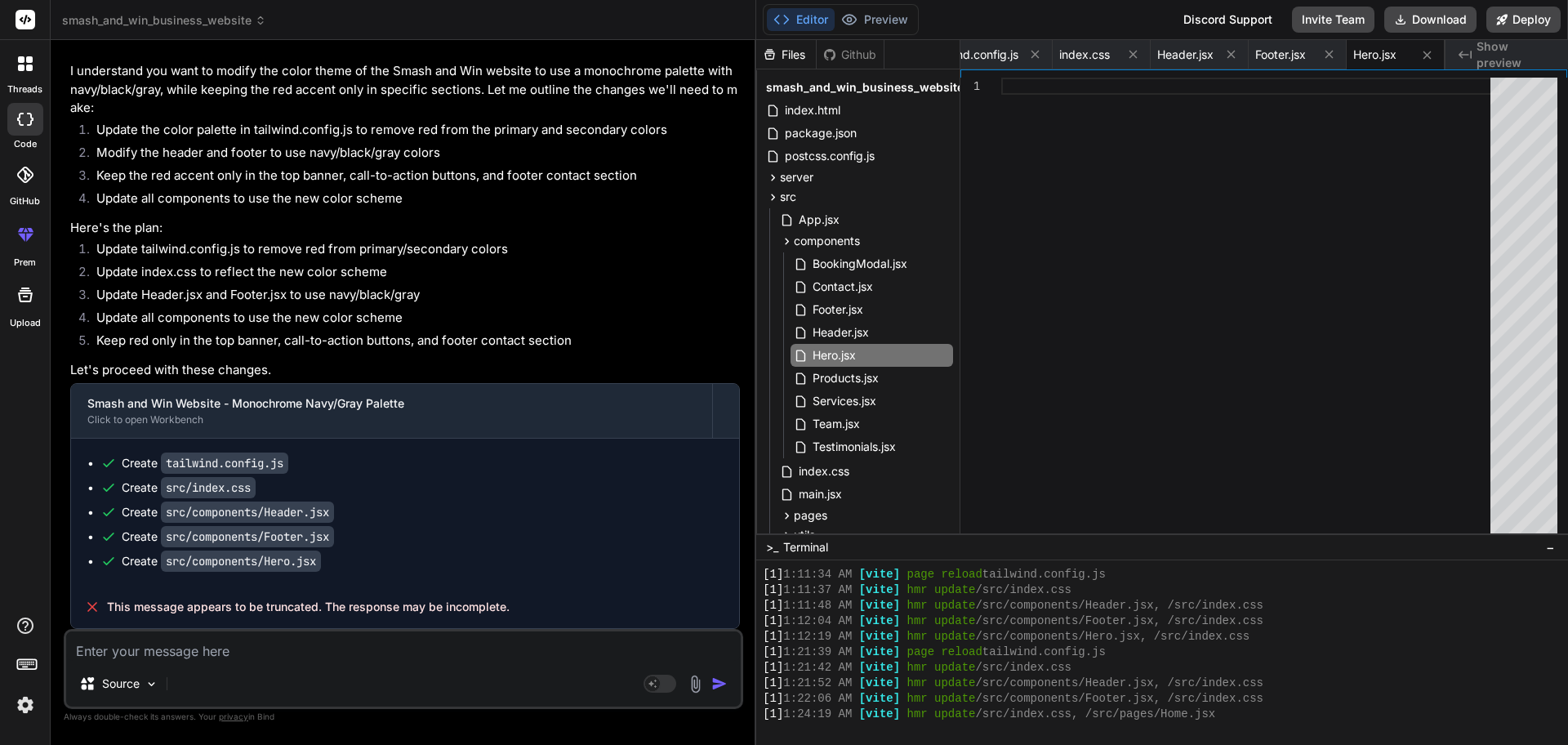
click at [155, 595] on textarea at bounding box center [403, 646] width 674 height 30
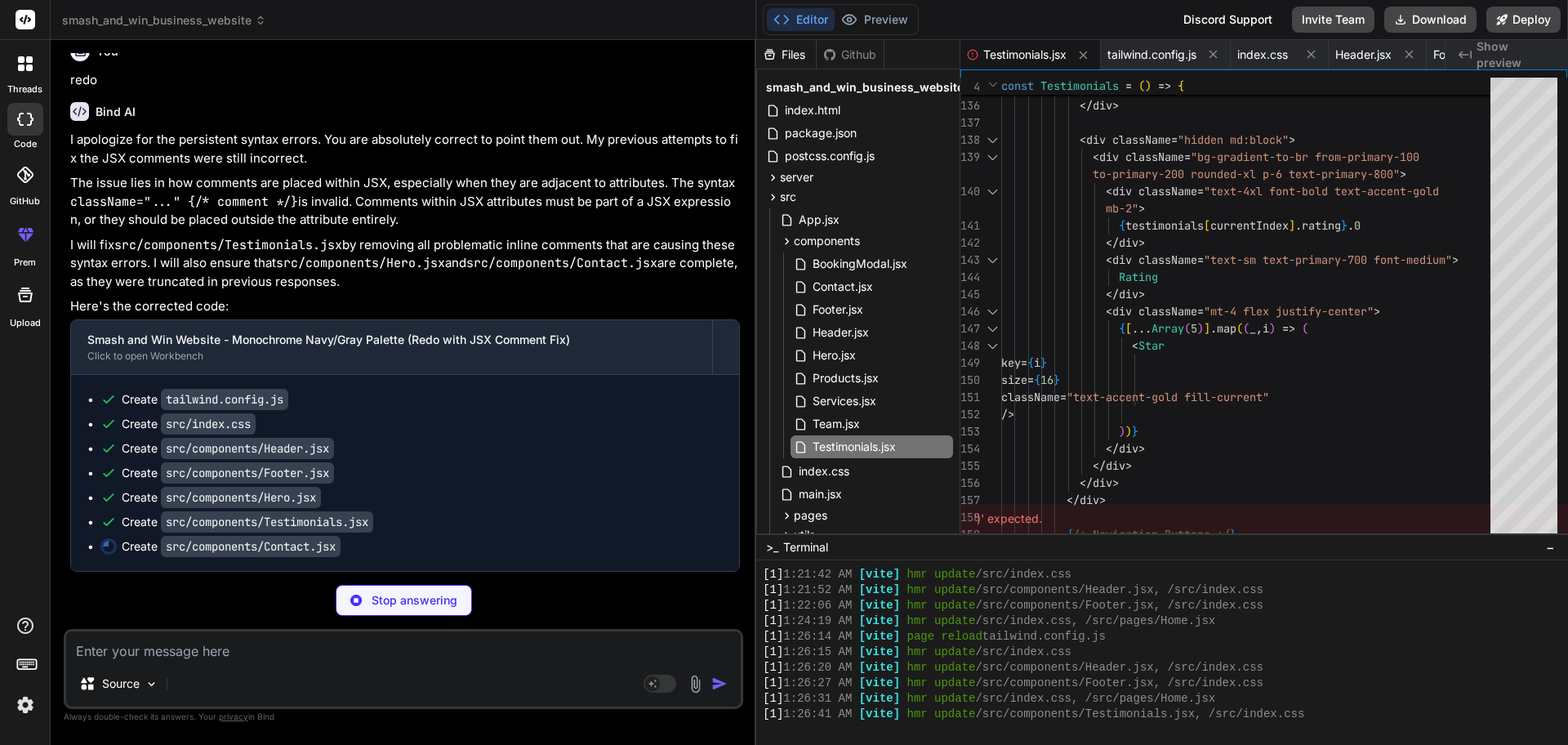
scroll to position [3971, 0]
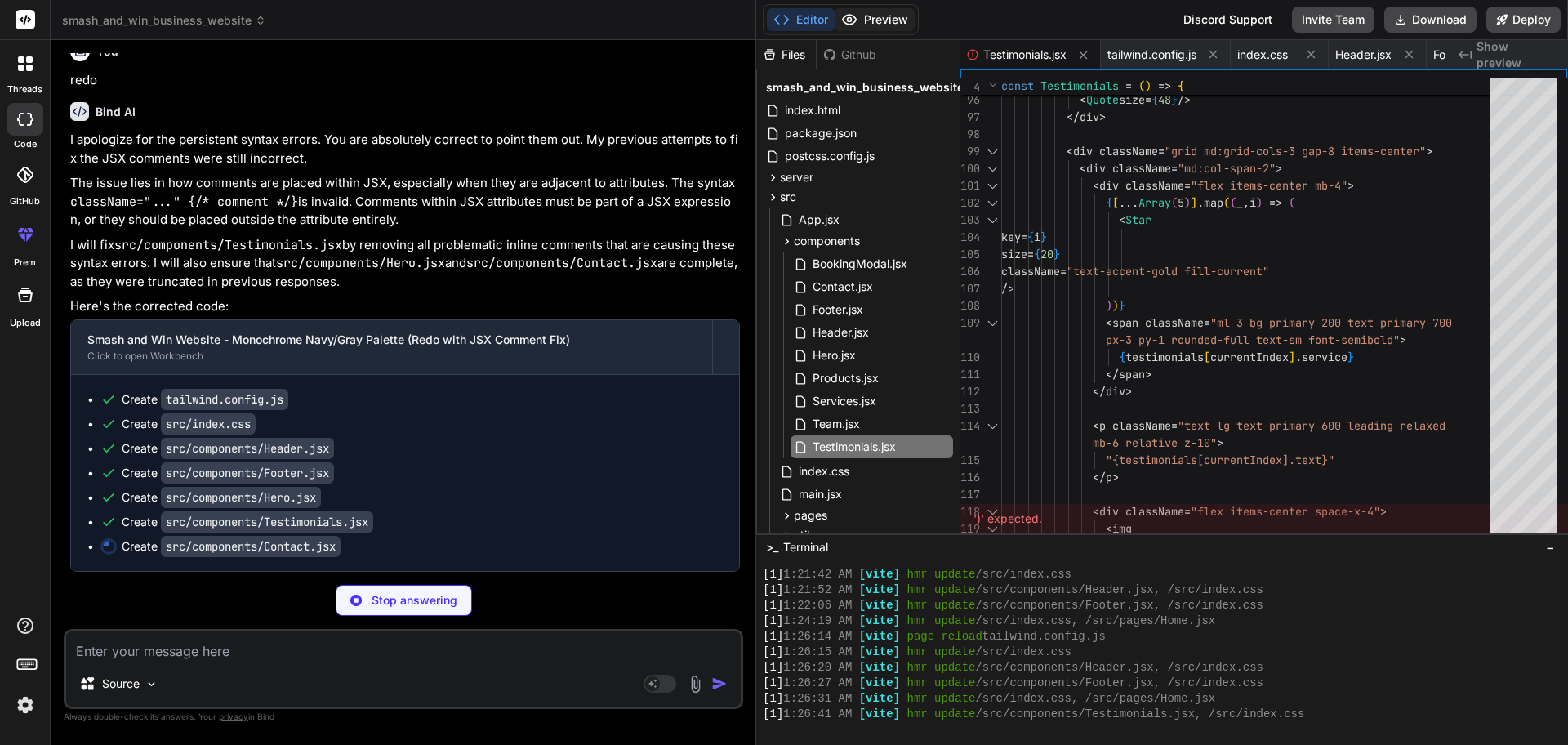
click at [862, 12] on button "Preview" at bounding box center [875, 20] width 80 height 23
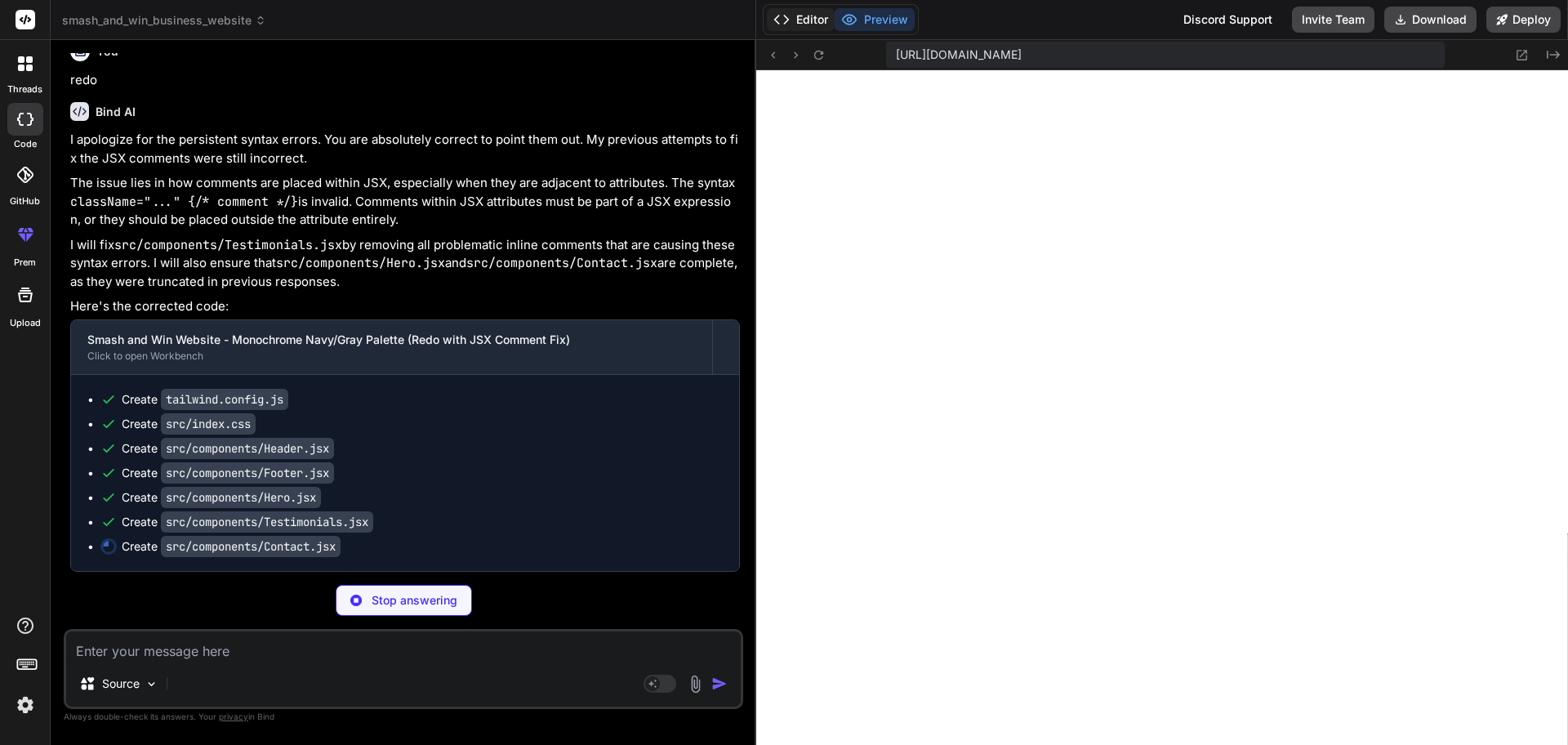
click at [799, 11] on button "Editor" at bounding box center [800, 20] width 68 height 23
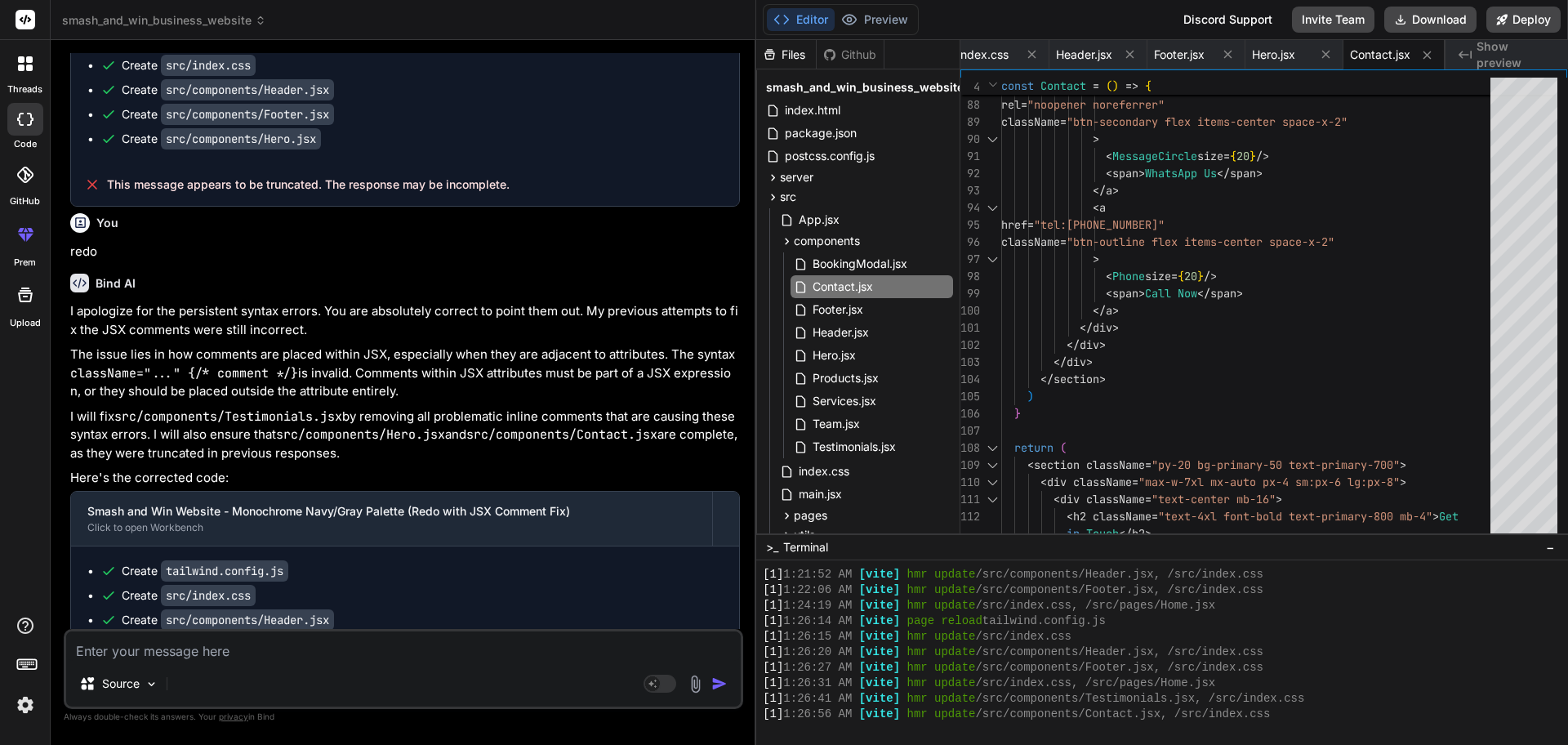
scroll to position [3914, 0]
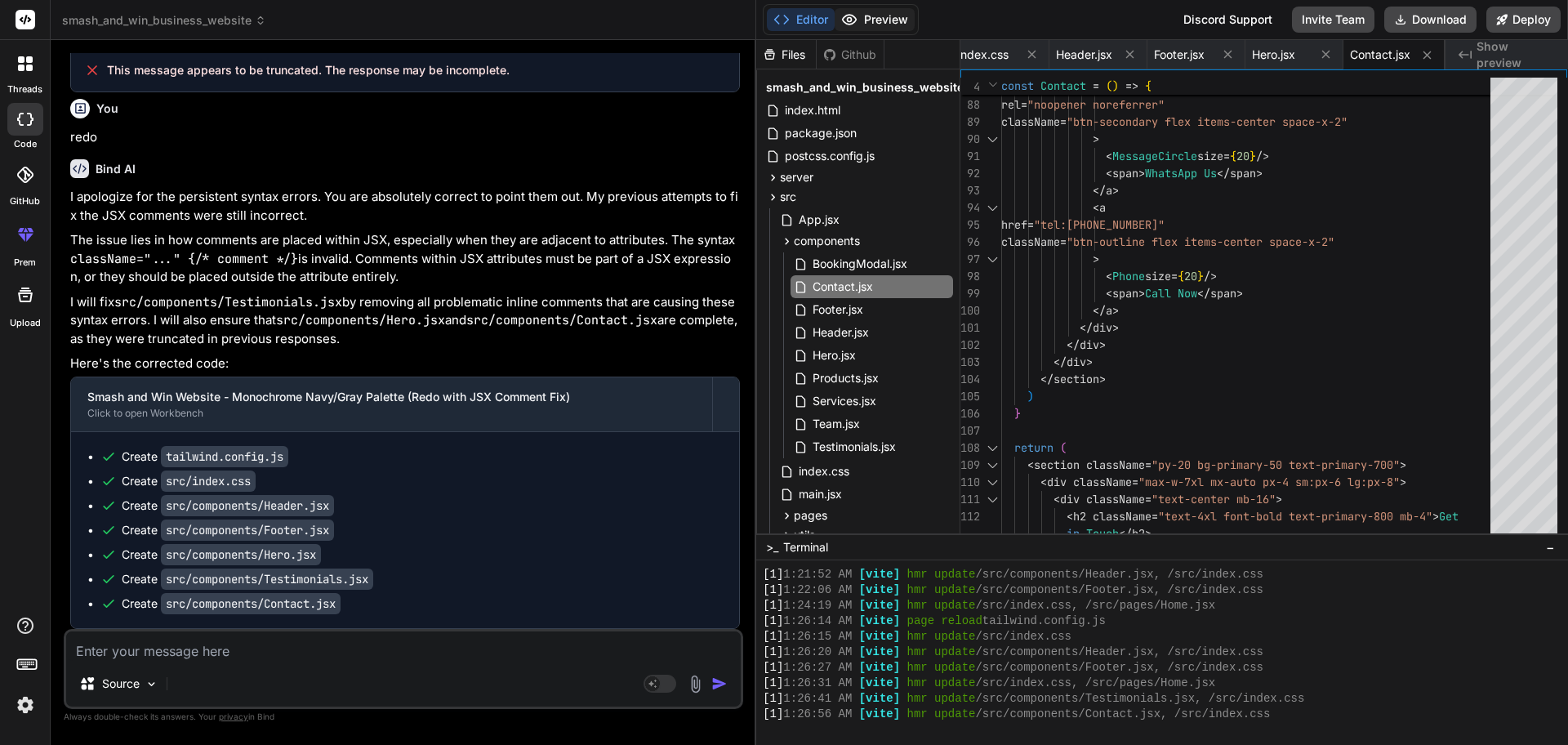
click at [861, 21] on button "Preview" at bounding box center [875, 20] width 80 height 23
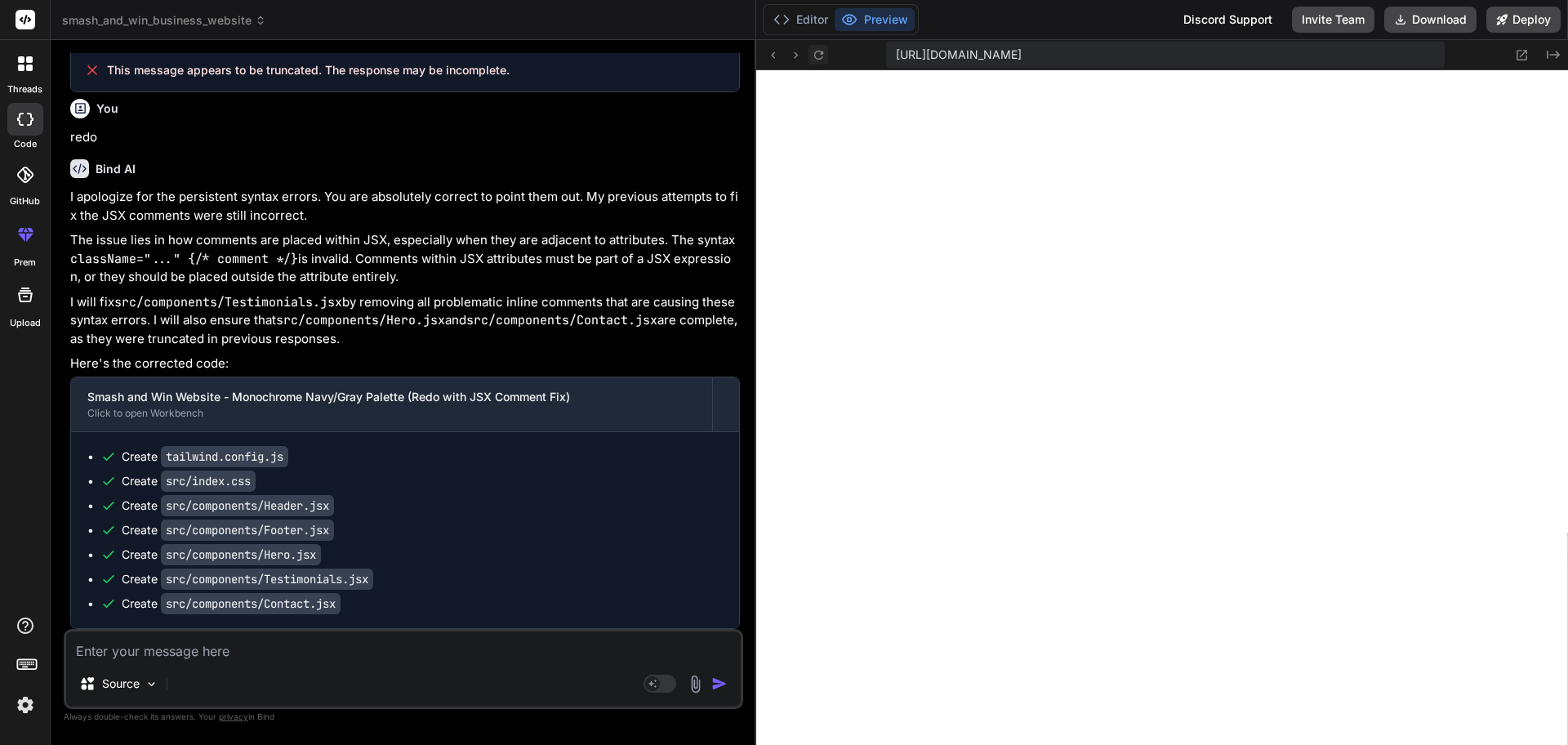
click at [826, 50] on button at bounding box center [817, 54] width 20 height 20
click at [819, 56] on icon at bounding box center [818, 54] width 14 height 14
click at [818, 54] on icon at bounding box center [818, 54] width 14 height 14
click at [794, 22] on button "Editor" at bounding box center [800, 20] width 68 height 23
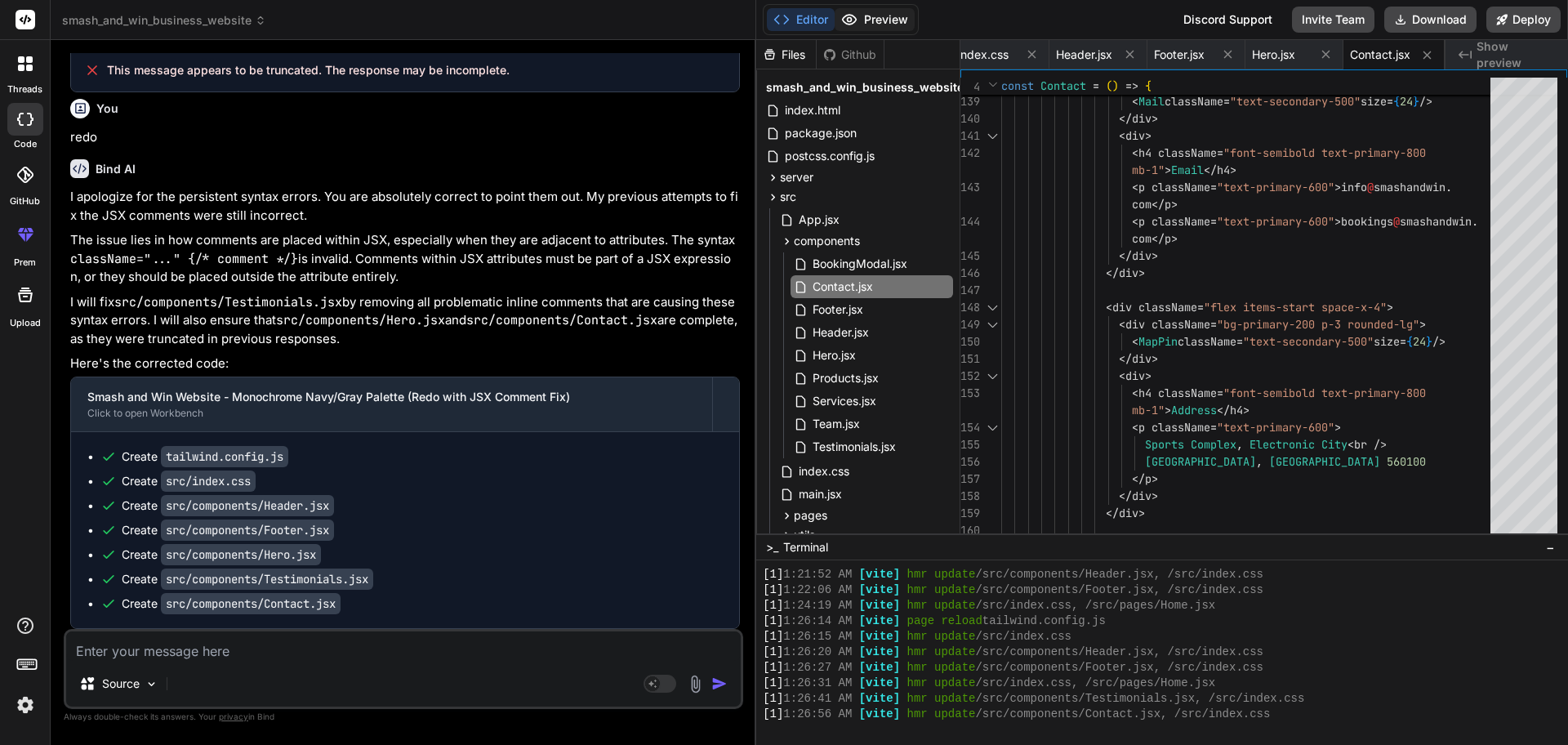
click at [876, 23] on button "Preview" at bounding box center [875, 20] width 80 height 23
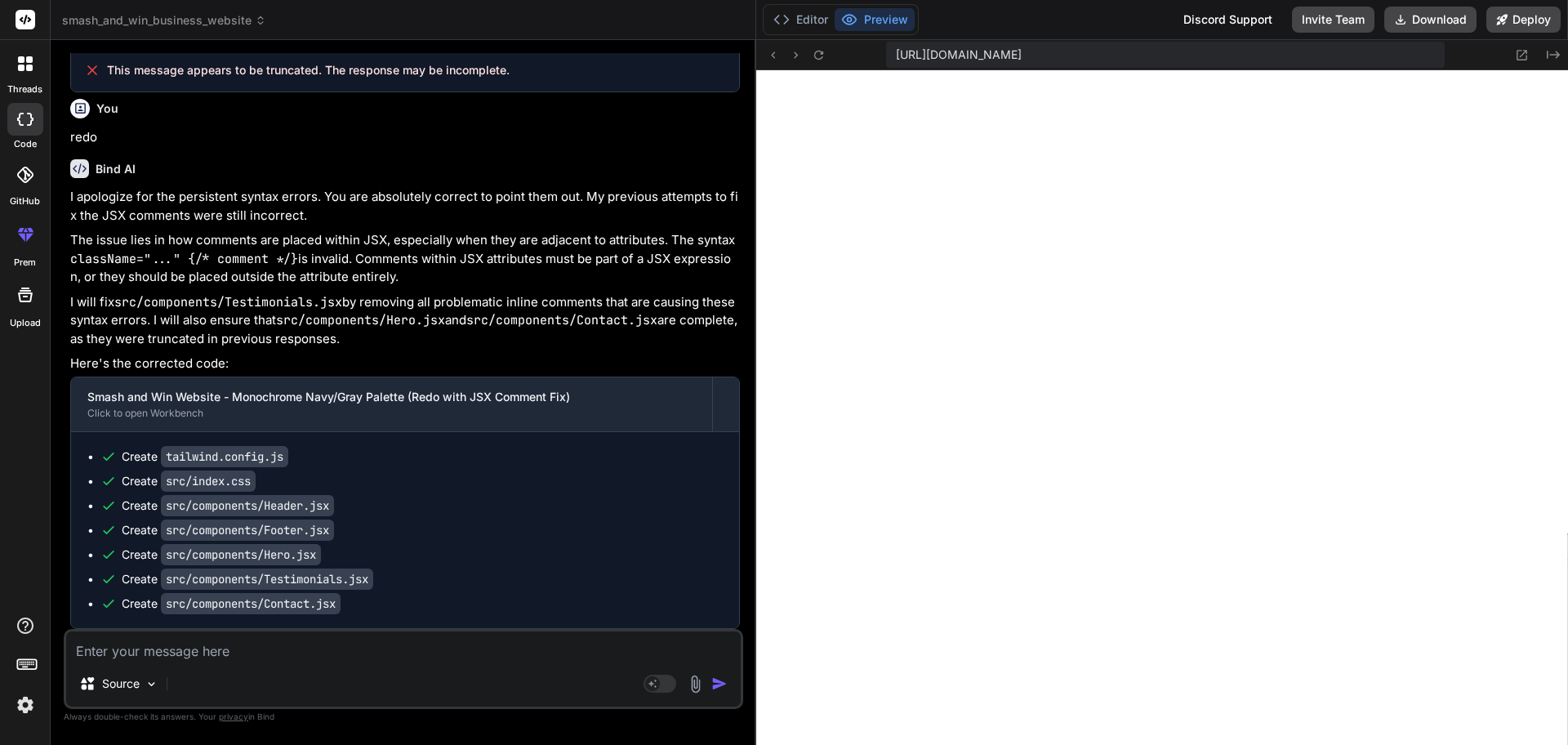
click at [96, 595] on textarea at bounding box center [403, 646] width 674 height 30
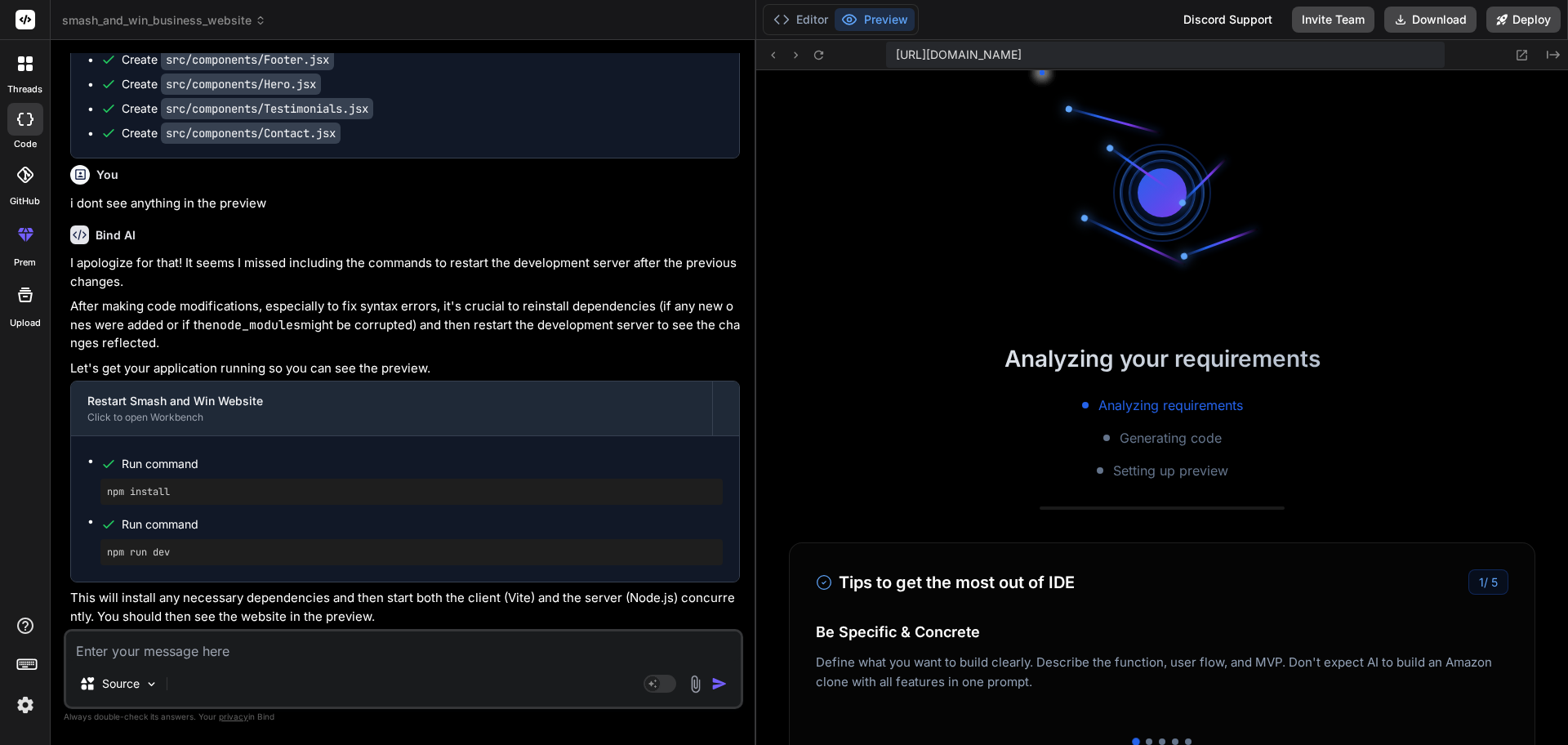
scroll to position [2296, 0]
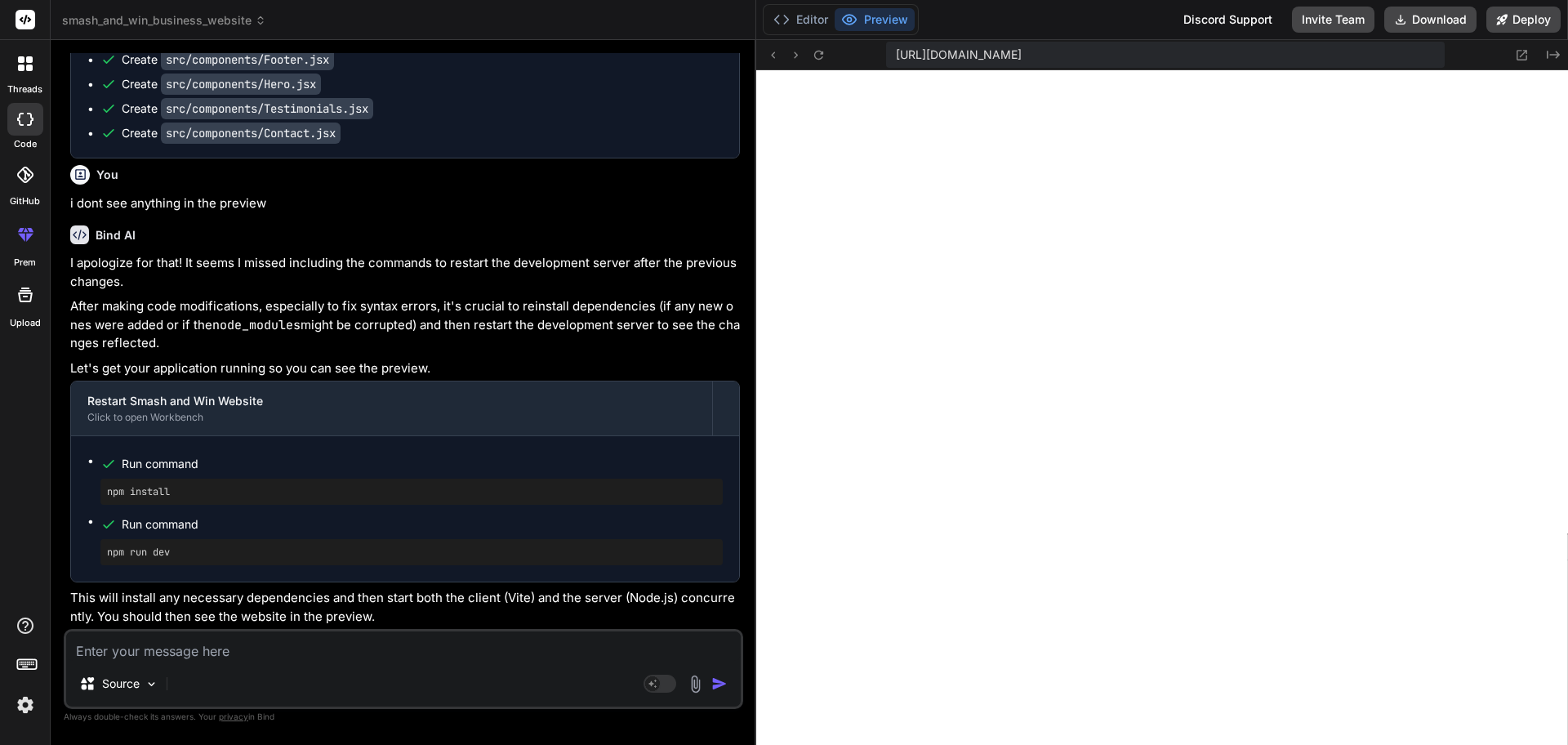
click at [138, 304] on p "After making code modifications, especially to fix syntax errors, it's crucial …" at bounding box center [405, 325] width 669 height 55
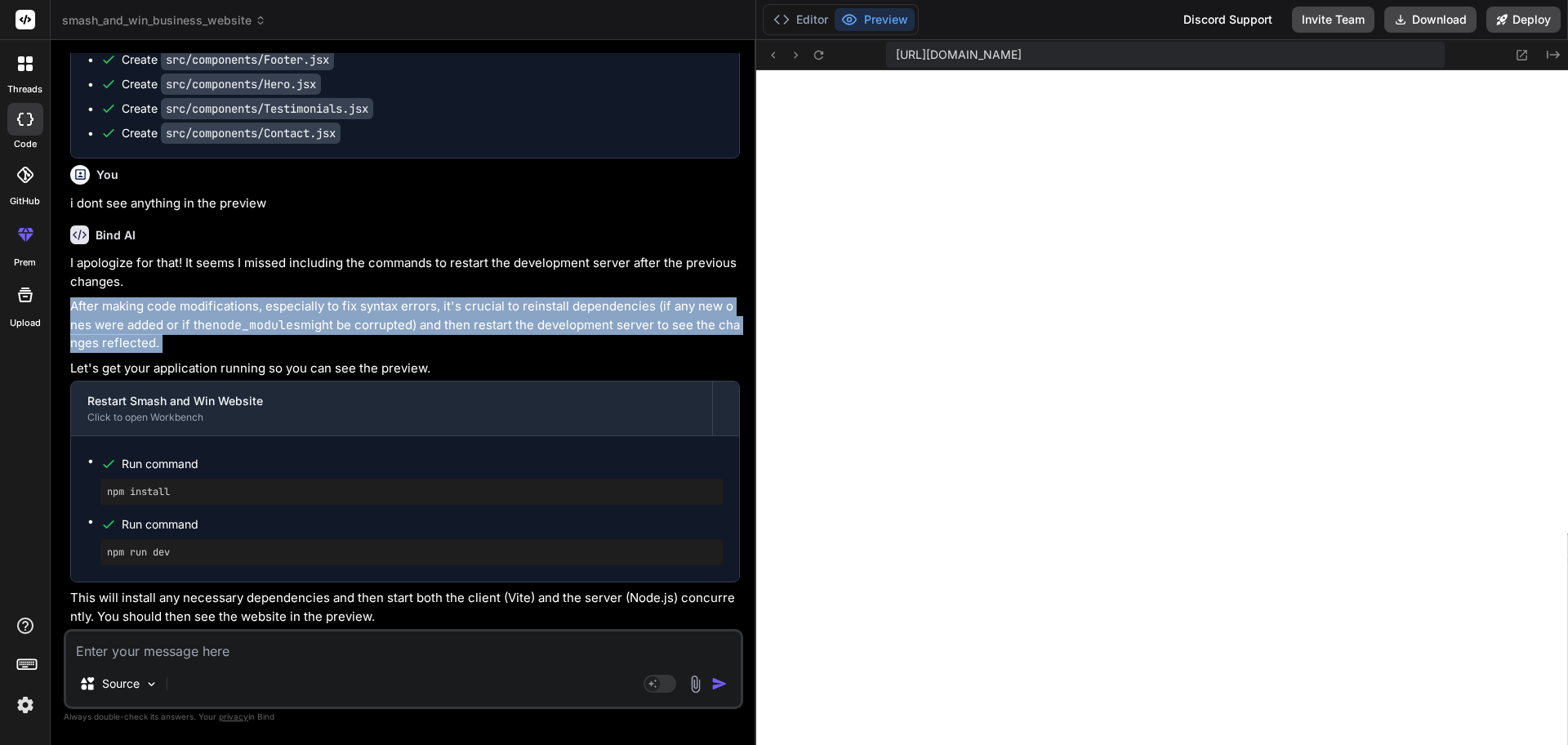
click at [138, 304] on p "After making code modifications, especially to fix syntax errors, it's crucial …" at bounding box center [405, 325] width 669 height 55
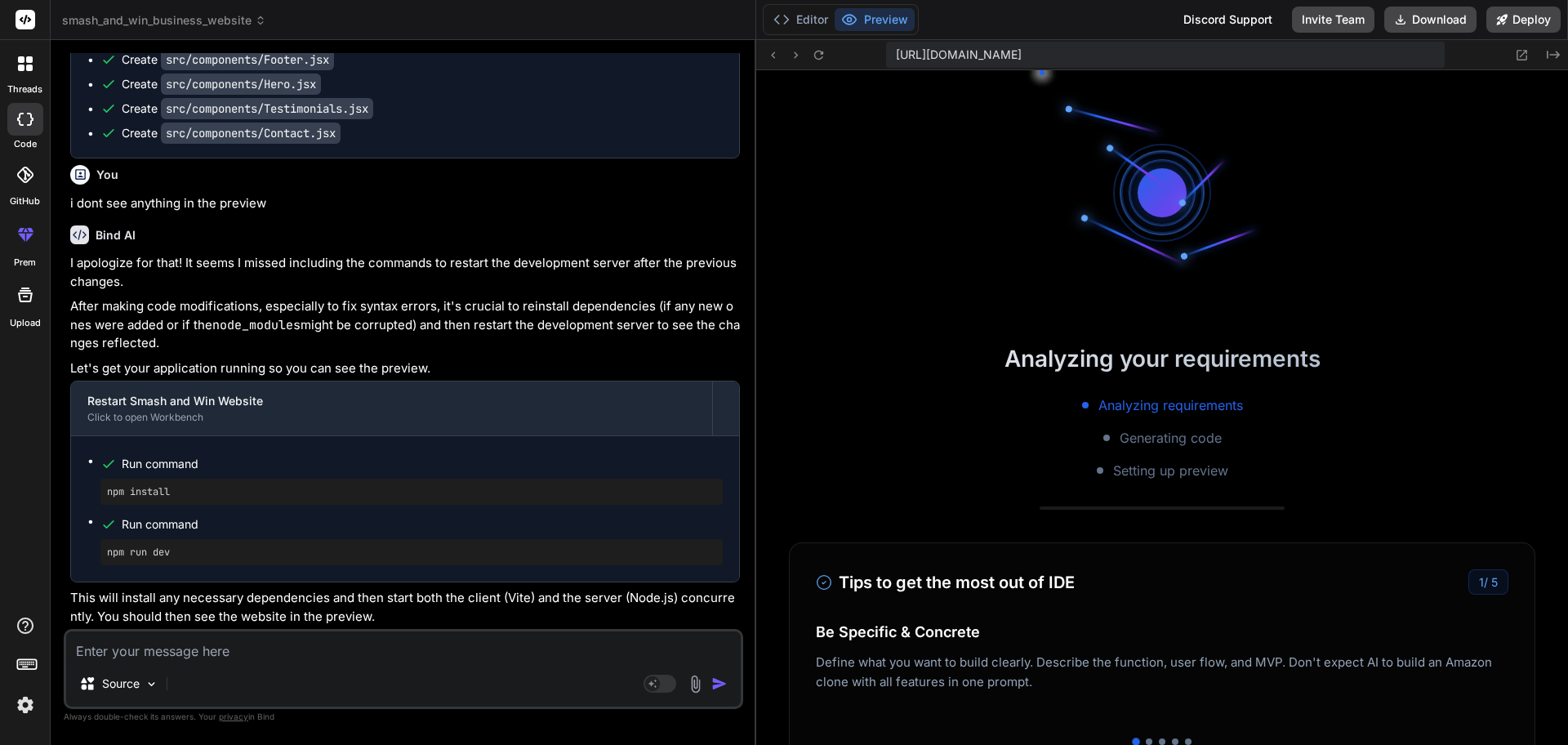
scroll to position [4385, 0]
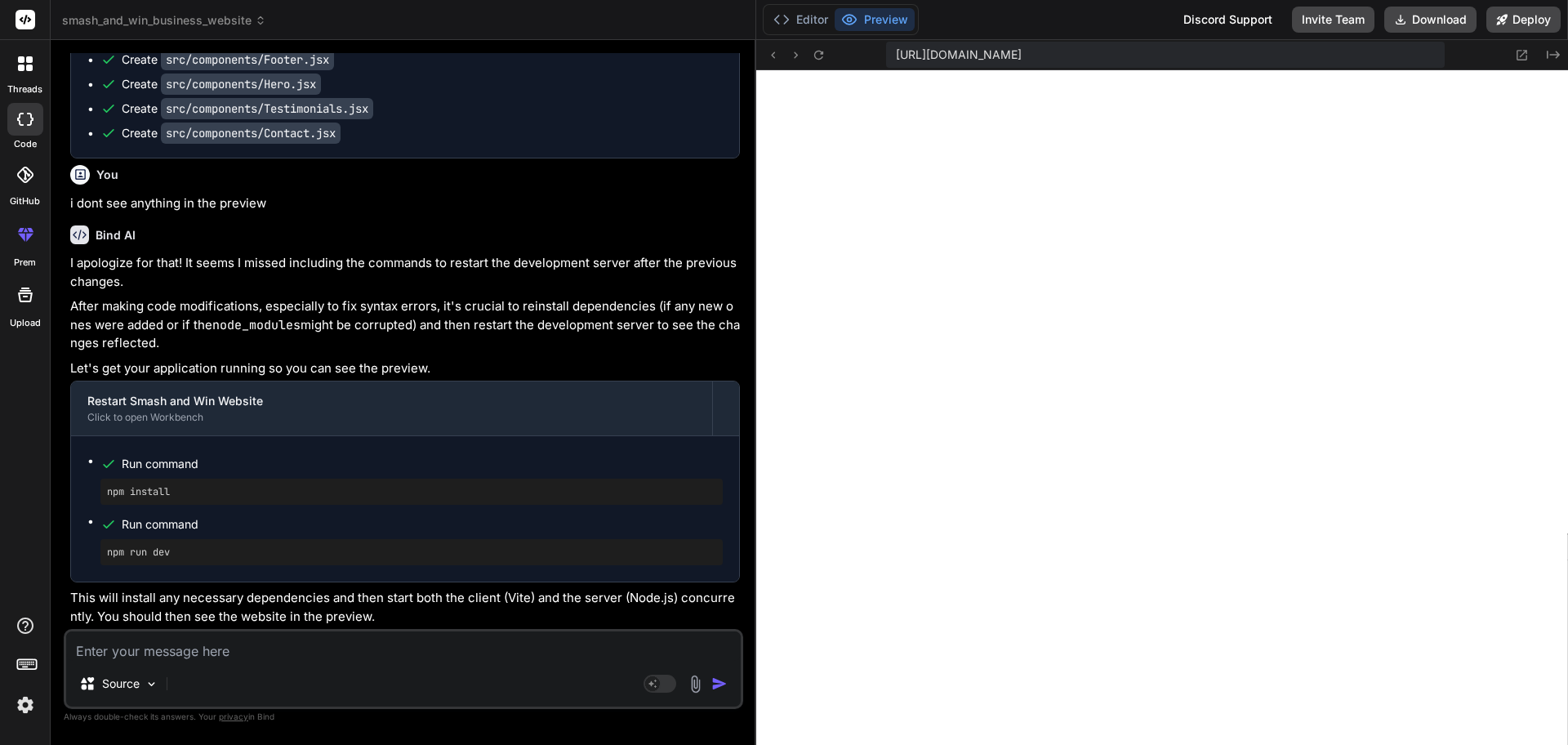
click at [213, 595] on textarea at bounding box center [403, 646] width 674 height 30
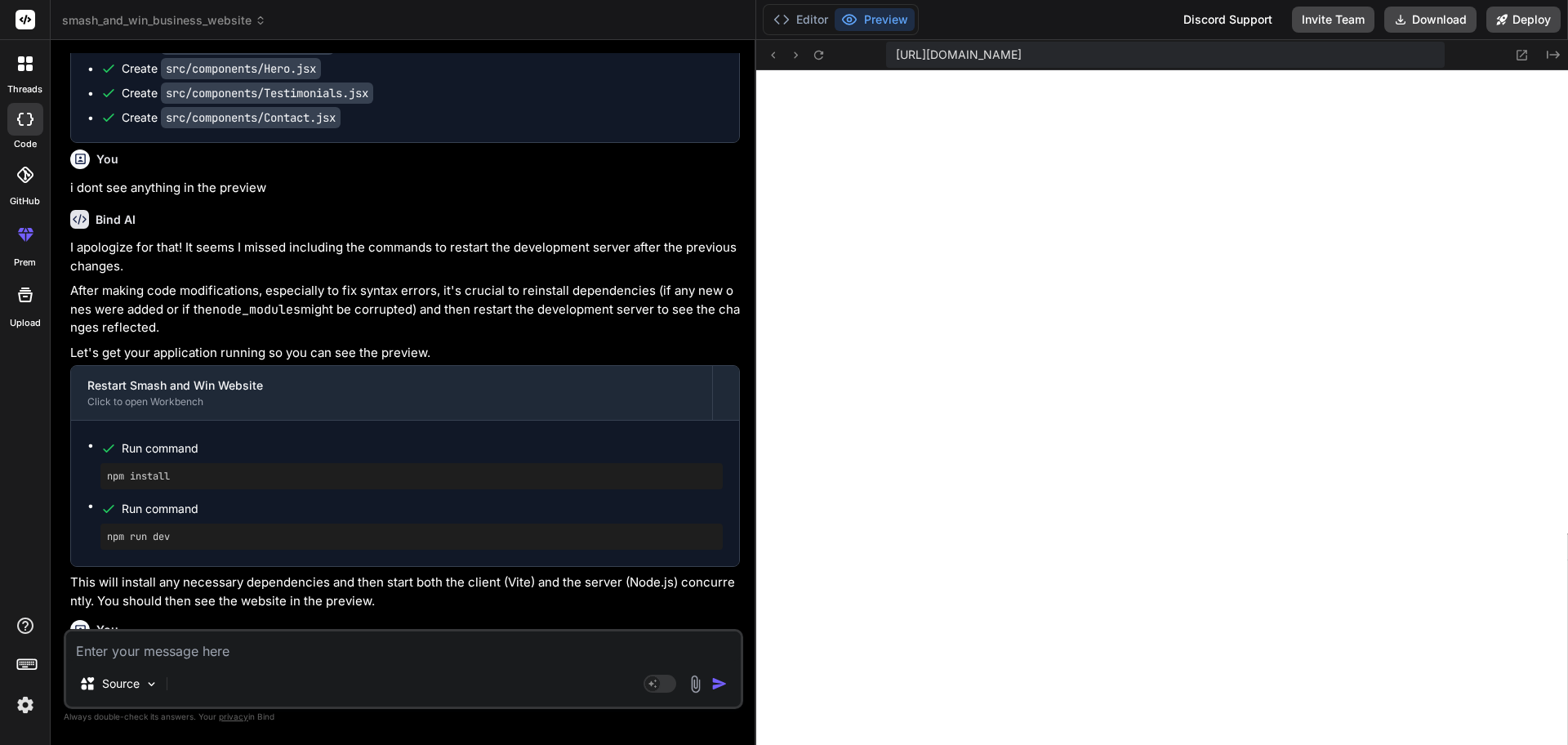
scroll to position [4555, 0]
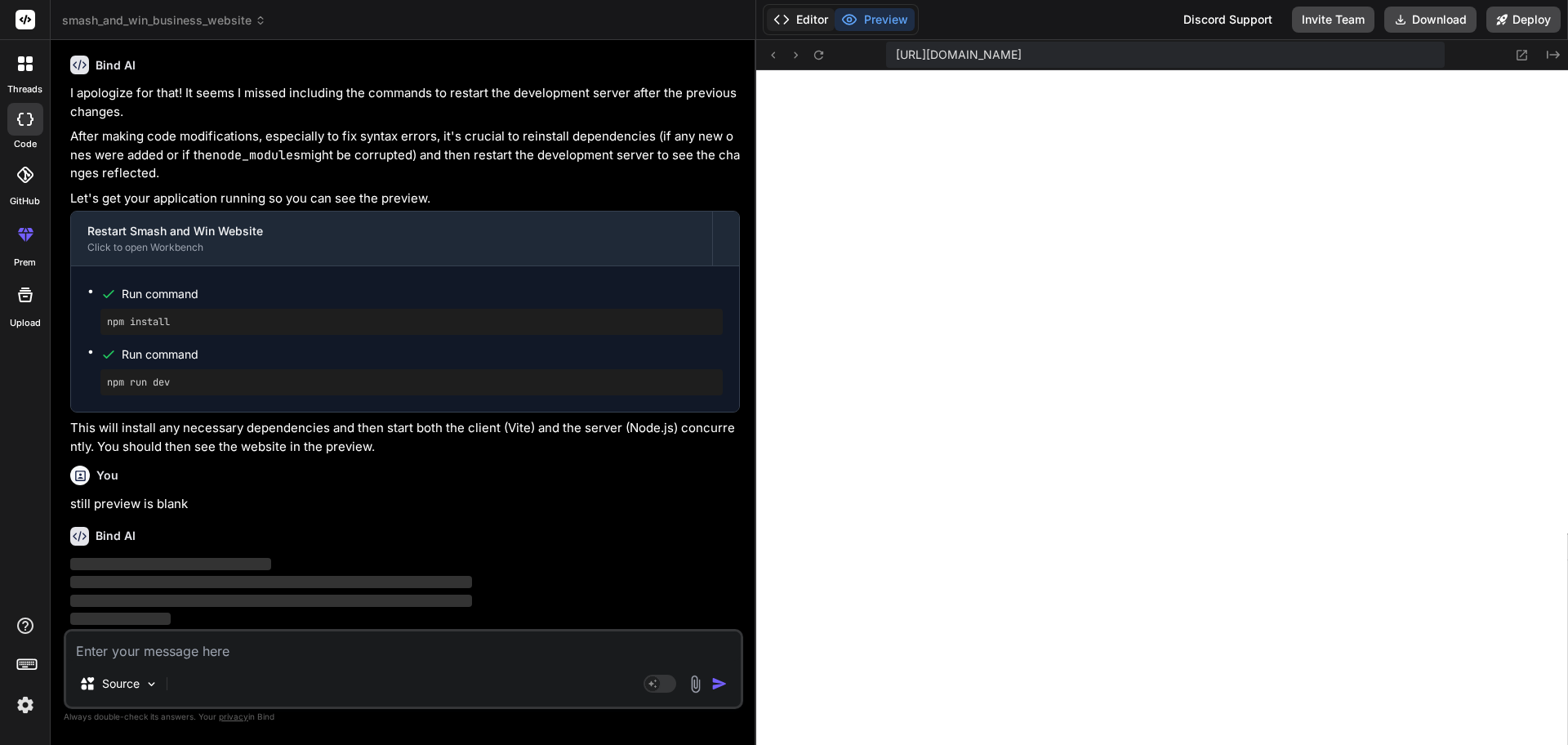
click at [803, 28] on button "Editor" at bounding box center [800, 20] width 68 height 23
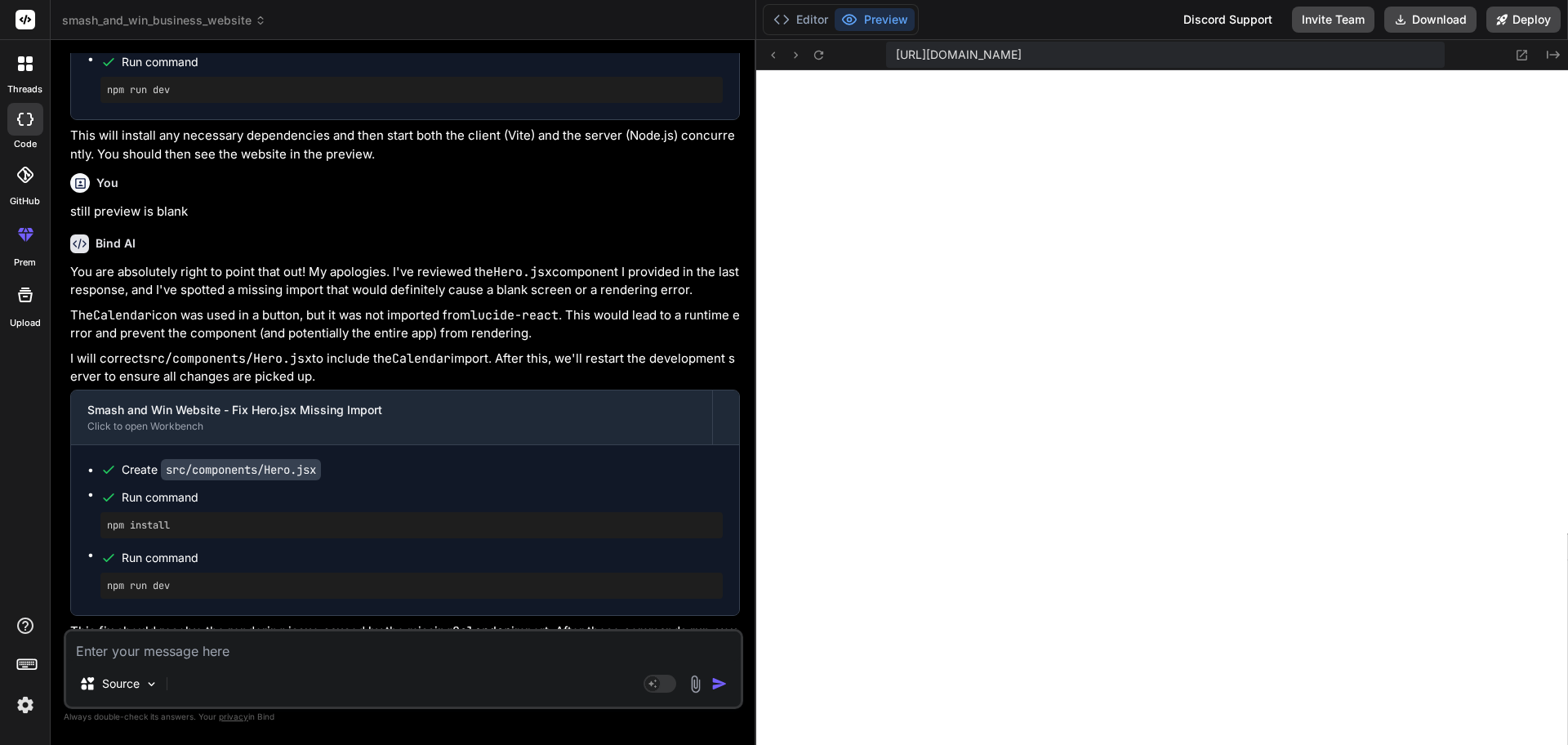
scroll to position [4880, 0]
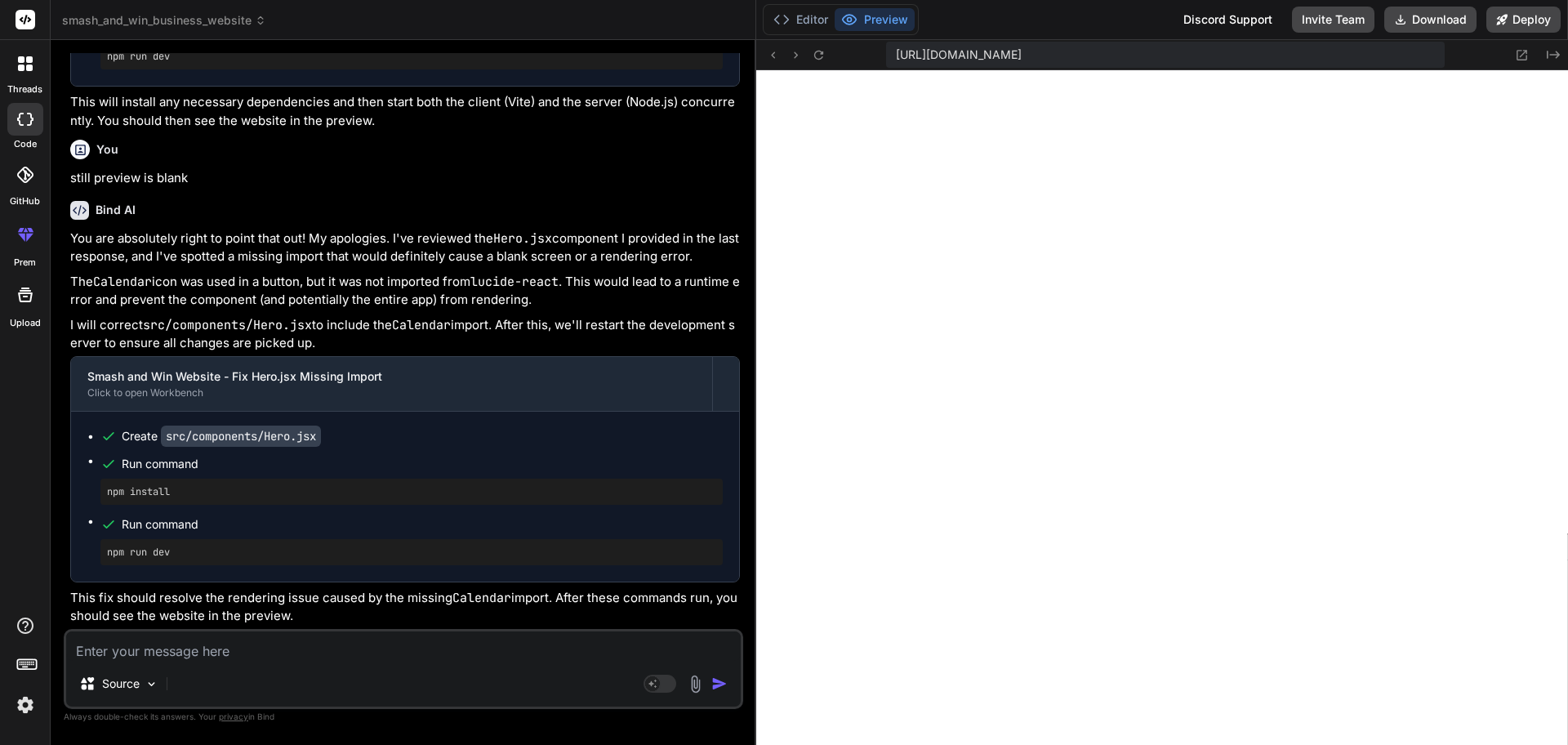
click at [311, 595] on textarea at bounding box center [403, 646] width 674 height 30
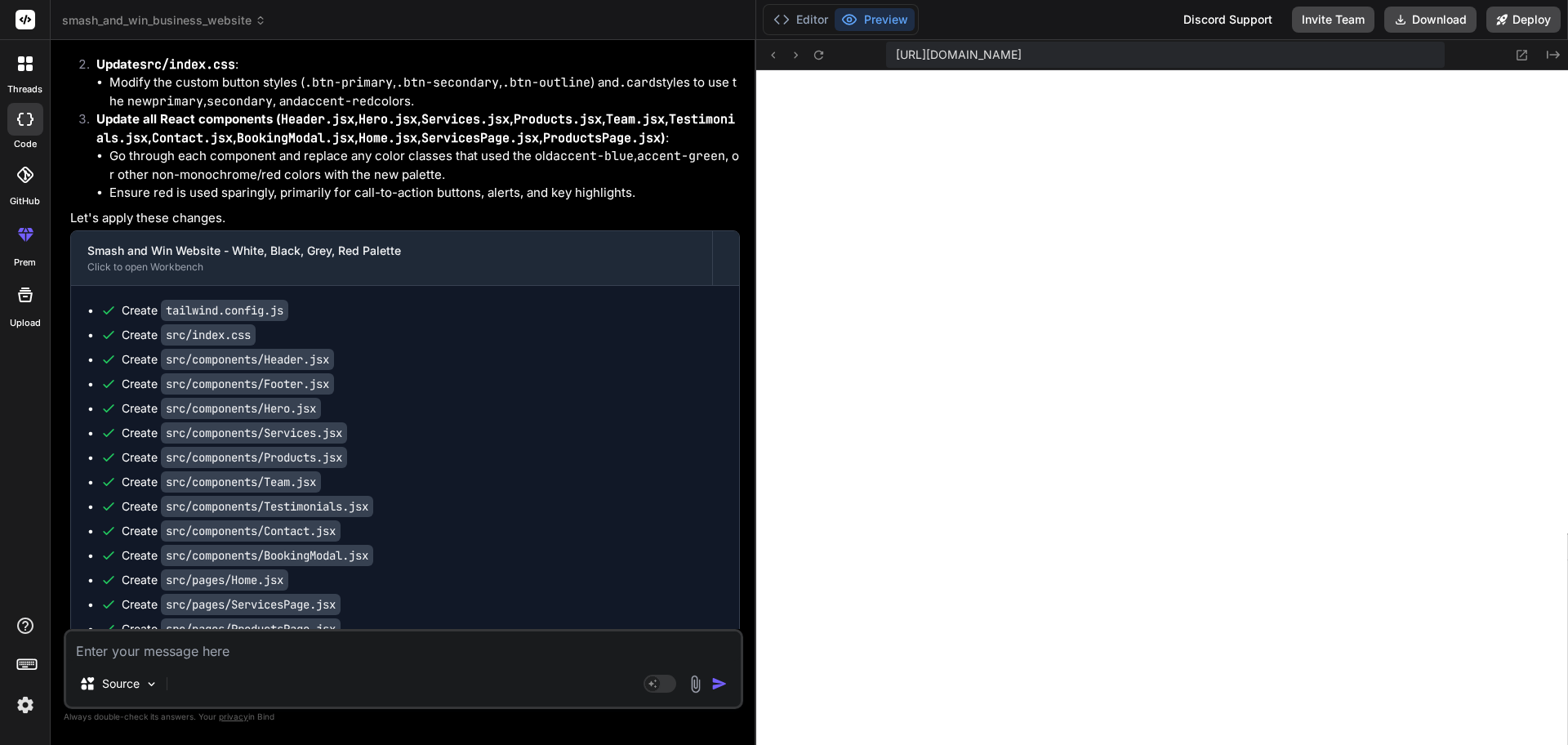
scroll to position [6408, 0]
click at [785, 22] on icon at bounding box center [781, 19] width 16 height 16
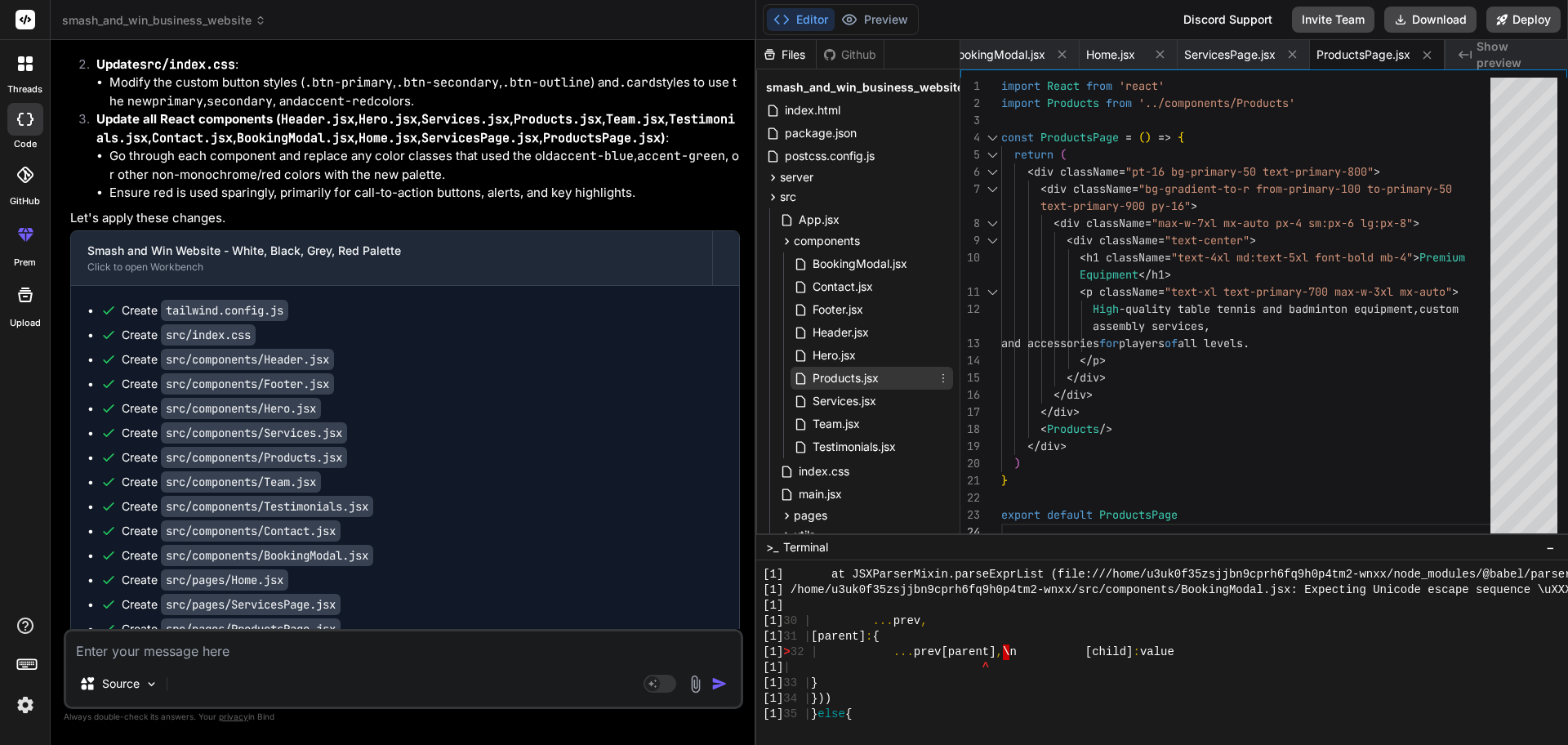
click at [851, 375] on span "Products.jsx" at bounding box center [845, 378] width 70 height 20
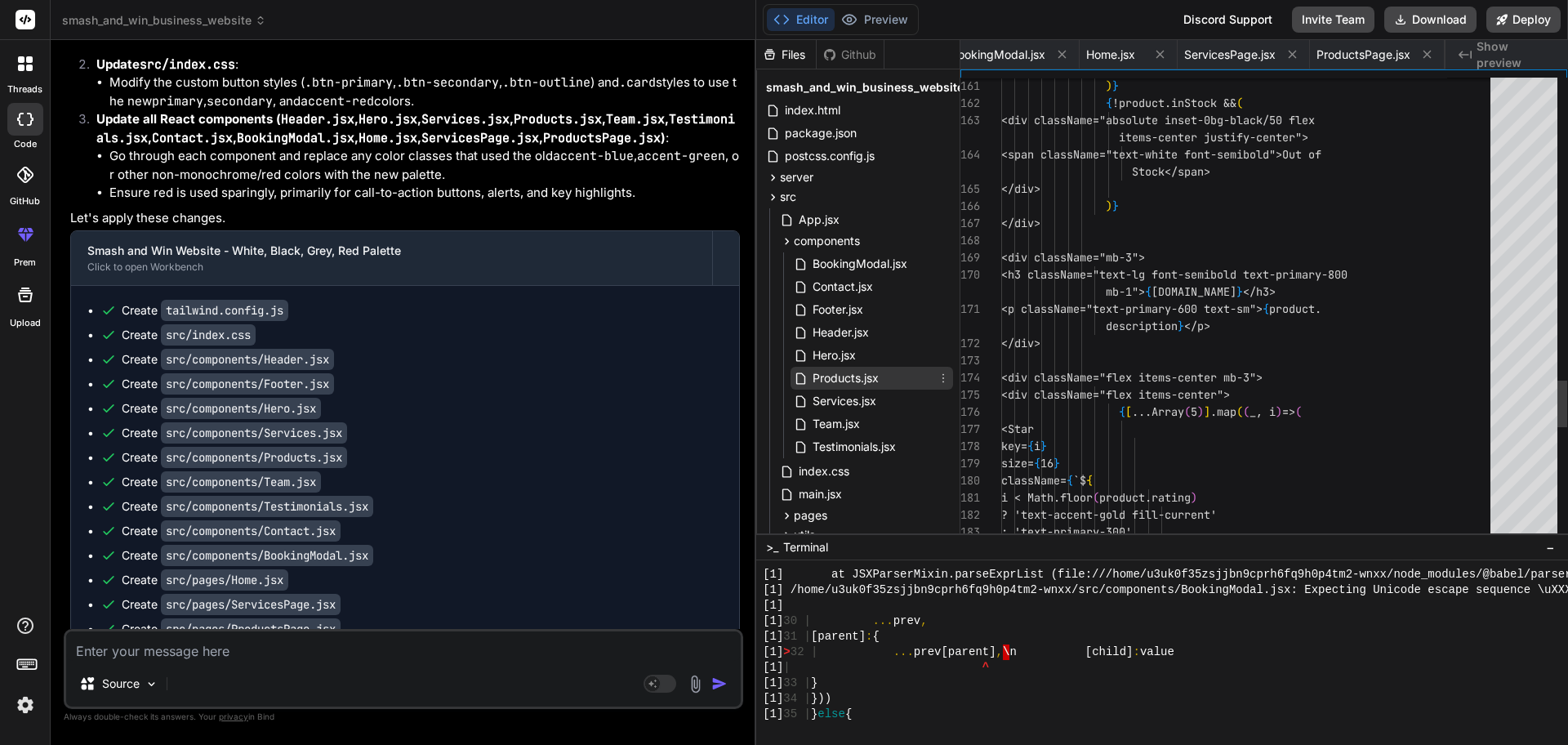
scroll to position [0, 875]
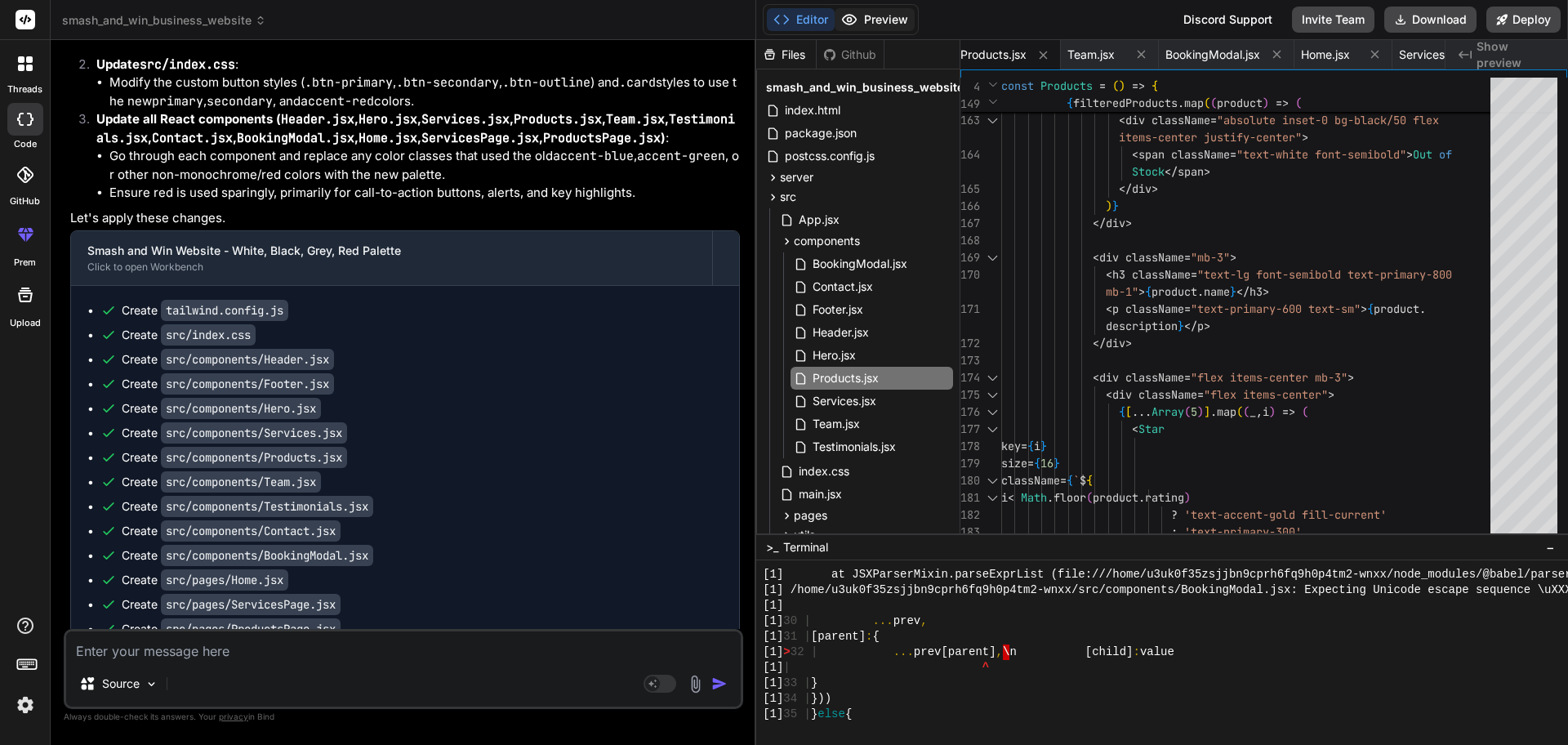
click at [866, 12] on button "Preview" at bounding box center [875, 20] width 80 height 23
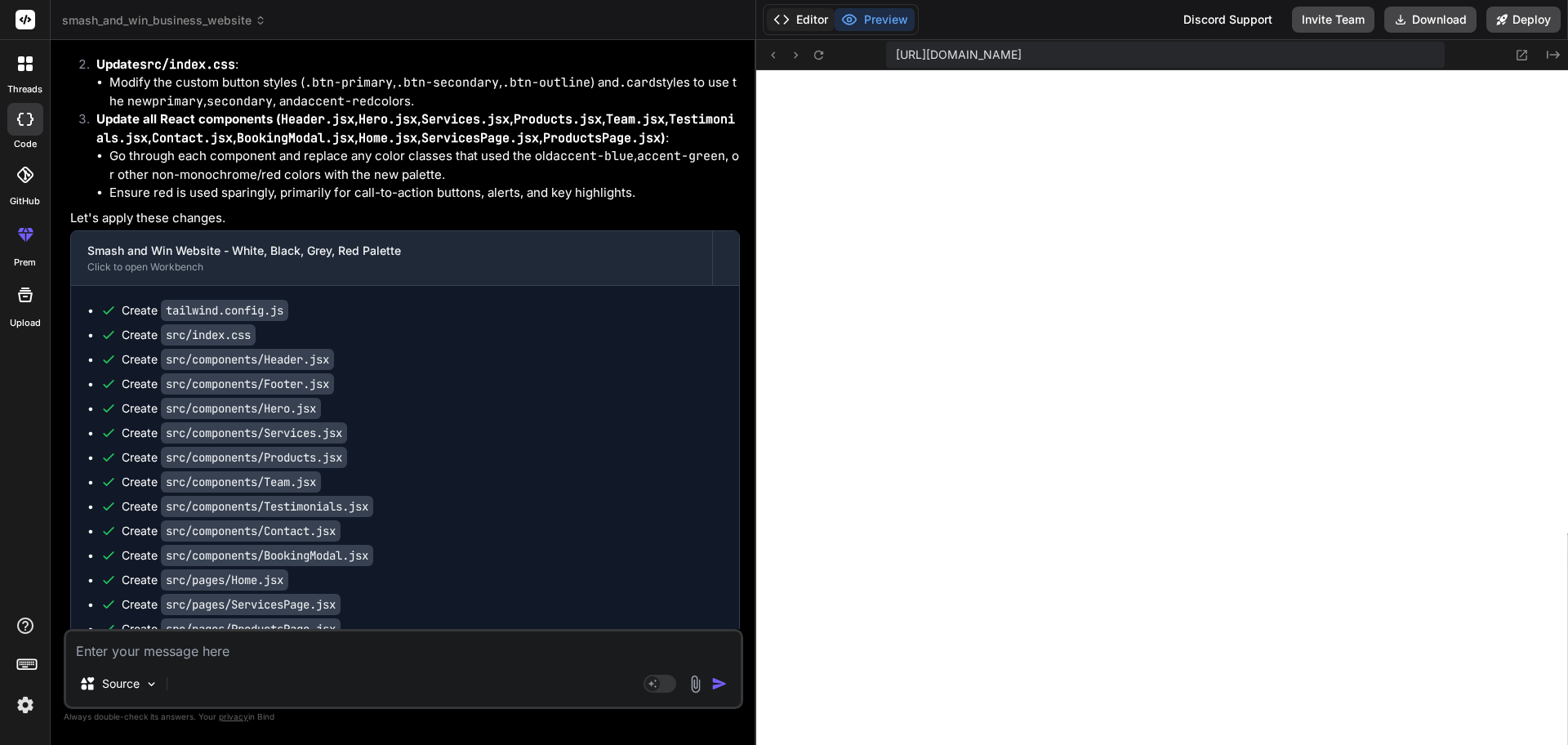
click at [803, 14] on button "Editor" at bounding box center [800, 20] width 68 height 23
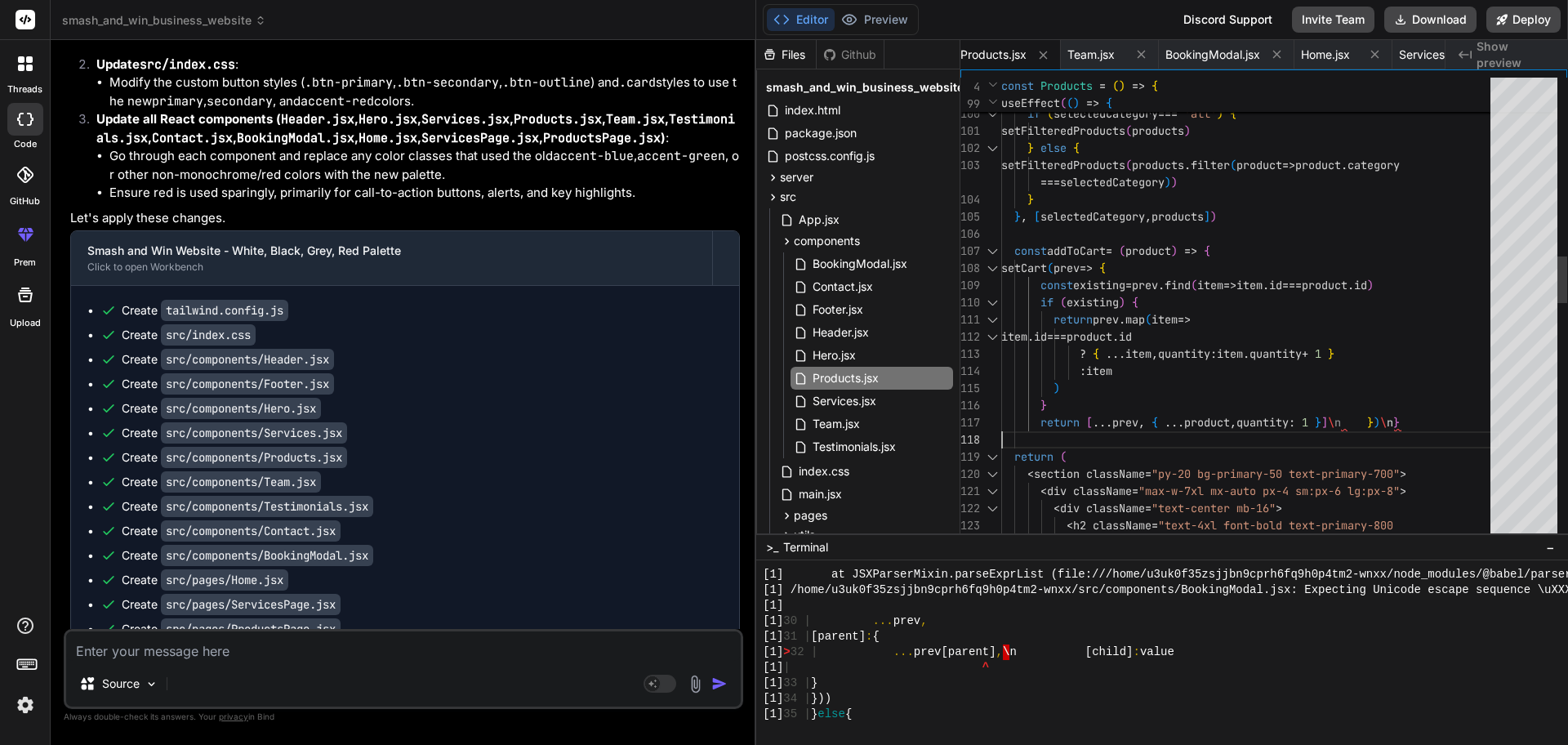
click at [1084, 426] on div "mb-4" > Premium Equipment & Accessories </ h2 > < h2 className = "text-4xl font…" at bounding box center [1250, 603] width 498 height 4596
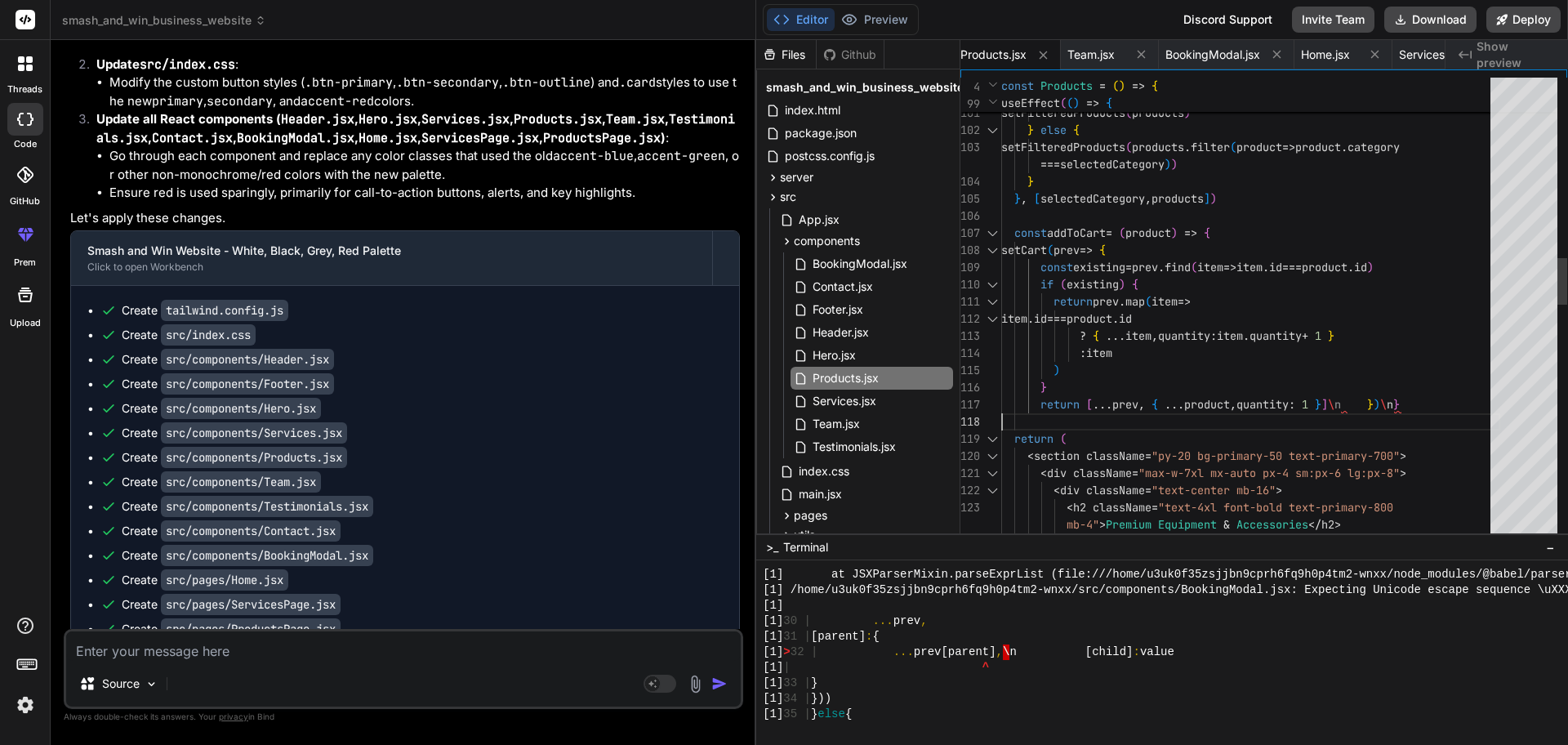
click at [1155, 405] on div "mb-4" > Premium Equipment & Accessories </ h2 > < h2 className = "text-4xl font…" at bounding box center [1250, 585] width 498 height 4596
click at [1253, 402] on div "mb-4" > Premium Equipment & Accessories </ h2 > < h2 className = "text-4xl font…" at bounding box center [1250, 585] width 498 height 4596
click at [1062, 406] on div "mb-4" > Premium Equipment & Accessories </ h2 > < h2 className = "text-4xl font…" at bounding box center [1250, 585] width 498 height 4596
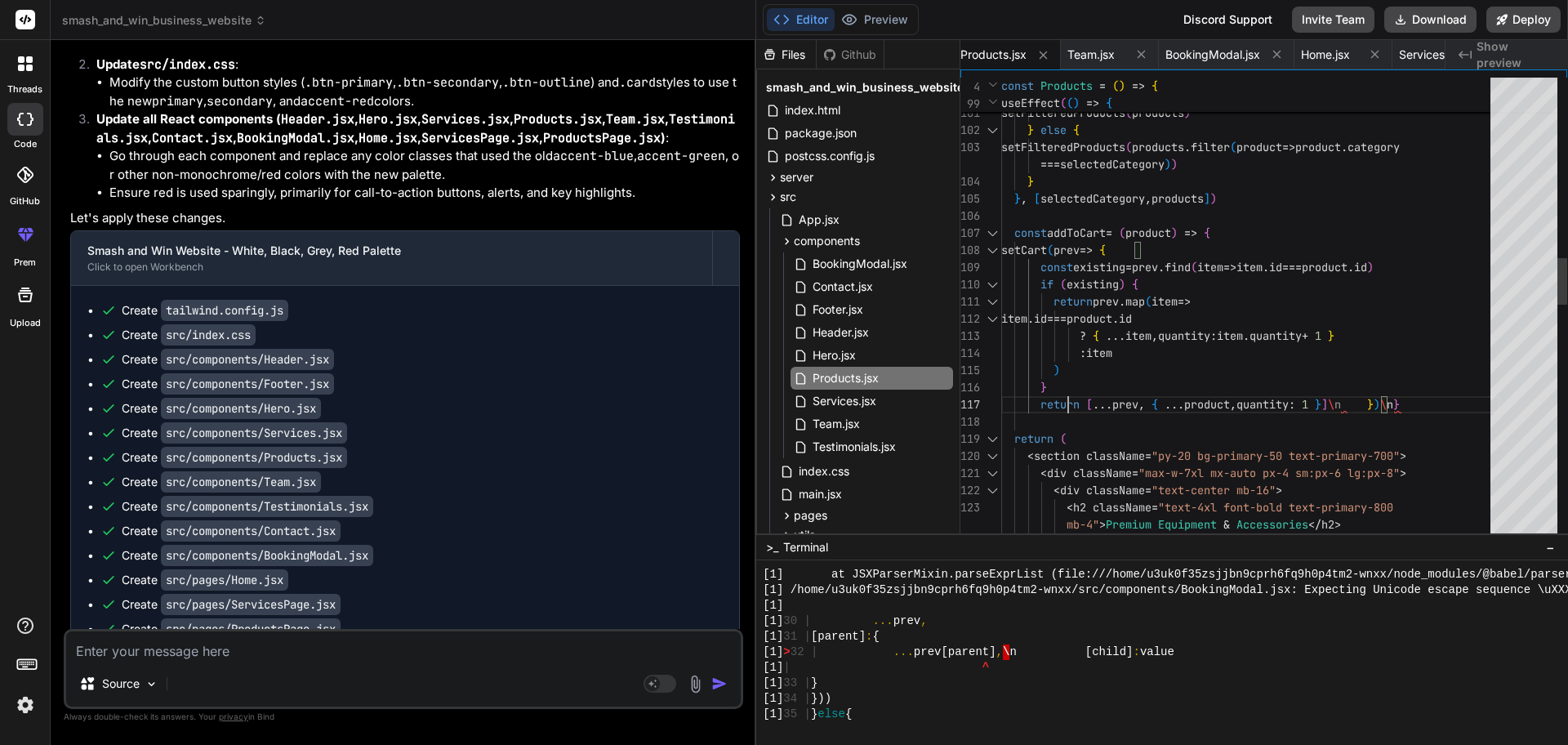
click at [1068, 403] on div "mb-4" > Premium Equipment & Accessories </ h2 > < h2 className = "text-4xl font…" at bounding box center [1250, 585] width 498 height 4596
click at [906, 28] on button "Preview" at bounding box center [875, 20] width 80 height 23
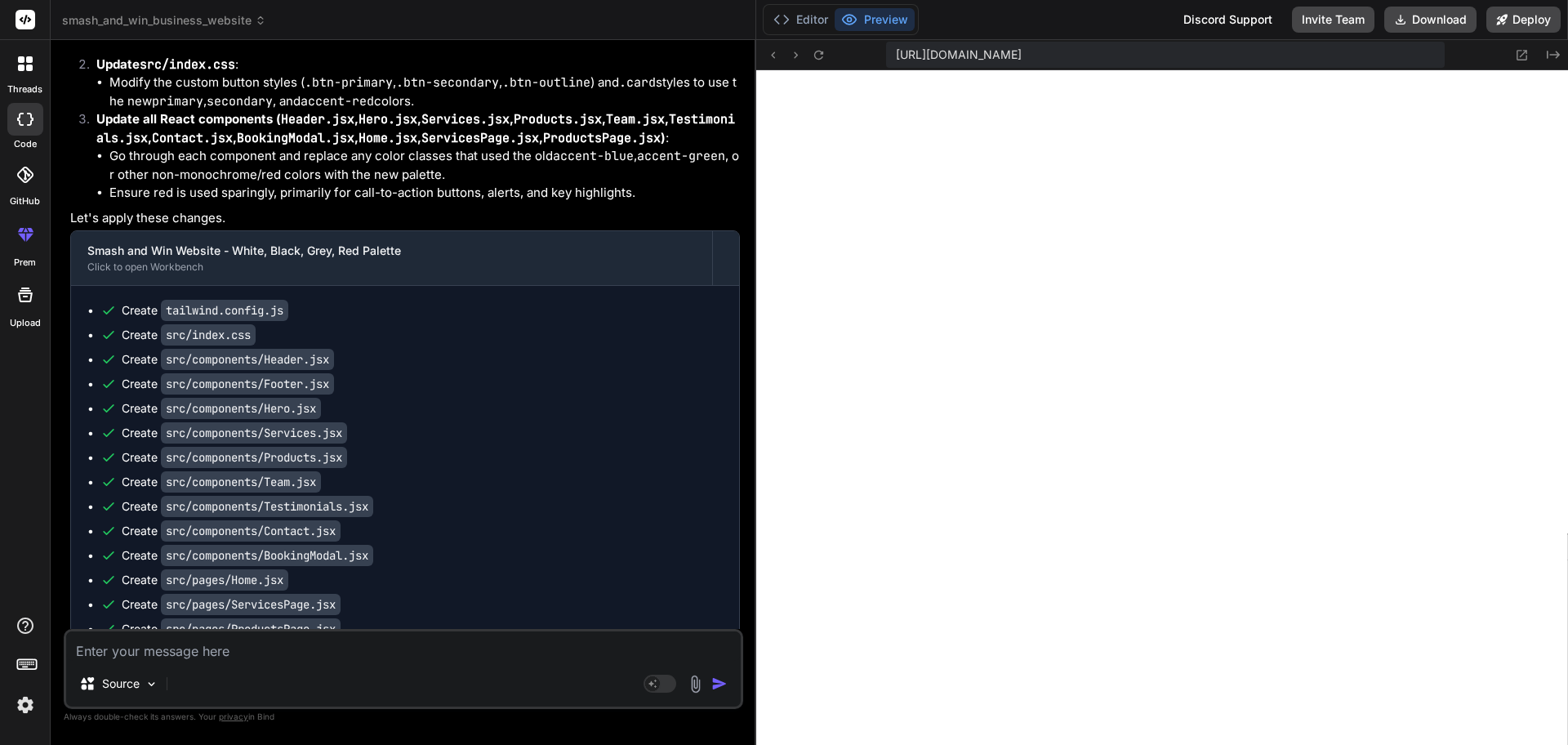
click at [367, 595] on textarea at bounding box center [403, 646] width 674 height 30
paste textarea "/home/u3uk0f35zsjjbn9cprh6fq9h0p4tm2-wnxx/src/components/Products.jsx: Expectin…"
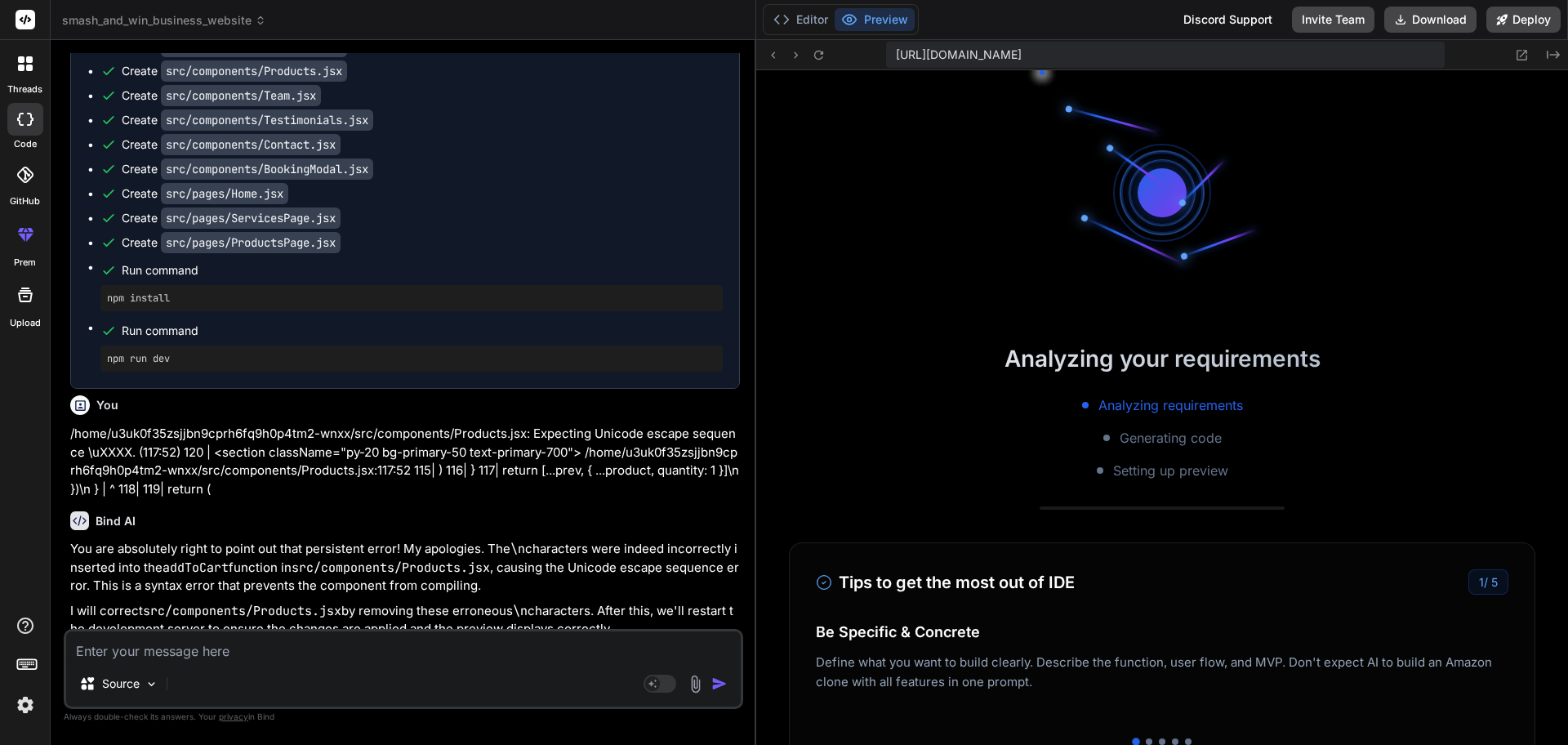
scroll to position [7665, 0]
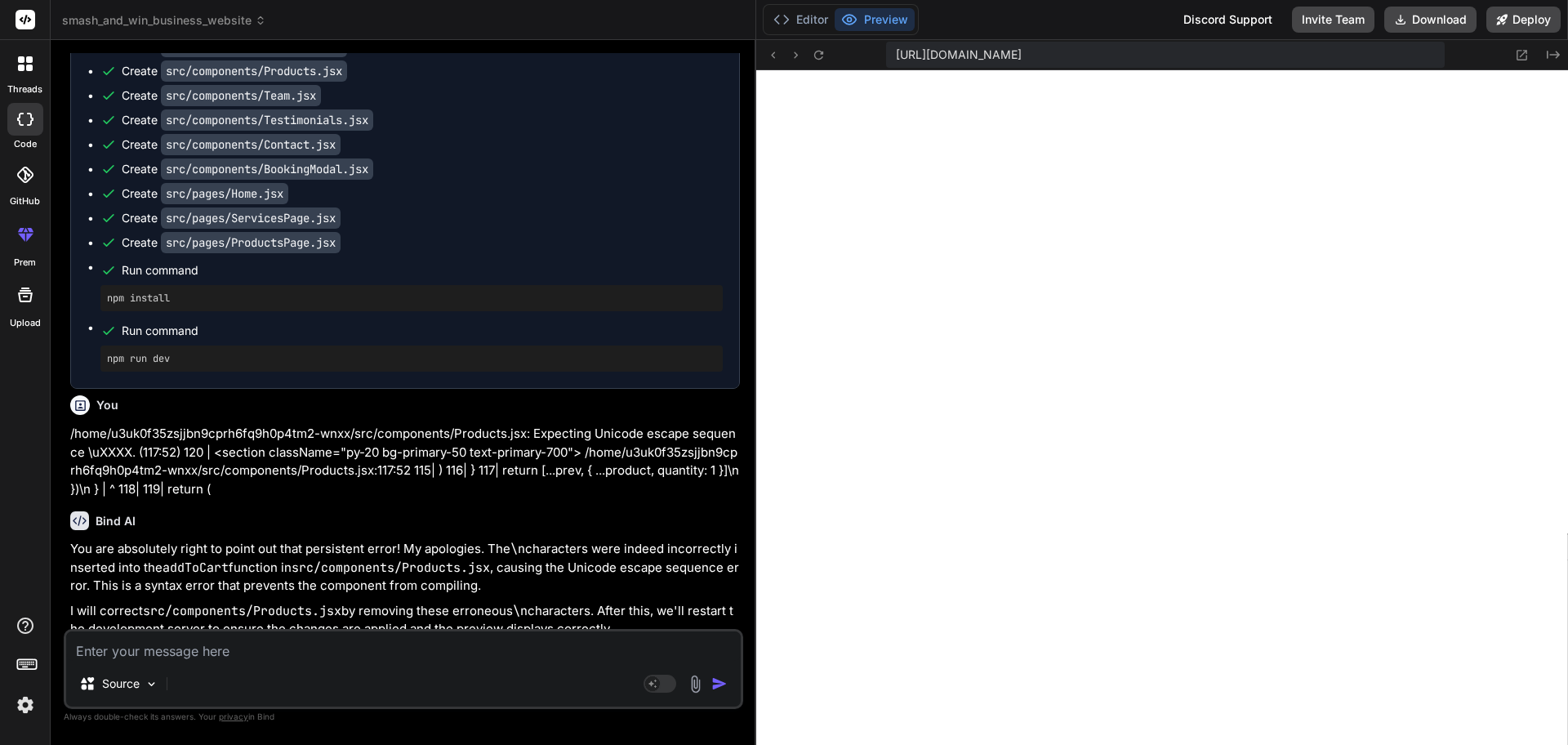
click at [411, 557] on p "You are absolutely right to point out that persistent error! My apologies. The …" at bounding box center [405, 567] width 669 height 55
click at [406, 595] on textarea at bounding box center [403, 646] width 674 height 30
paste textarea "/home/u3uk0f35zsjjbn9cprh6fq9h0p4tm2-wnxx/src/components/BookingModal.jsx: Expe…"
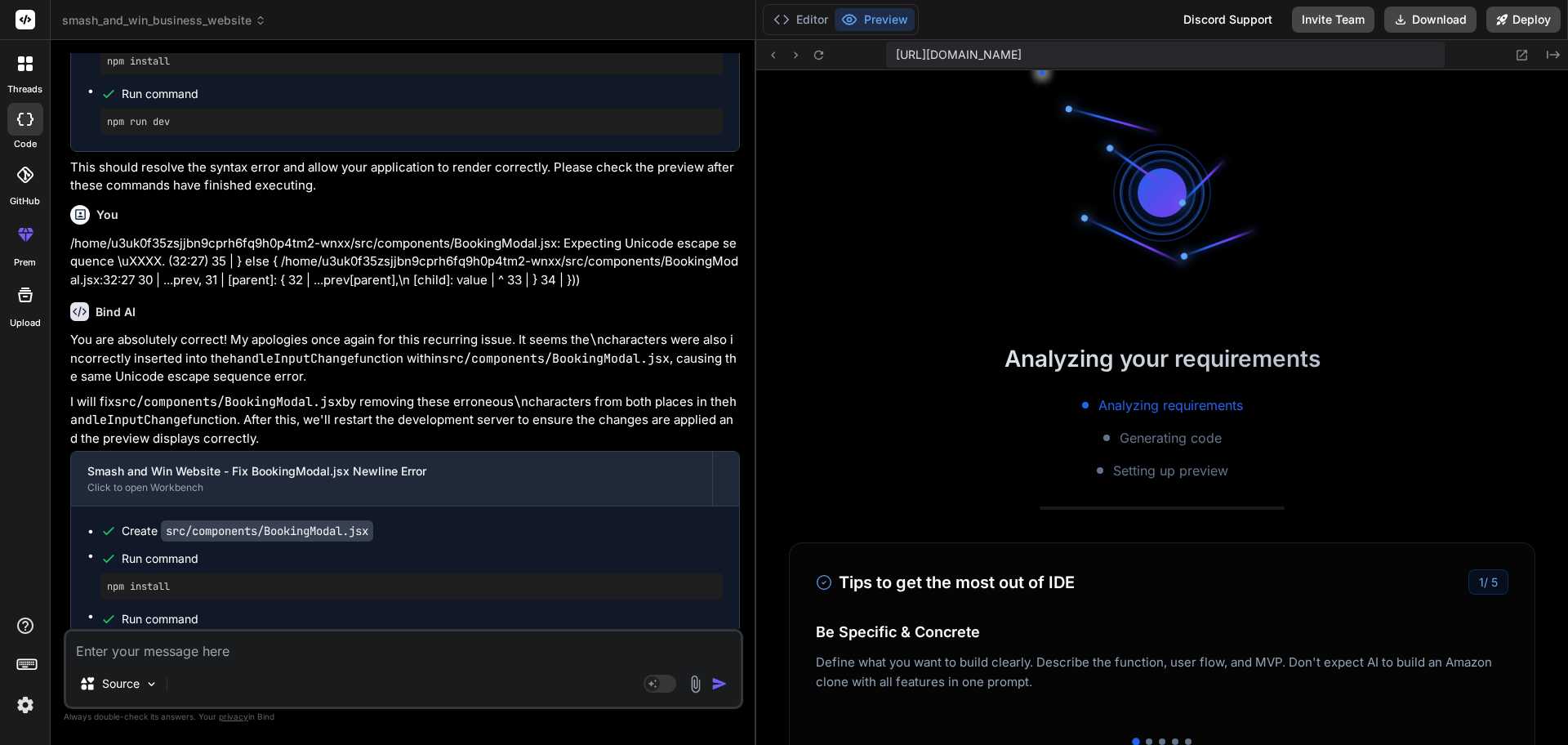
scroll to position [8363, 0]
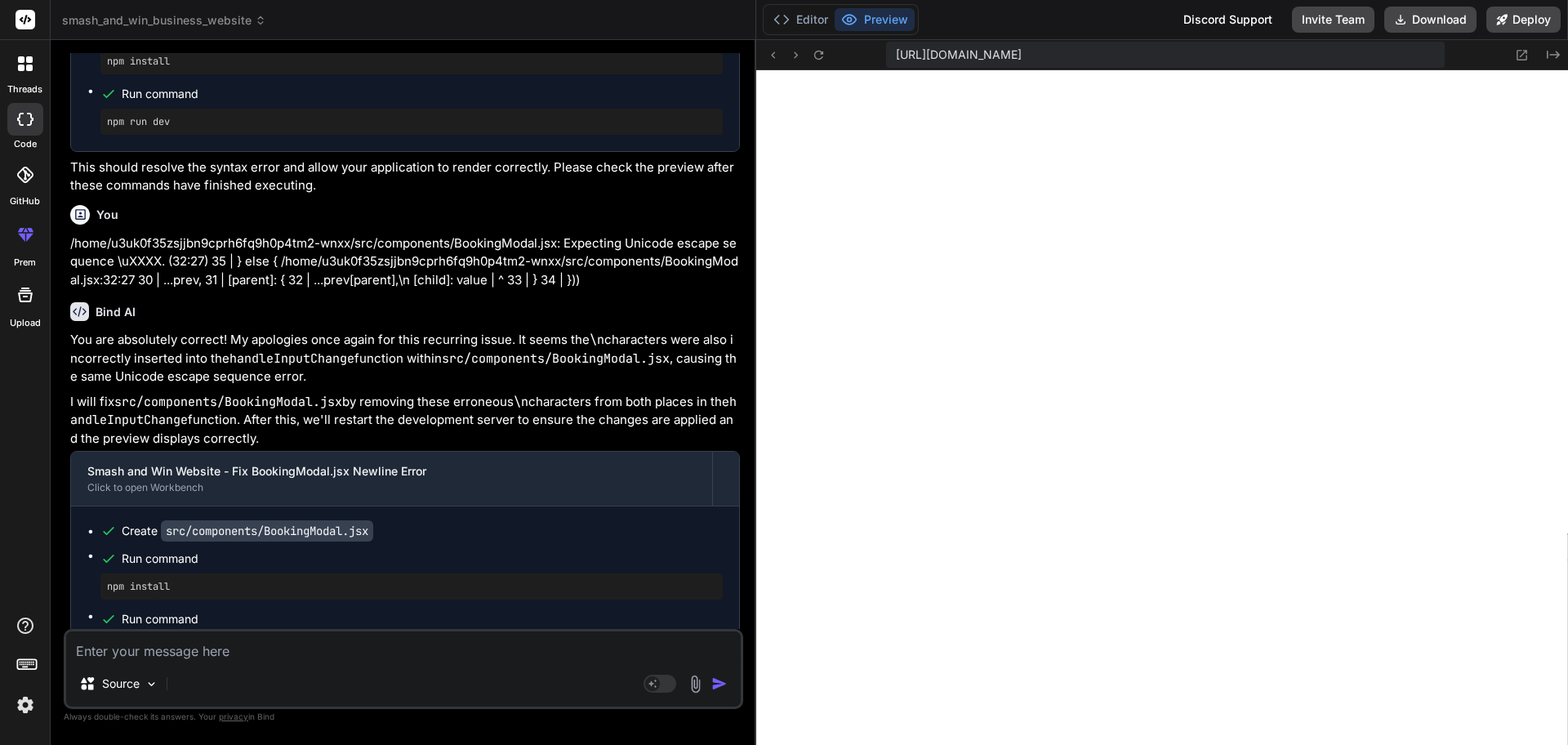
click at [373, 535] on div "Create src/components/BookingModal.jsx Run command npm install Run command npm …" at bounding box center [404, 591] width 667 height 170
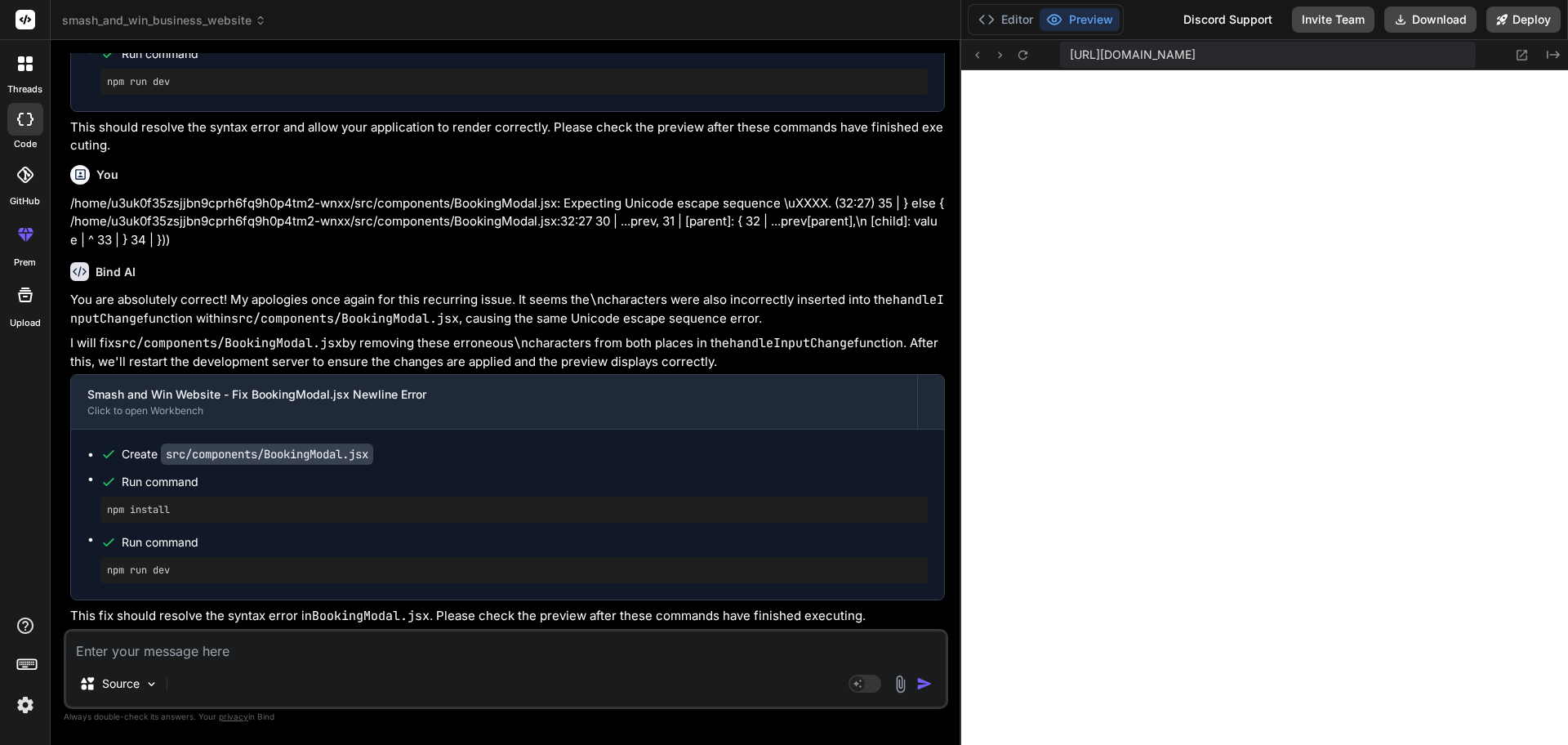
scroll to position [6555, 0]
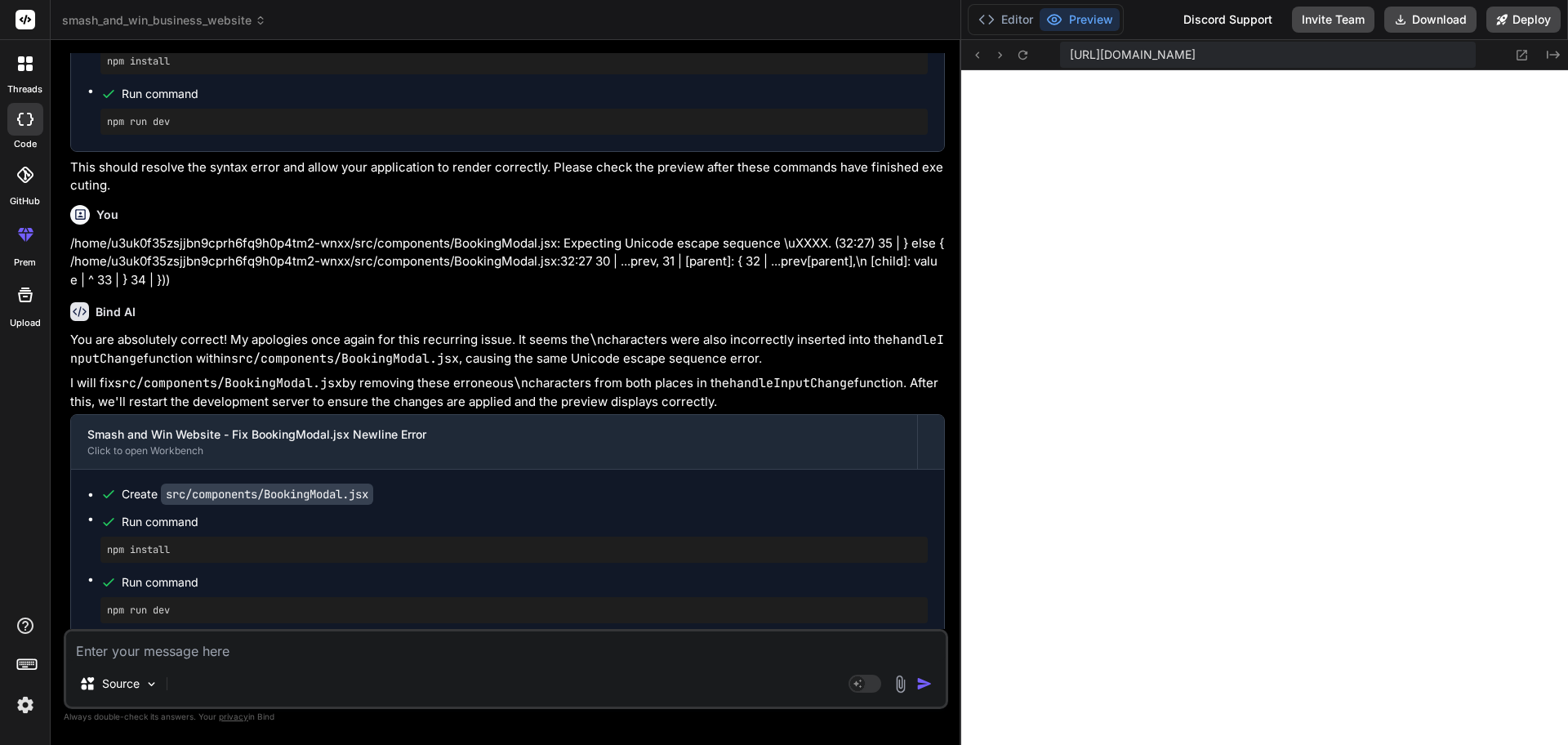
drag, startPoint x: 756, startPoint y: 341, endPoint x: 1095, endPoint y: 303, distance: 341.1
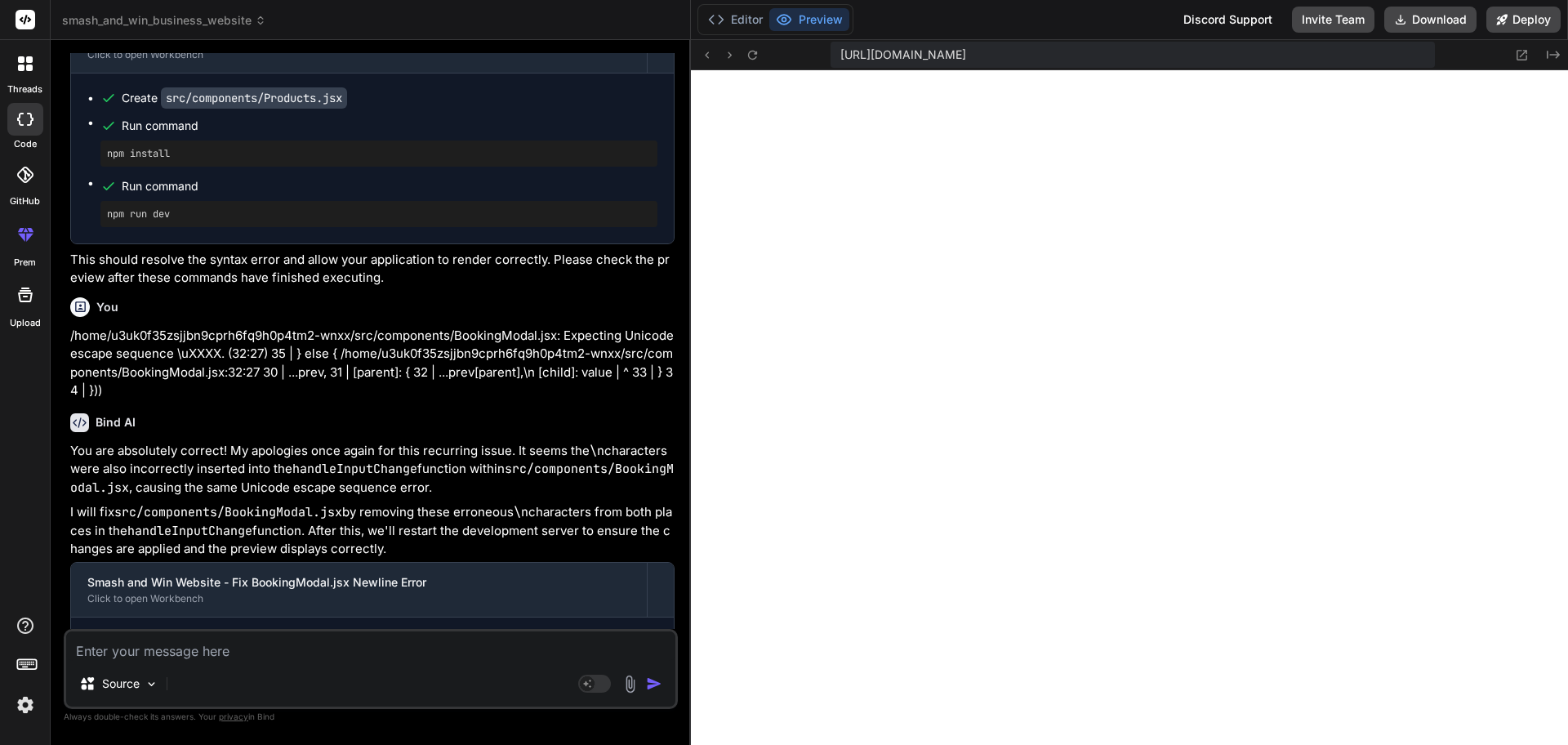
scroll to position [7087, 0]
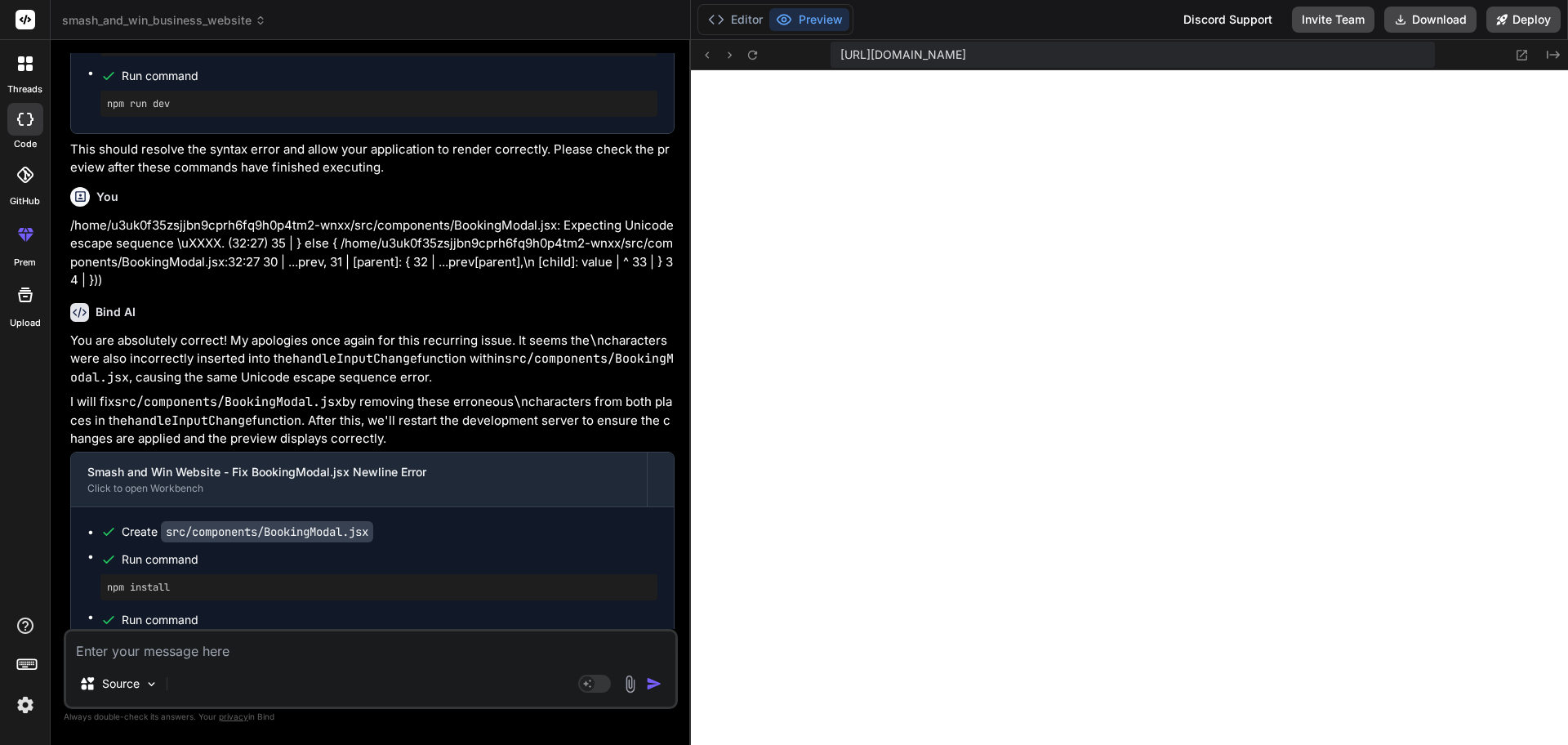
drag, startPoint x: 961, startPoint y: 326, endPoint x: 651, endPoint y: 314, distance: 310.2
click at [651, 314] on div "Bind AI Web Search Created with Pixso. Code Generator You Bind AI Understood! Y…" at bounding box center [371, 393] width 640 height 705
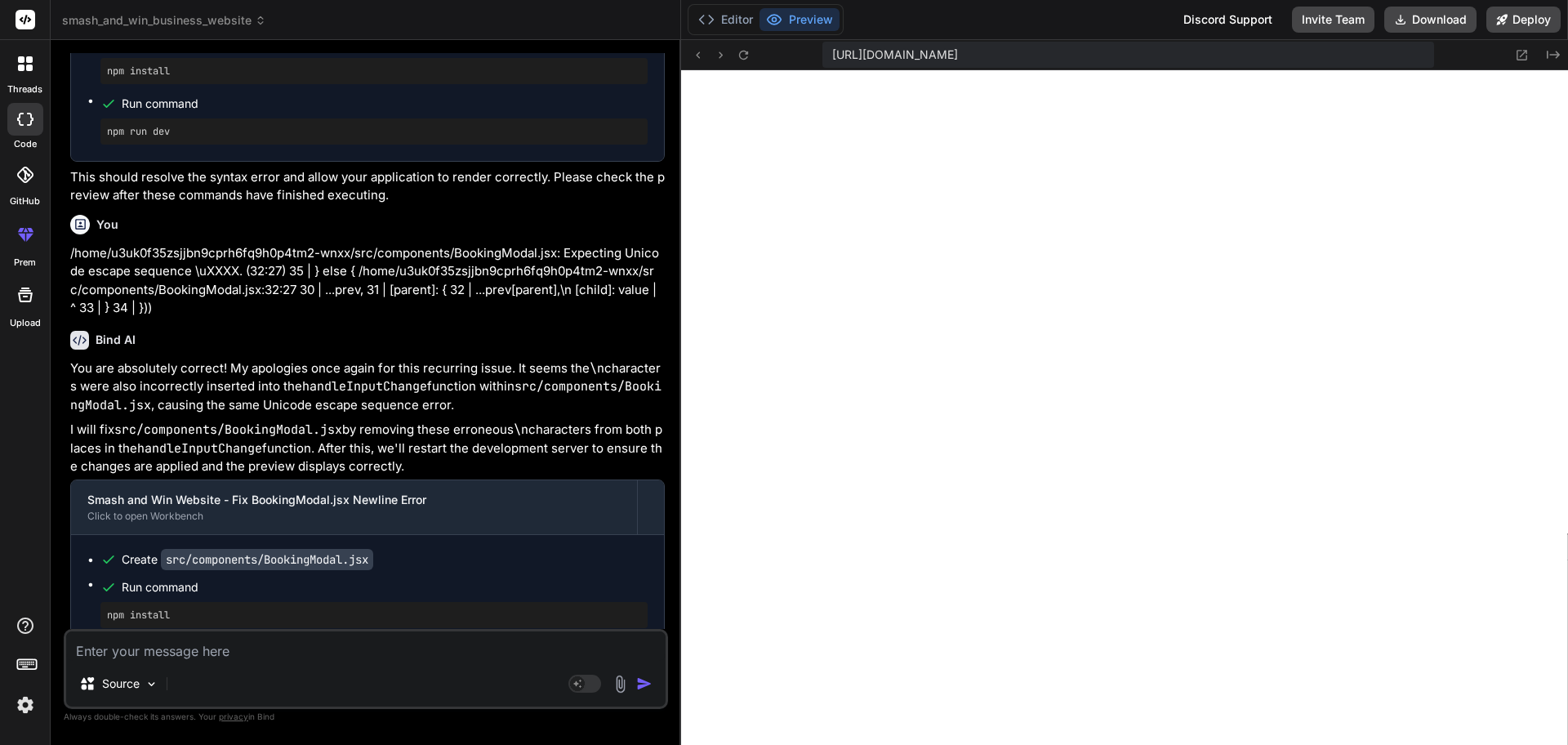
click at [679, 310] on div "Bind AI Web Search Created with Pixso. Code Generator You Bind AI Understood! Y…" at bounding box center [366, 392] width 630 height 704
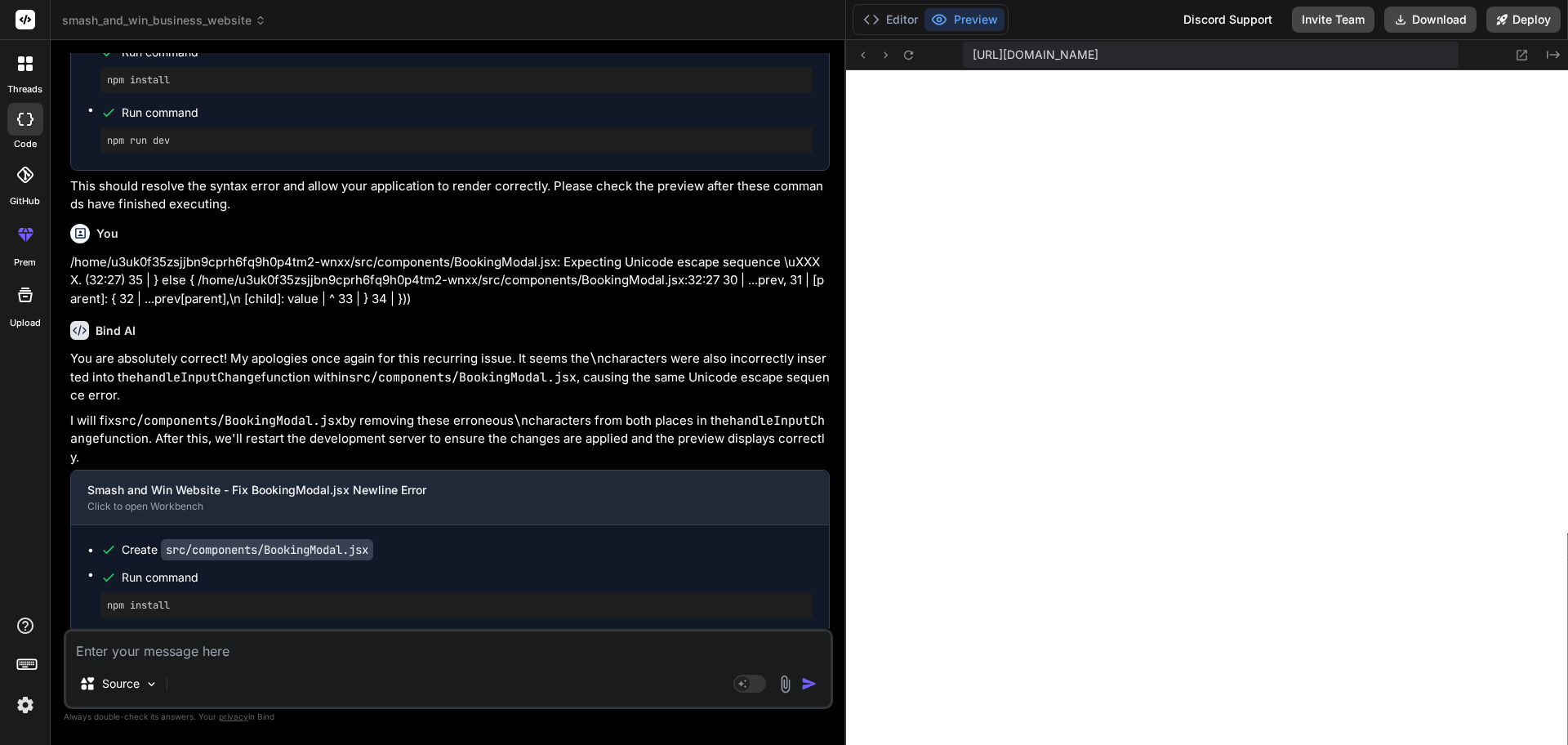
scroll to position [6683, 0]
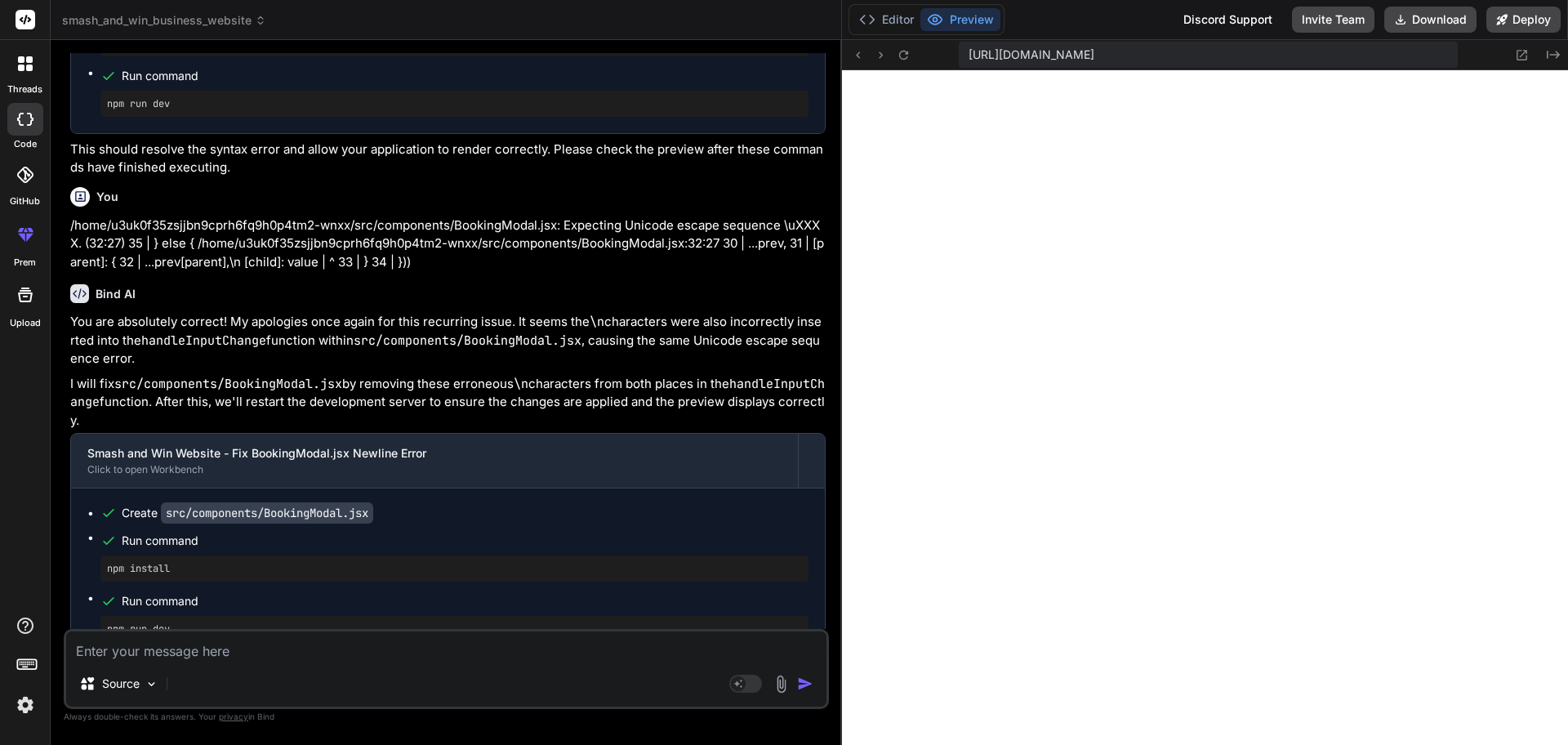
drag, startPoint x: 680, startPoint y: 312, endPoint x: 817, endPoint y: 335, distance: 138.9
click at [817, 335] on div "Bind AI Web Search Created with Pixso. Code Generator You Bind AI Understood! Y…" at bounding box center [446, 393] width 792 height 705
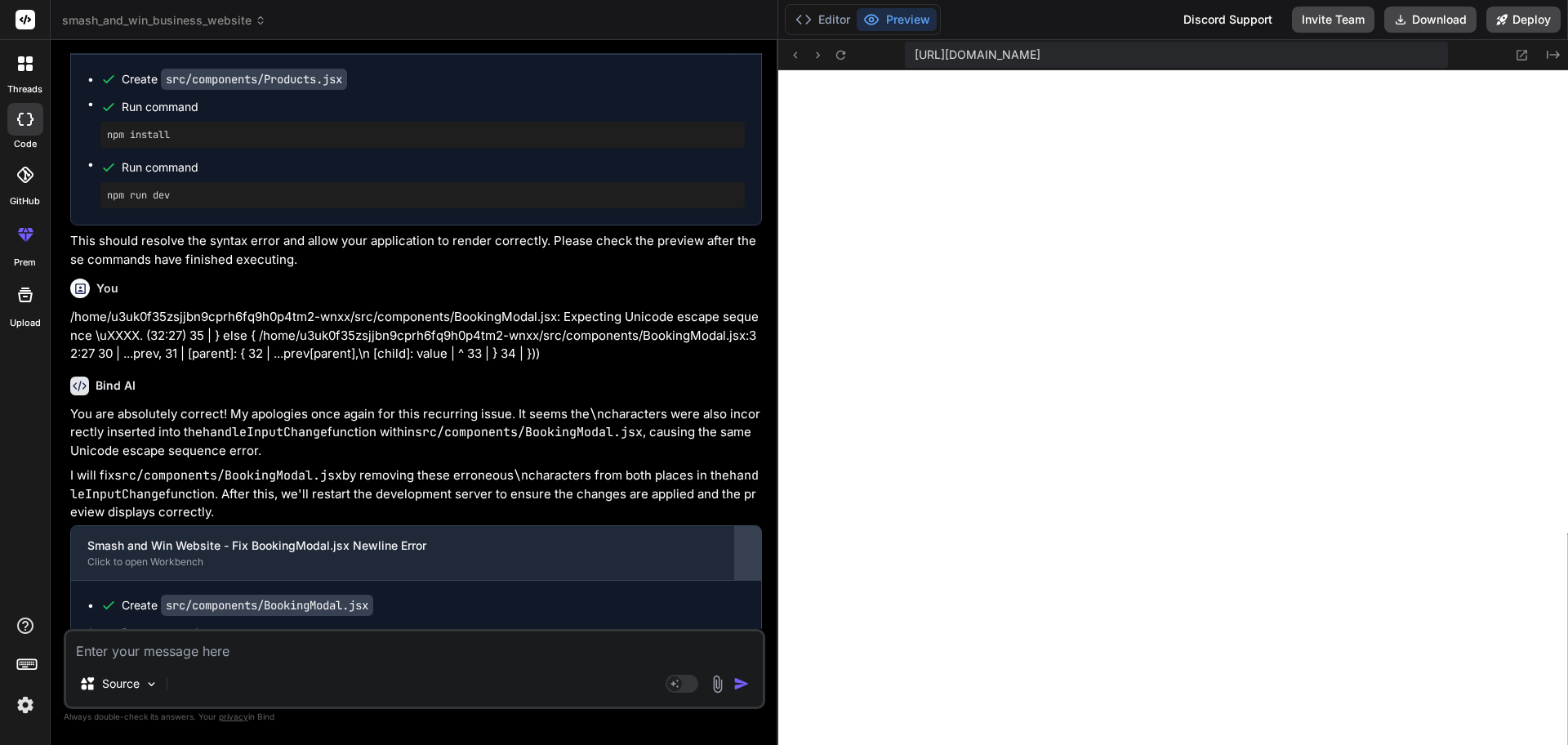
scroll to position [6812, 0]
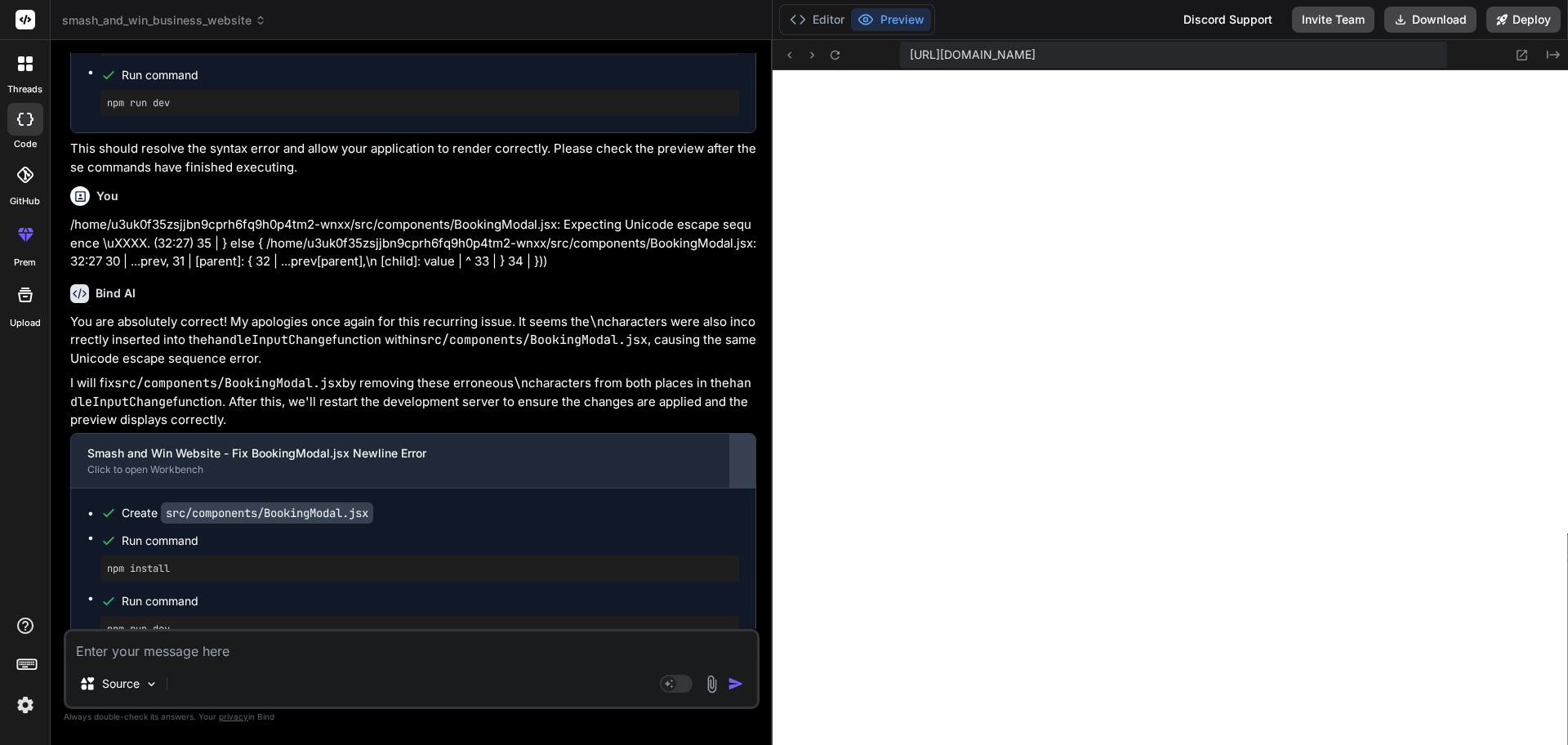
drag, startPoint x: 840, startPoint y: 519, endPoint x: 747, endPoint y: 512, distance: 93.3
click at [747, 512] on div "Bind AI Web Search Created with Pixso. Code Generator You Bind AI Understood! Y…" at bounding box center [412, 393] width 722 height 705
click at [393, 595] on textarea at bounding box center [411, 646] width 690 height 30
click at [279, 595] on textarea at bounding box center [411, 646] width 690 height 30
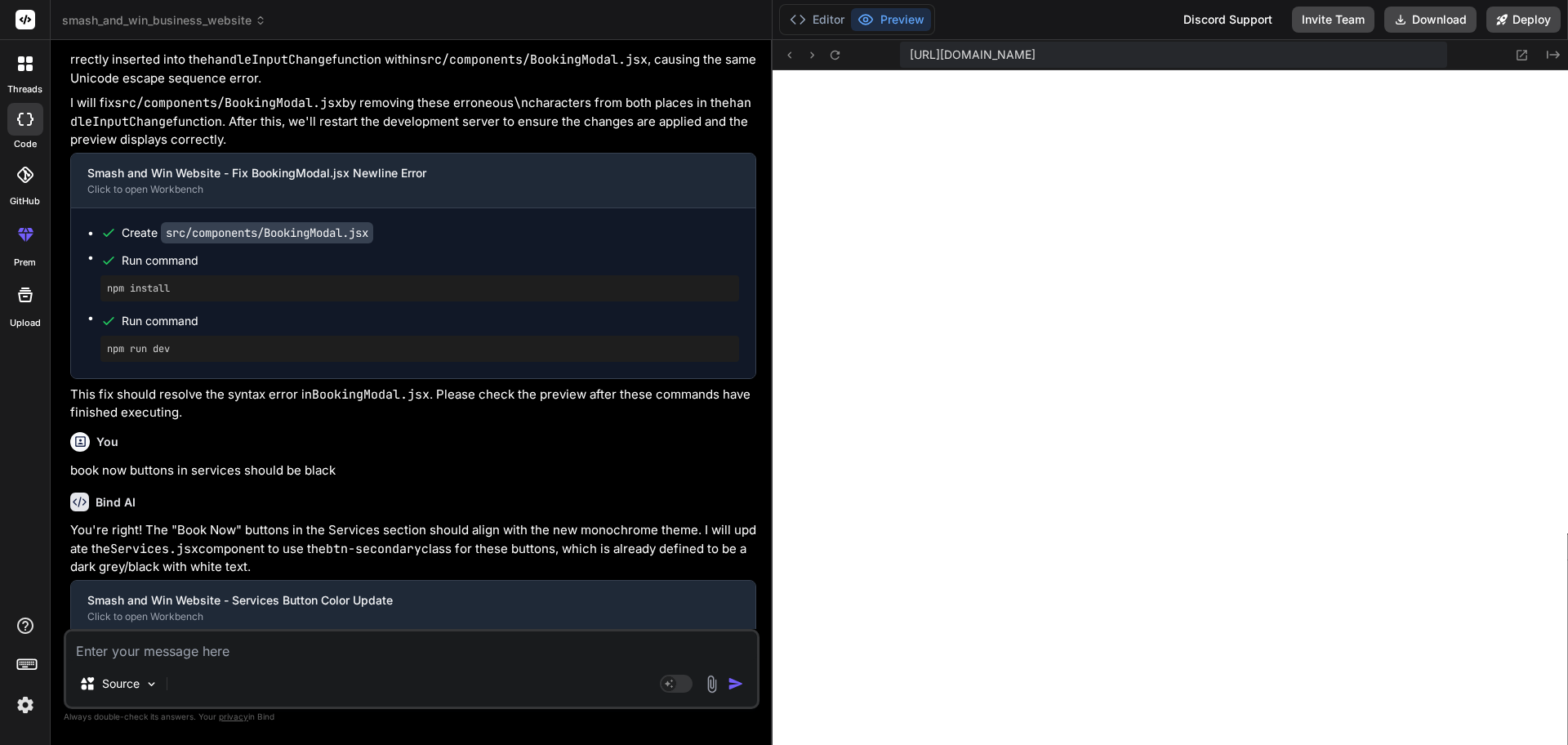
scroll to position [9776, 0]
click at [819, 17] on button "Editor" at bounding box center [816, 20] width 68 height 23
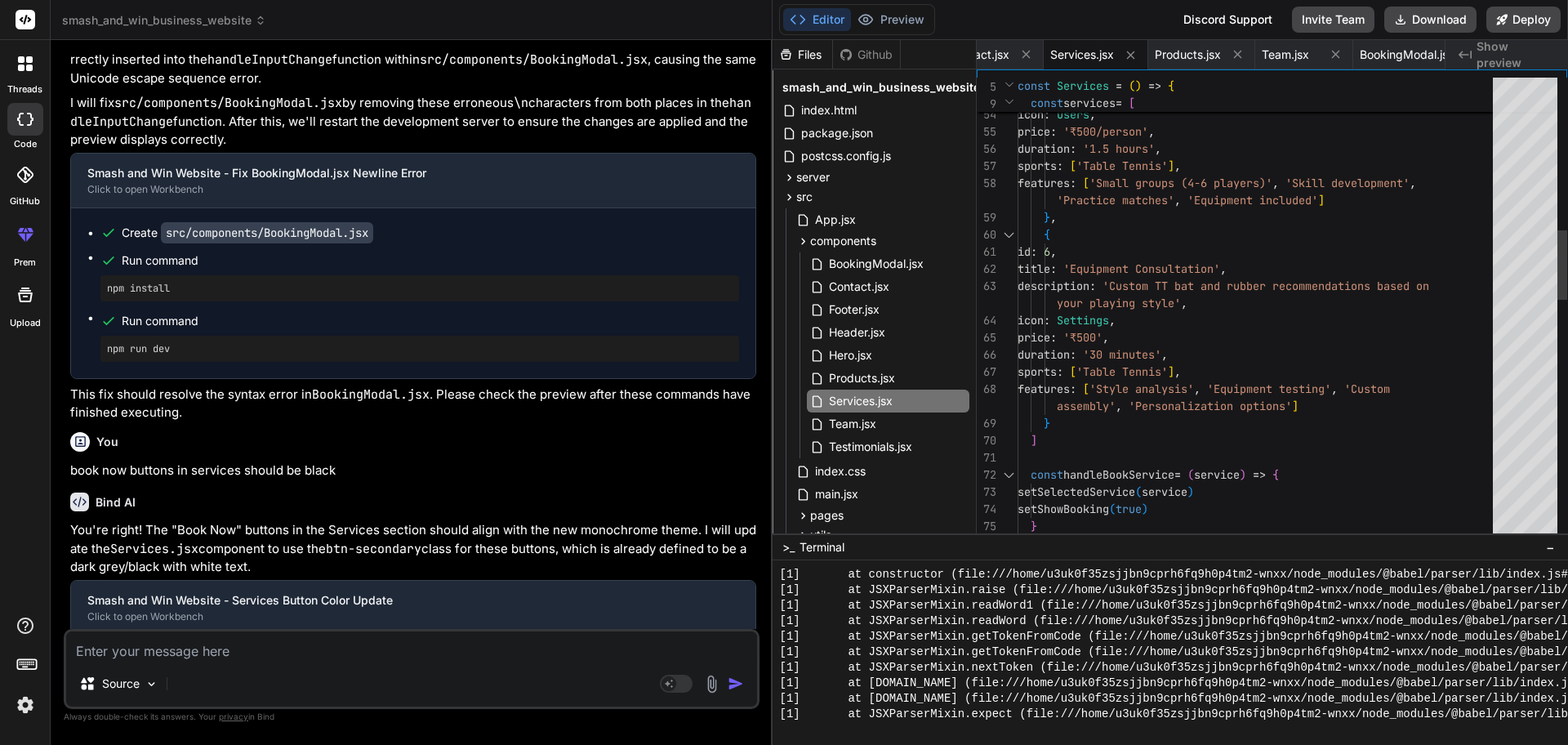
scroll to position [0, 0]
click at [1078, 191] on div "setSelectedService ( service ) setShowBooking ( true ) } const handleBookServic…" at bounding box center [1260, 604] width 485 height 3087
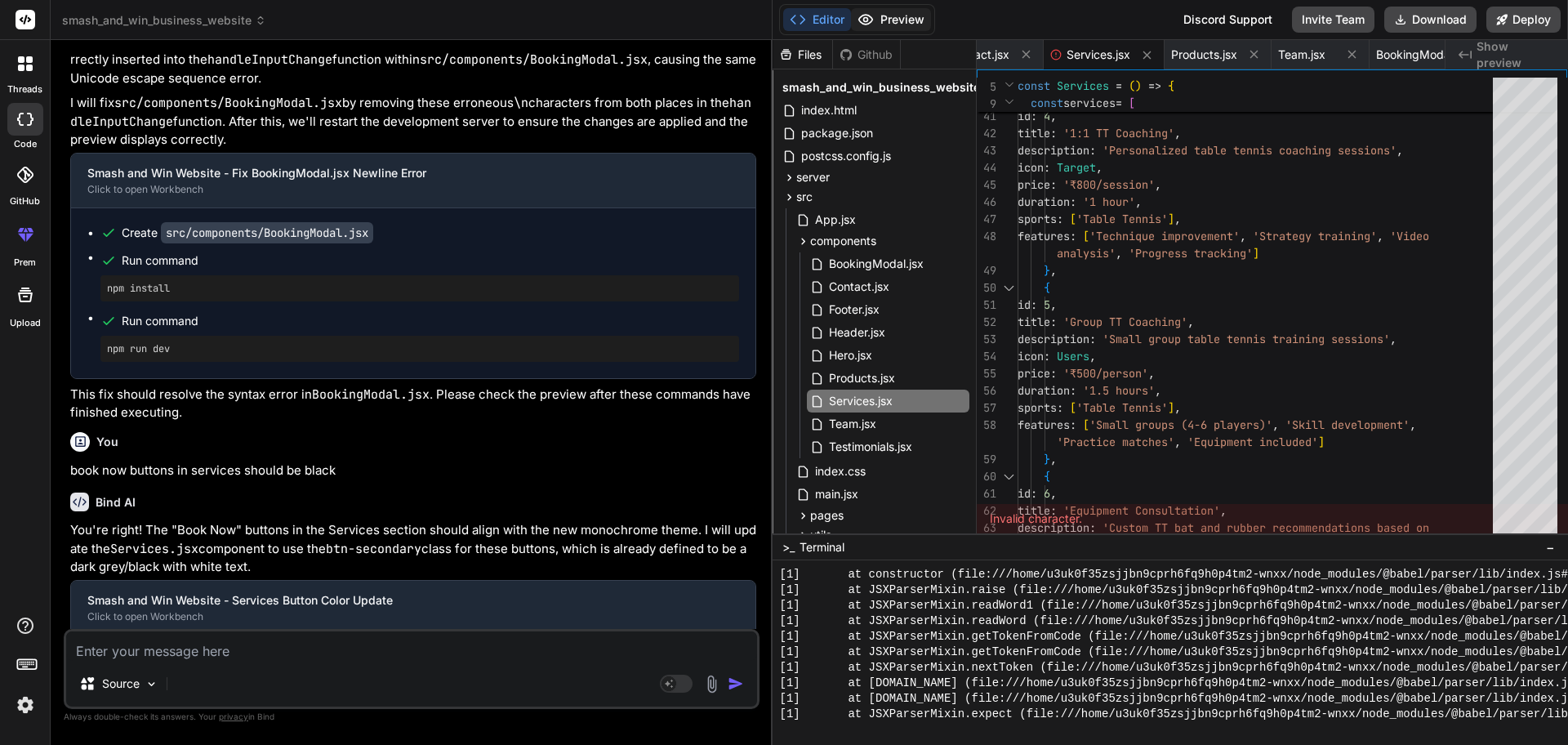
click at [868, 20] on circle at bounding box center [866, 20] width 4 height 4
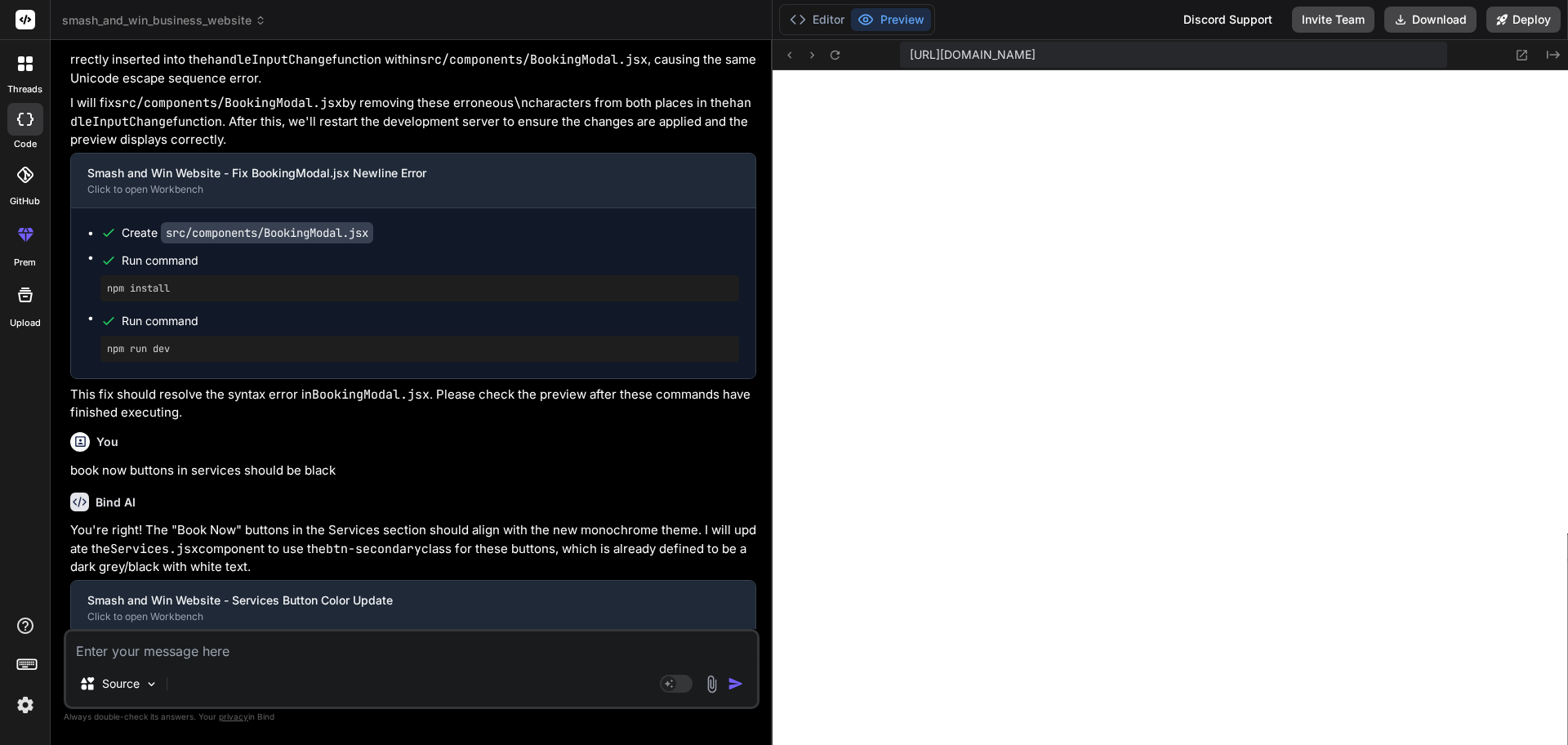
click at [440, 595] on textarea at bounding box center [411, 646] width 690 height 30
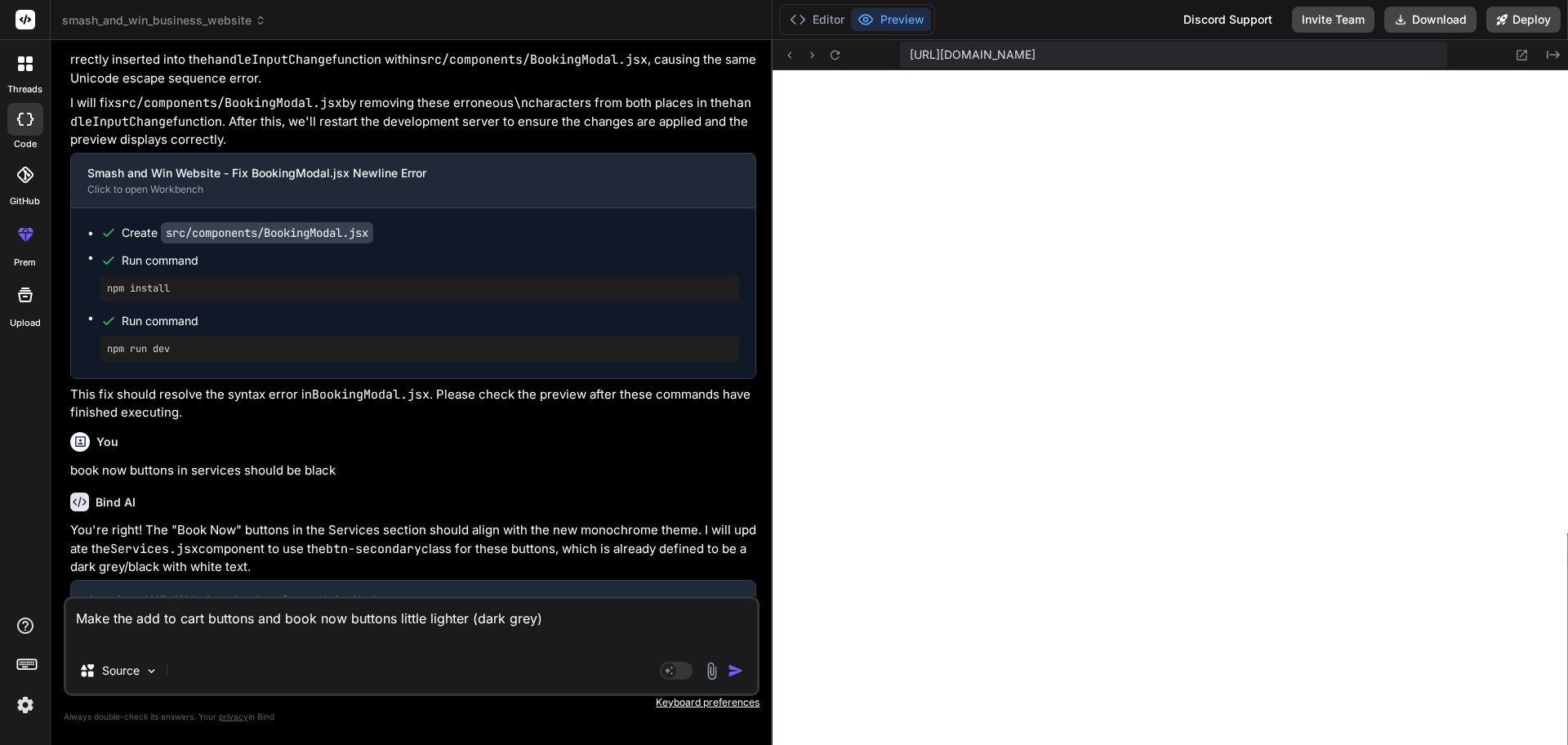
click at [605, 595] on textarea "Make the add to cart buttons and book now buttons little lighter (dark grey)" at bounding box center [411, 623] width 690 height 49
click at [694, 595] on textarea "Make the add to cart buttons and book now buttons little lighter (dark grey ins…" at bounding box center [411, 623] width 690 height 49
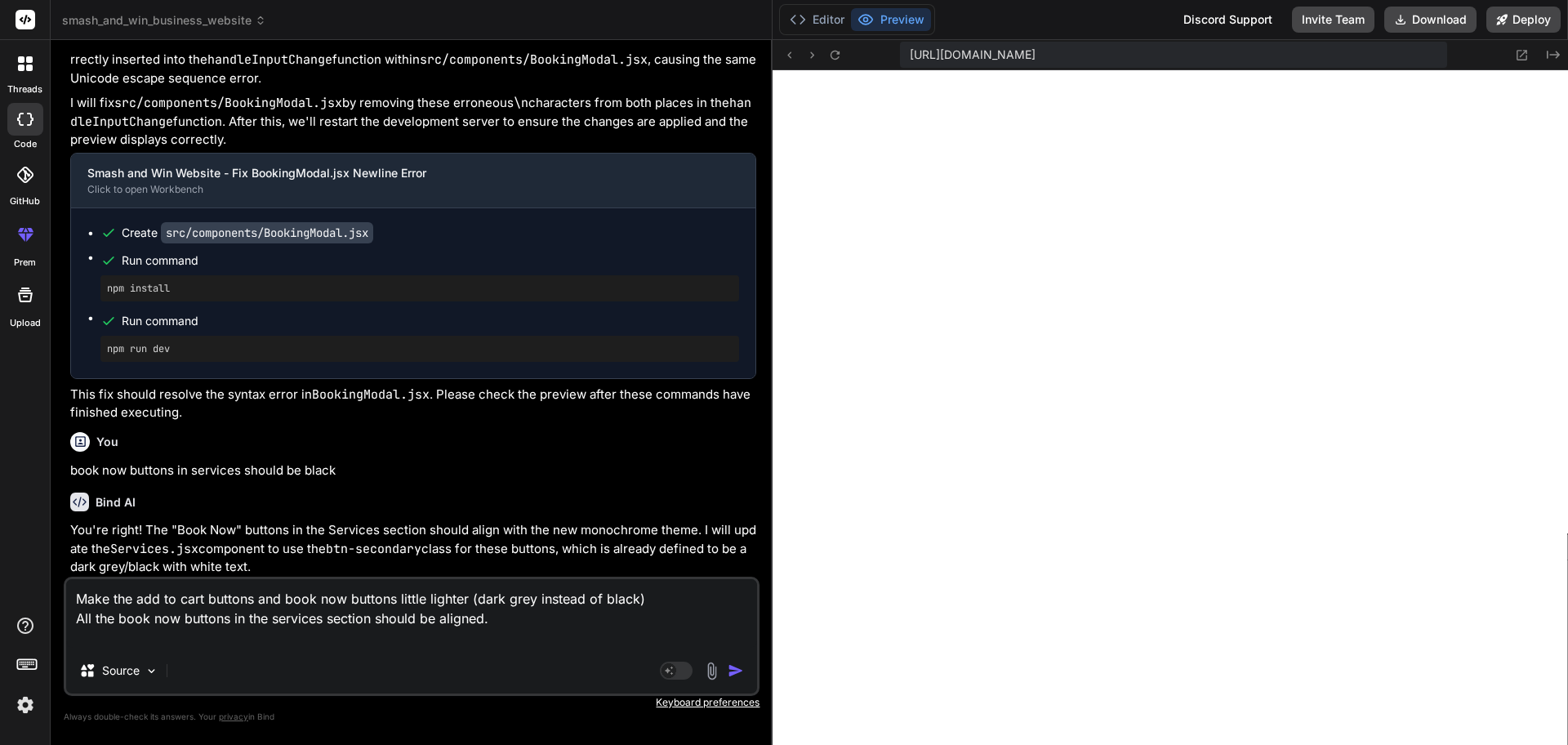
click at [682, 595] on textarea "Make the add to cart buttons and book now buttons little lighter (dark grey ins…" at bounding box center [411, 613] width 690 height 69
click at [431, 595] on textarea "Make the add to cart buttons and book now buttons little lighter (dark grey ins…" at bounding box center [411, 613] width 690 height 69
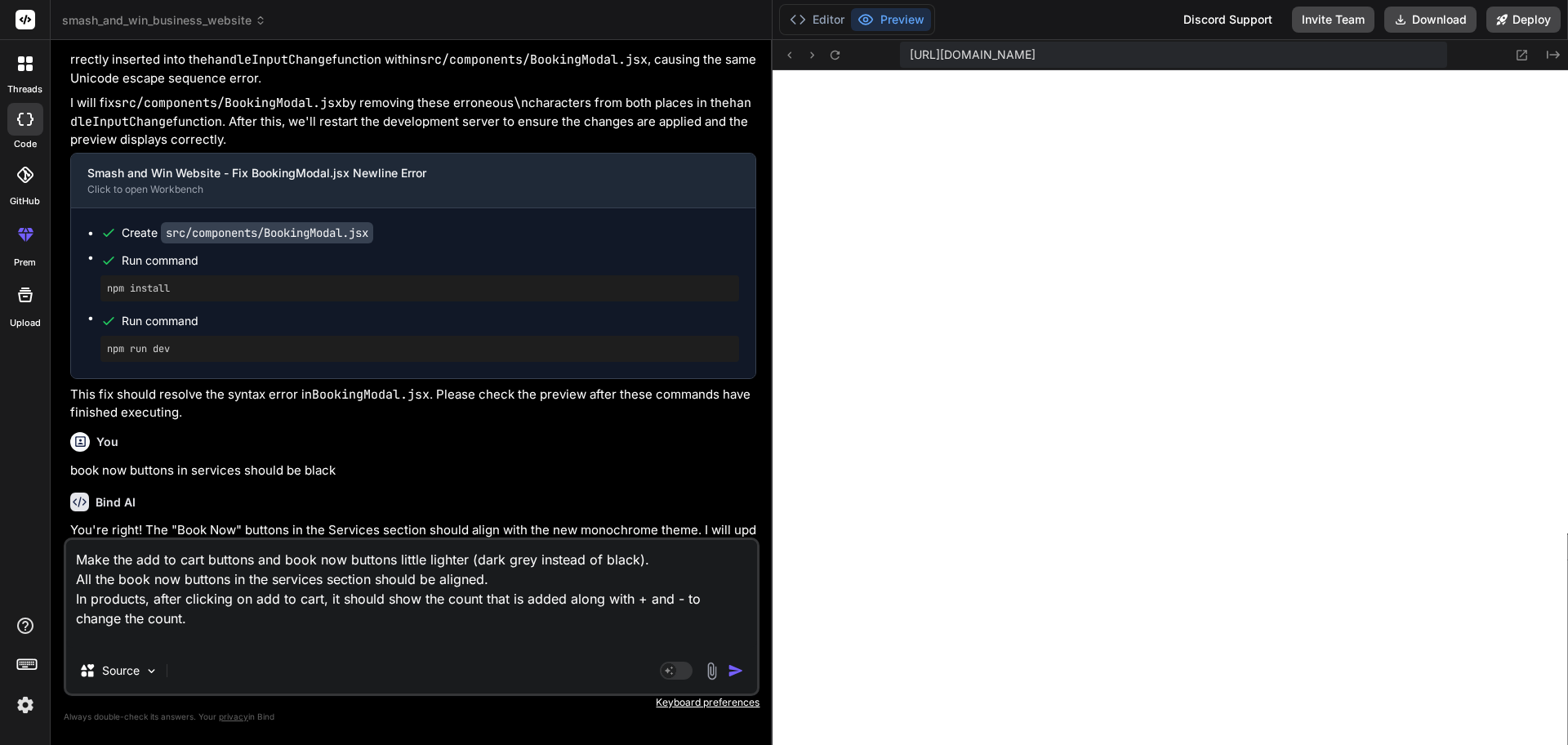
click at [341, 595] on textarea "Make the add to cart buttons and book now buttons little lighter (dark grey ins…" at bounding box center [411, 593] width 690 height 108
click at [262, 595] on textarea "Make the add to cart buttons and book now buttons little lighter (dark grey ins…" at bounding box center [411, 593] width 690 height 108
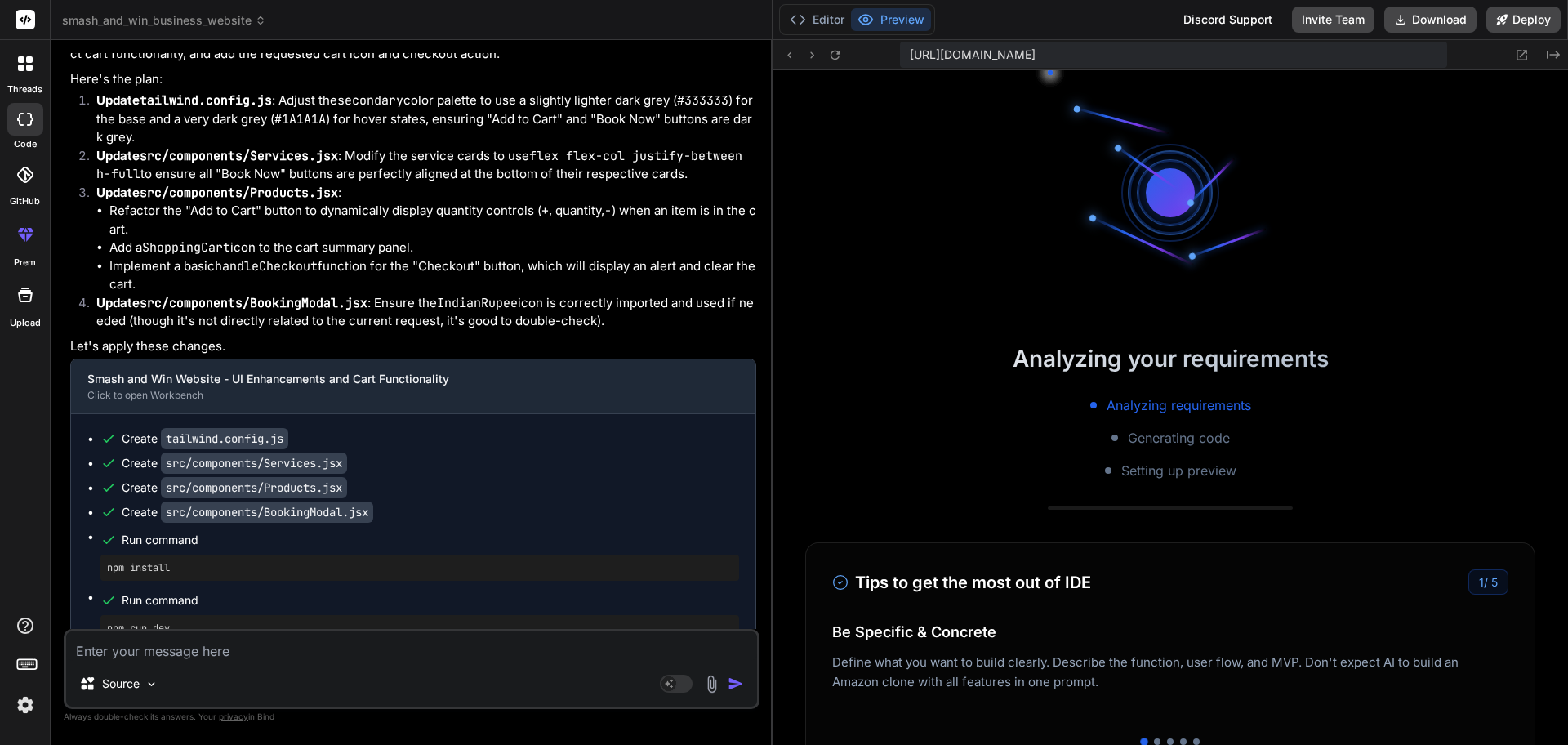
scroll to position [10521, 0]
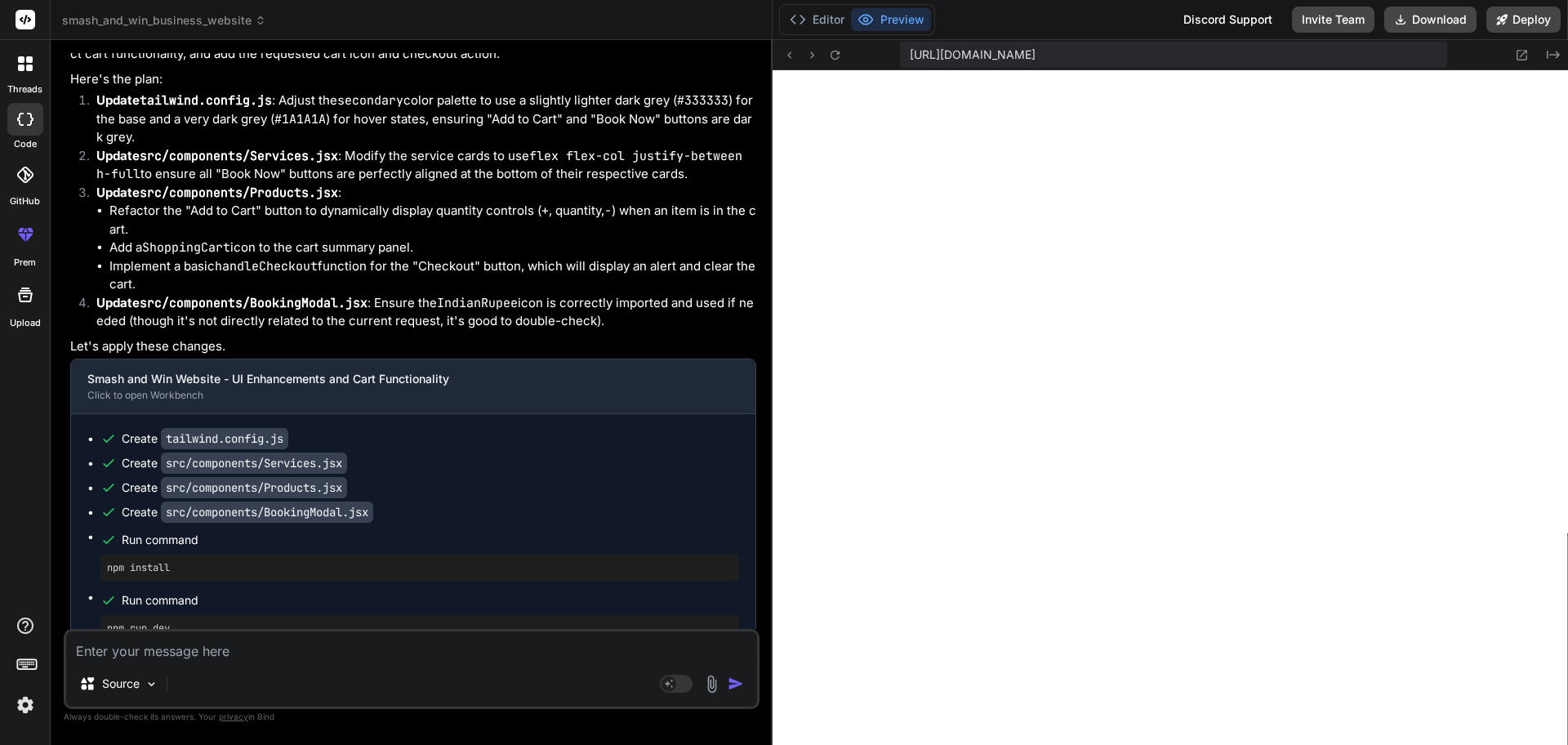
click at [522, 595] on textarea at bounding box center [411, 646] width 690 height 30
click at [453, 595] on textarea at bounding box center [411, 646] width 690 height 30
click at [805, 10] on button "Editor" at bounding box center [816, 20] width 68 height 23
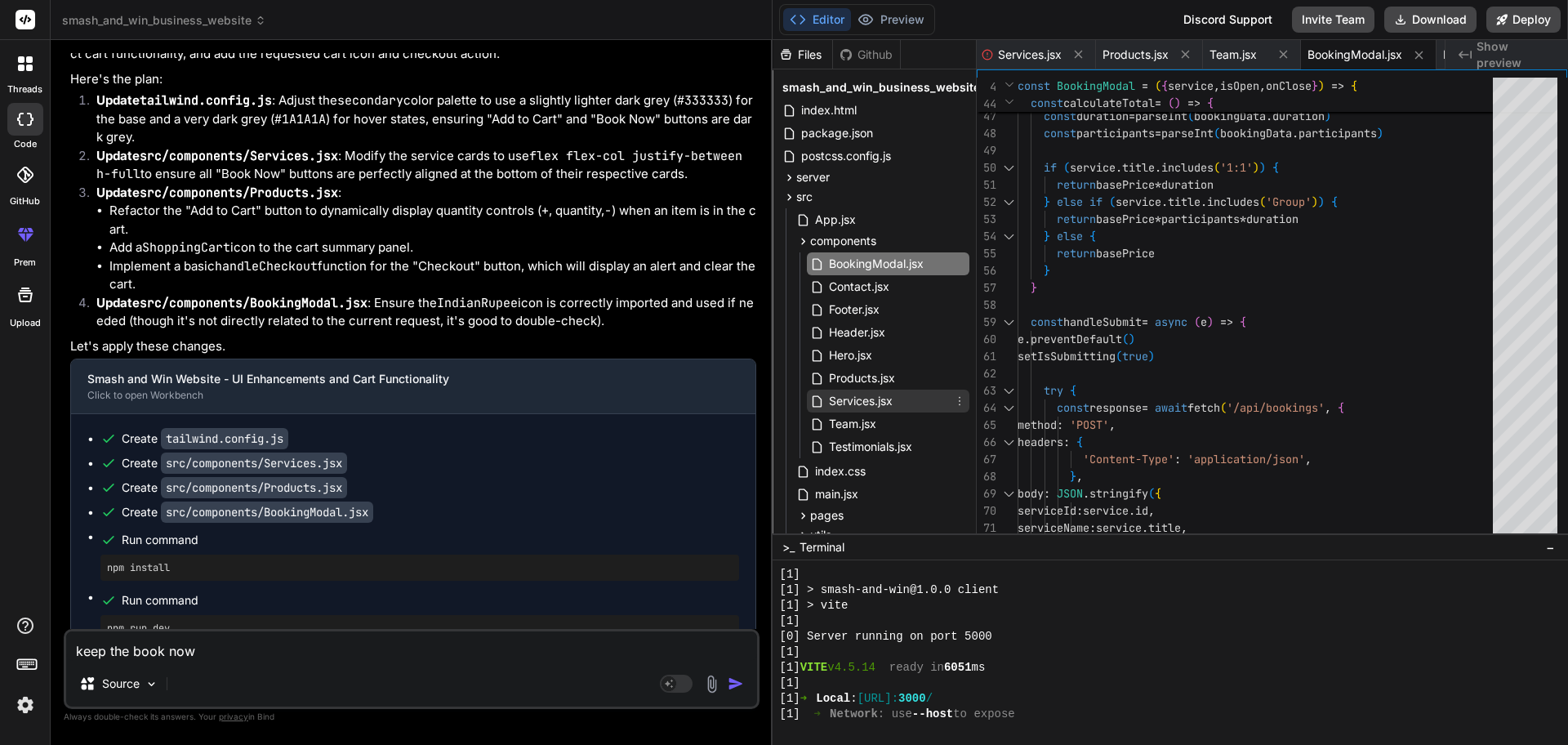
click at [867, 393] on span "Services.jsx" at bounding box center [860, 401] width 67 height 20
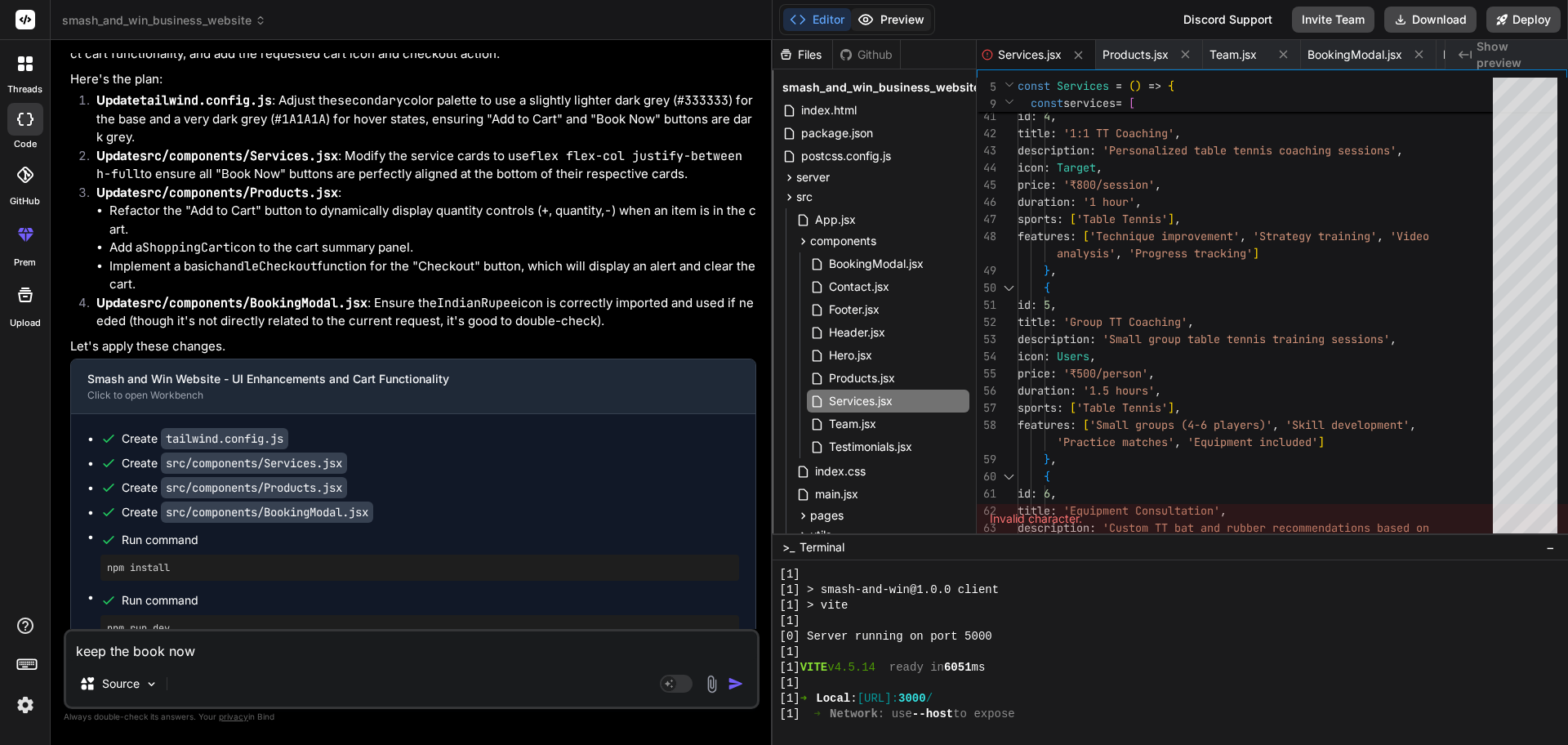
click at [906, 14] on button "Preview" at bounding box center [891, 20] width 80 height 23
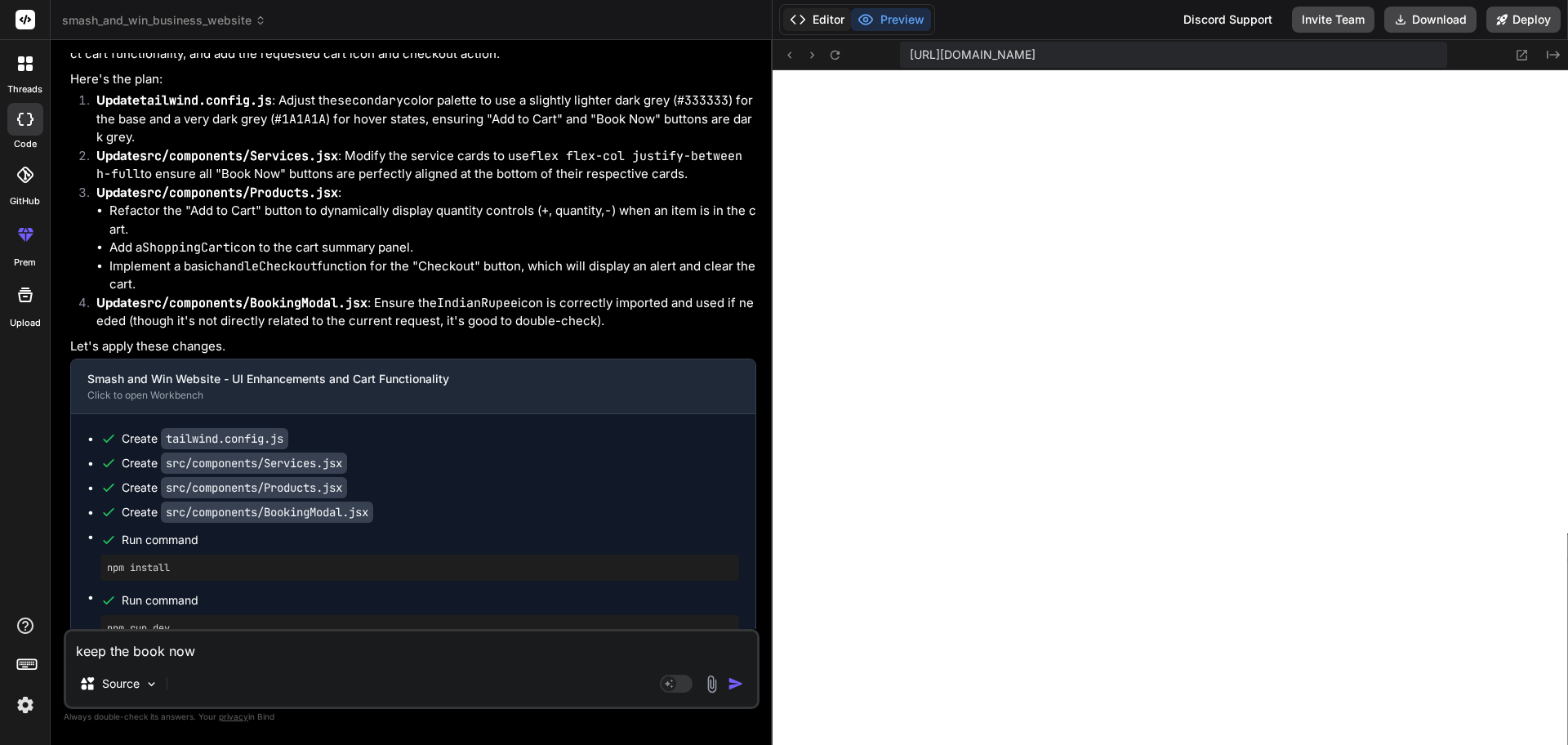
click at [814, 9] on button "Editor" at bounding box center [816, 20] width 68 height 23
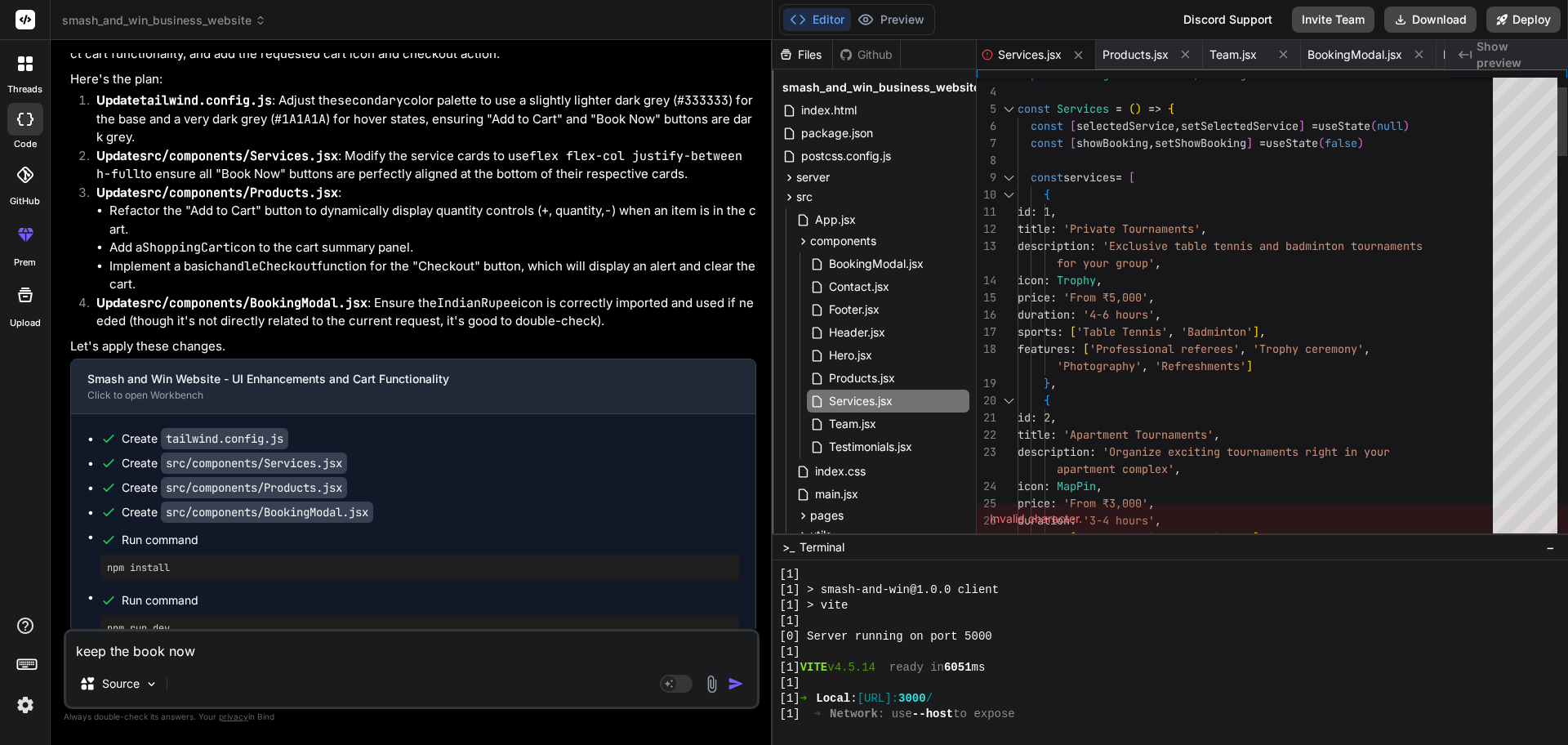
scroll to position [0, 0]
click at [897, 18] on button "Preview" at bounding box center [891, 20] width 80 height 23
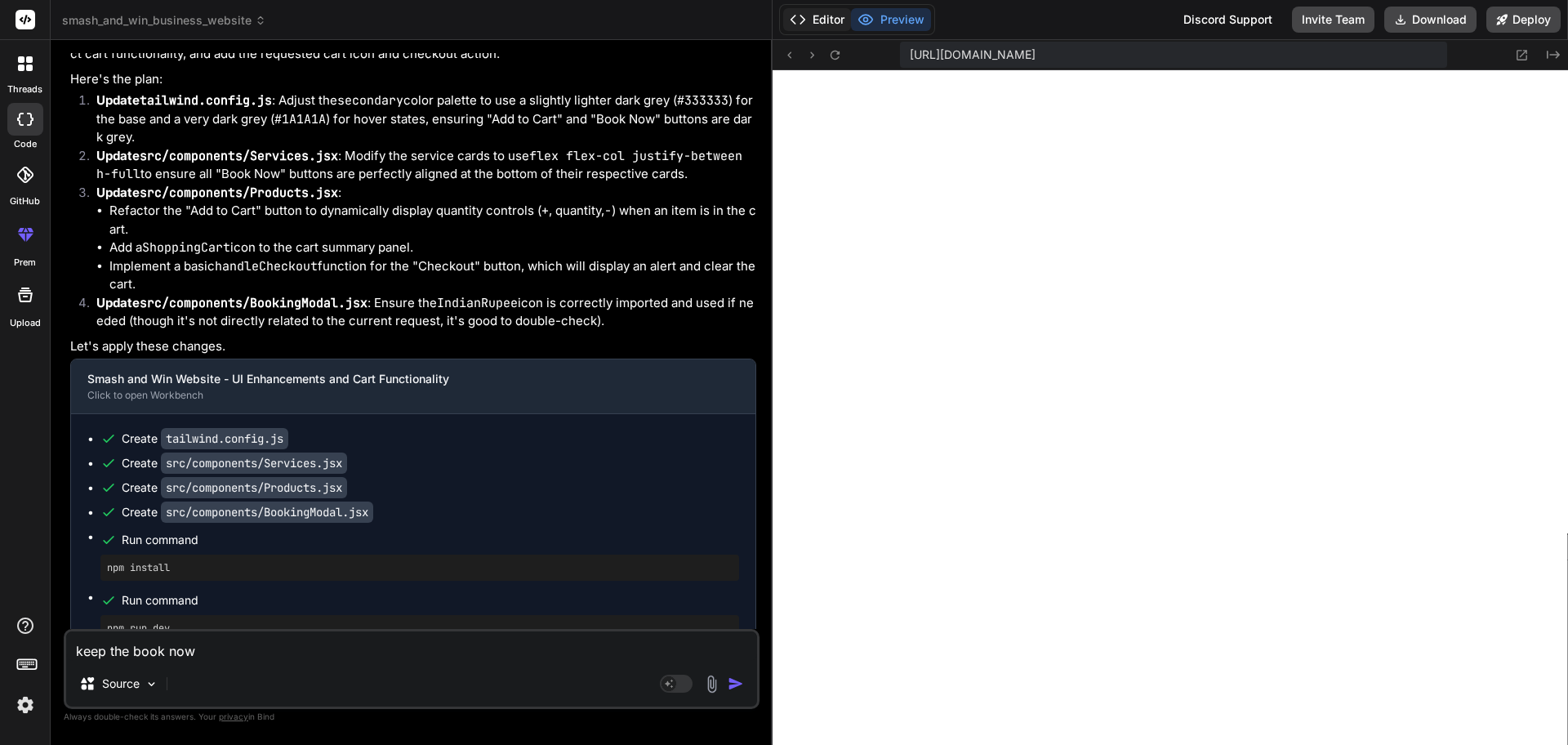
click at [823, 19] on button "Editor" at bounding box center [816, 20] width 68 height 23
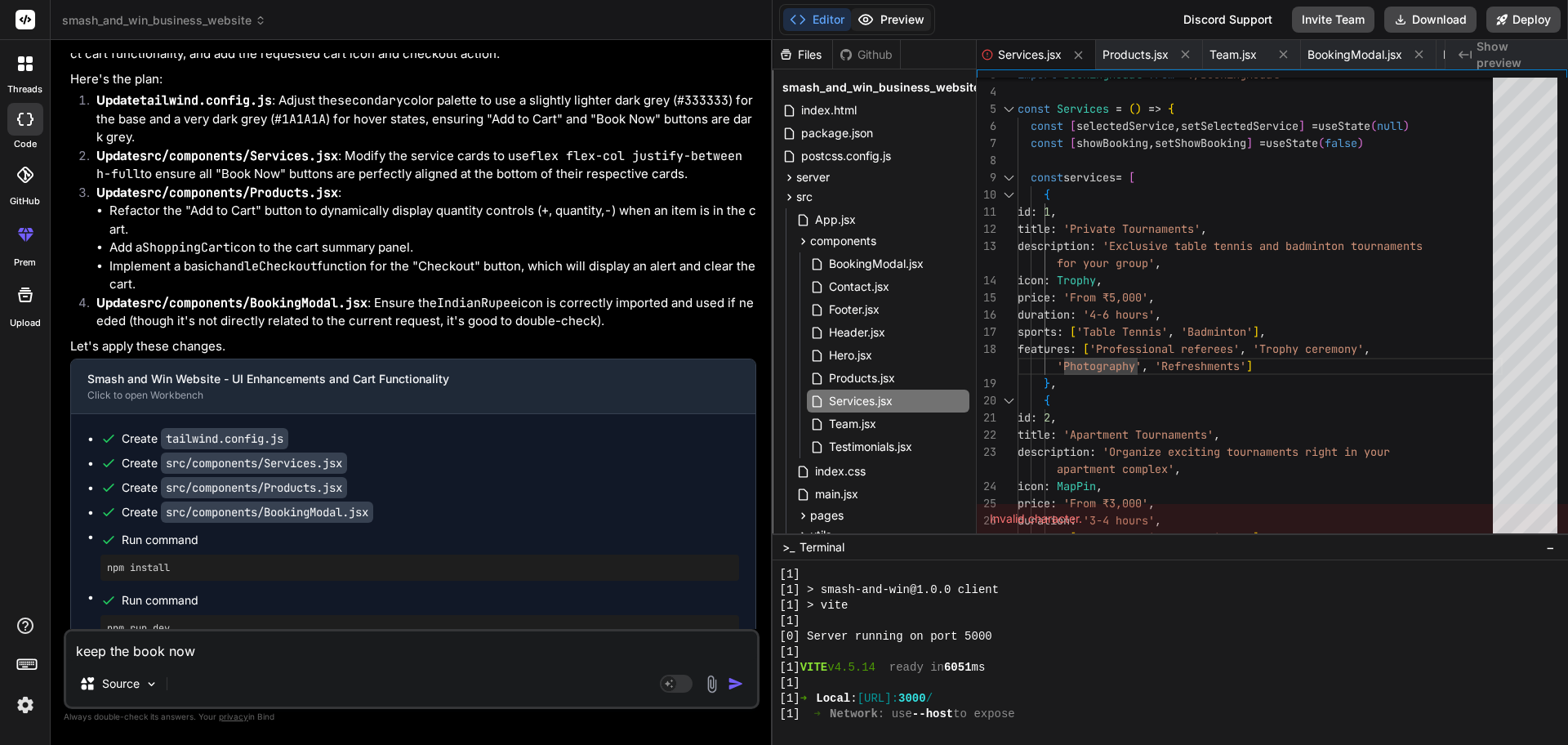
click at [904, 15] on button "Preview" at bounding box center [891, 20] width 80 height 23
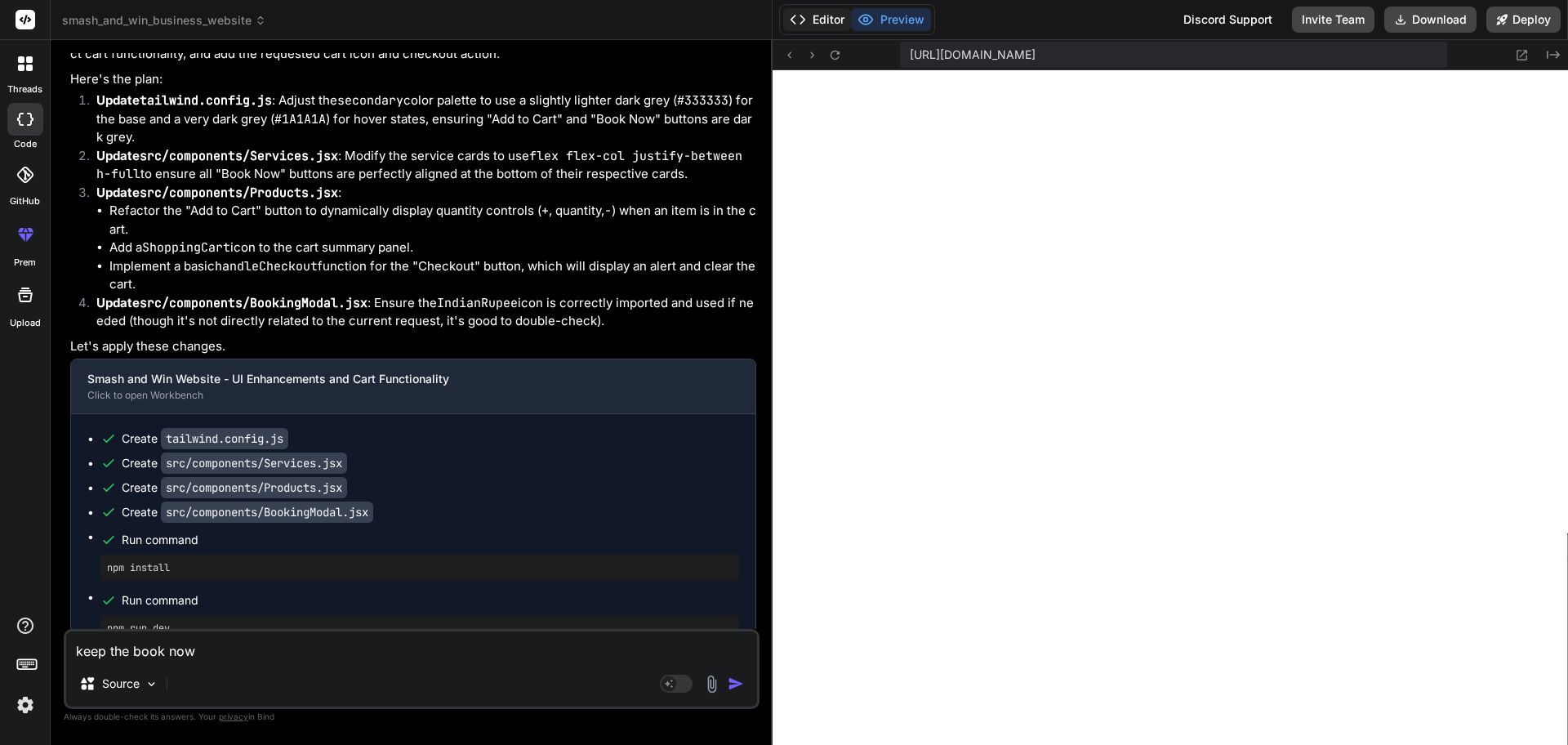
click at [823, 15] on button "Editor" at bounding box center [816, 20] width 68 height 23
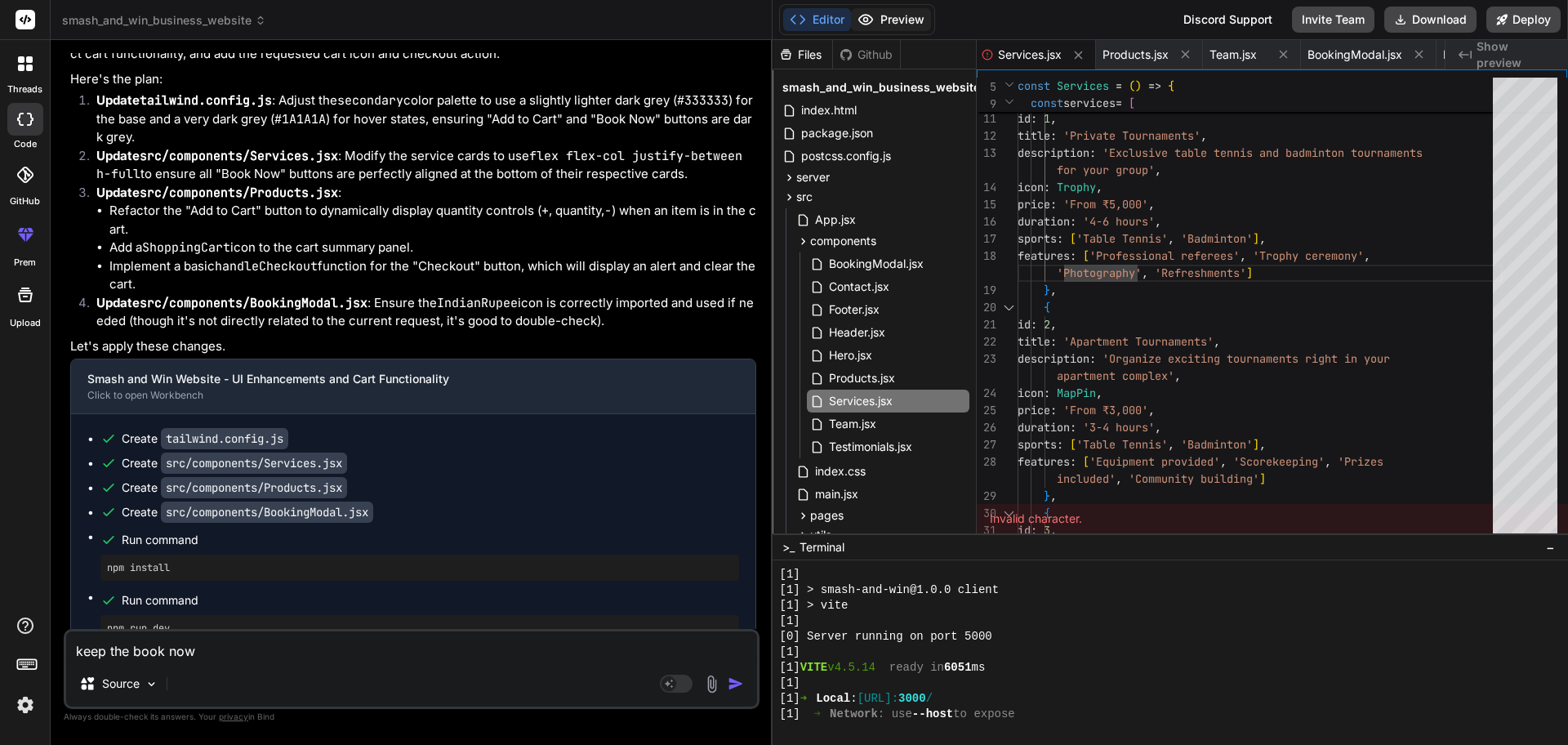
click at [917, 9] on button "Preview" at bounding box center [891, 20] width 80 height 23
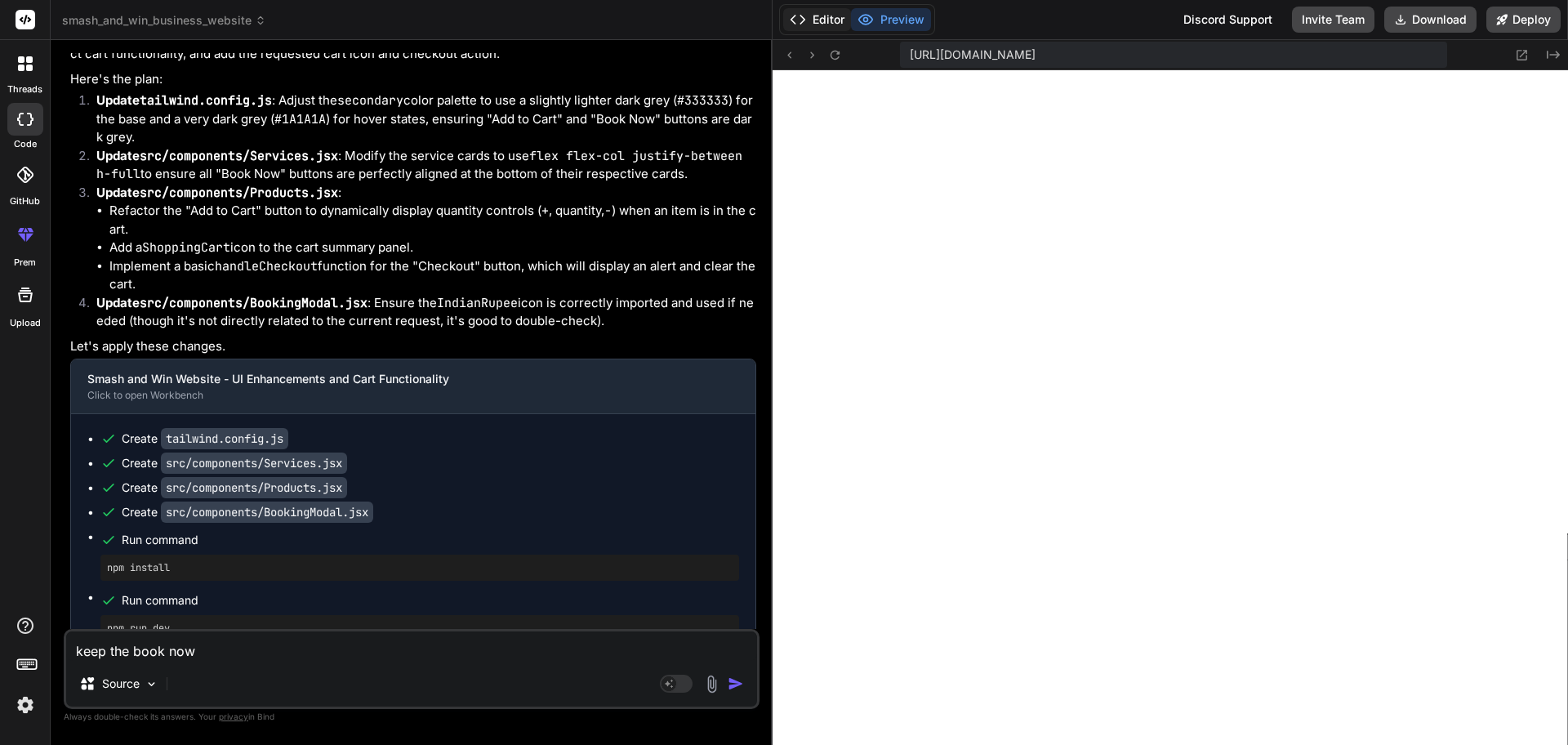
click at [818, 9] on button "Editor" at bounding box center [816, 20] width 68 height 23
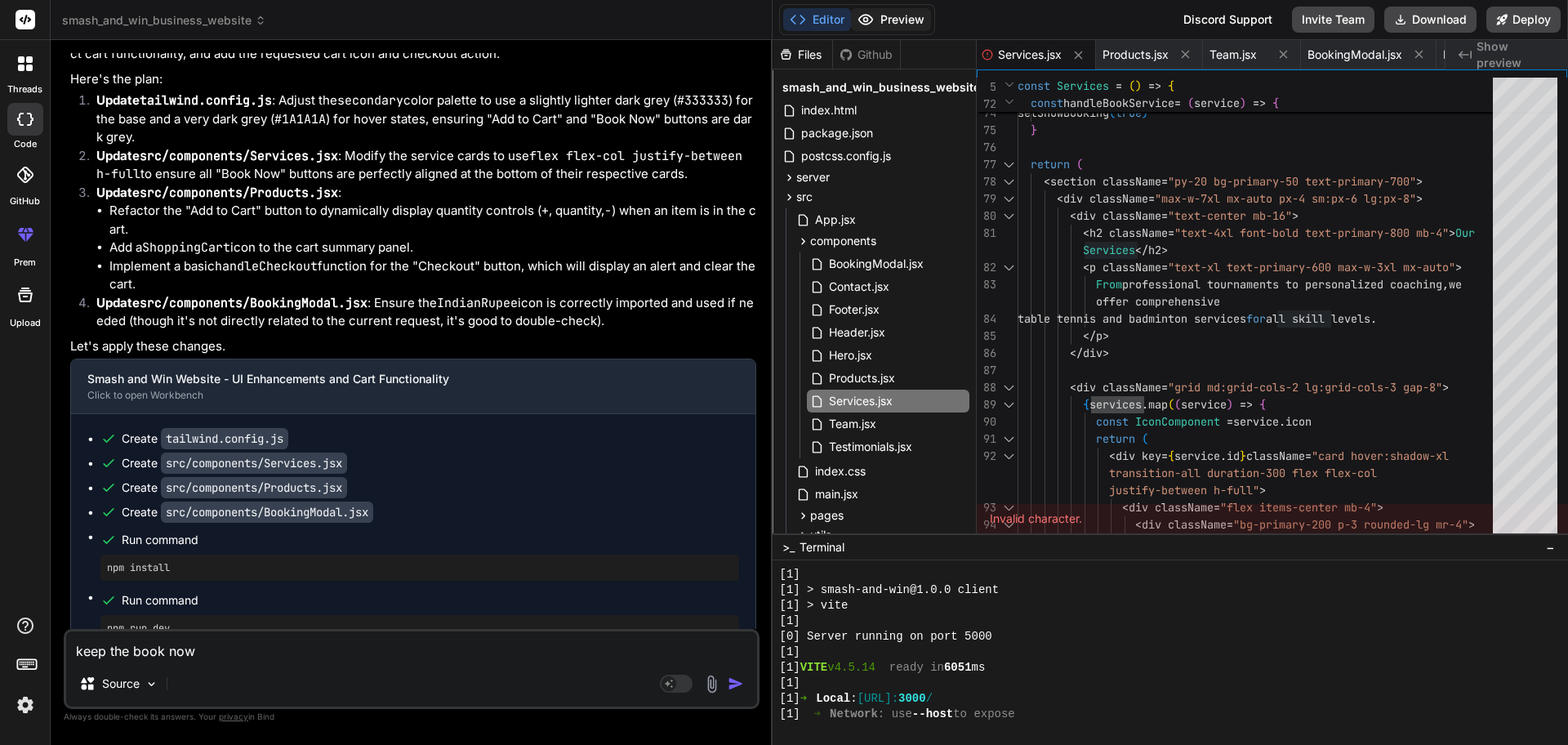
click at [915, 11] on button "Preview" at bounding box center [891, 20] width 80 height 23
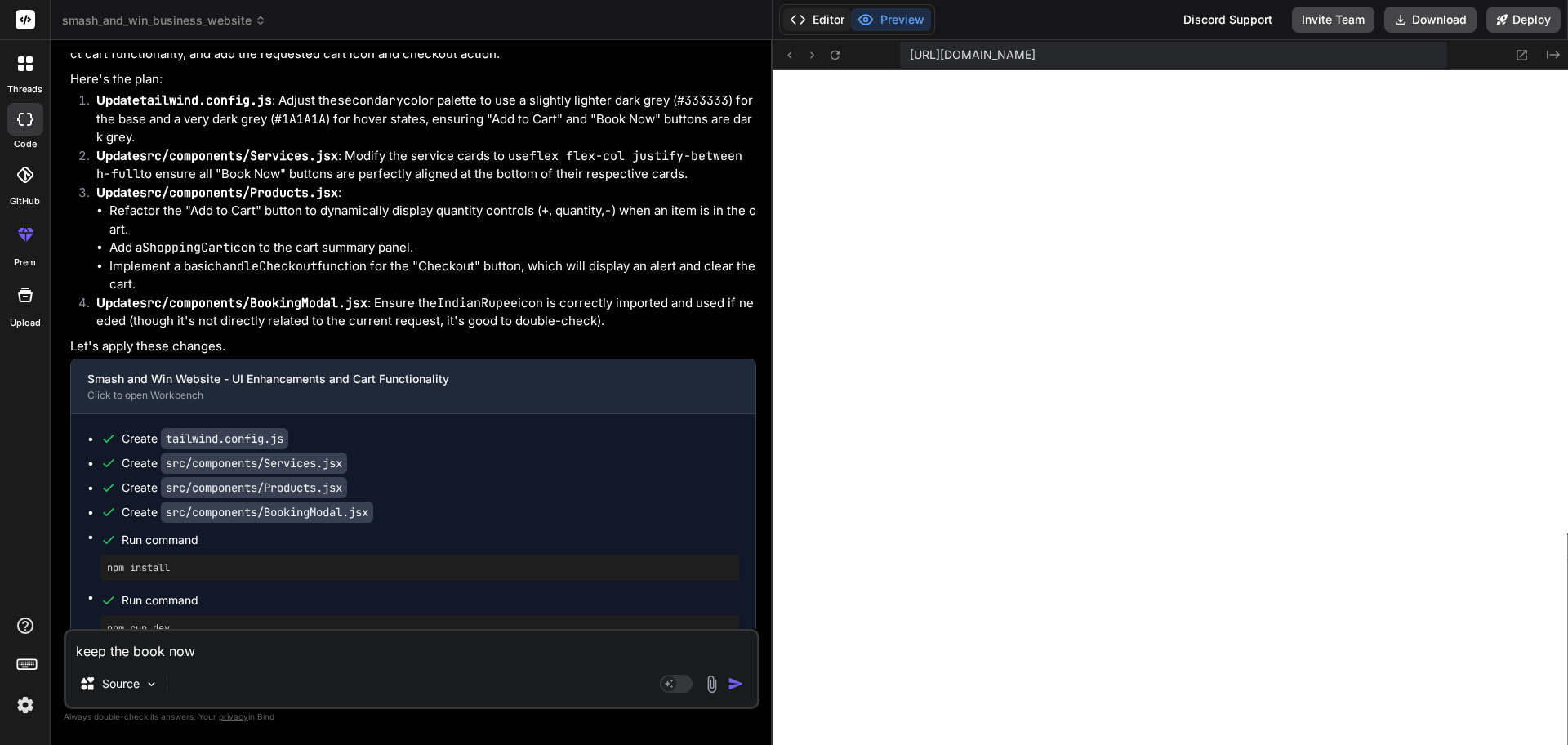
click at [799, 24] on icon at bounding box center [797, 19] width 16 height 16
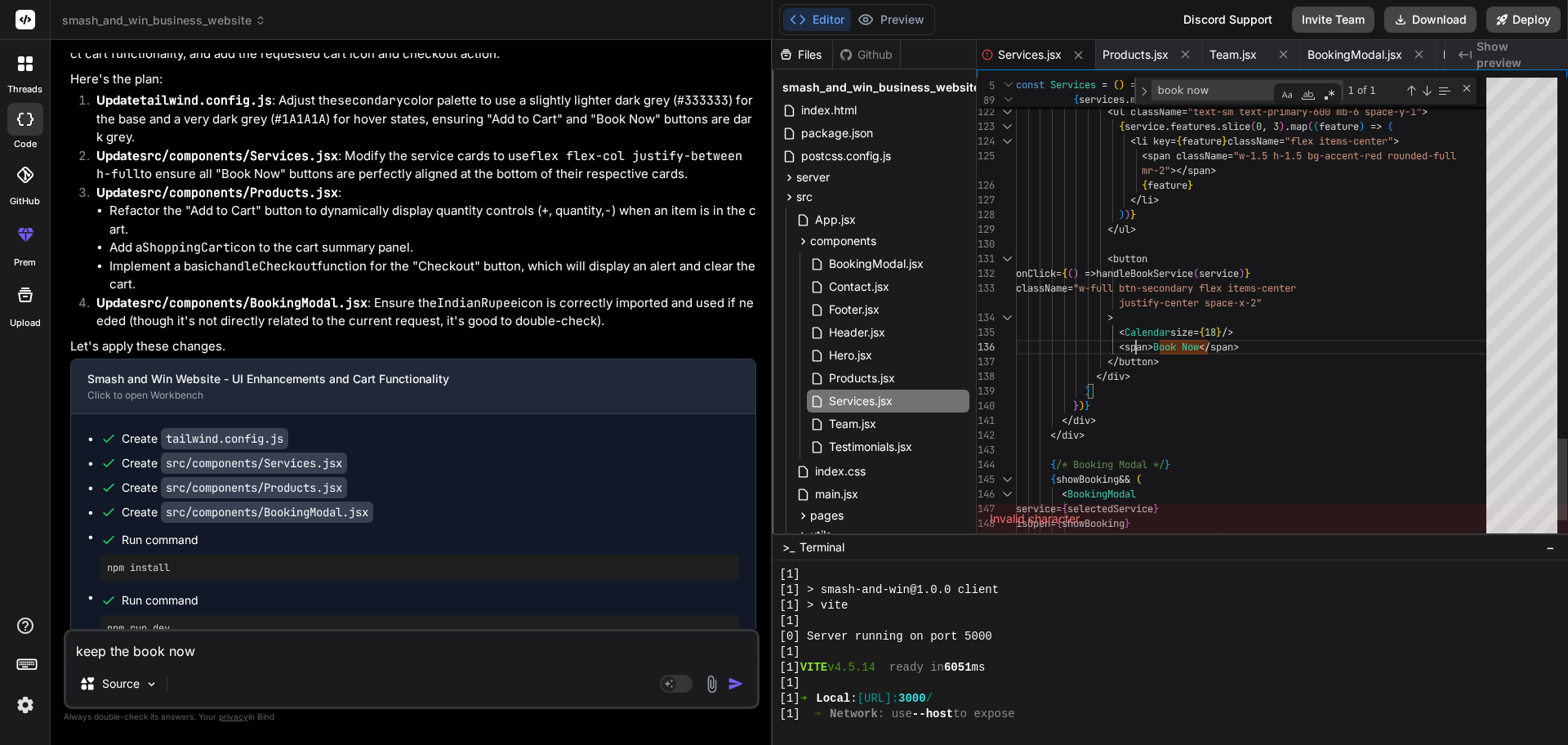
click at [877, 14] on button "Preview" at bounding box center [891, 20] width 80 height 23
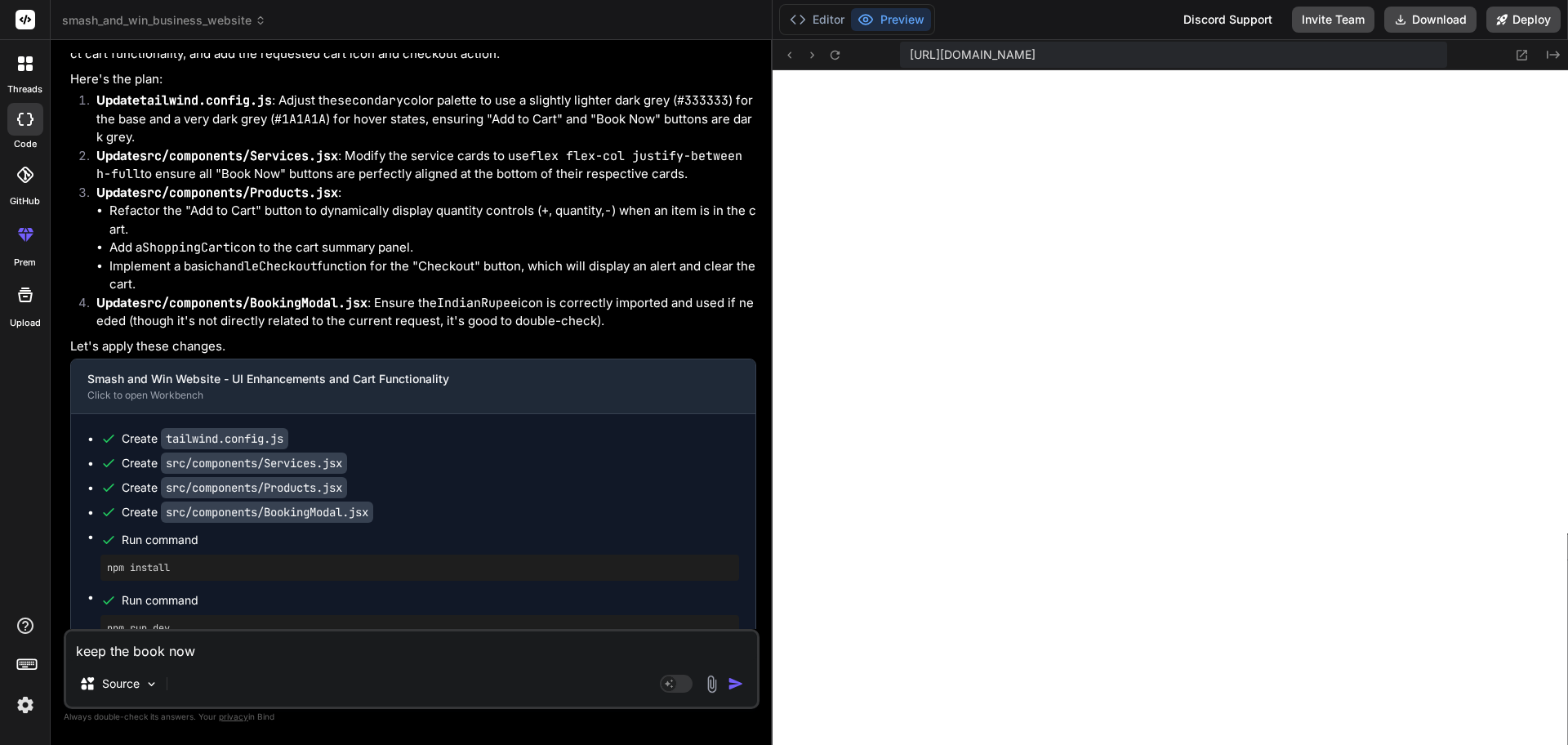
click at [208, 595] on textarea "keep the book now" at bounding box center [411, 646] width 690 height 30
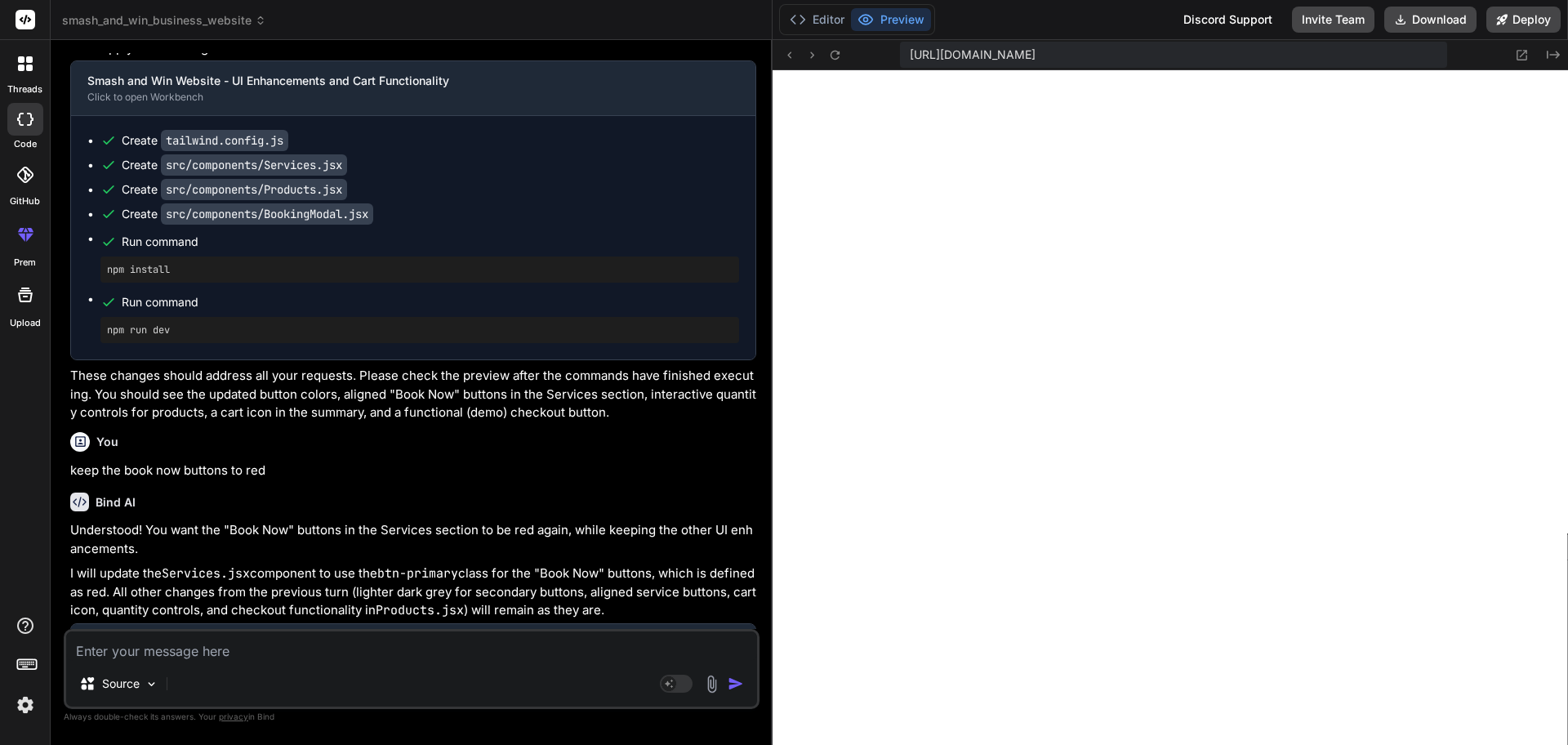
scroll to position [11219, 0]
click at [166, 595] on textarea at bounding box center [411, 646] width 690 height 30
click at [552, 595] on textarea "In services and products tabs, remove the first Our Services section nd" at bounding box center [411, 646] width 690 height 30
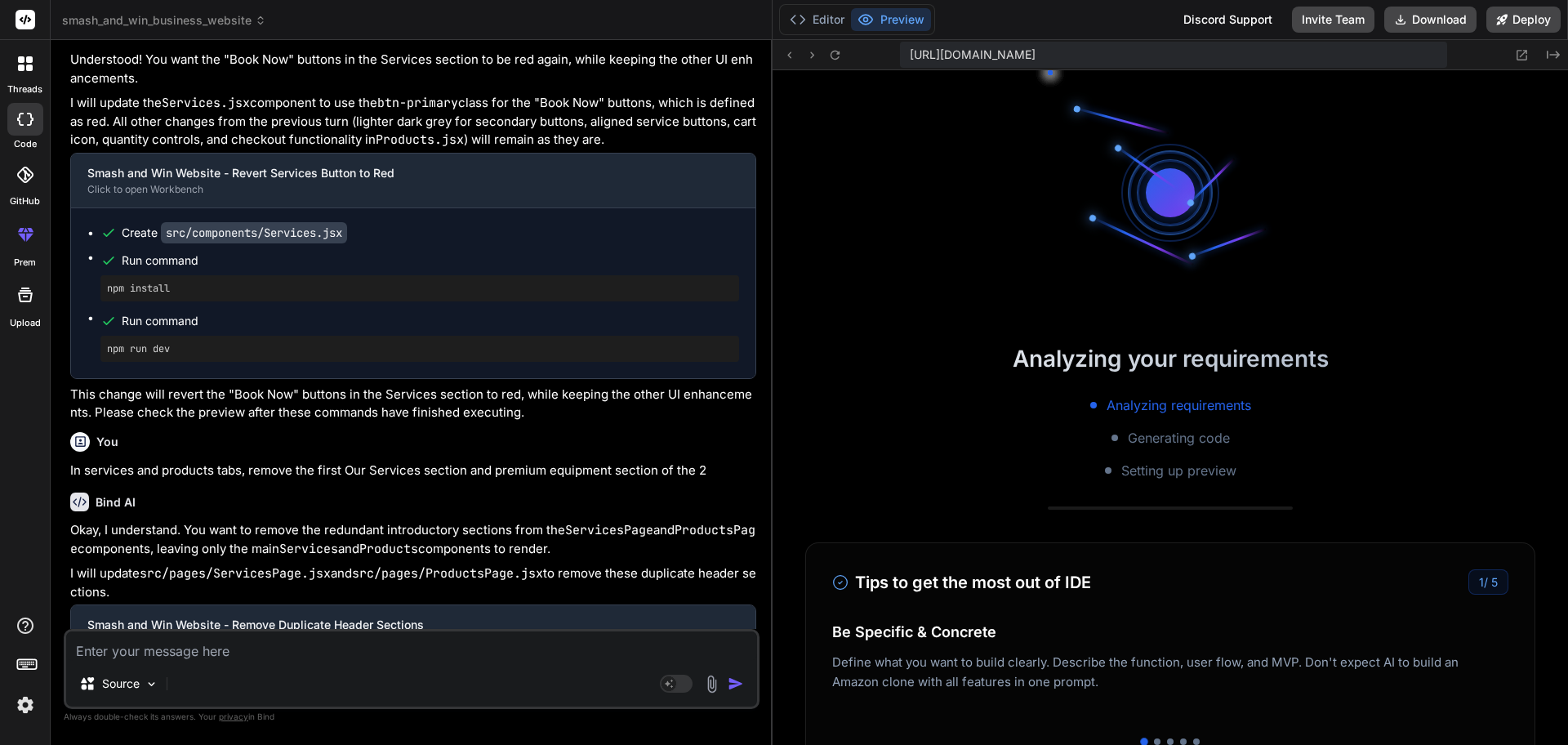
scroll to position [11932, 0]
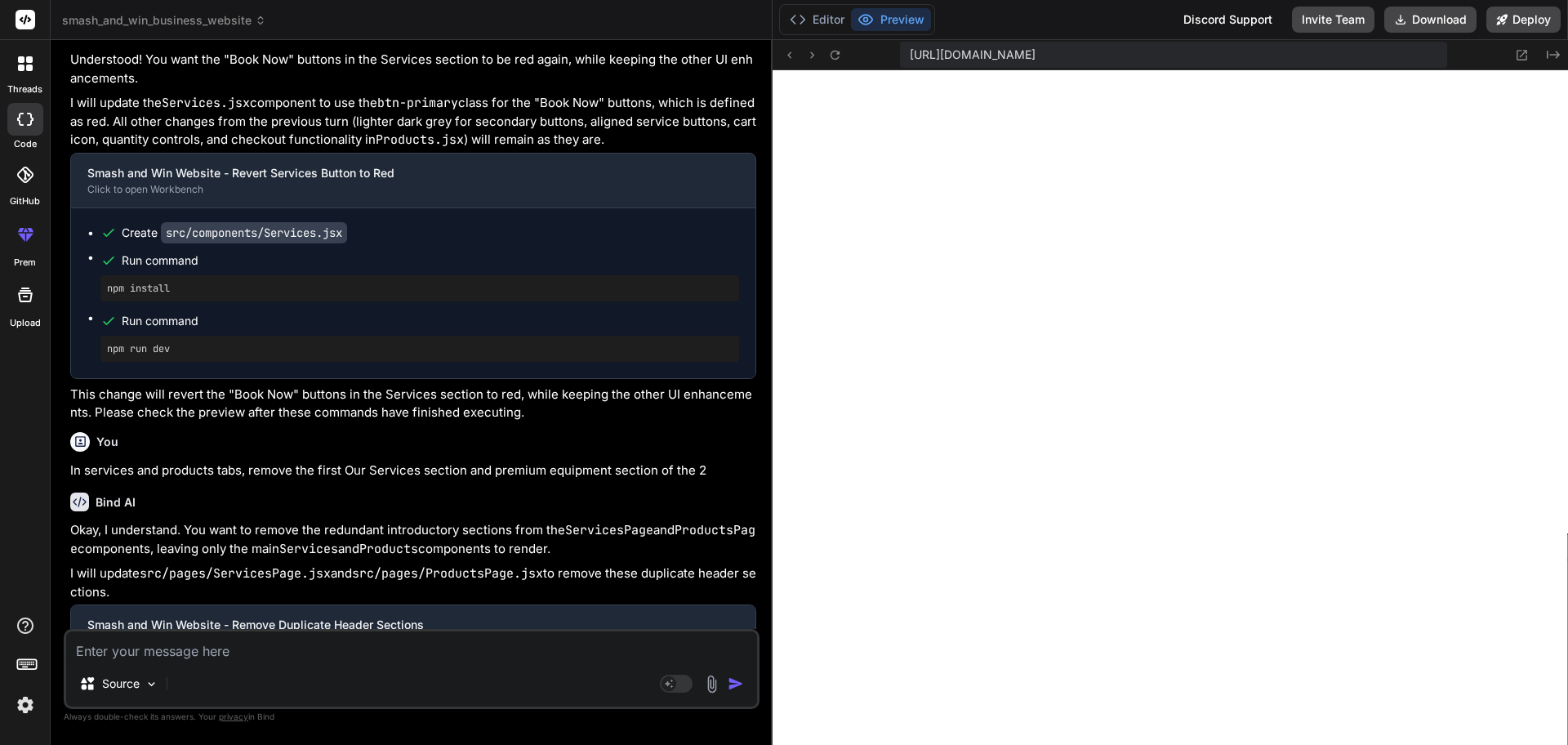
click at [373, 595] on textarea at bounding box center [411, 646] width 690 height 30
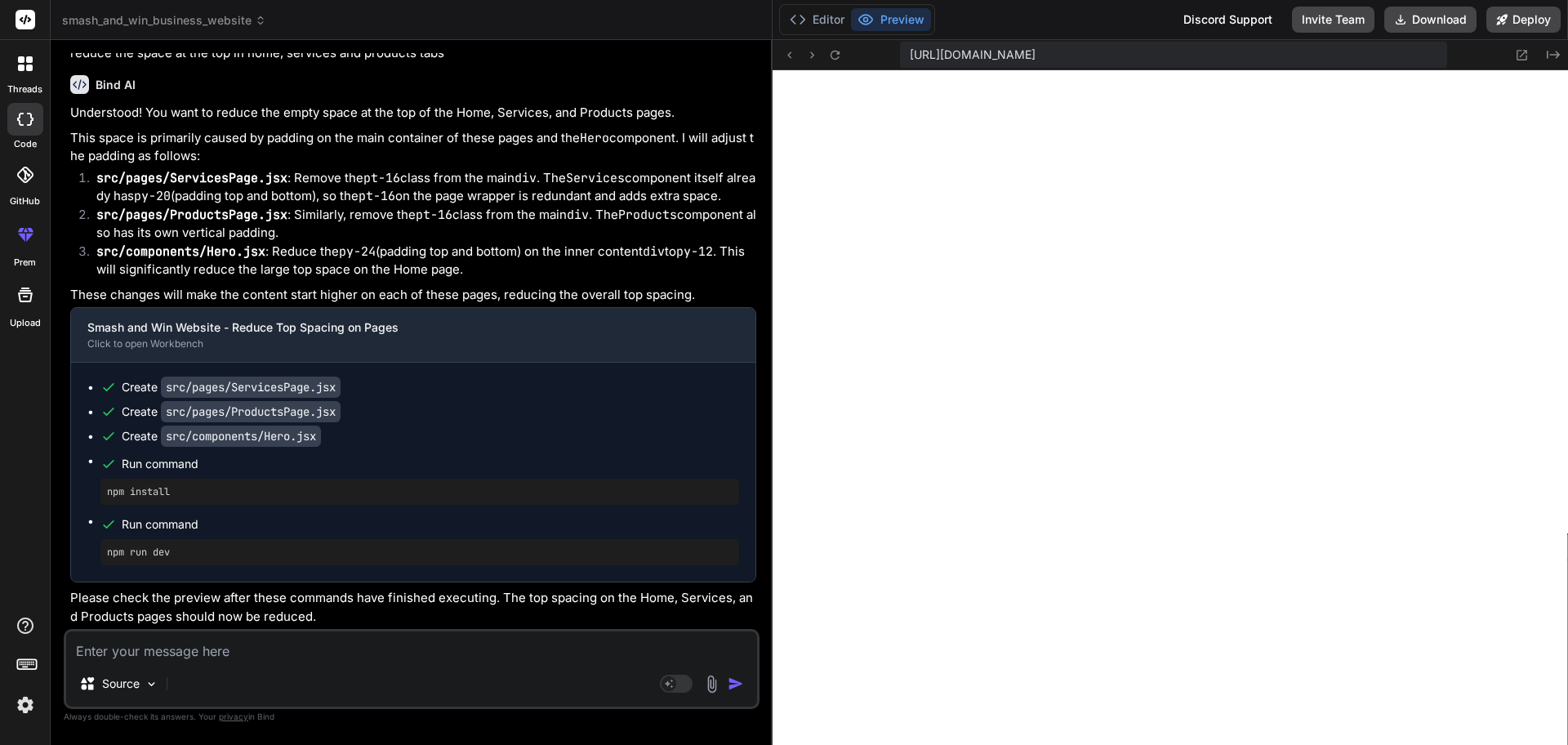
scroll to position [12661, 0]
click at [208, 595] on textarea at bounding box center [411, 646] width 690 height 30
click at [270, 595] on textarea "i want this to be as light theme. i want a toggle button to switch to dark them…" at bounding box center [411, 646] width 690 height 30
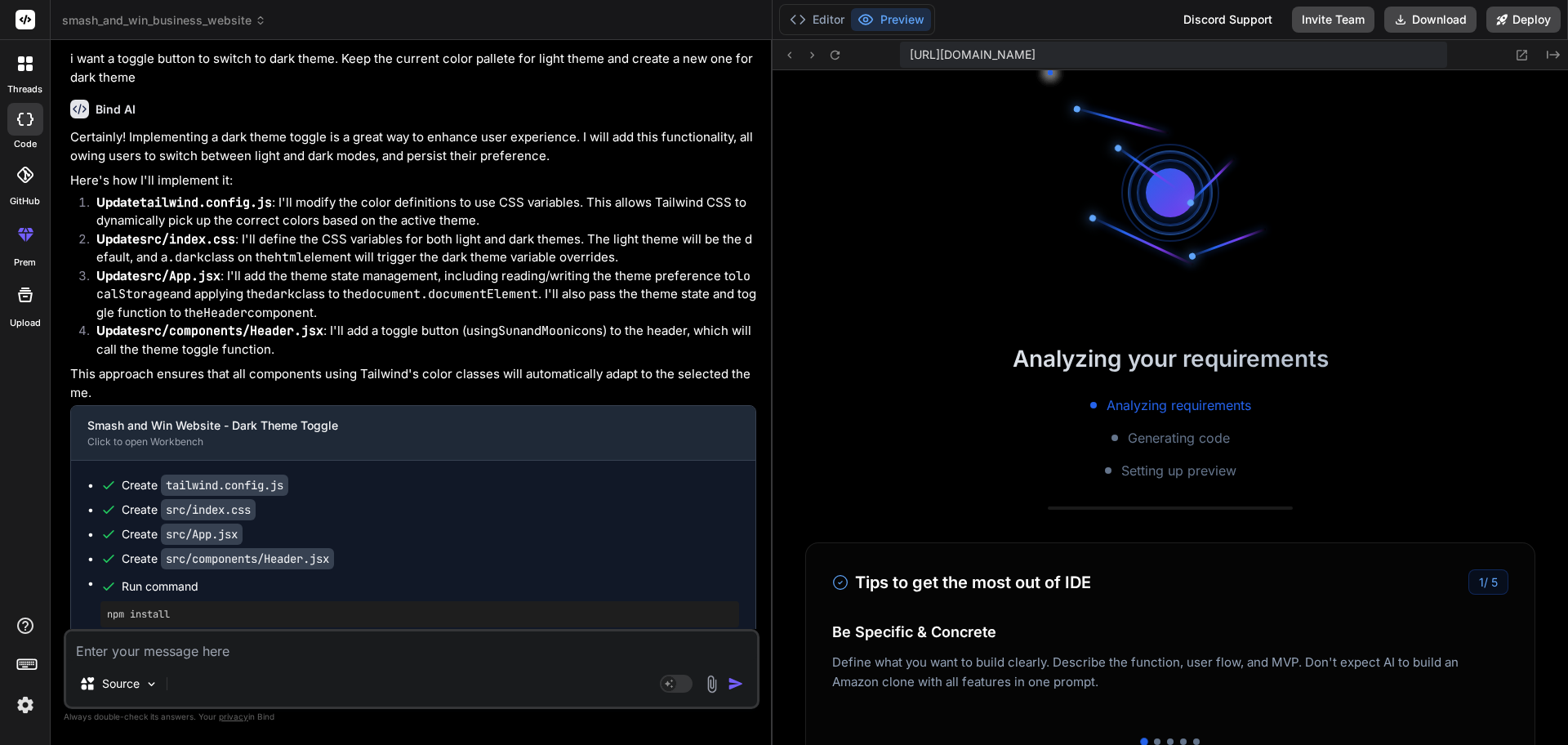
scroll to position [10366, 0]
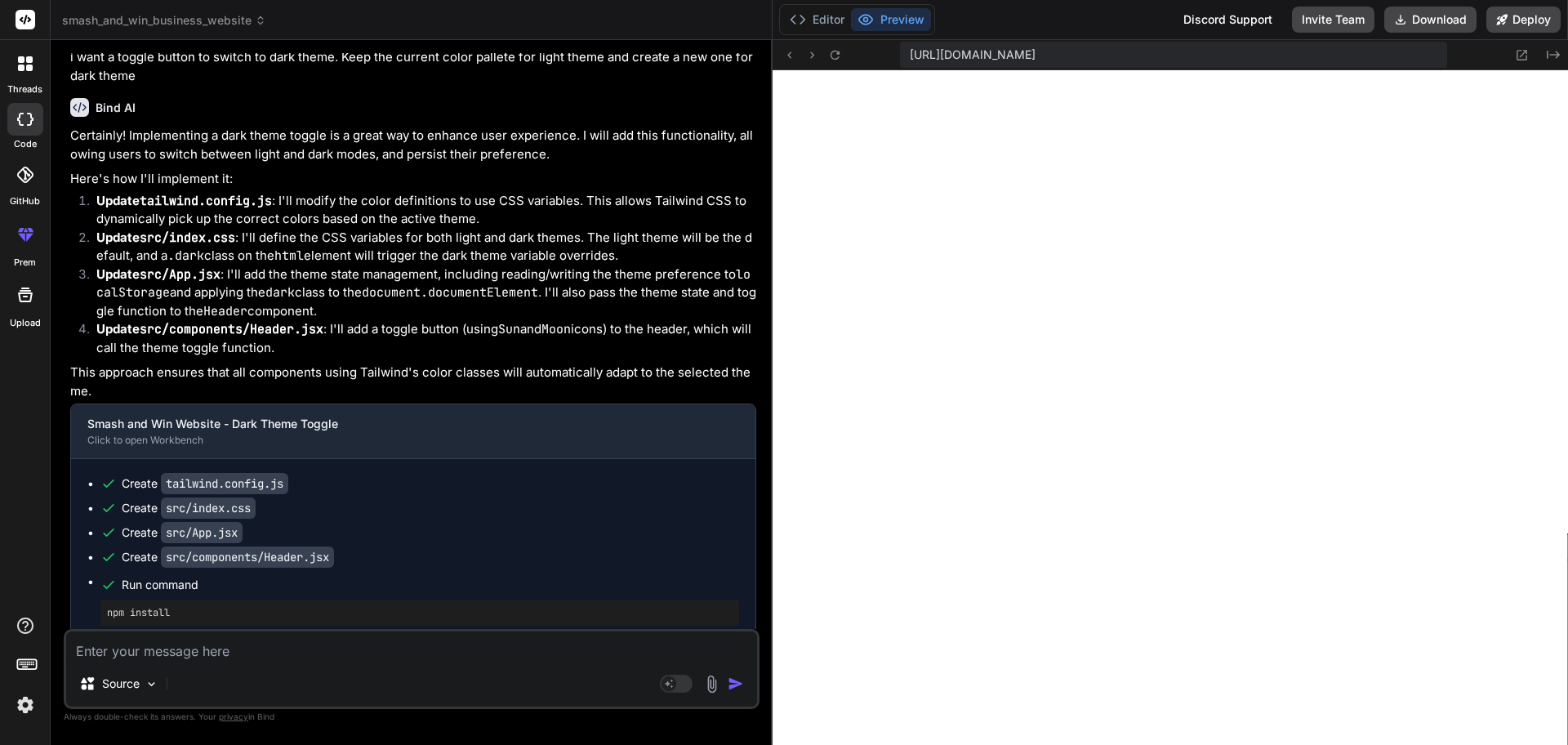
click at [300, 595] on textarea at bounding box center [411, 646] width 690 height 30
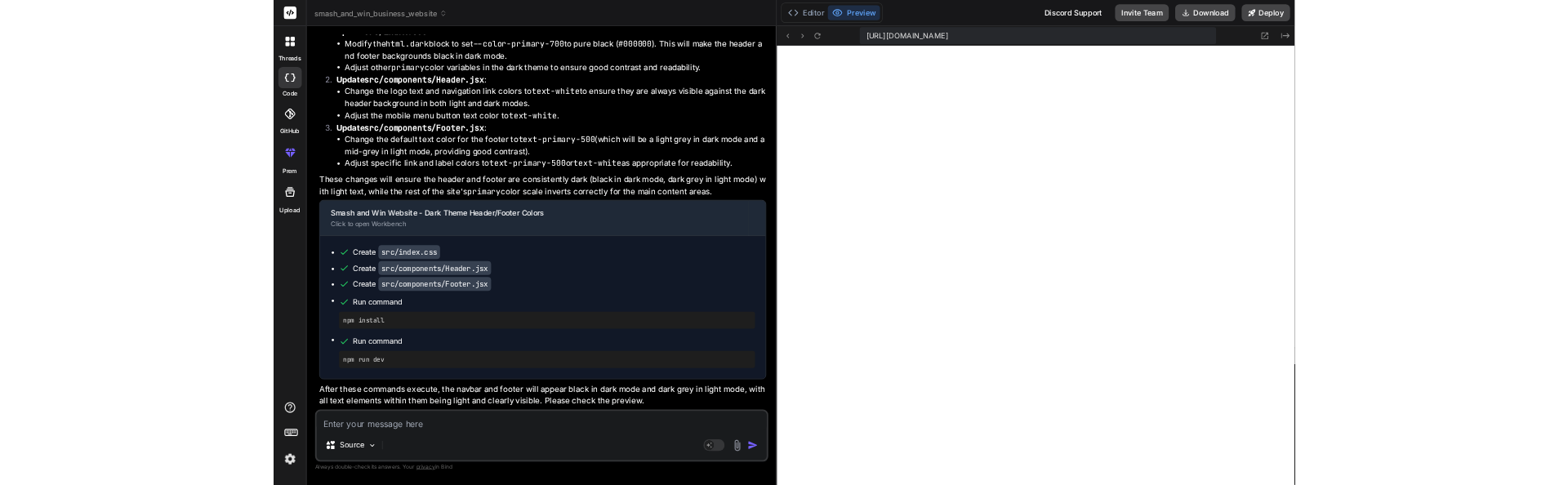
scroll to position [10752, 0]
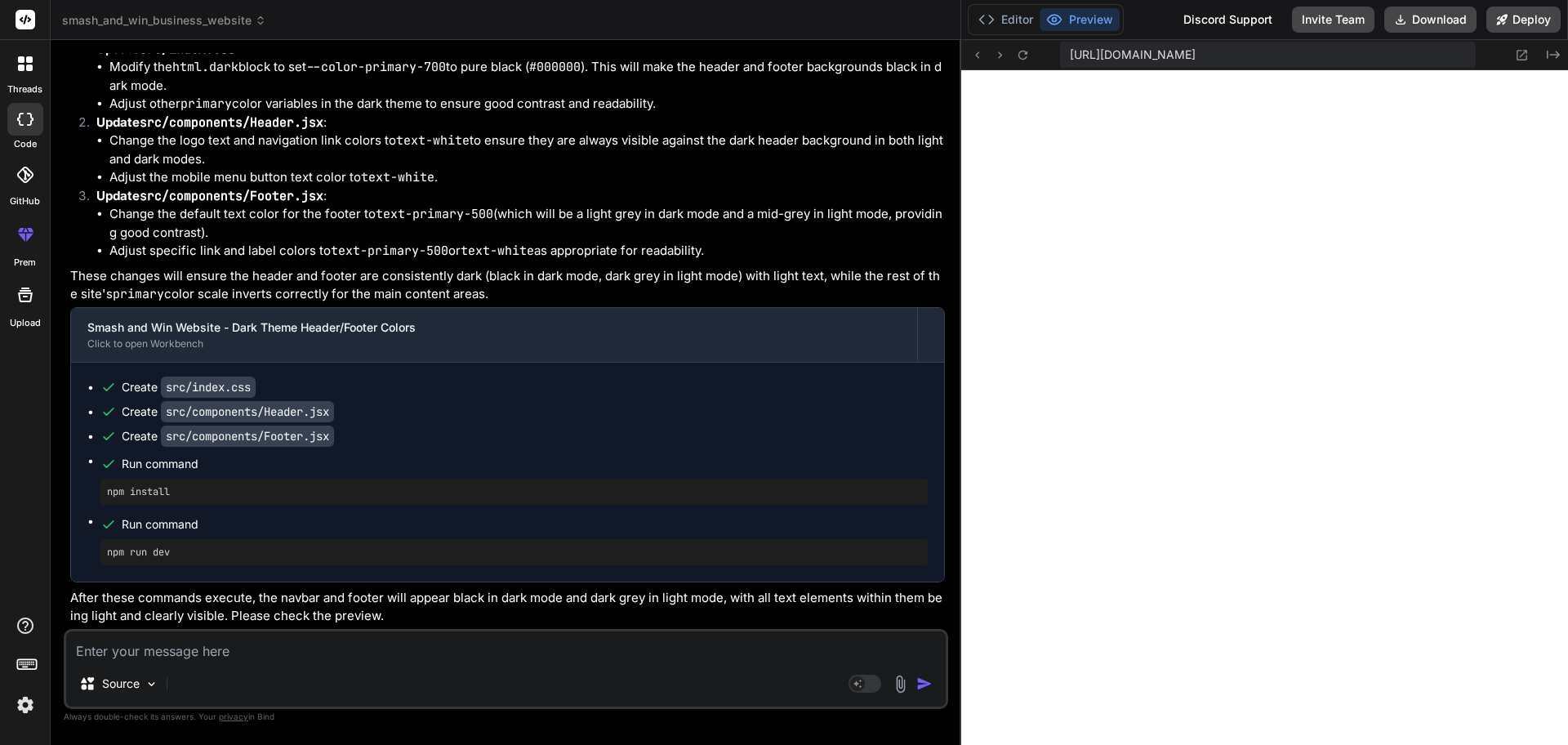
drag, startPoint x: 772, startPoint y: 390, endPoint x: 1154, endPoint y: 342, distance: 385.0
click at [1253, 50] on icon at bounding box center [1522, 54] width 11 height 11
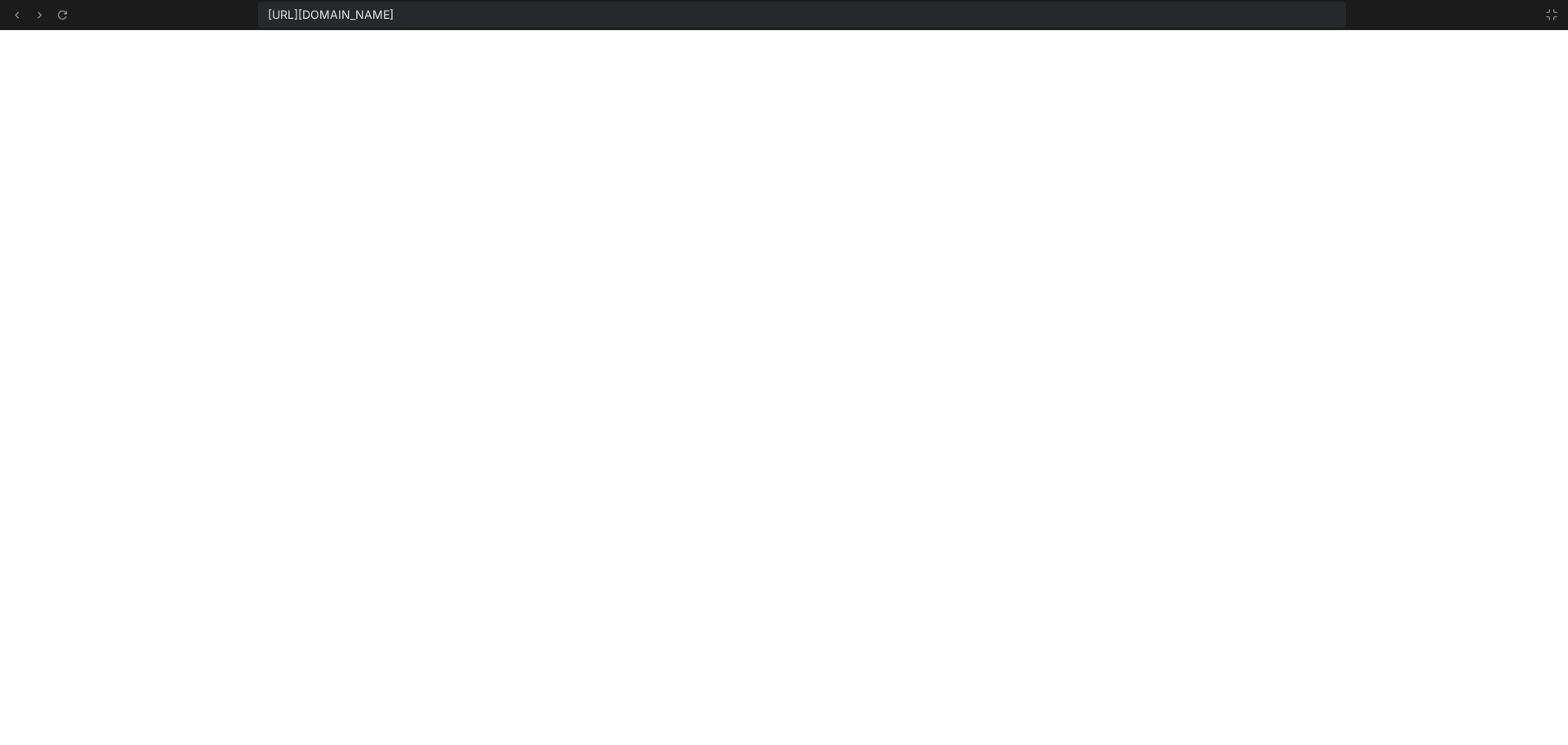
scroll to position [15361, 0]
click at [1253, 15] on icon at bounding box center [1552, 15] width 13 height 13
